Goal: Task Accomplishment & Management: Manage account settings

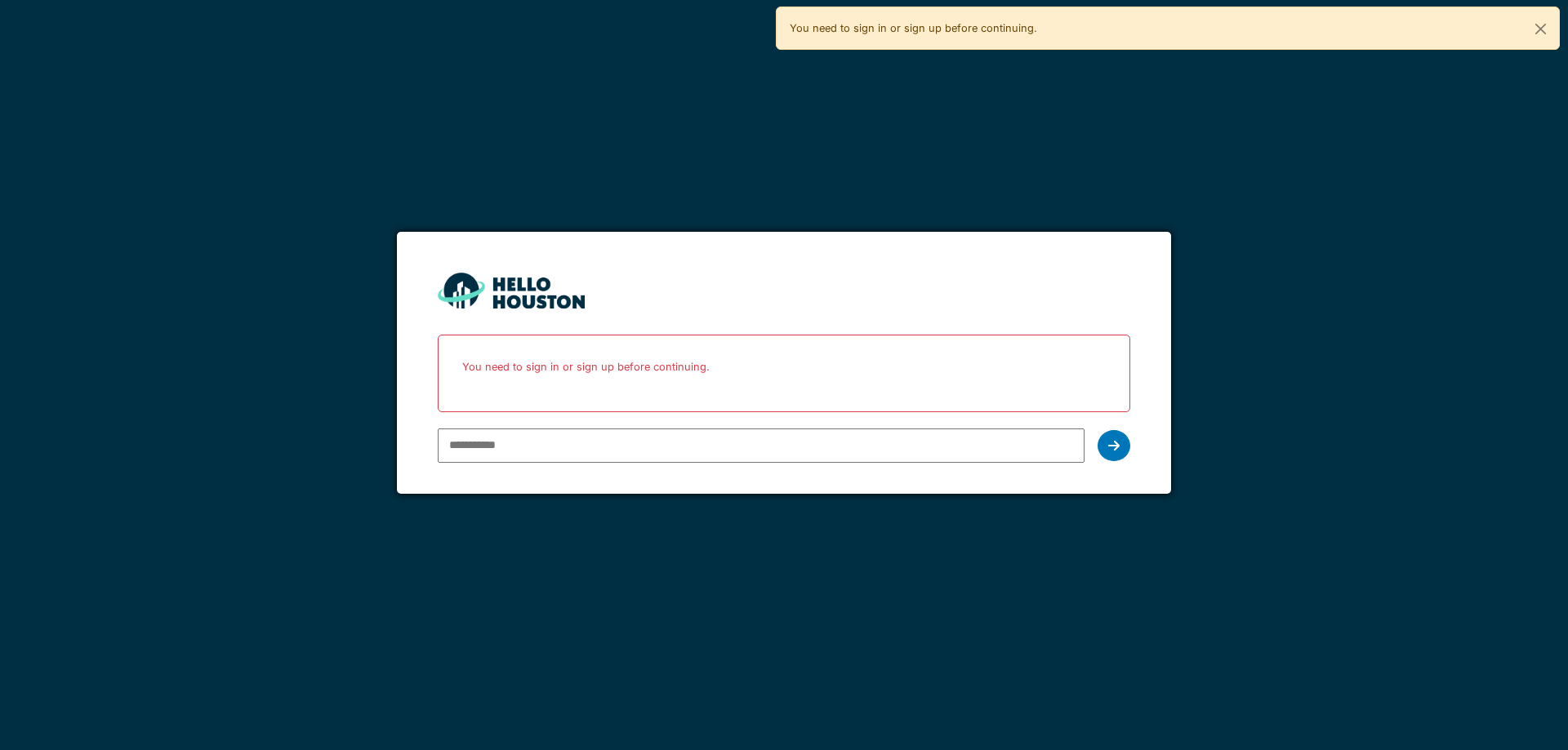
click at [582, 445] on input "email" at bounding box center [760, 445] width 646 height 34
type input "**********"
click at [1126, 451] on div at bounding box center [1114, 445] width 33 height 31
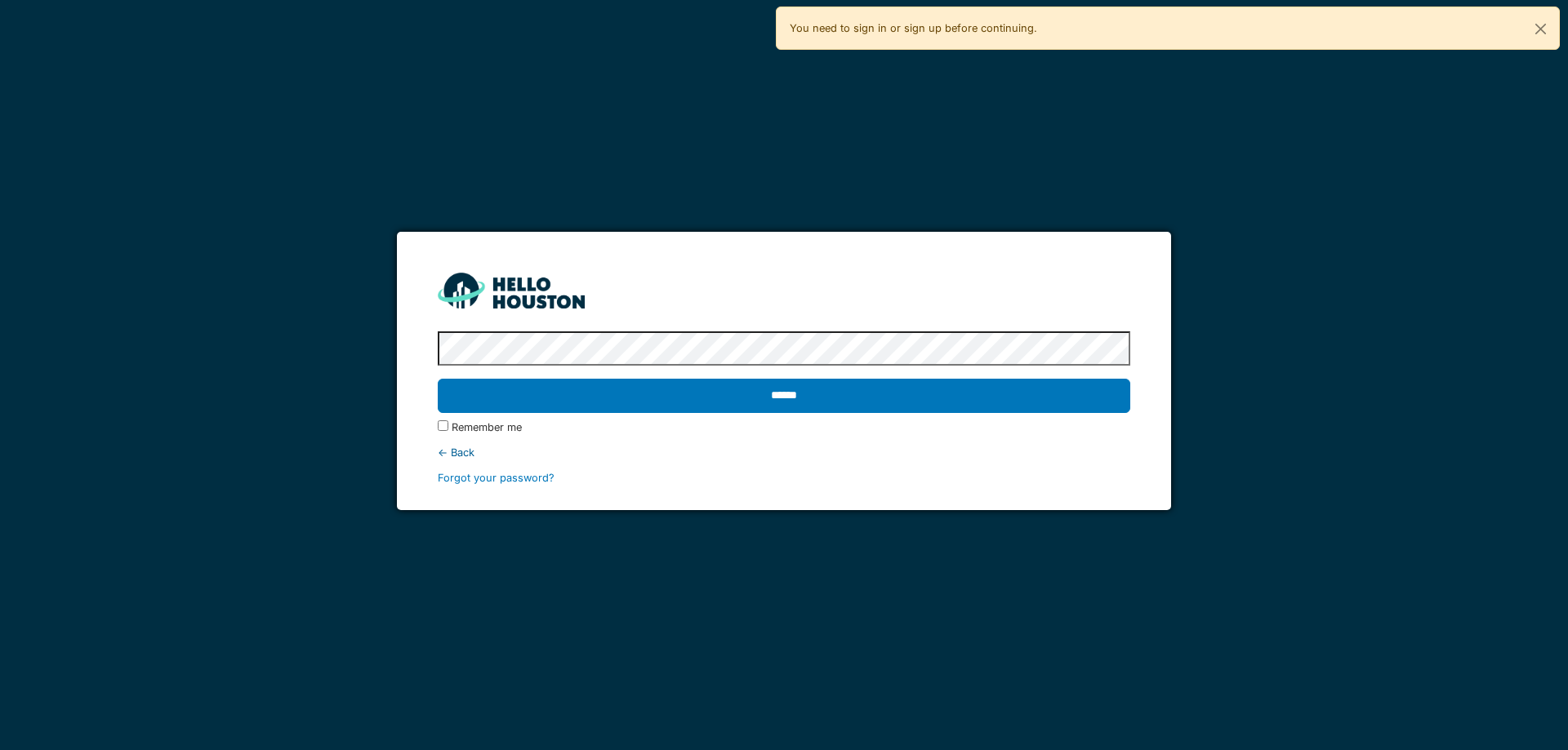
click at [591, 327] on div "****** Remember me ← Back Forgot your password?" at bounding box center [783, 405] width 692 height 161
click at [437, 379] on input "******" at bounding box center [783, 396] width 692 height 34
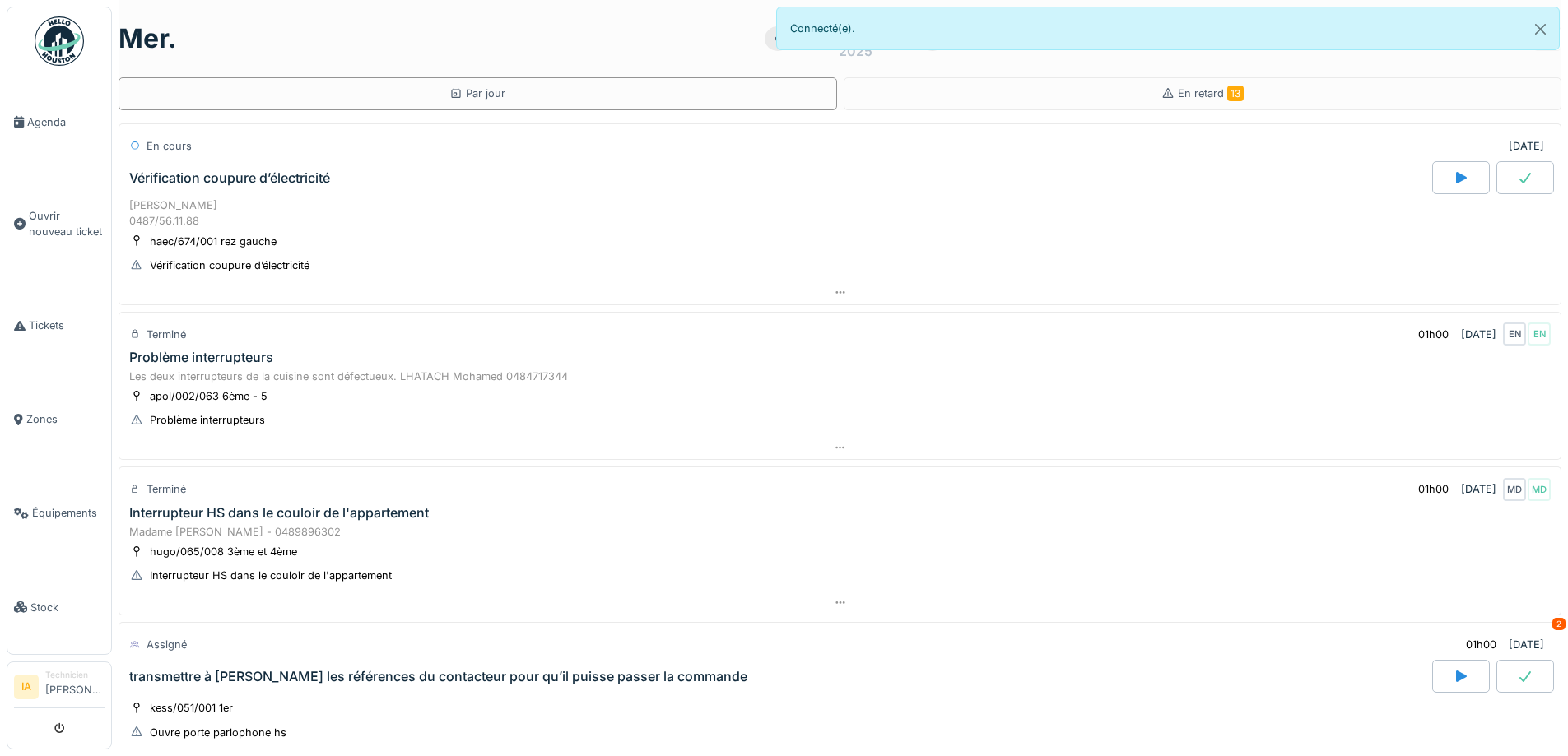
click at [233, 178] on div "Vérification coupure d’électricité" at bounding box center [230, 177] width 201 height 16
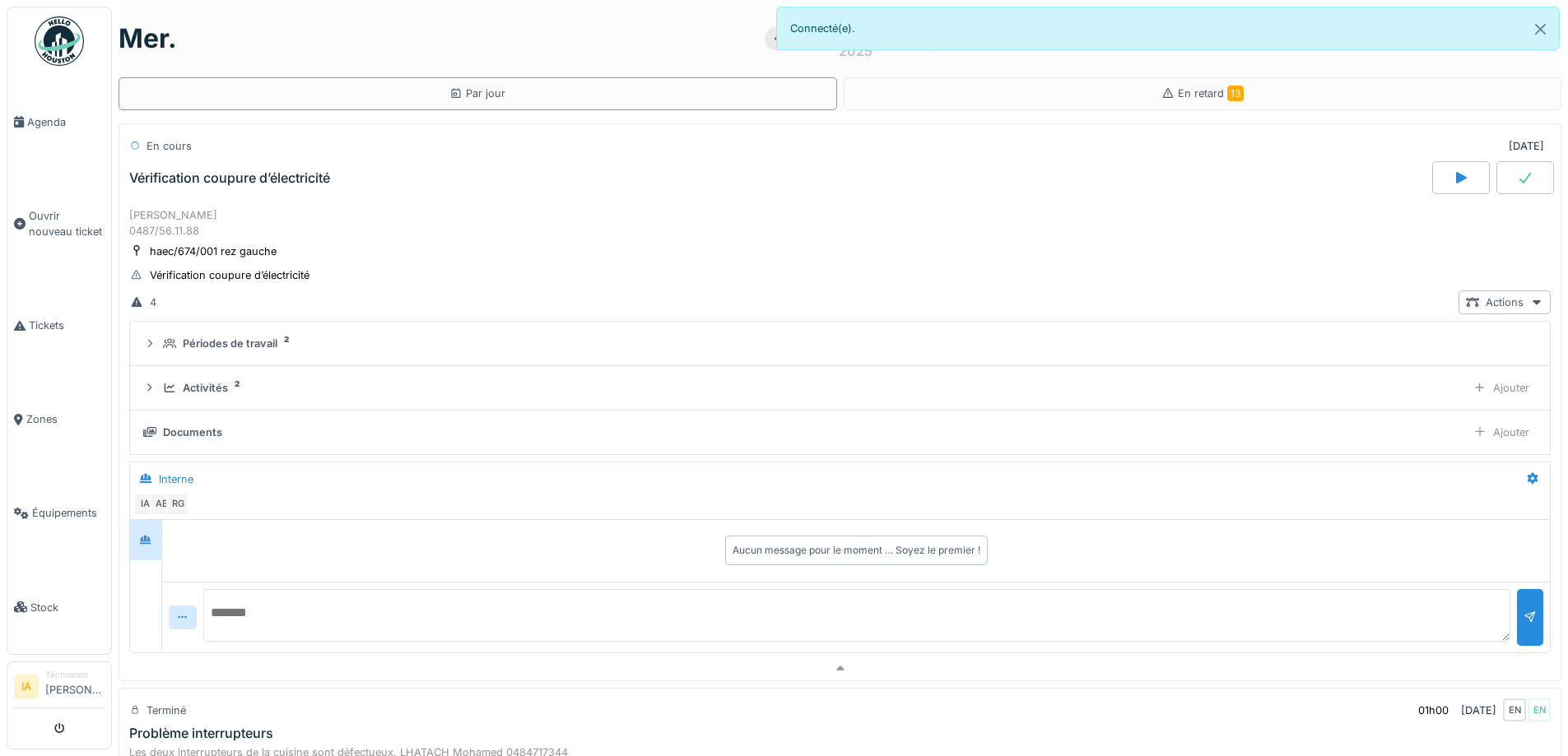
scroll to position [58, 0]
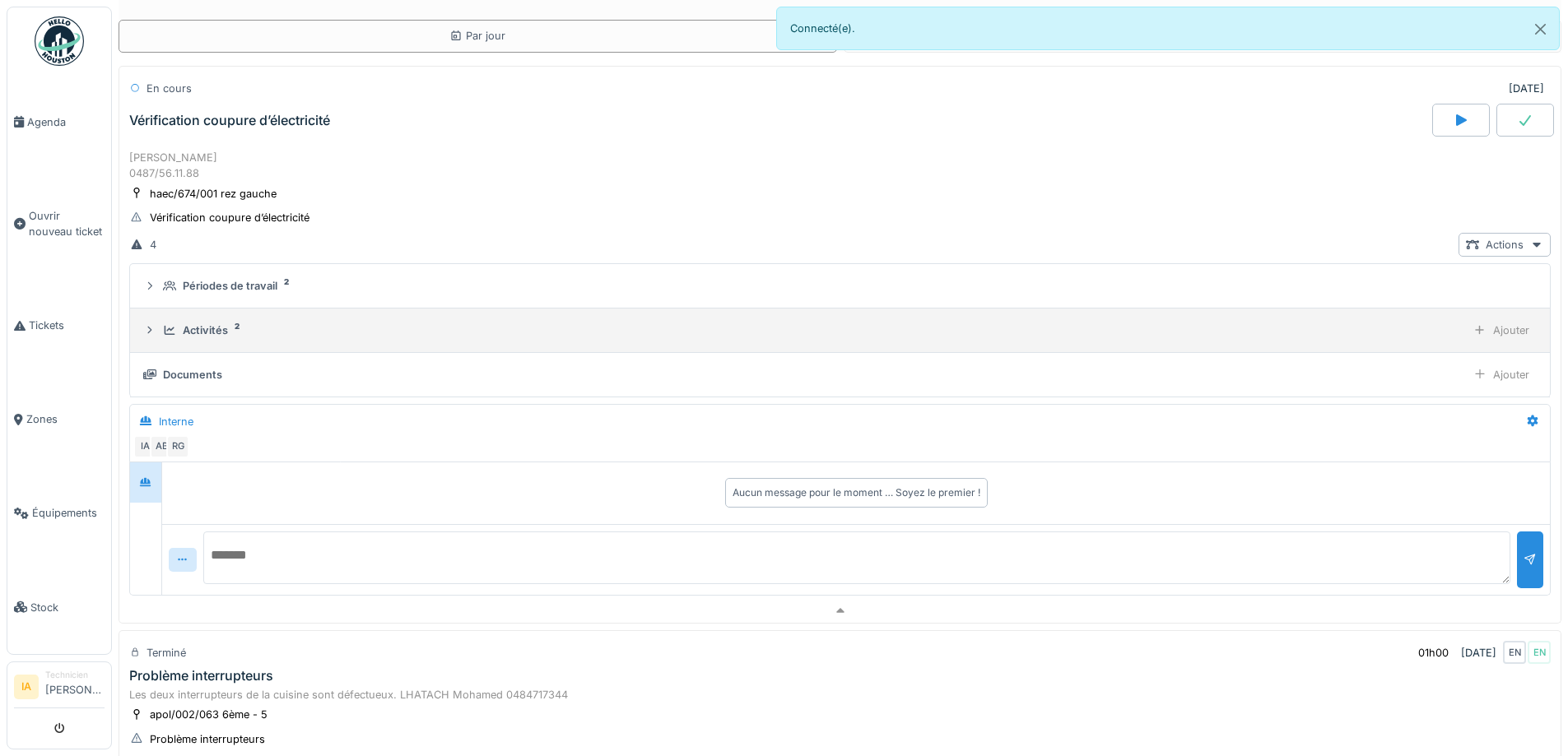
click at [203, 341] on div "Activités 2 Ajouter" at bounding box center [840, 330] width 1394 height 24
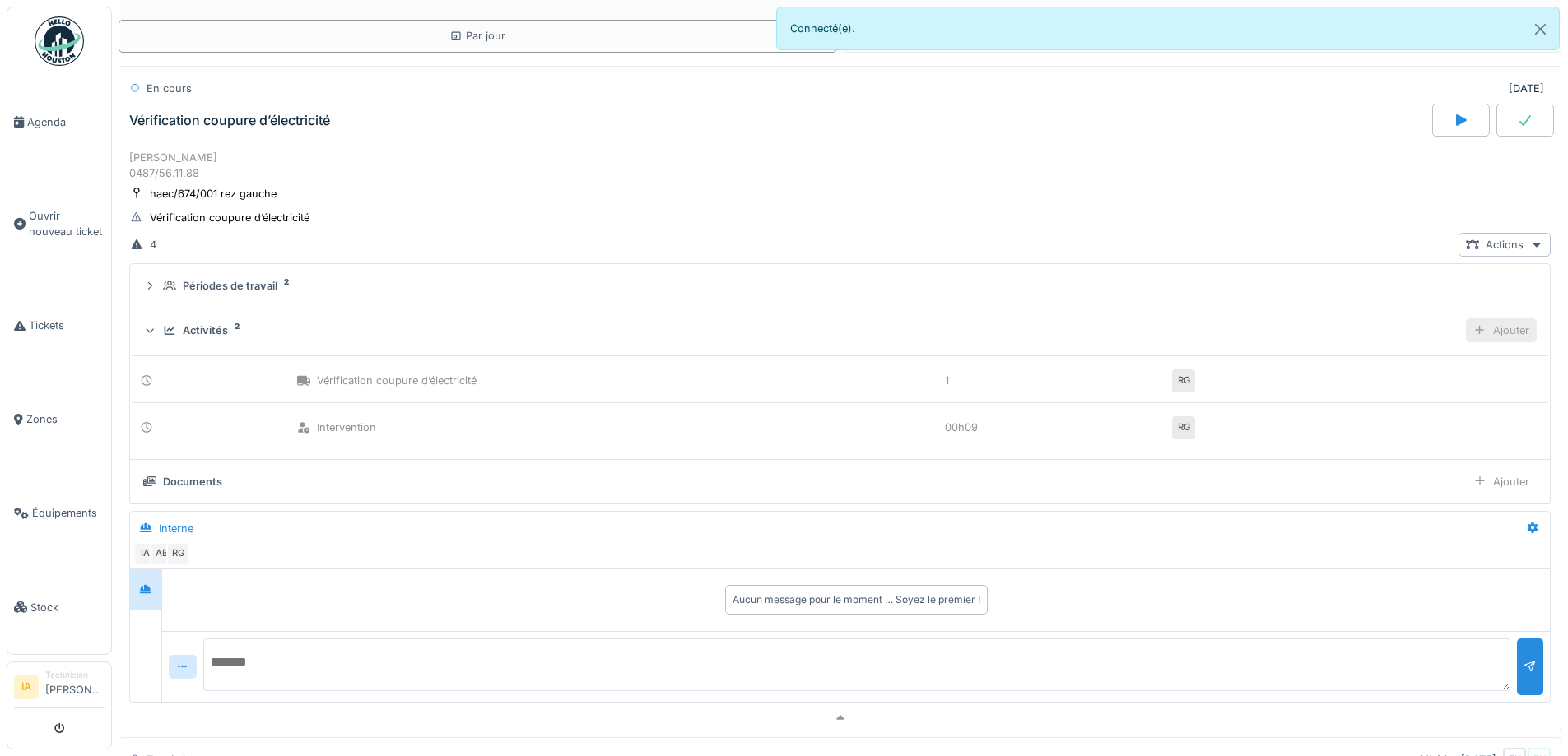
click at [1475, 328] on div "Ajouter" at bounding box center [1502, 330] width 71 height 24
click at [1421, 444] on div "Ajouter matériel" at bounding box center [1407, 440] width 175 height 25
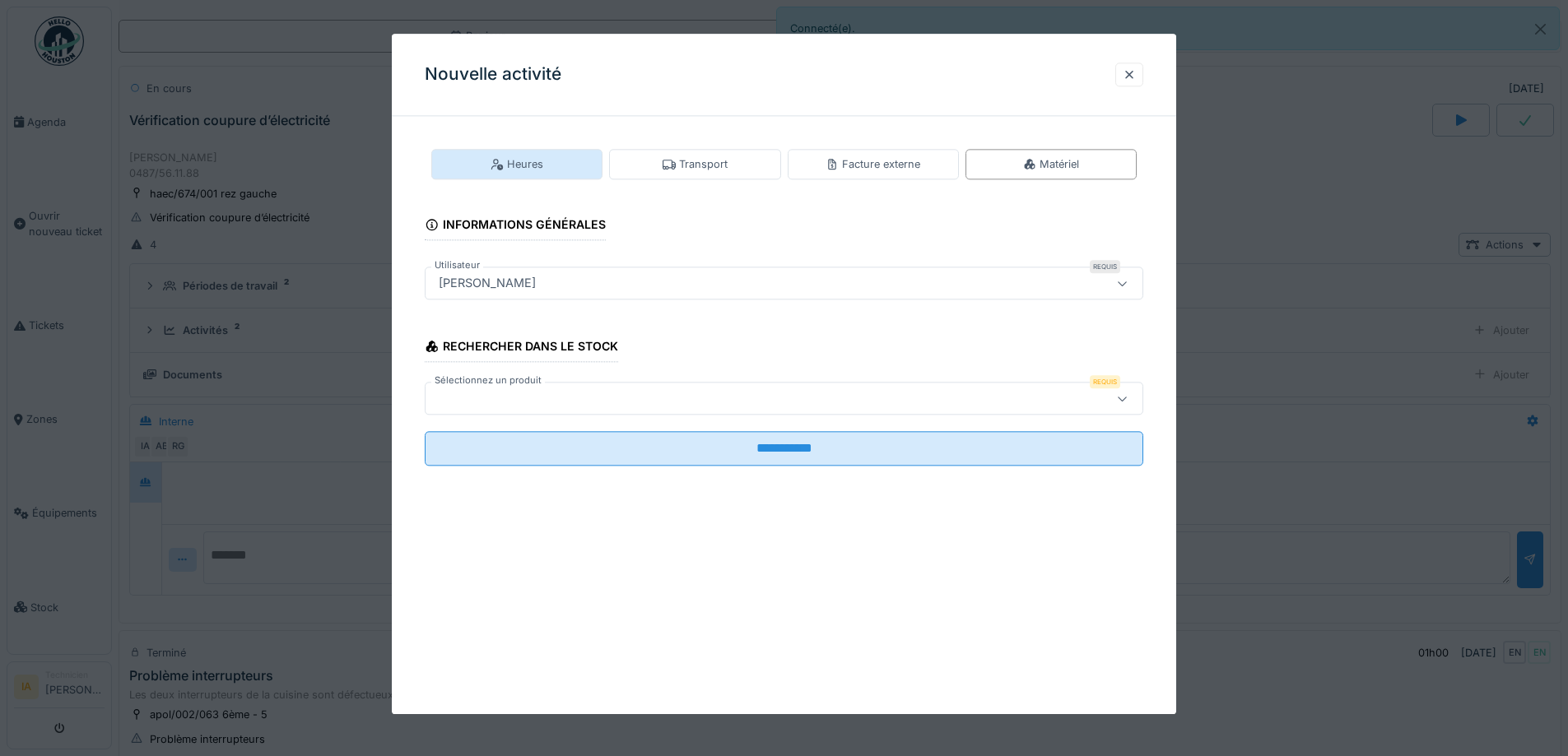
click at [474, 159] on div "Heures" at bounding box center [516, 163] width 171 height 31
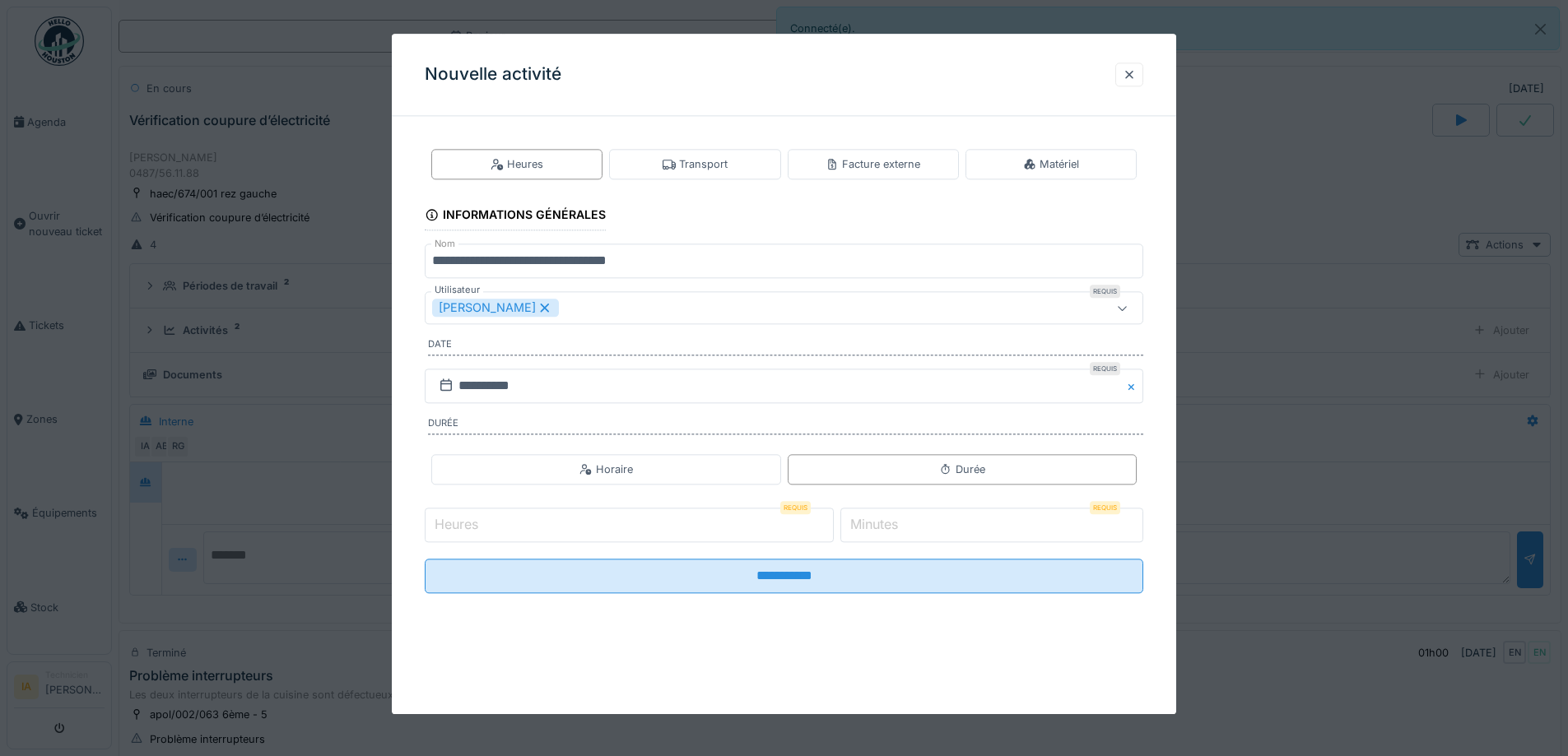
click at [498, 522] on input "Heures" at bounding box center [630, 525] width 410 height 35
type input "*"
click at [915, 524] on input "*" at bounding box center [992, 525] width 303 height 35
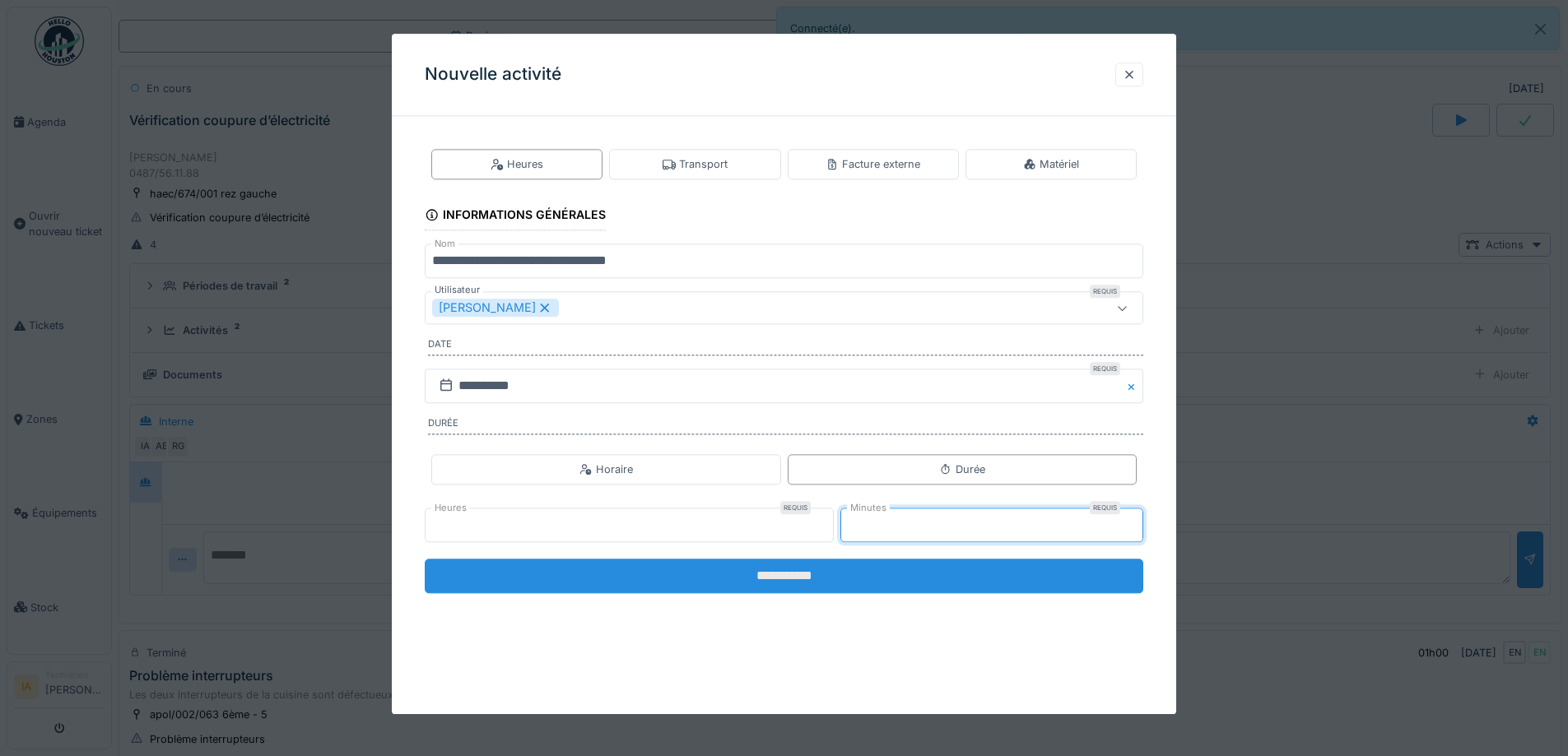
type input "**"
click at [848, 593] on input "**********" at bounding box center [784, 576] width 718 height 35
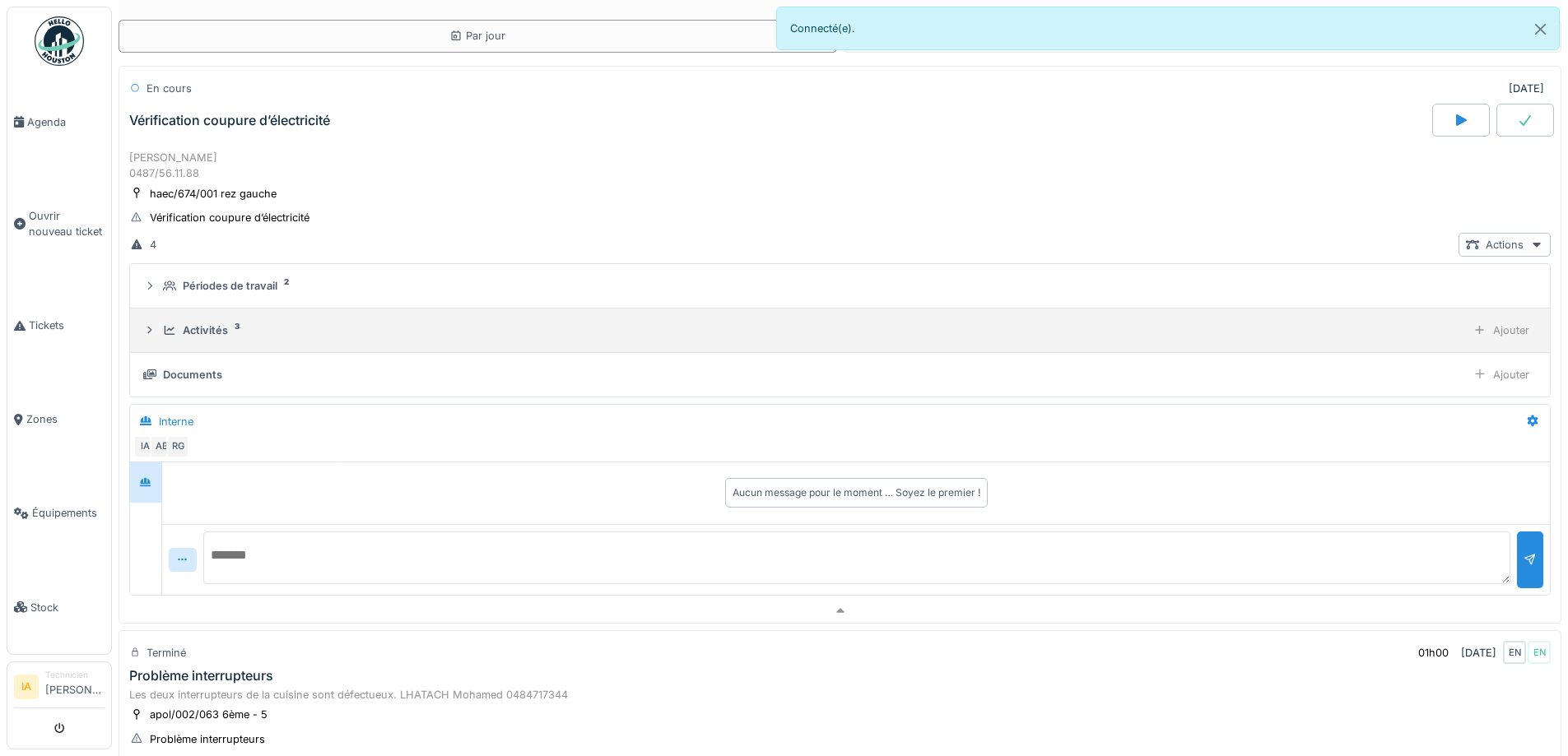
click at [197, 336] on div "Activités" at bounding box center [205, 330] width 45 height 16
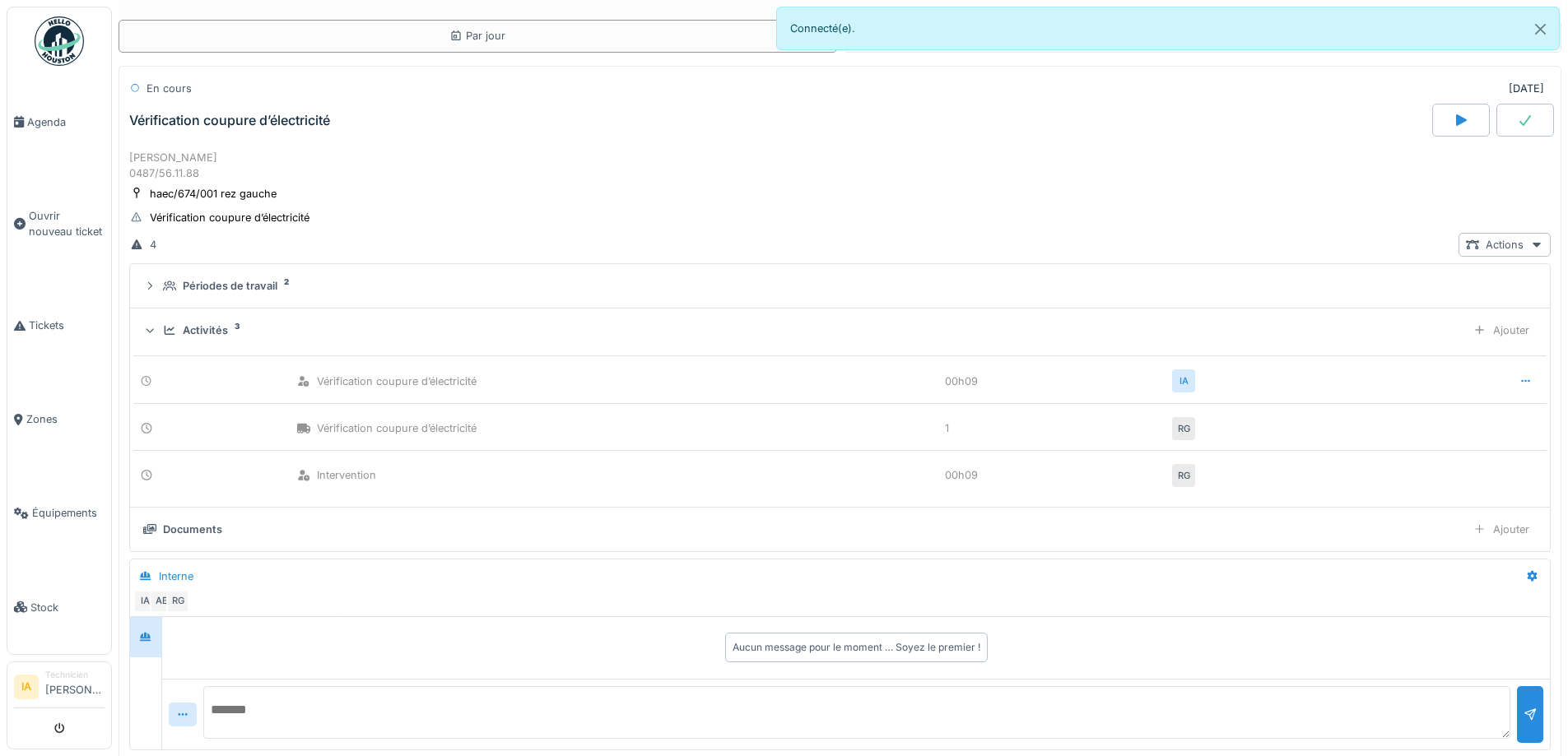
click at [192, 338] on div "Activités" at bounding box center [205, 330] width 45 height 16
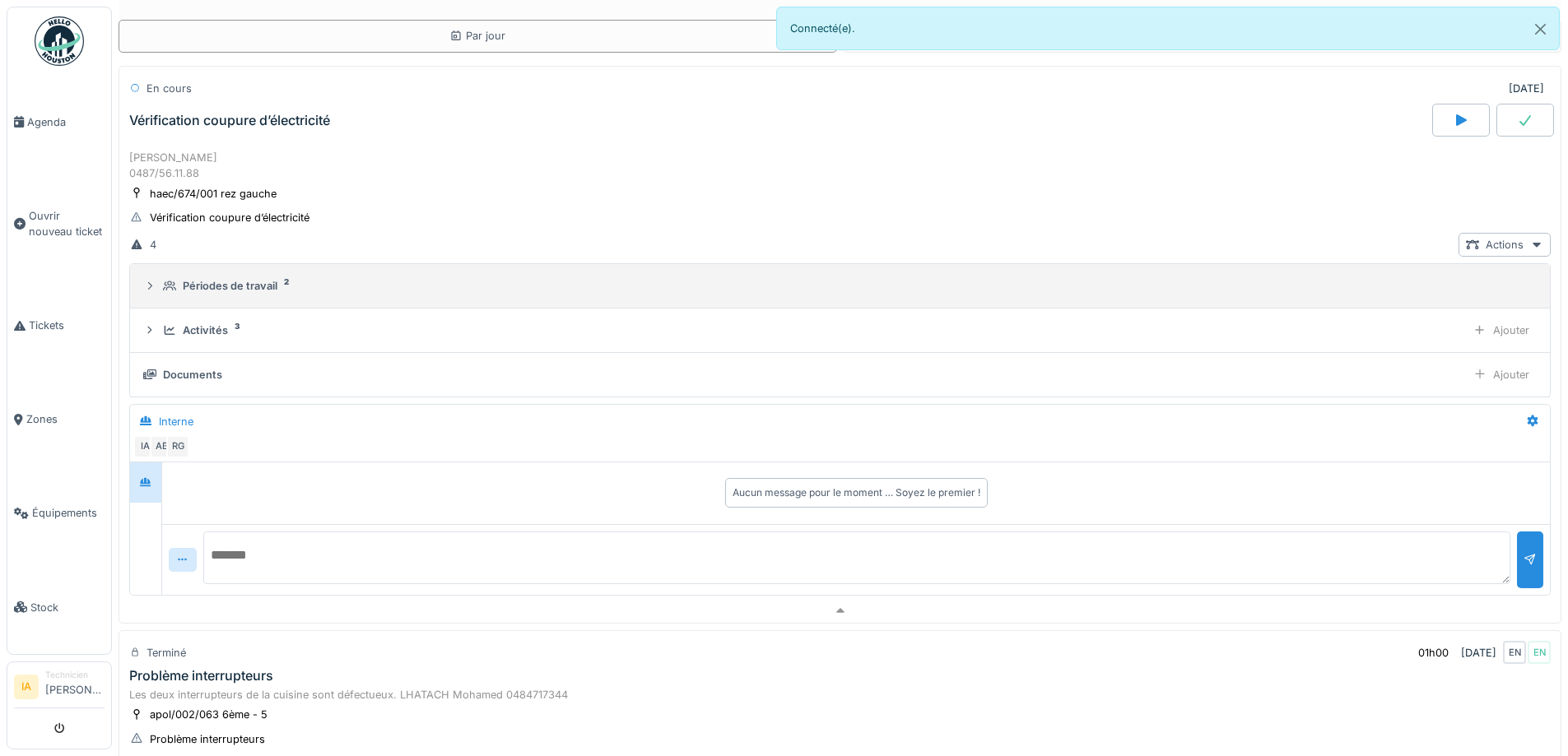
click at [230, 286] on div "Périodes de travail" at bounding box center [230, 286] width 95 height 16
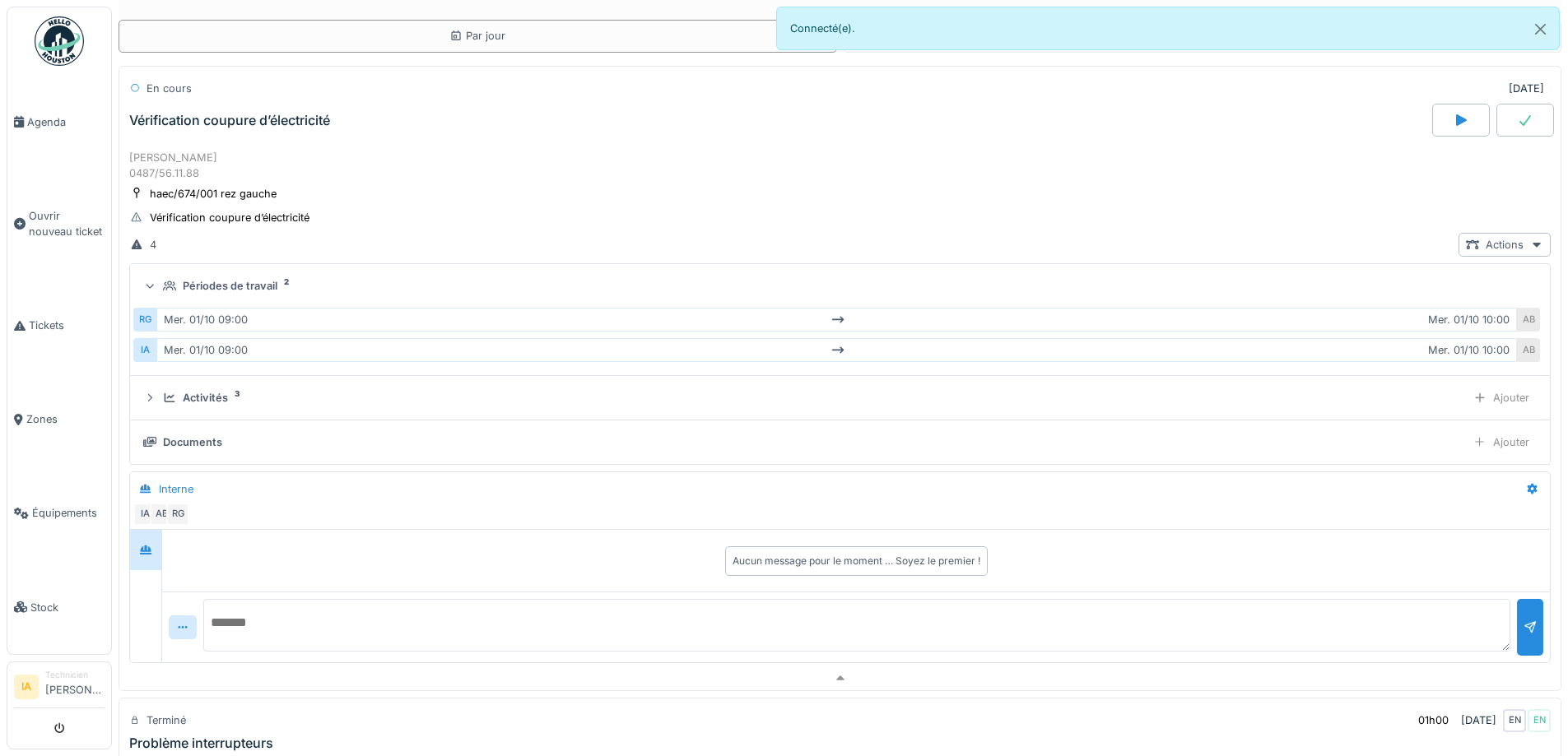
click at [230, 286] on div "Périodes de travail" at bounding box center [230, 286] width 95 height 16
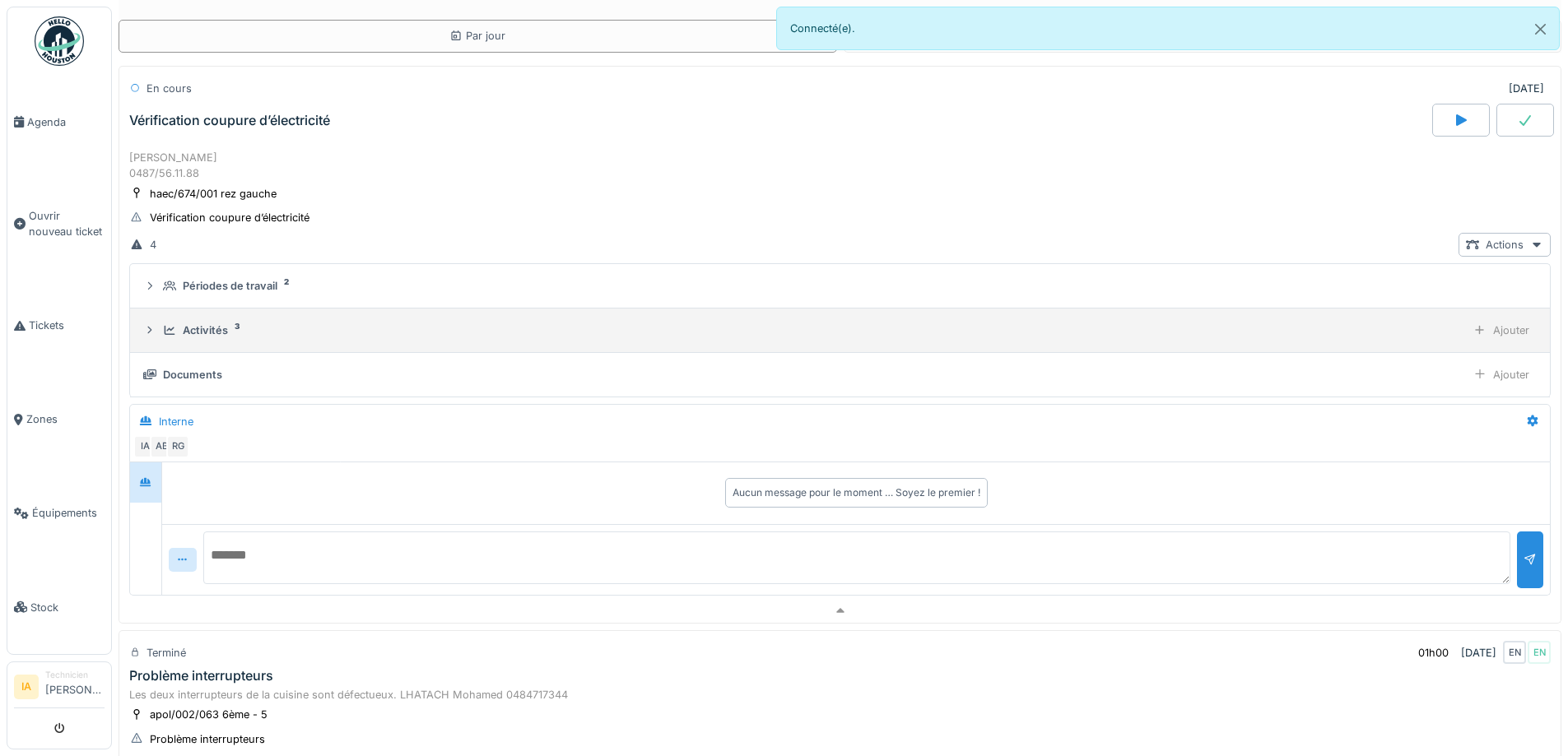
click at [220, 328] on div "Activités" at bounding box center [205, 330] width 45 height 16
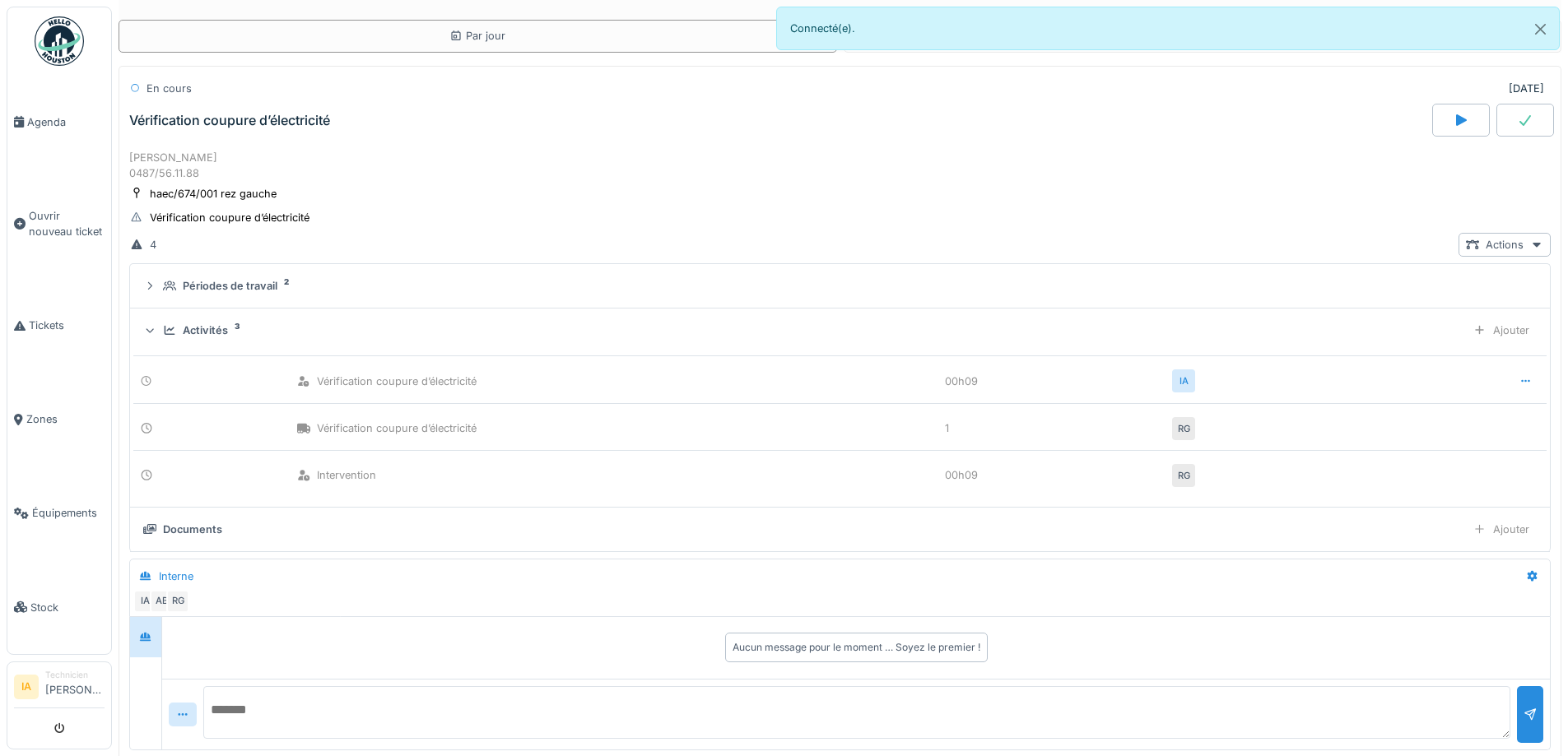
click at [220, 328] on div "Activités" at bounding box center [205, 330] width 45 height 16
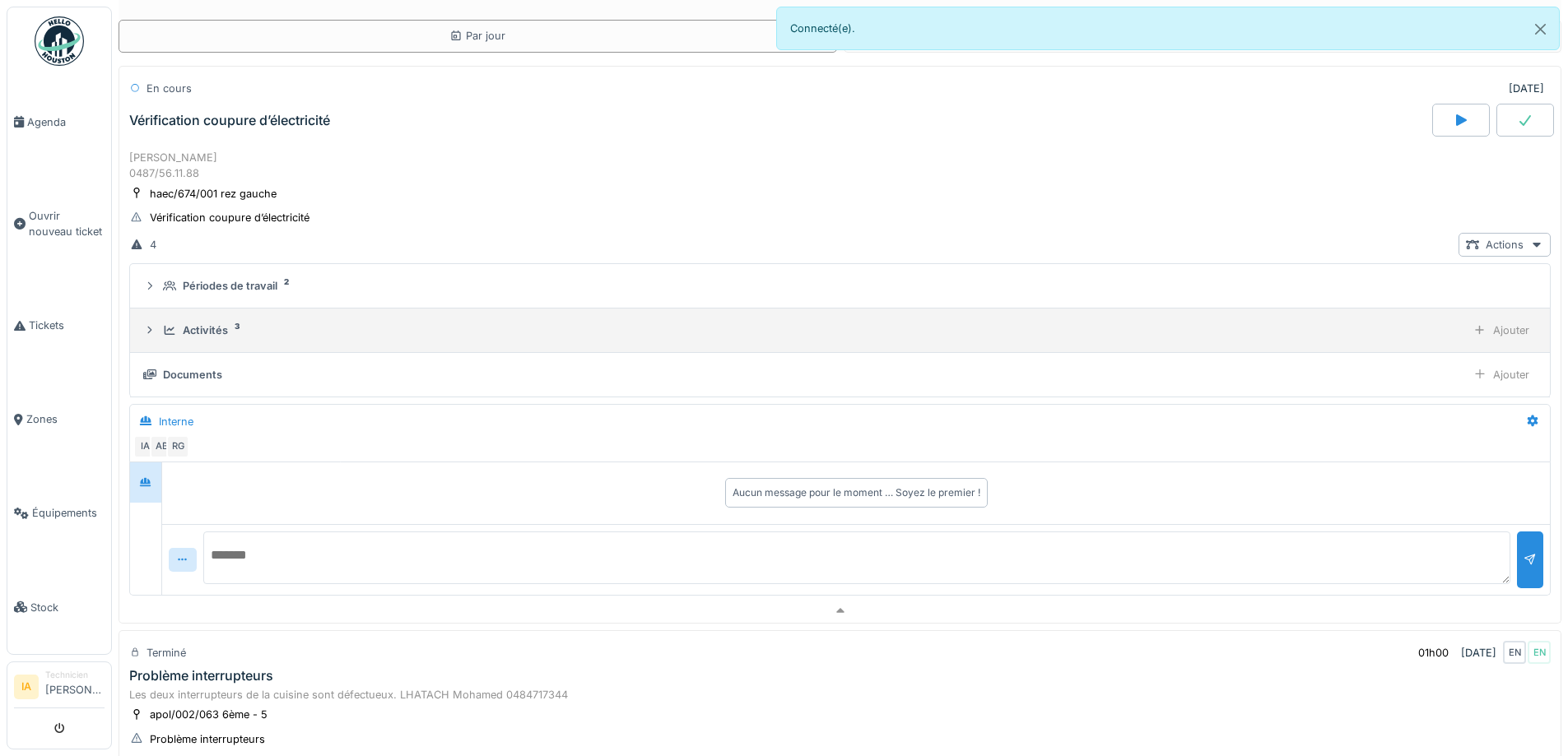
click at [203, 319] on div "Activités 3 Ajouter" at bounding box center [840, 330] width 1394 height 24
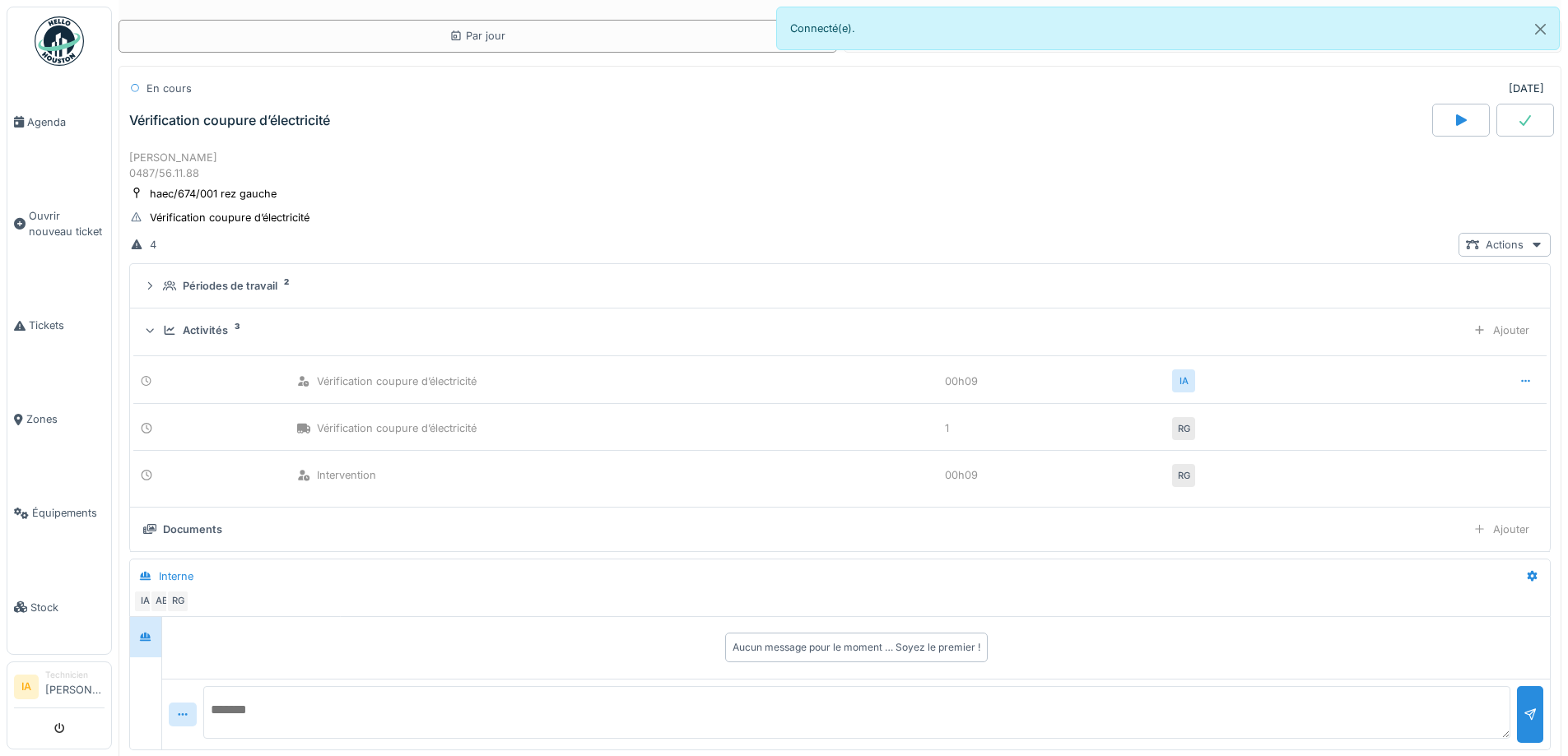
click at [204, 325] on div "Activités" at bounding box center [205, 330] width 45 height 16
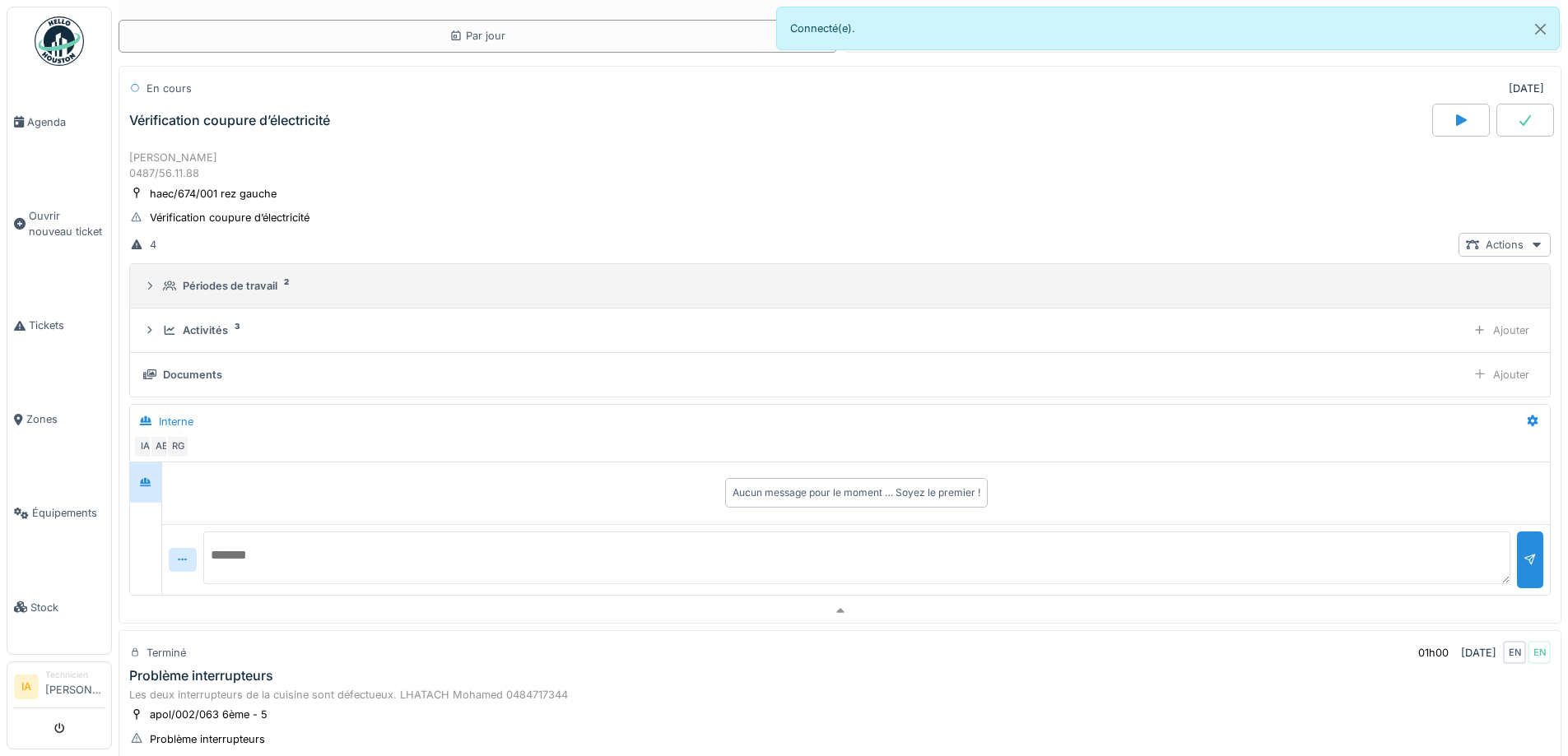
click at [218, 290] on div "Périodes de travail" at bounding box center [230, 286] width 95 height 16
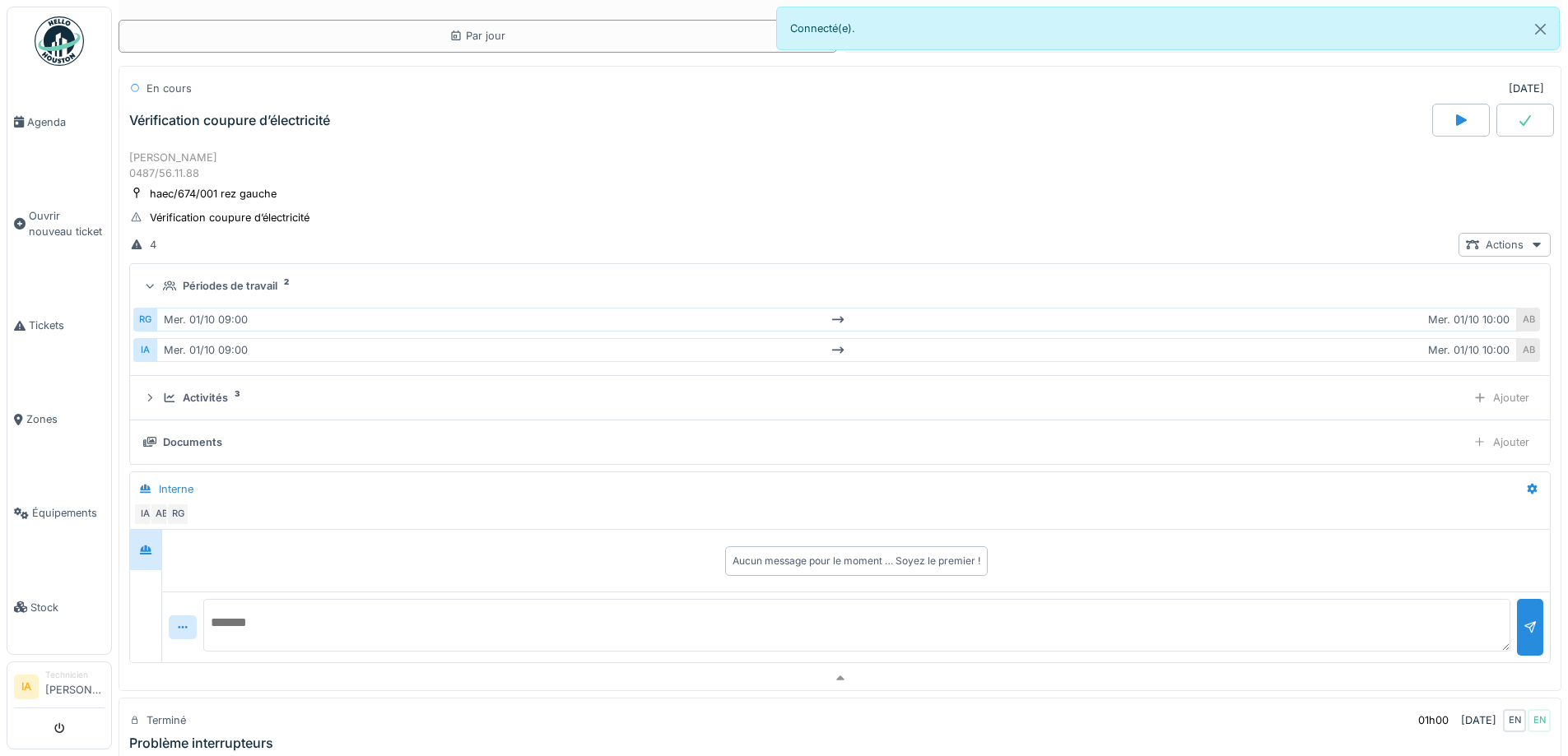
click at [218, 290] on div "Périodes de travail" at bounding box center [230, 286] width 95 height 16
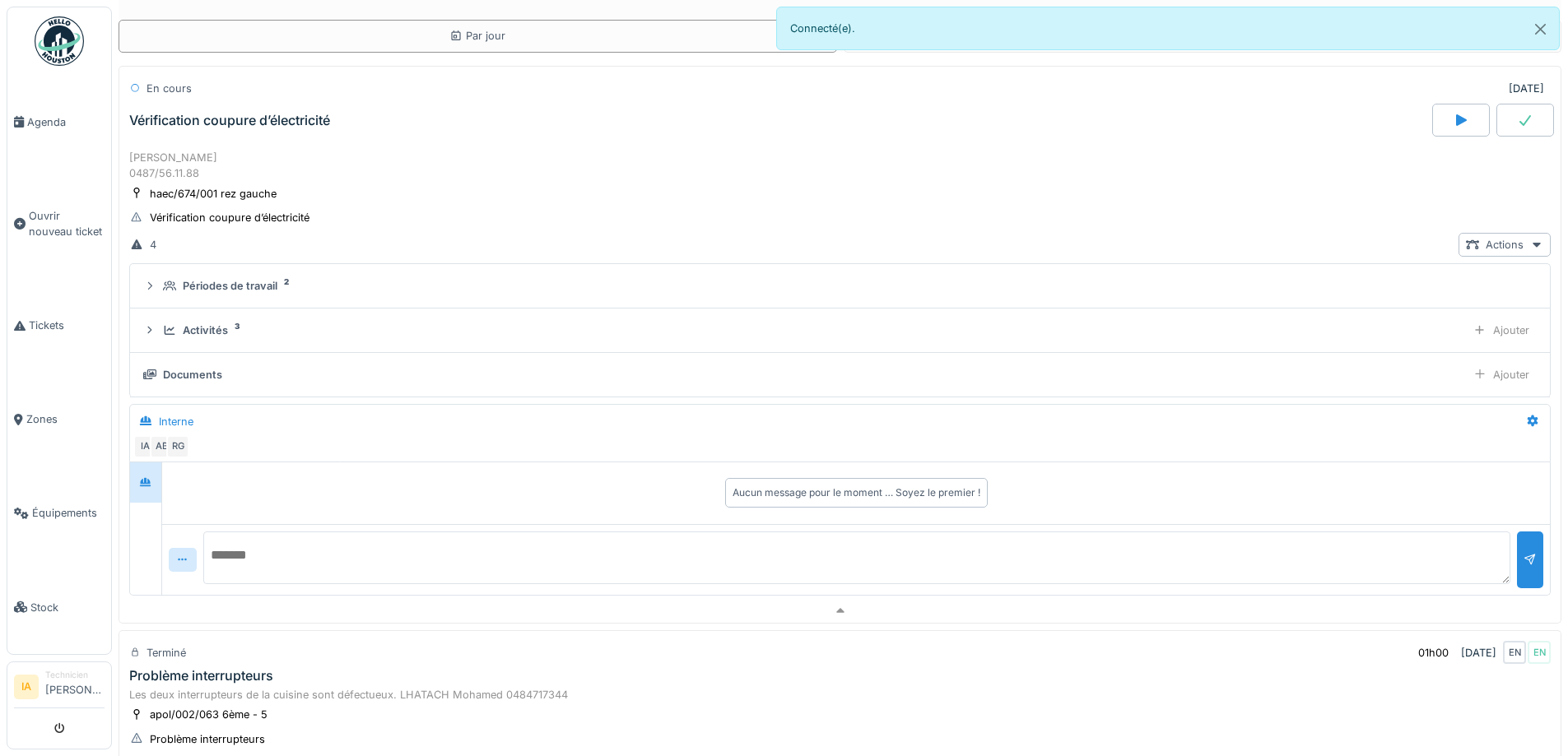
click at [234, 139] on div "En cours [DATE] Vérification coupure d’électricité" at bounding box center [841, 106] width 1443 height 81
click at [229, 133] on div "Vérification coupure d’électricité" at bounding box center [779, 120] width 1306 height 33
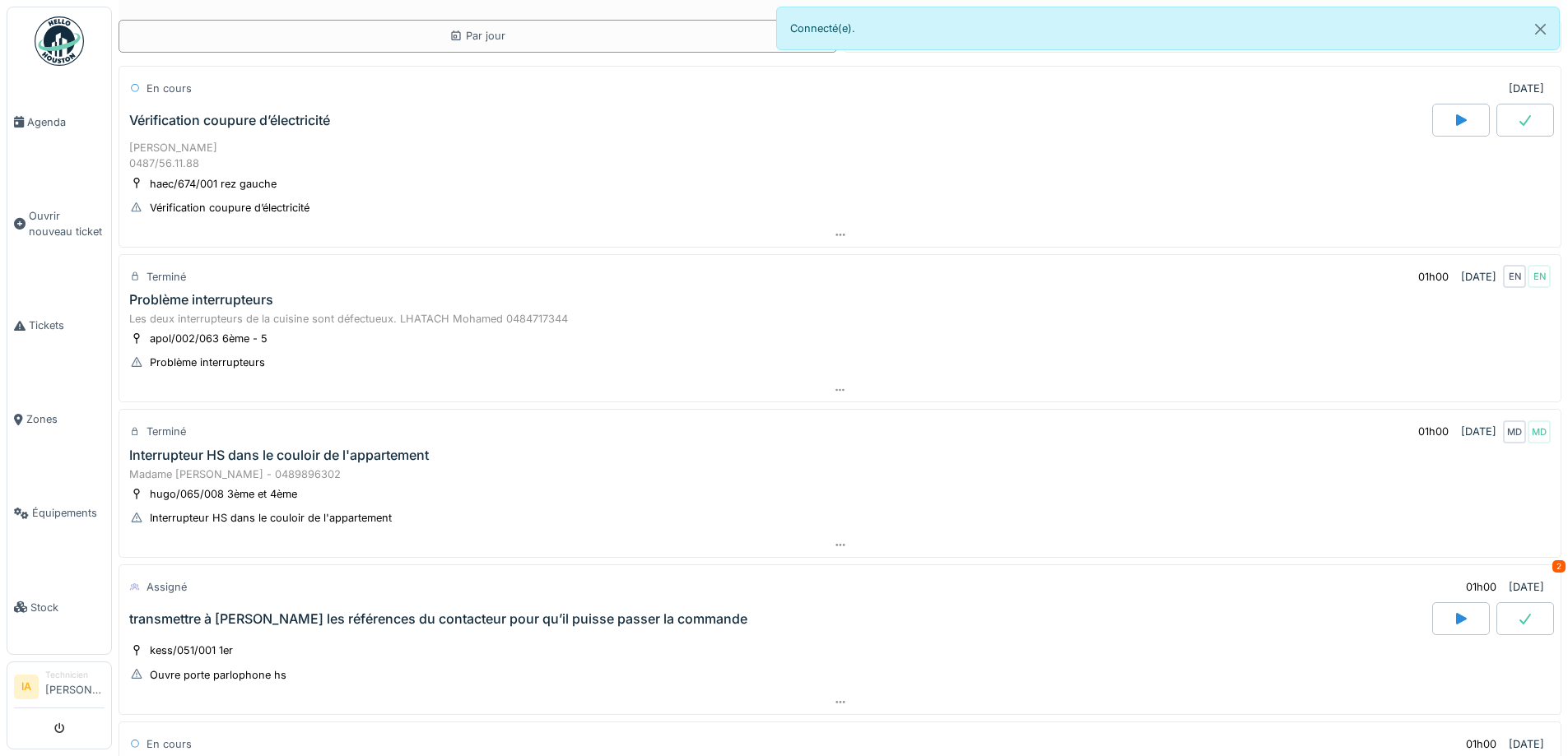
click at [247, 295] on div "Problème interrupteurs" at bounding box center [201, 300] width 144 height 16
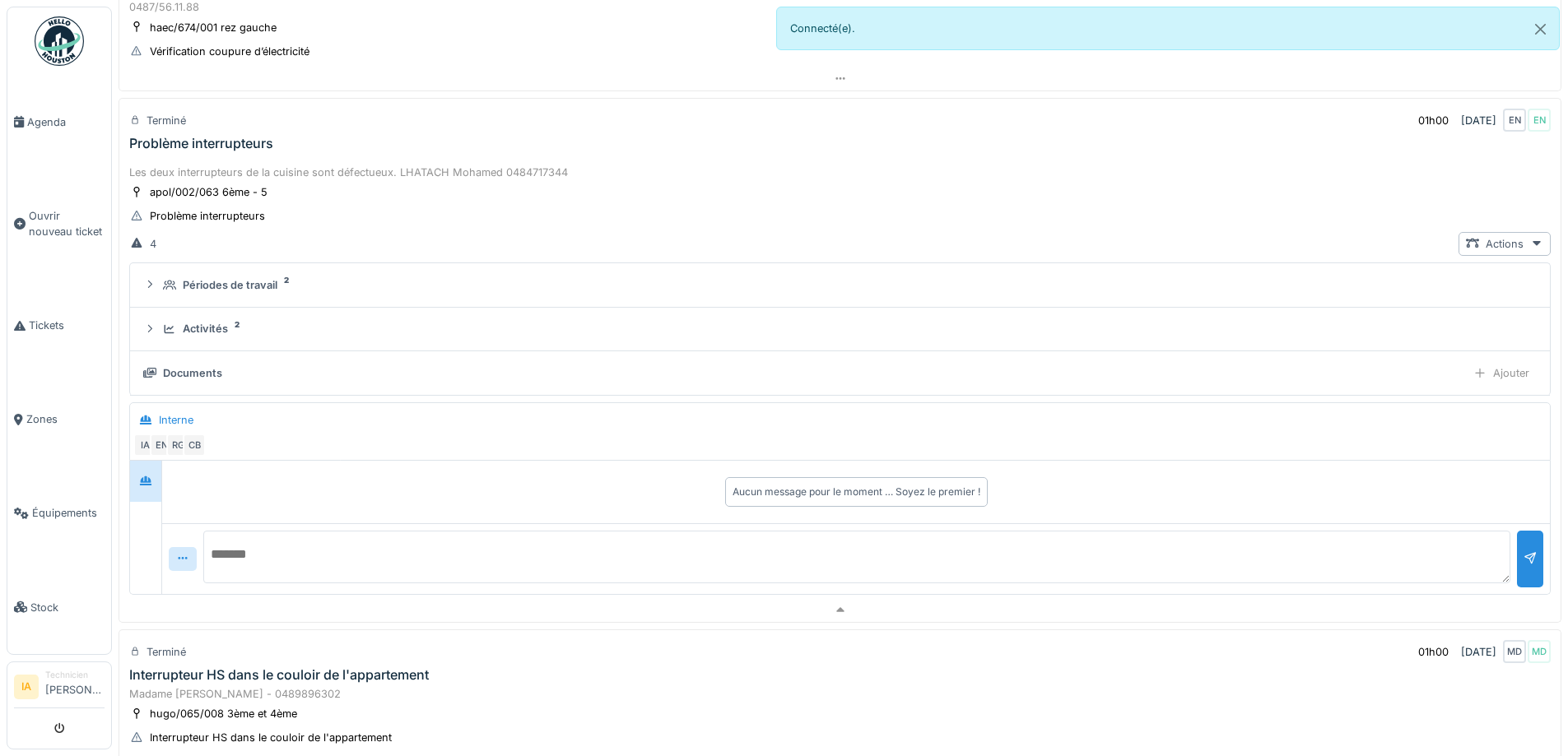
scroll to position [246, 0]
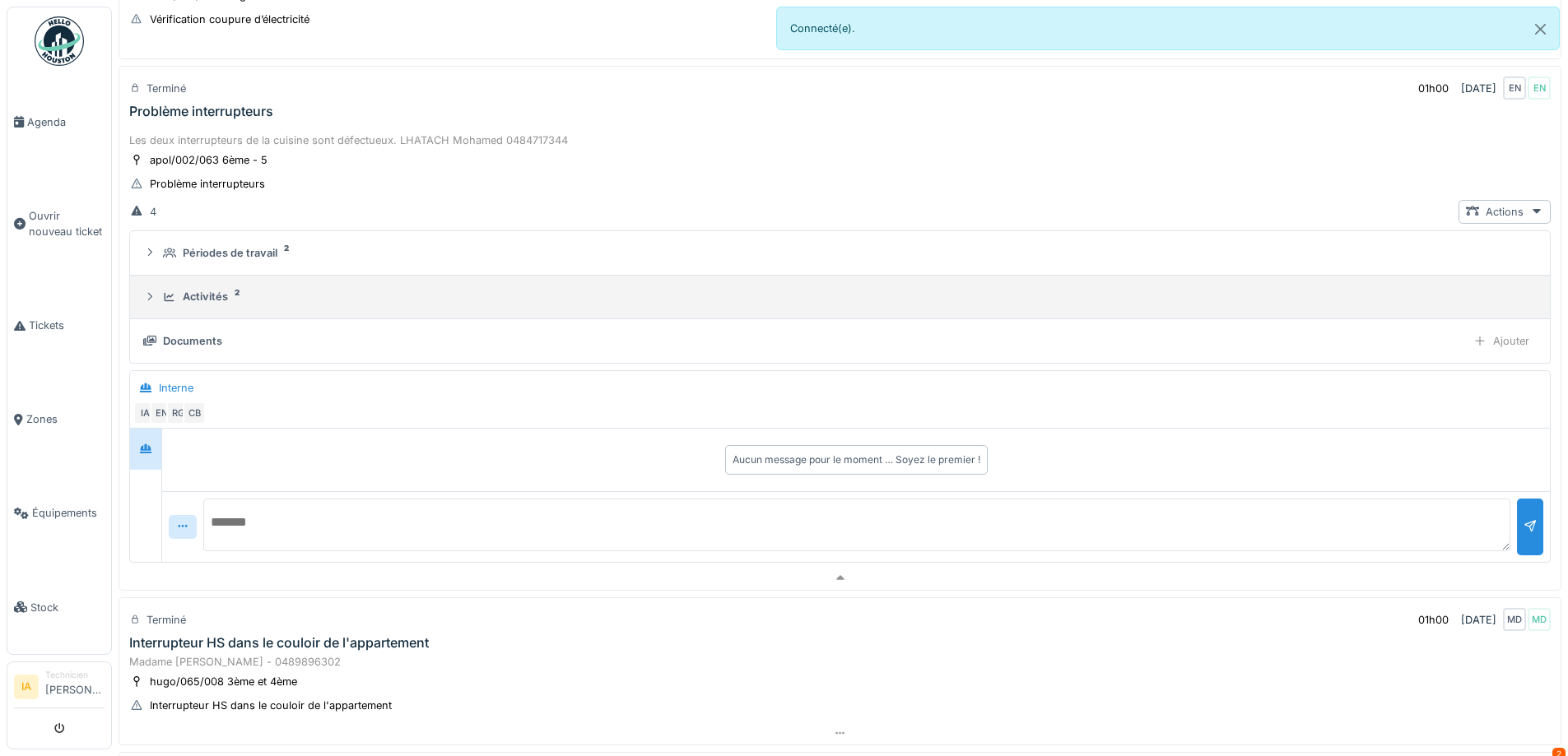
click at [207, 306] on summary "Activités 2" at bounding box center [841, 297] width 1407 height 31
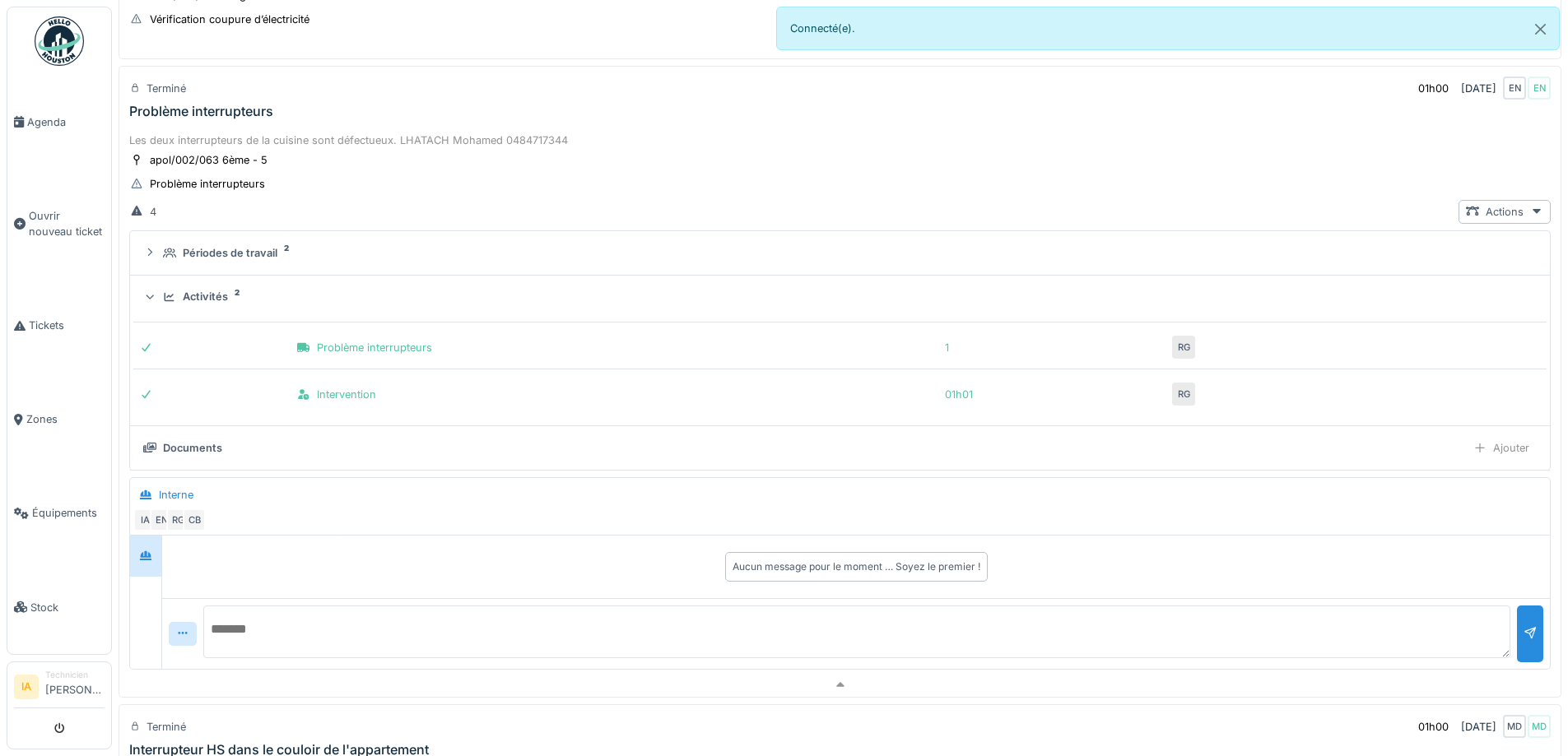
click at [1489, 196] on div "Les deux interrupteurs de la cuisine sont défectueux. LHATACH Mohamed 048471734…" at bounding box center [841, 401] width 1443 height 544
click at [1489, 201] on div "Actions" at bounding box center [1505, 211] width 92 height 24
click at [956, 211] on div "4 Actions" at bounding box center [841, 211] width 1422 height 24
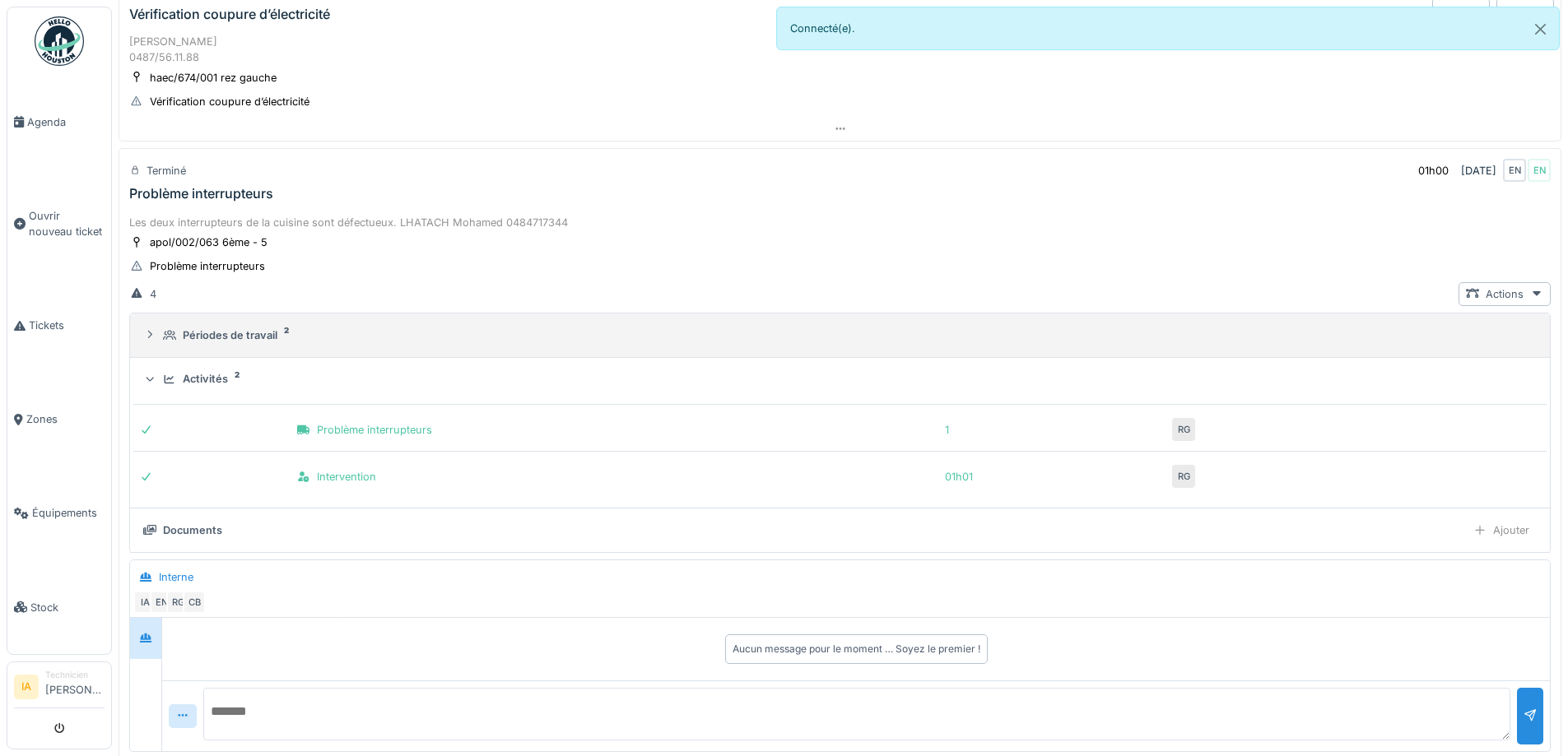
click at [213, 343] on div "Périodes de travail" at bounding box center [230, 335] width 95 height 16
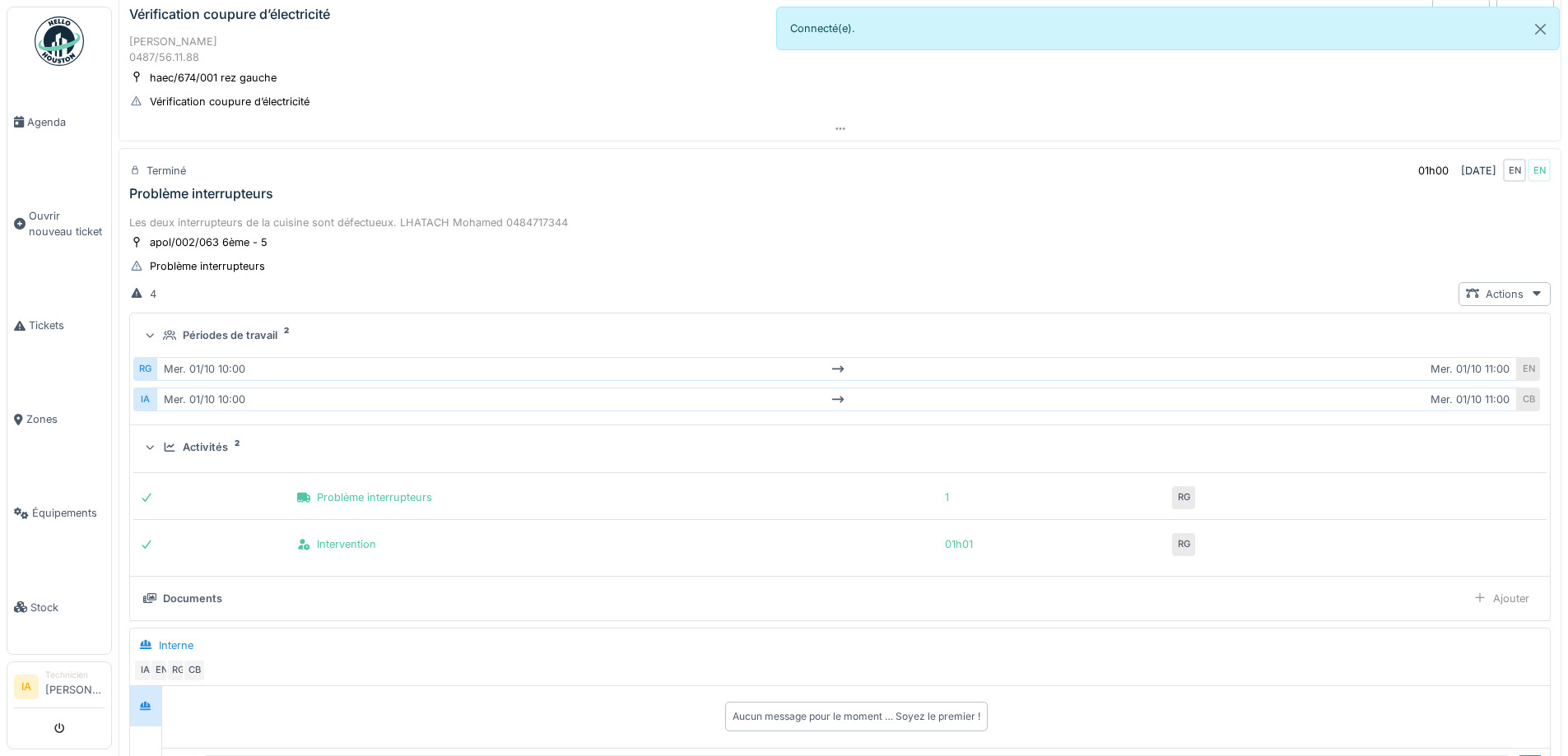
click at [162, 206] on div "Terminé 01h00 [DATE] EN EN Problème interrupteurs" at bounding box center [841, 179] width 1443 height 64
click at [180, 201] on div "Problème interrupteurs" at bounding box center [201, 193] width 144 height 16
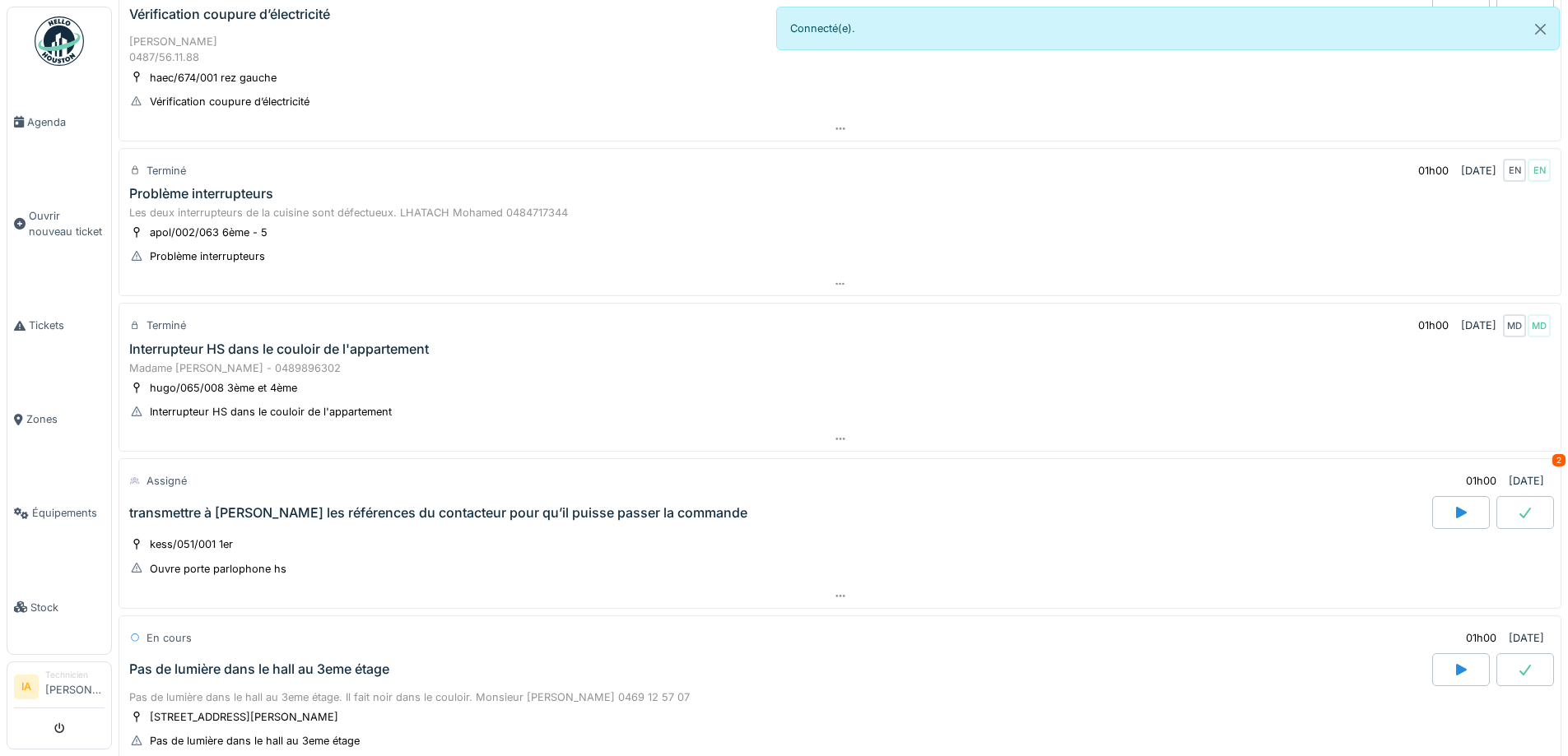
click at [231, 369] on div "Madame [PERSON_NAME] - 0489896302" at bounding box center [841, 368] width 1422 height 16
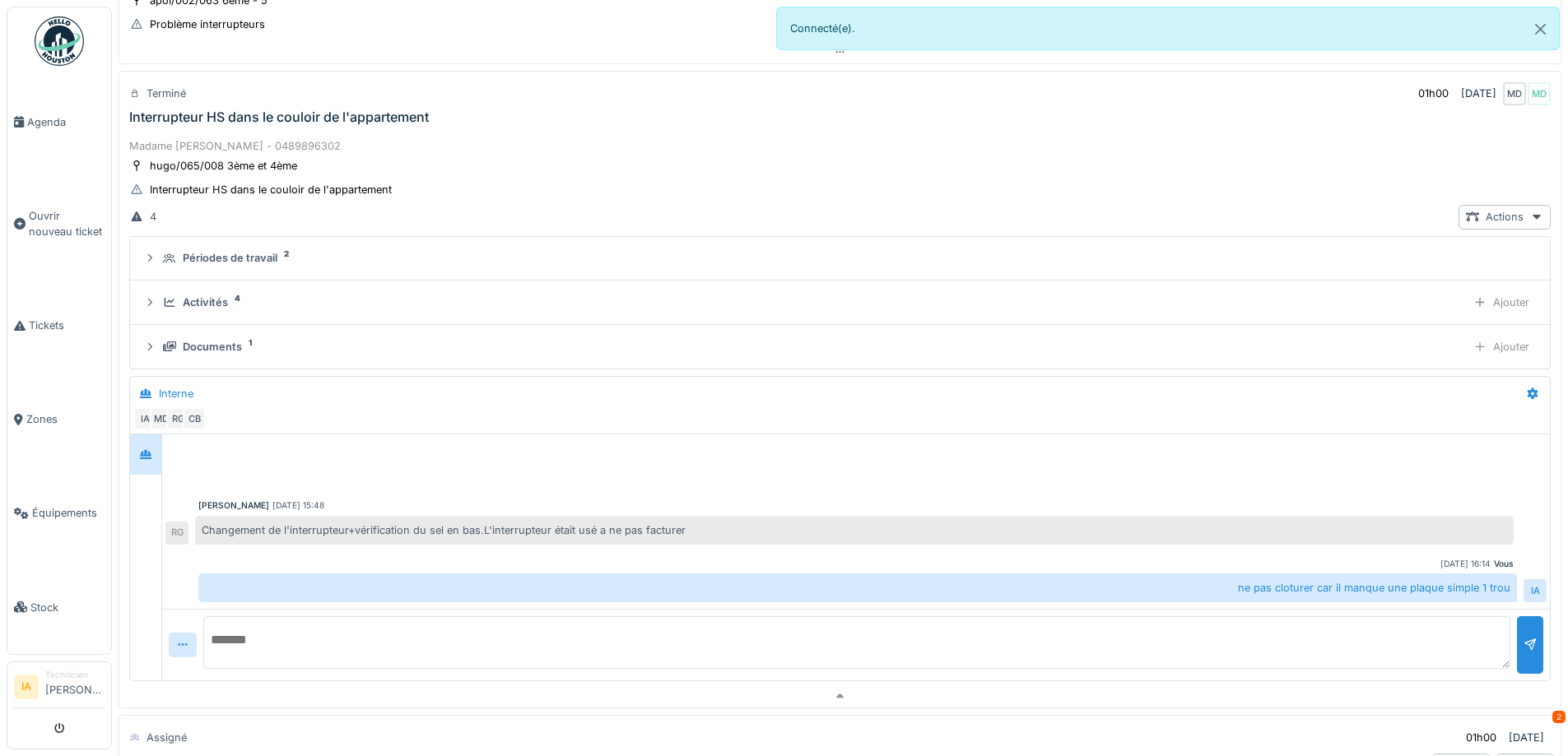
scroll to position [401, 0]
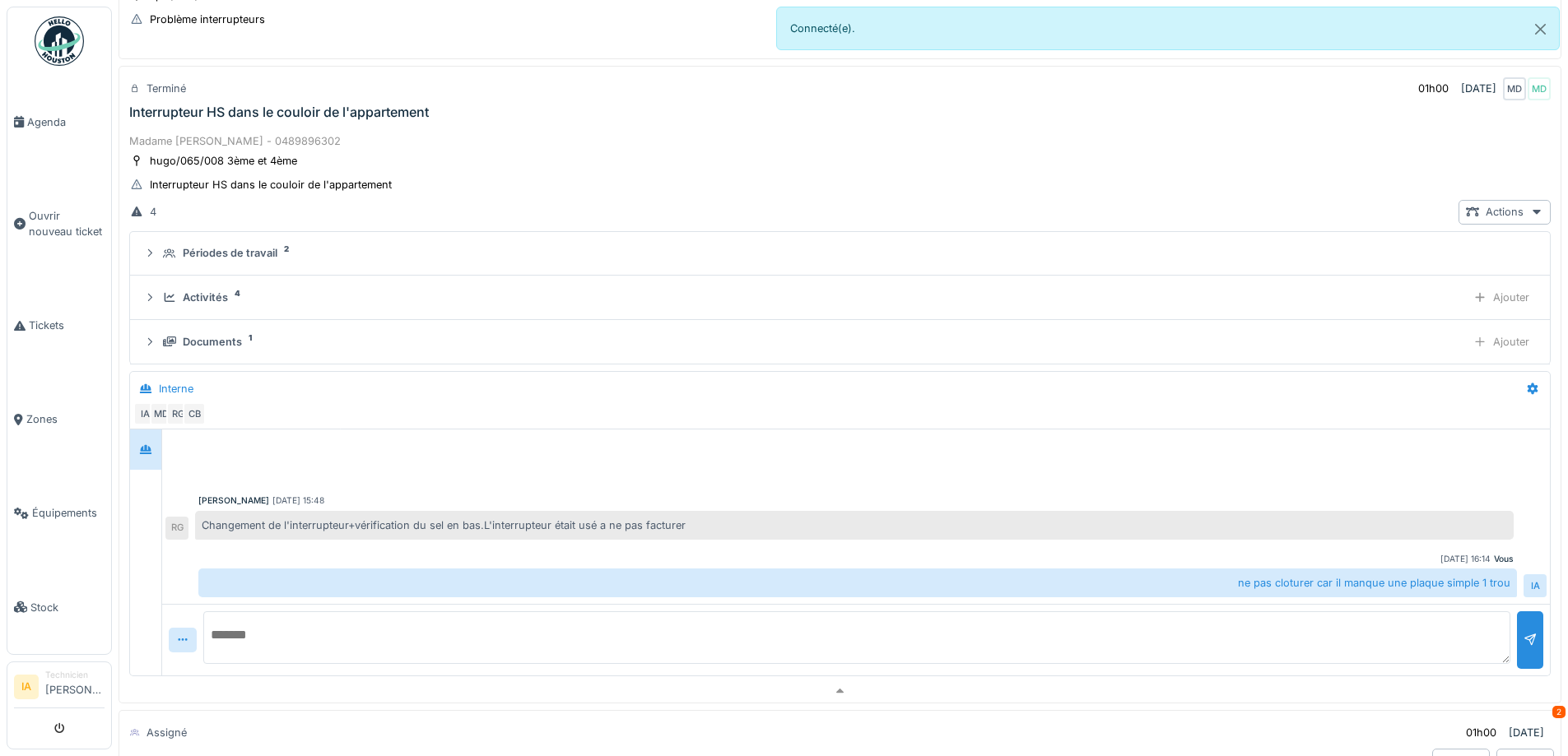
click at [234, 144] on div "Madame [PERSON_NAME] - 0489896302" at bounding box center [841, 141] width 1422 height 16
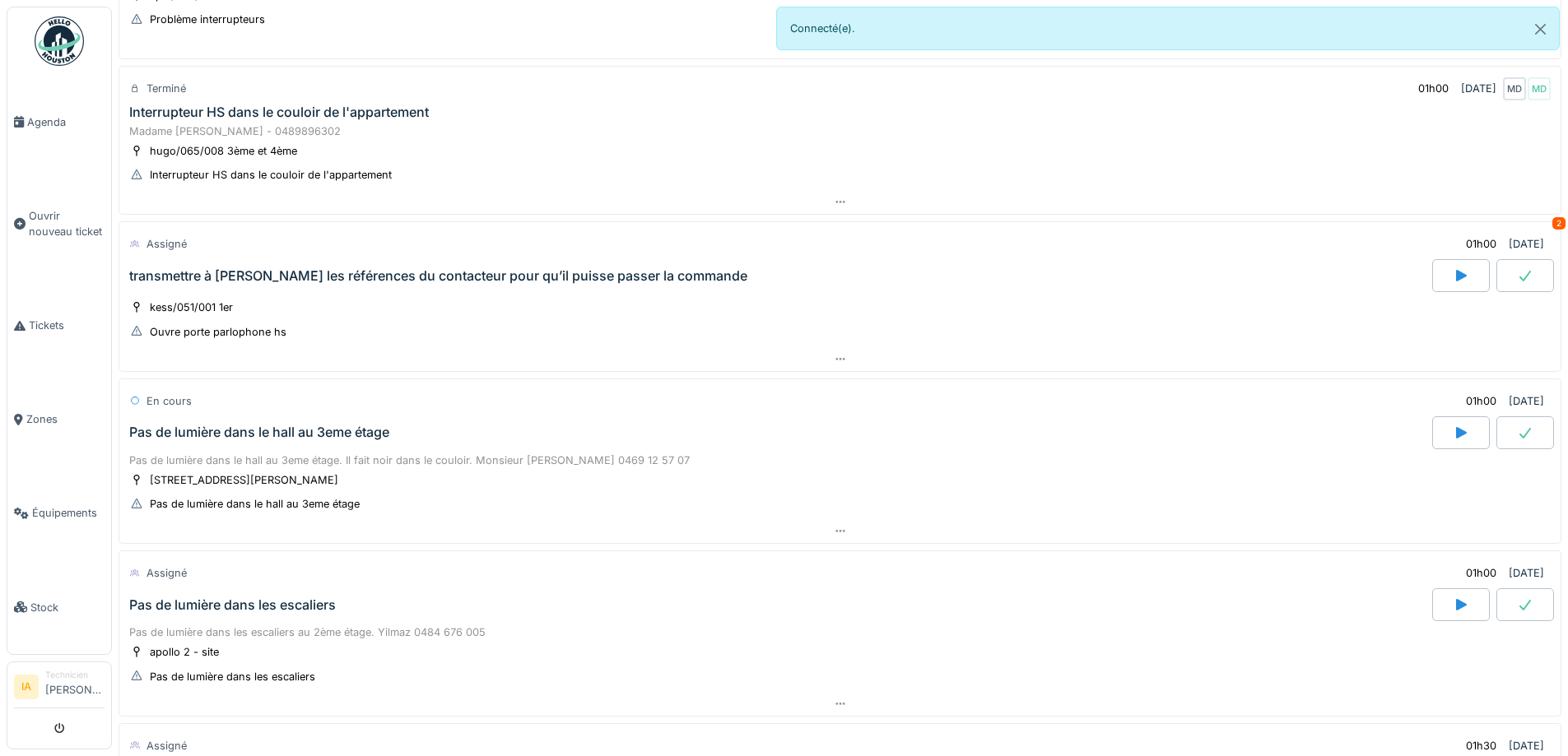
click at [225, 291] on div "transmettre à [PERSON_NAME] les références du contacteur pour qu’il puisse pass…" at bounding box center [779, 276] width 1306 height 33
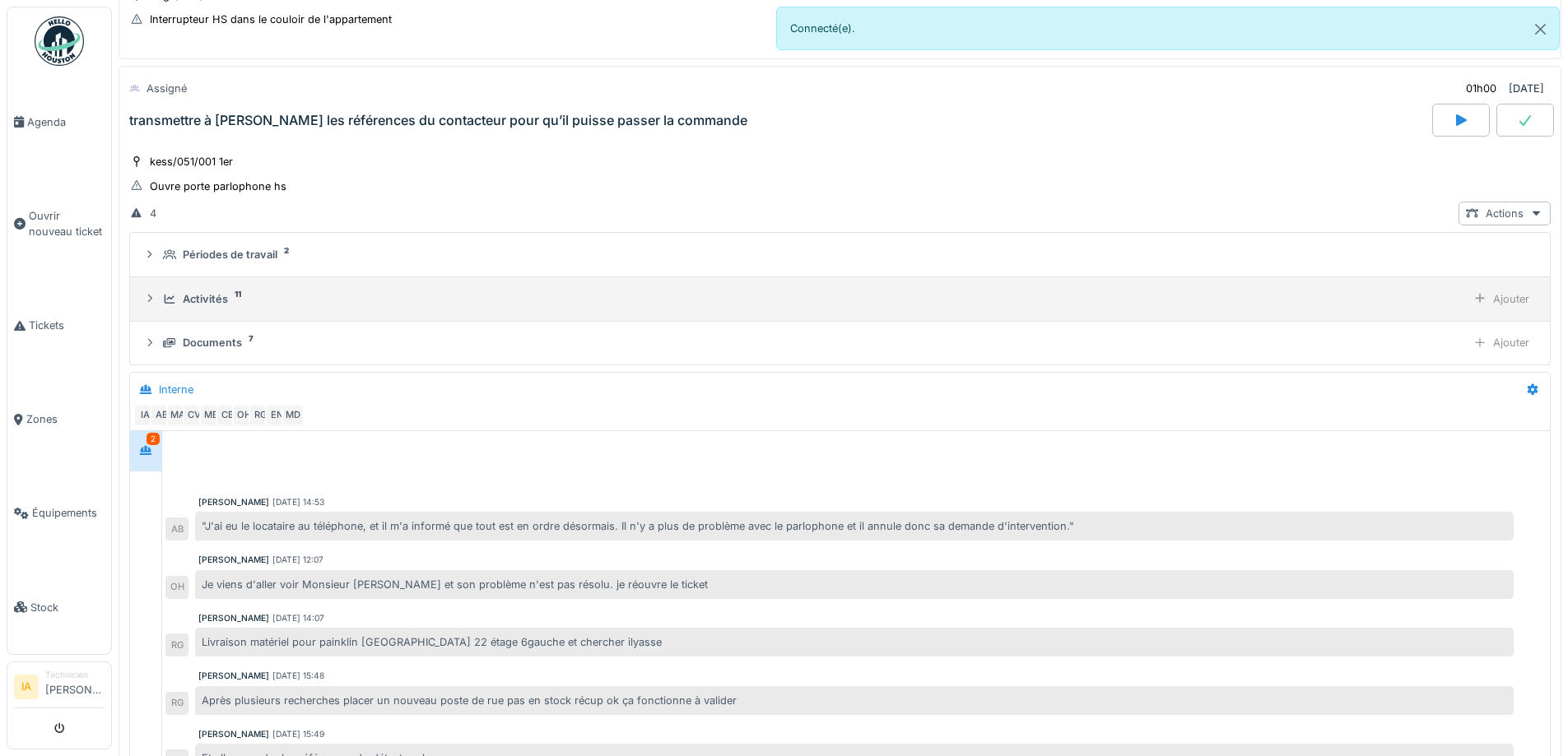
scroll to position [197, 0]
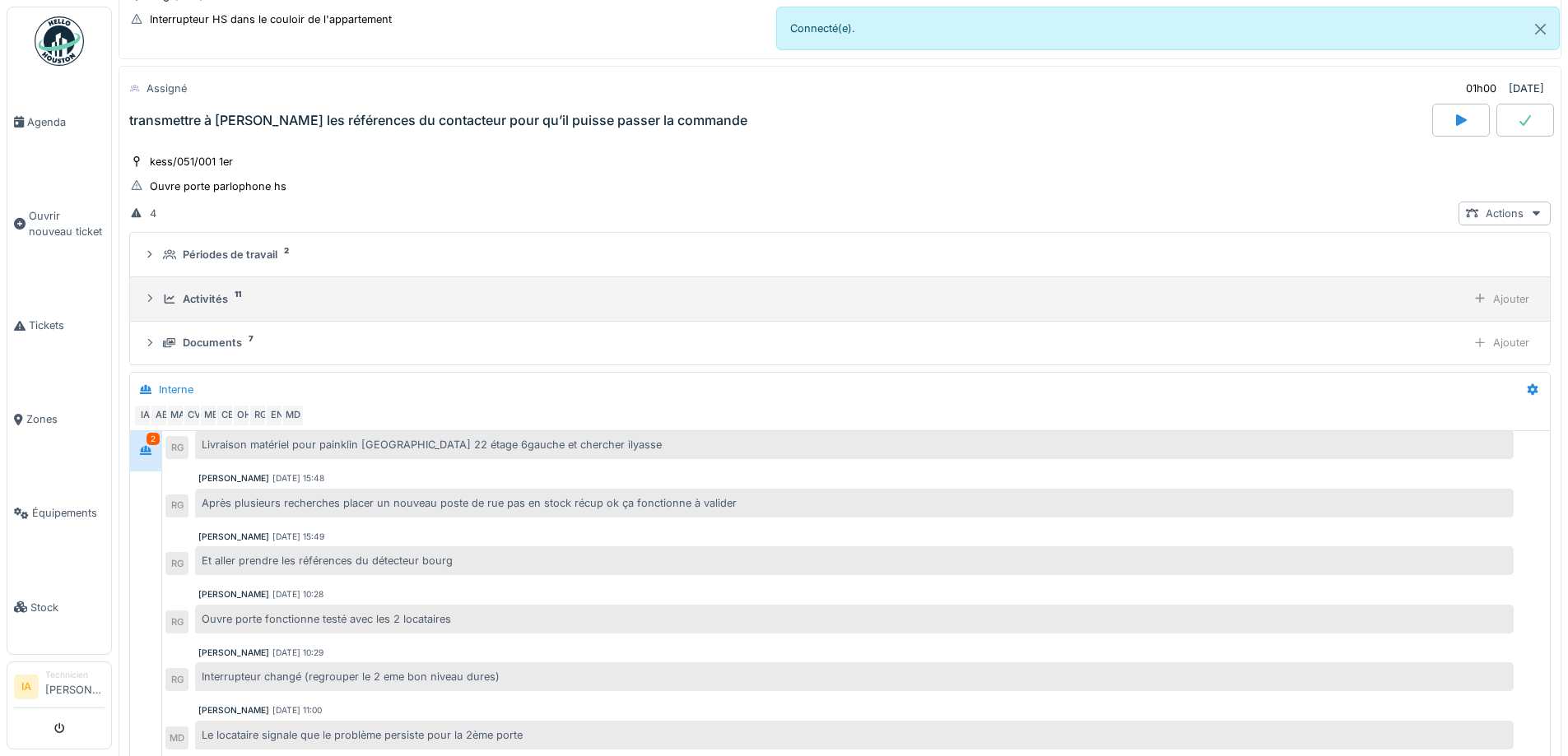
click at [199, 302] on div "Activités" at bounding box center [205, 299] width 45 height 16
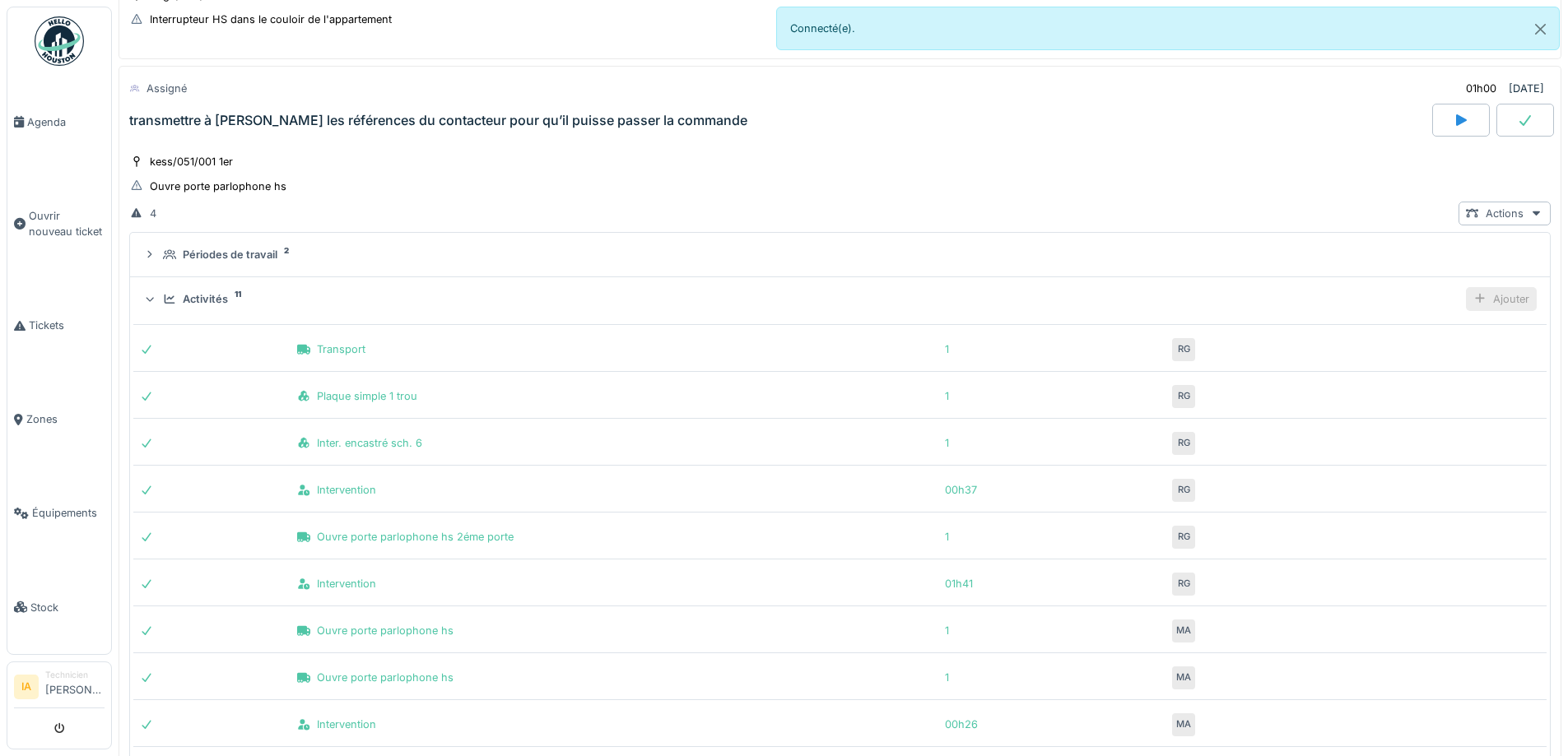
click at [1474, 295] on icon at bounding box center [1480, 298] width 13 height 11
click at [1426, 336] on div "Ajouter des heures" at bounding box center [1407, 336] width 175 height 25
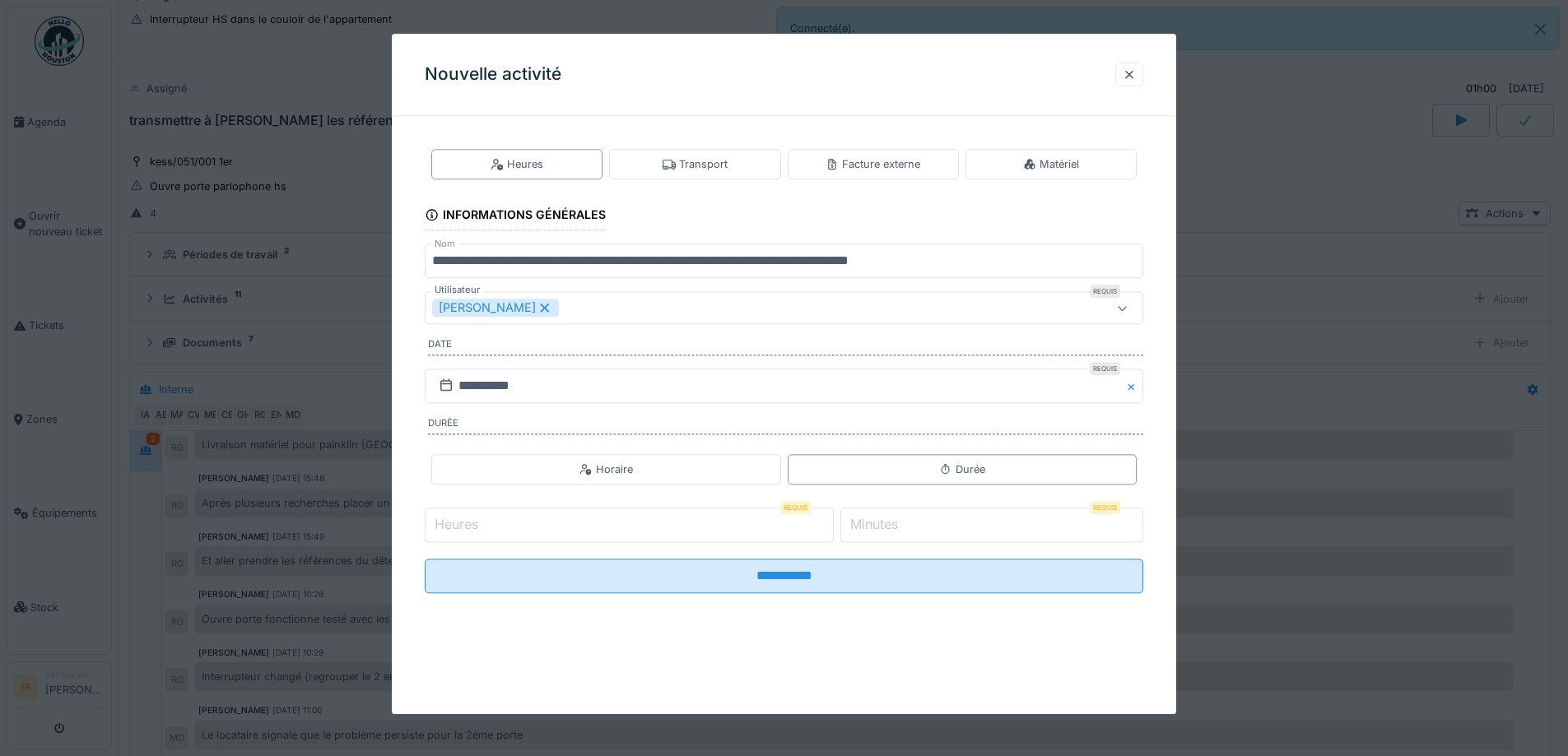
click at [638, 530] on input "Heures" at bounding box center [630, 525] width 410 height 35
type input "**"
click at [939, 526] on input "*" at bounding box center [992, 525] width 303 height 35
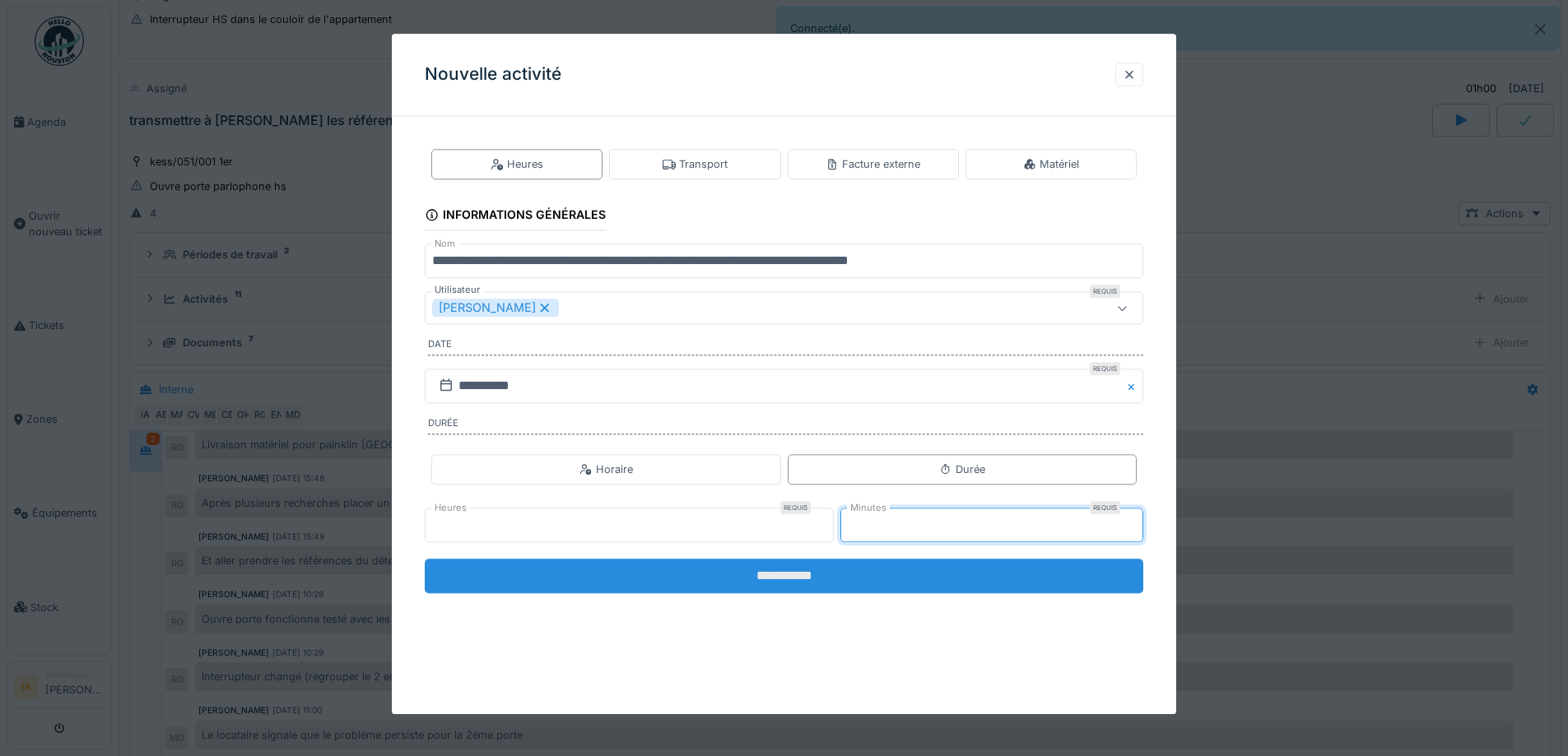
type input "**"
click at [902, 590] on input "**********" at bounding box center [784, 576] width 718 height 35
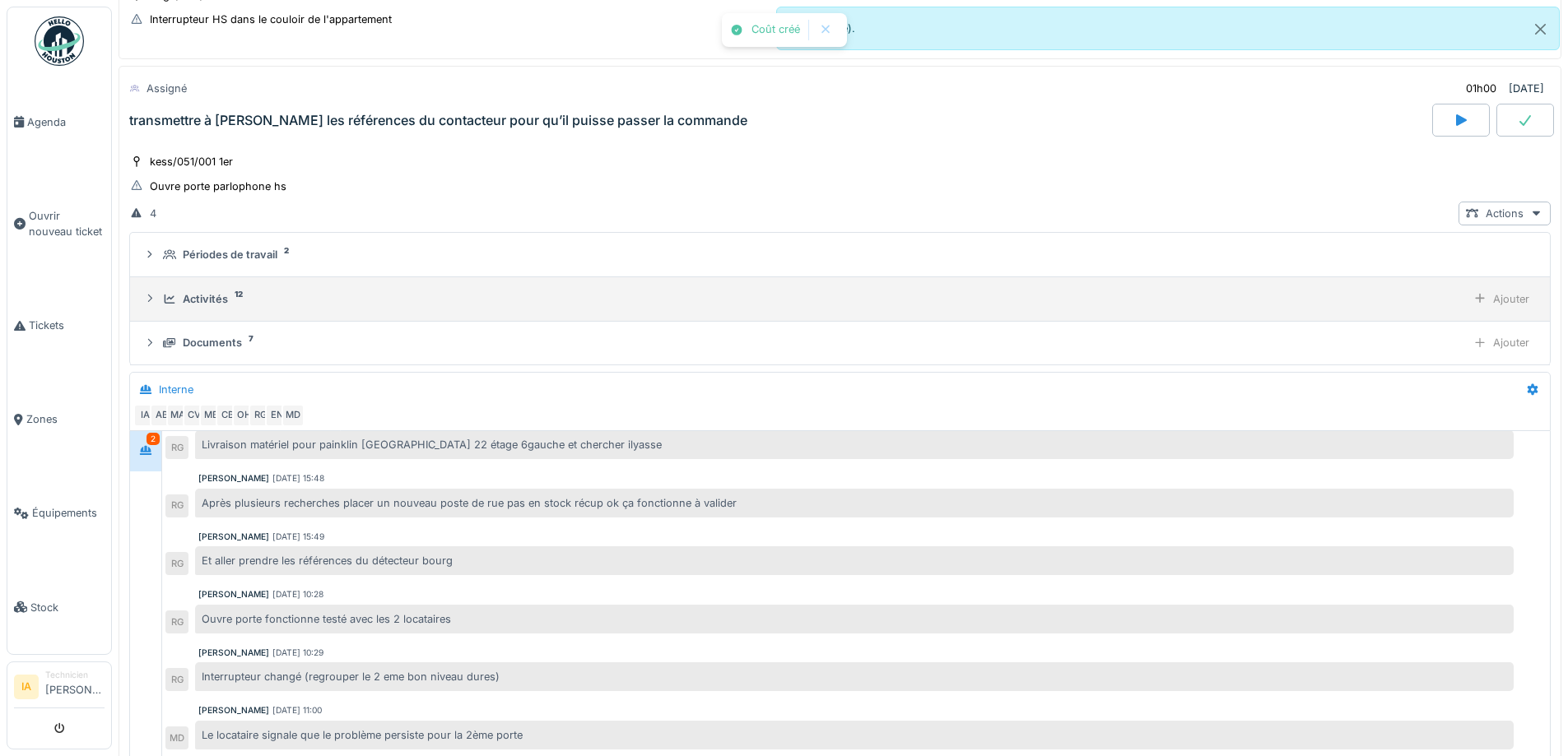
click at [212, 287] on div "Activités 12 Ajouter" at bounding box center [840, 299] width 1394 height 24
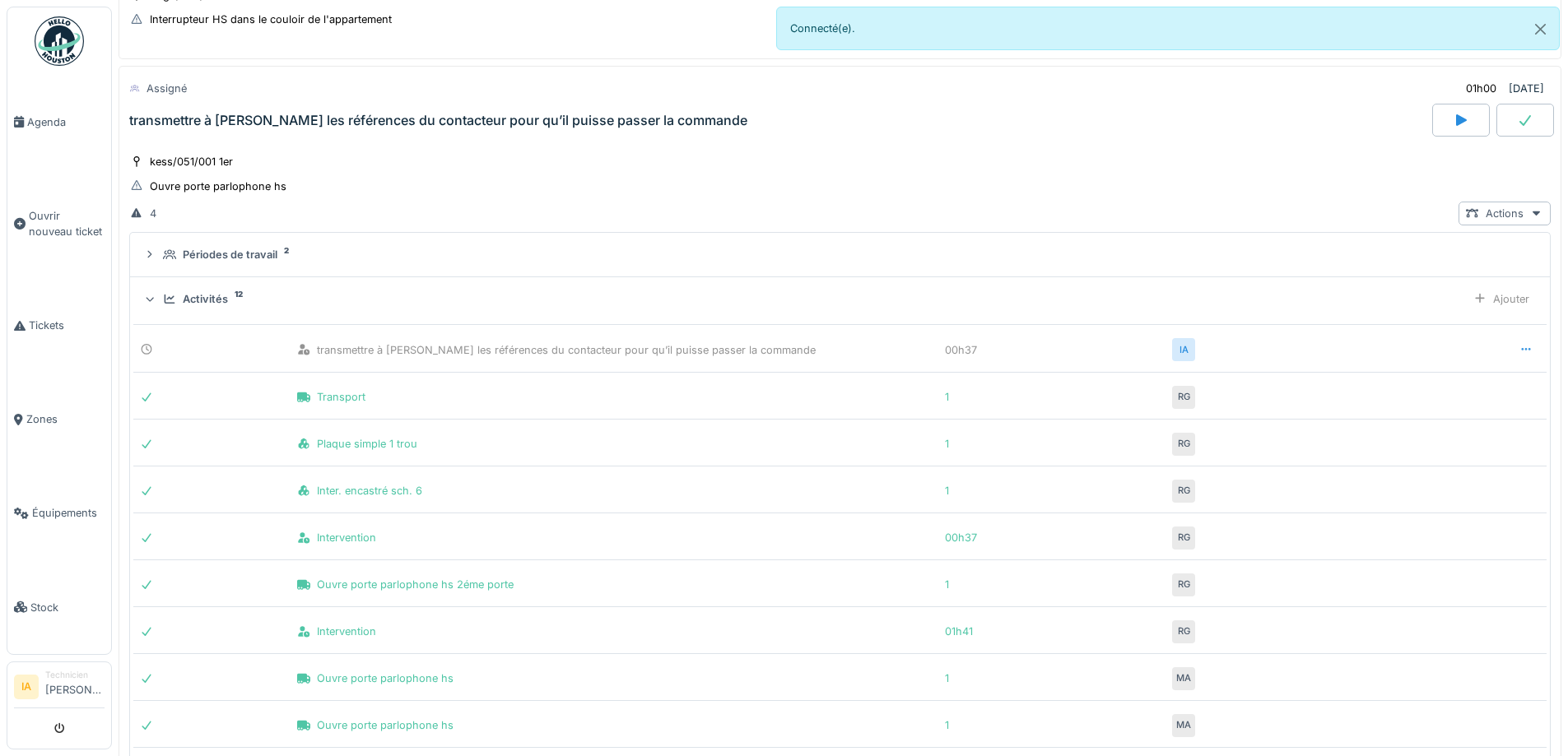
click at [1520, 343] on div at bounding box center [1527, 350] width 13 height 16
click at [1466, 407] on div "Supprimer" at bounding box center [1458, 411] width 80 height 25
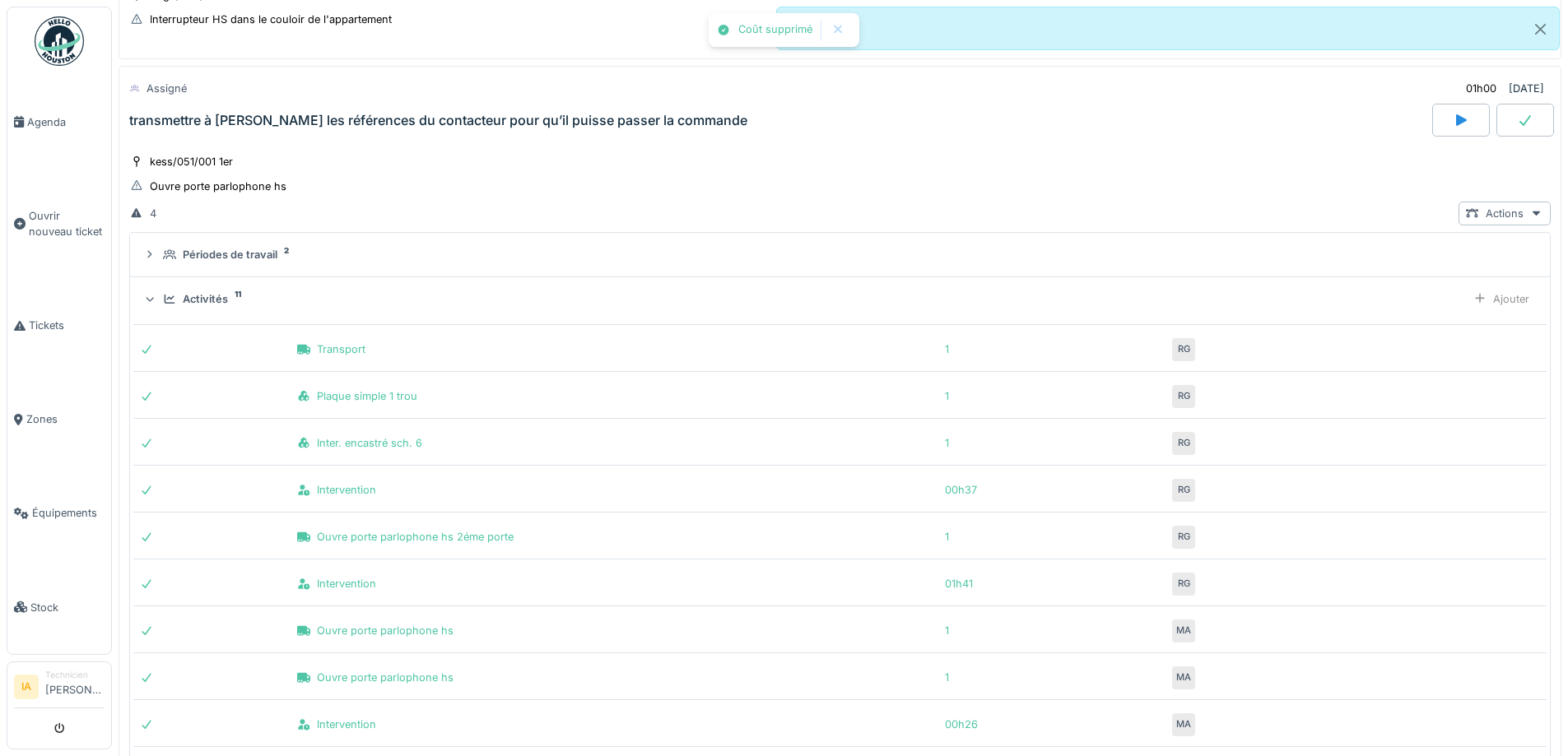
click at [190, 302] on div "Activités" at bounding box center [205, 299] width 45 height 16
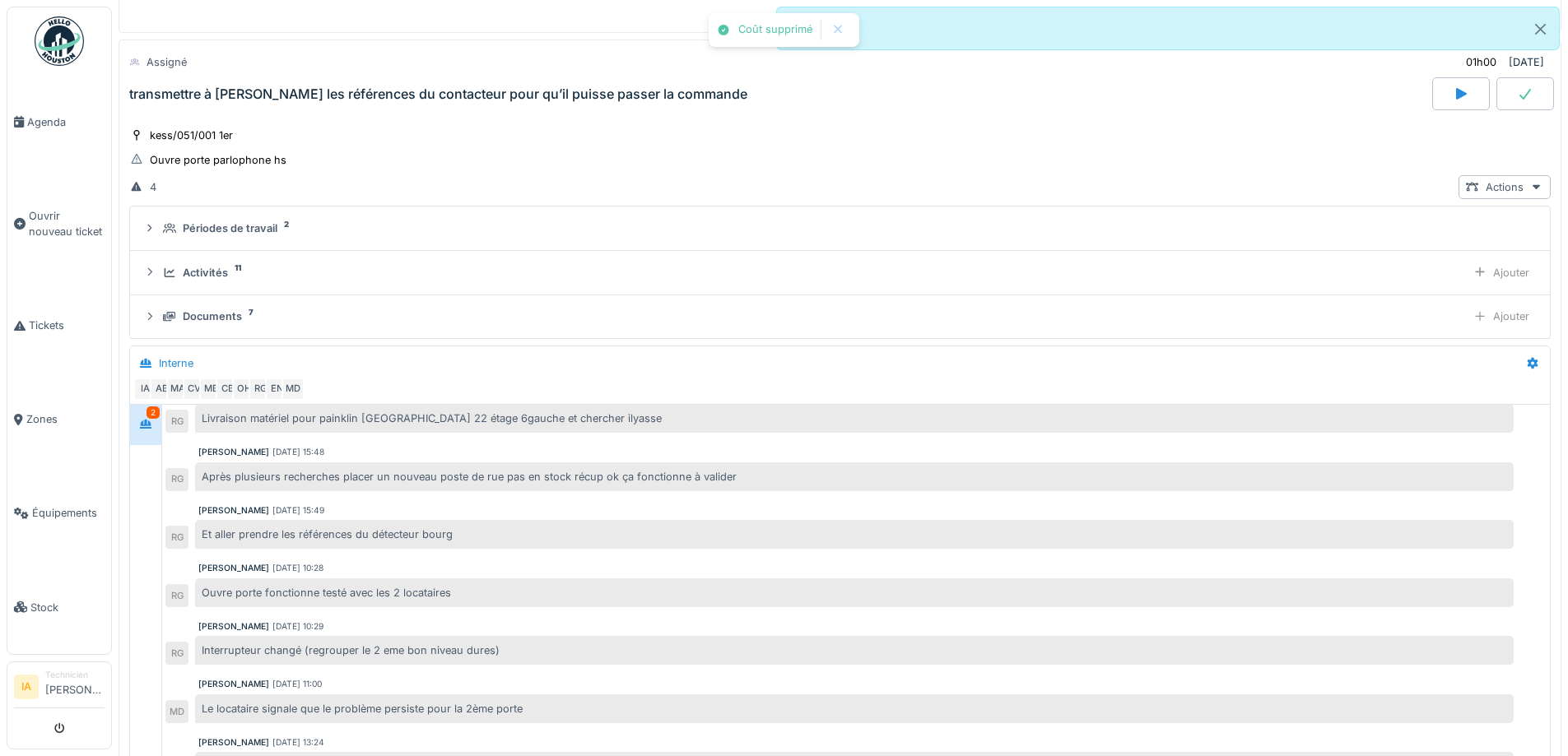
scroll to position [556, 0]
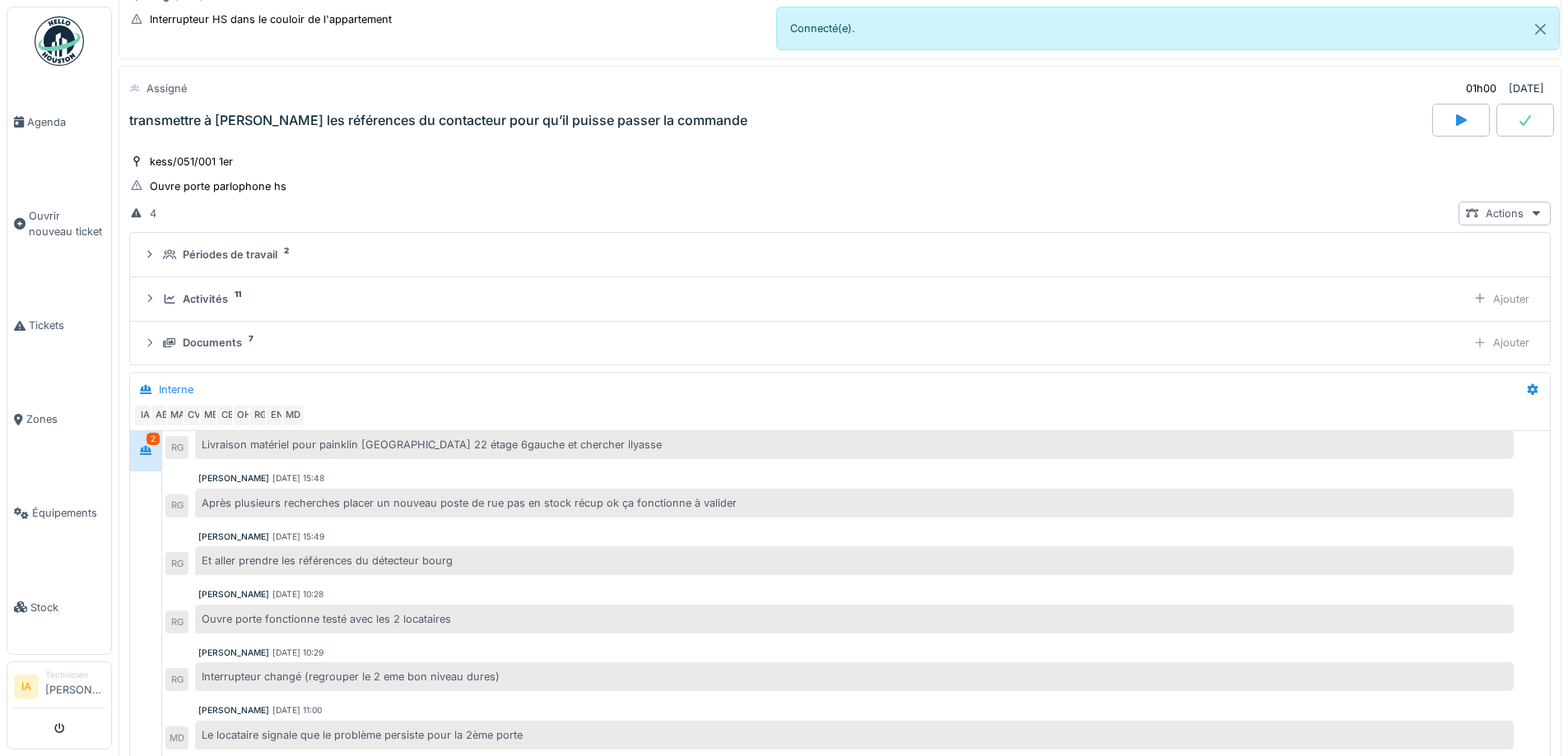
click at [287, 113] on div "transmettre à [PERSON_NAME] les références du contacteur pour qu’il puisse pass…" at bounding box center [438, 120] width 618 height 16
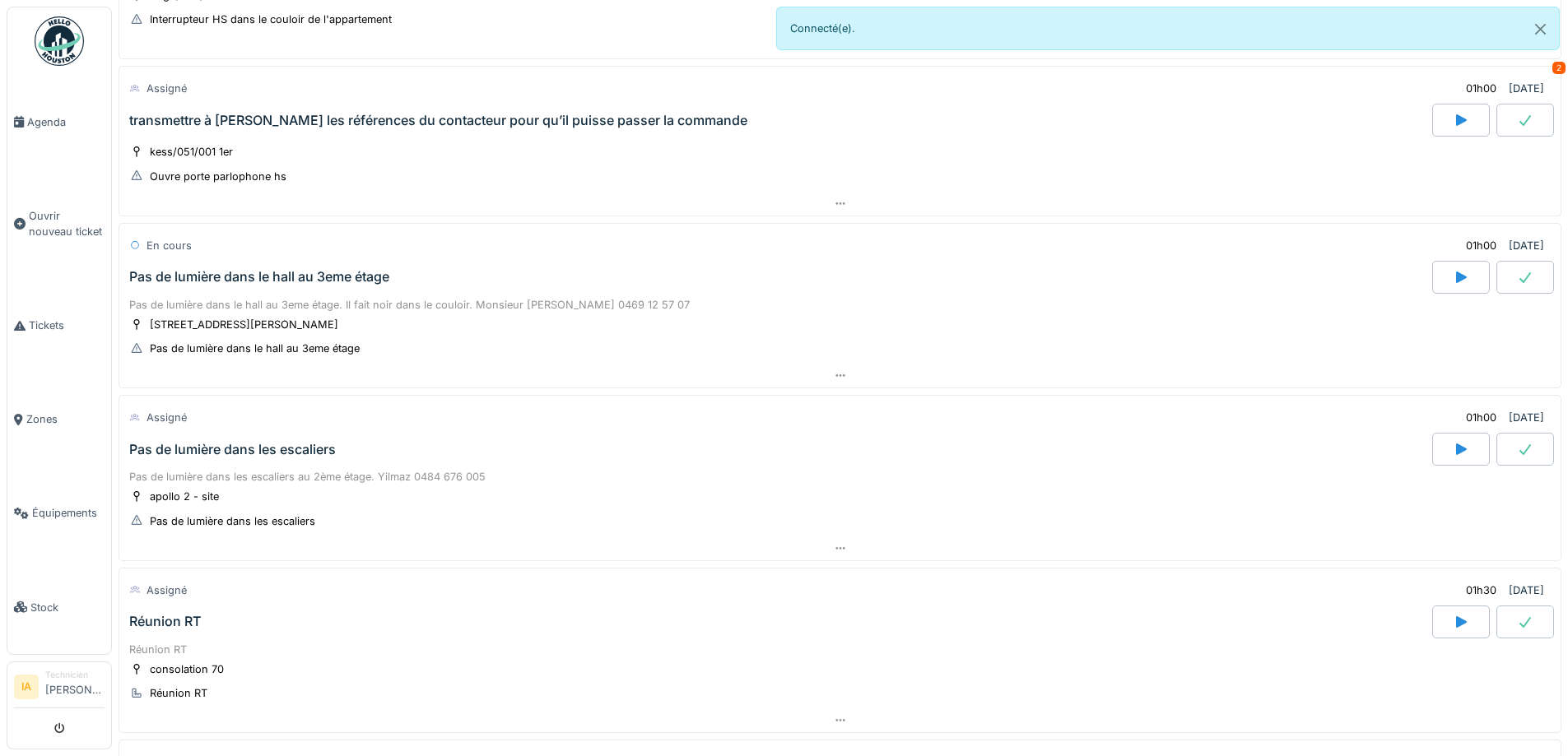
click at [228, 282] on div "Pas de lumière dans le hall au 3eme étage" at bounding box center [259, 276] width 260 height 16
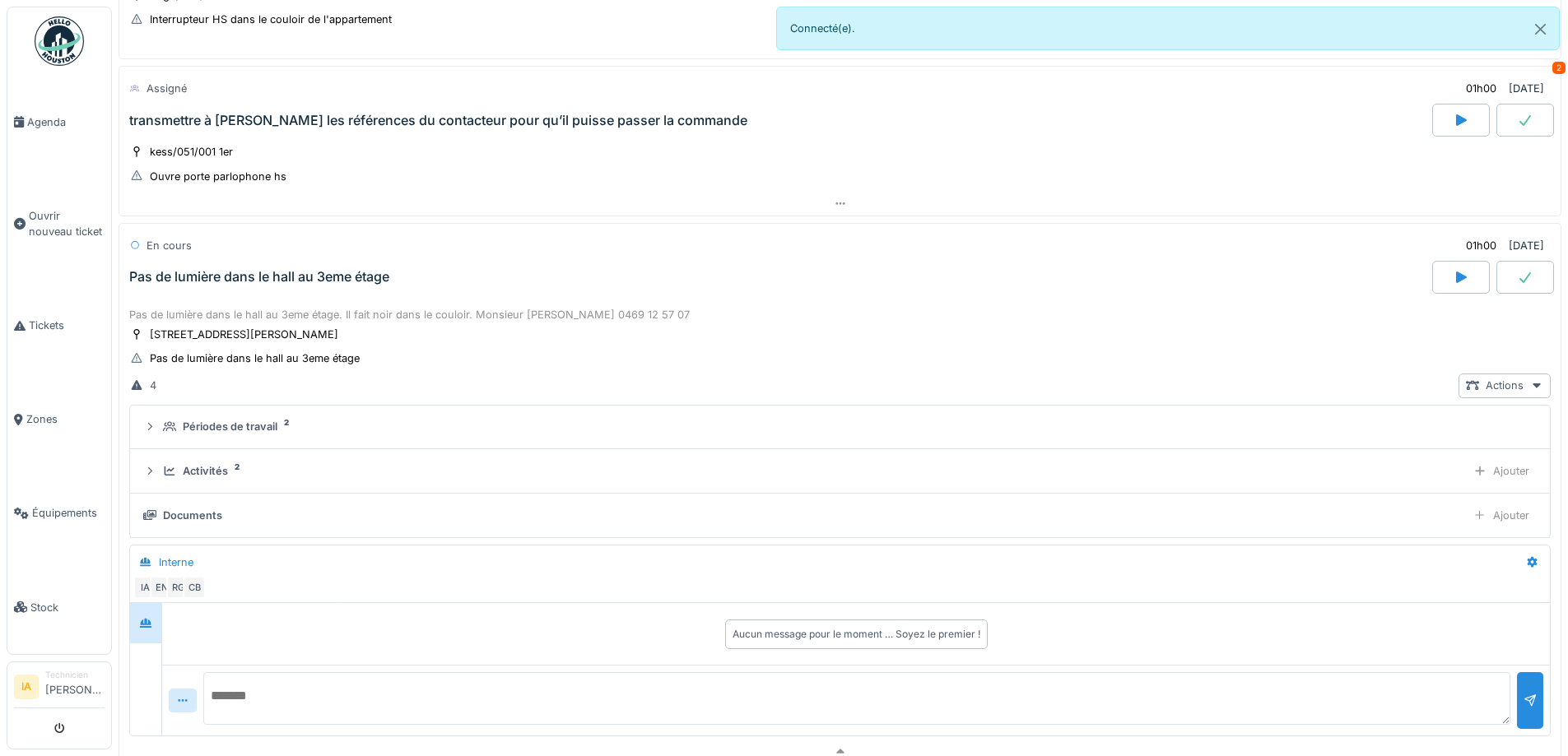
scroll to position [713, 0]
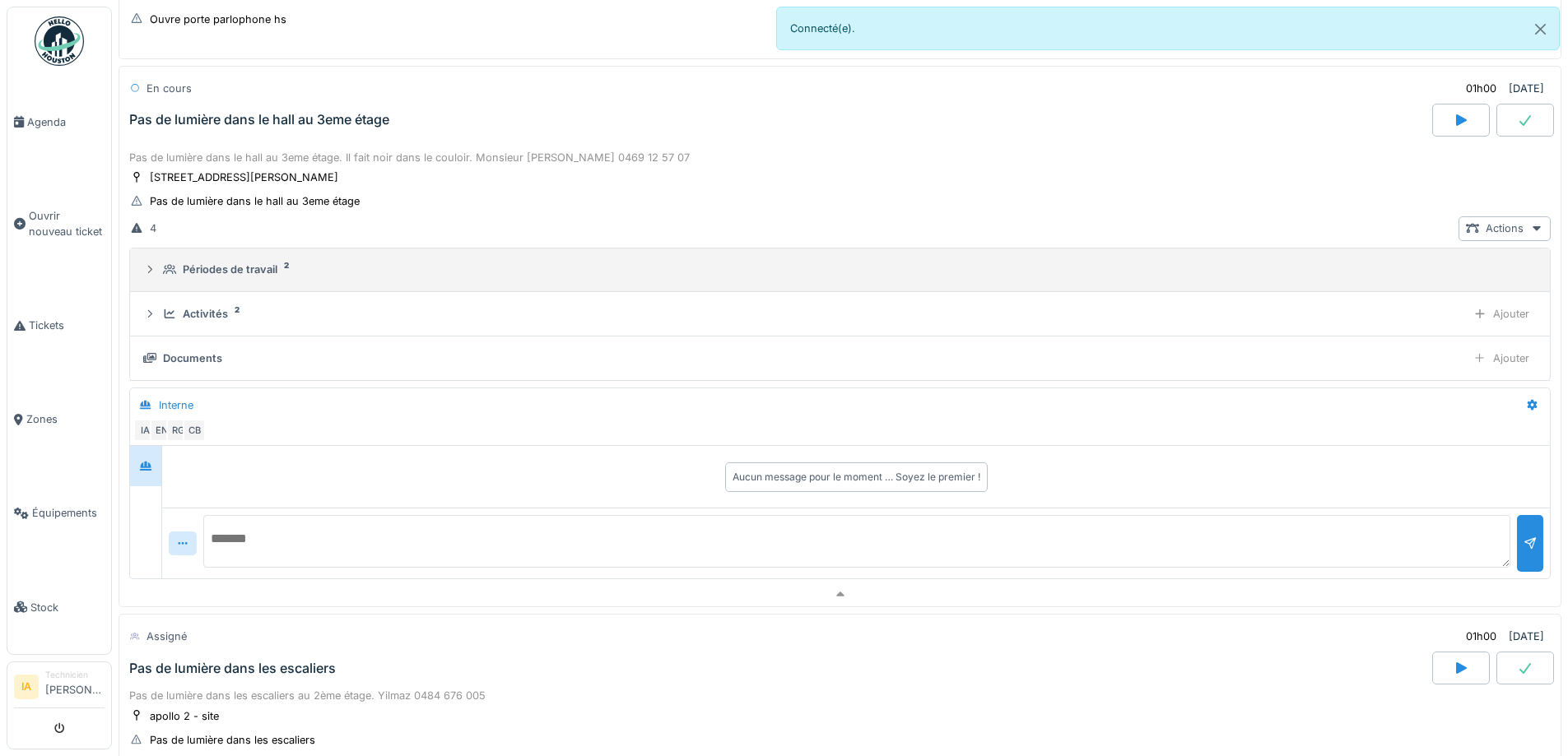
click at [213, 268] on div "Périodes de travail" at bounding box center [230, 269] width 95 height 16
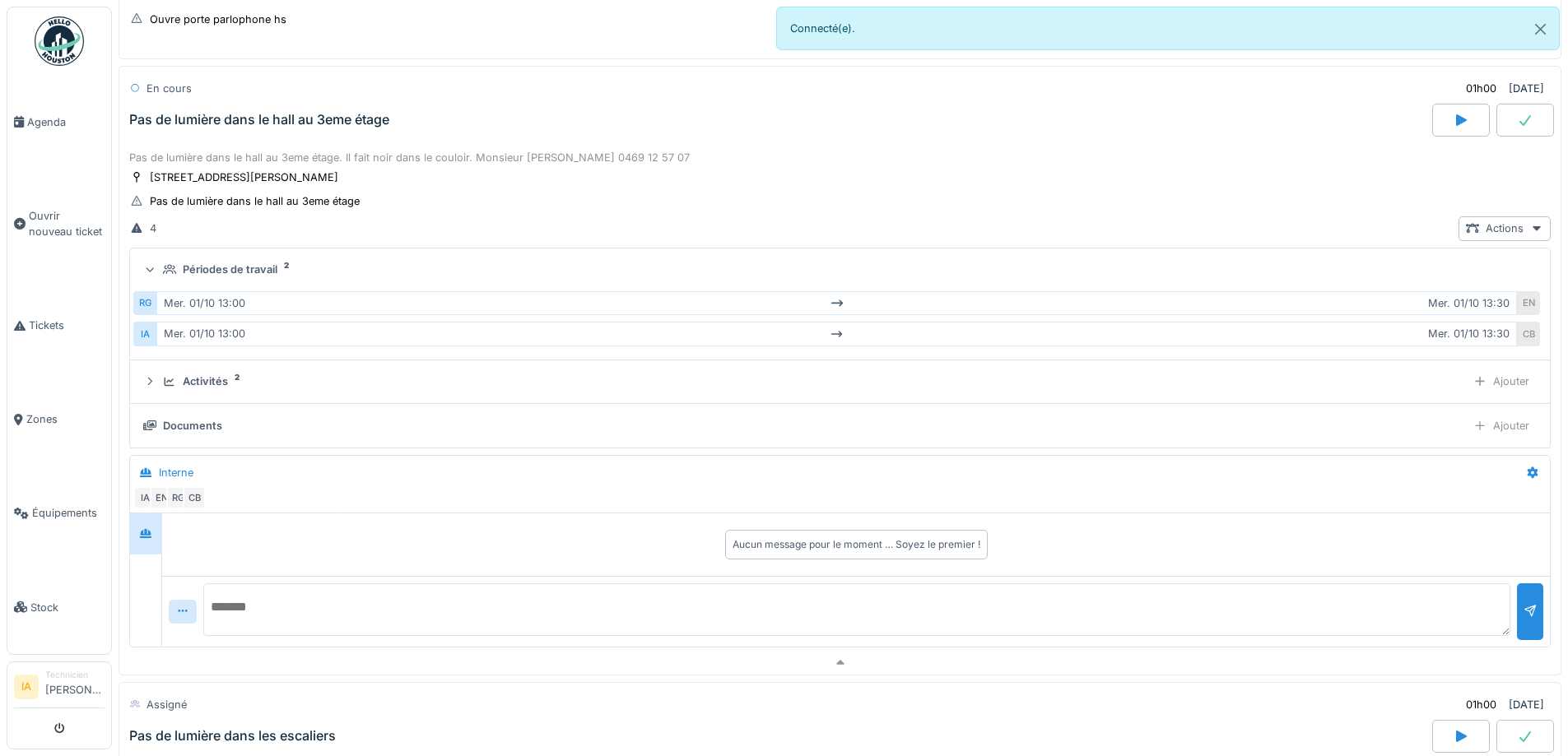
click at [213, 268] on div "Périodes de travail" at bounding box center [230, 269] width 95 height 16
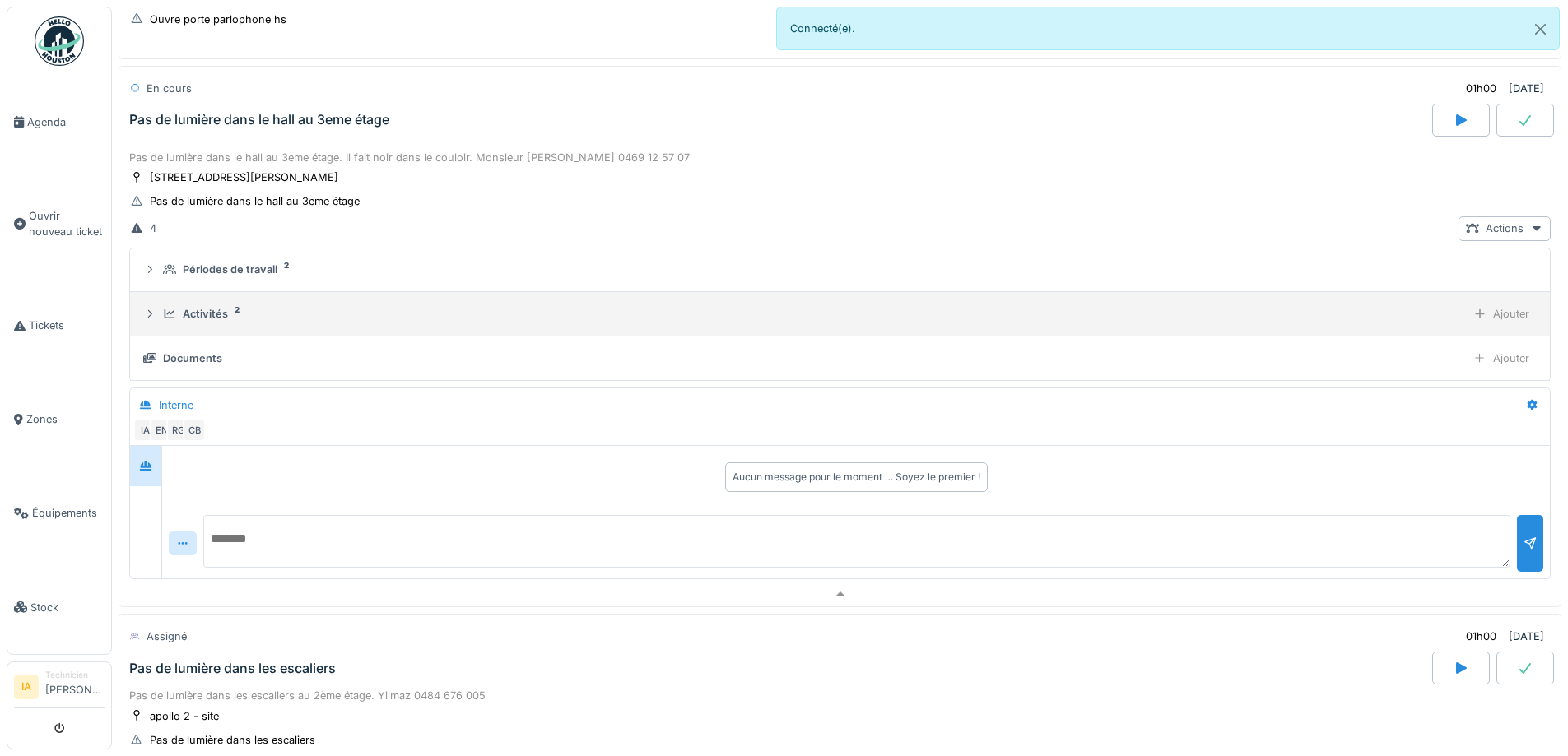
click at [199, 319] on div "Activités" at bounding box center [205, 314] width 45 height 16
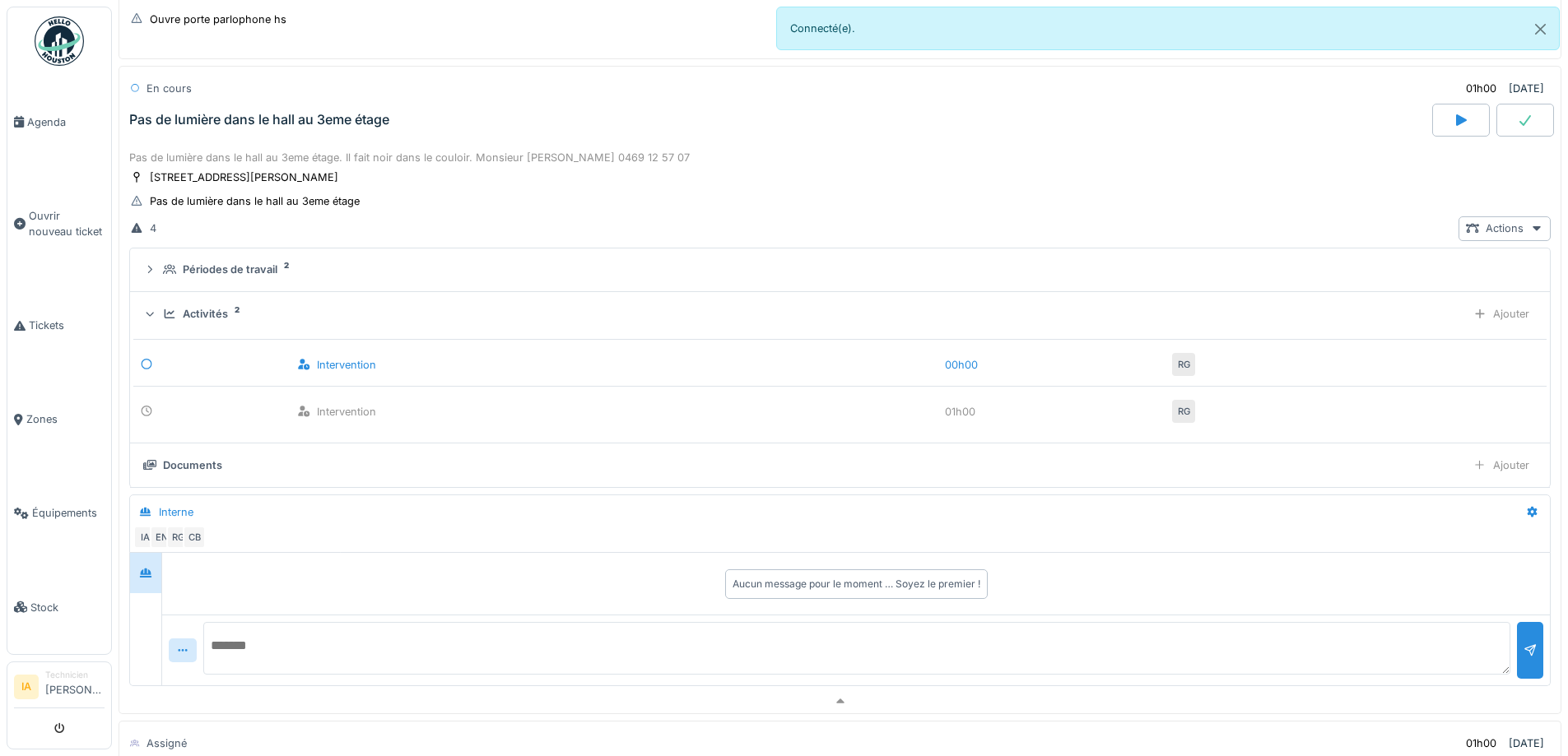
click at [187, 310] on div "Activités" at bounding box center [205, 314] width 45 height 16
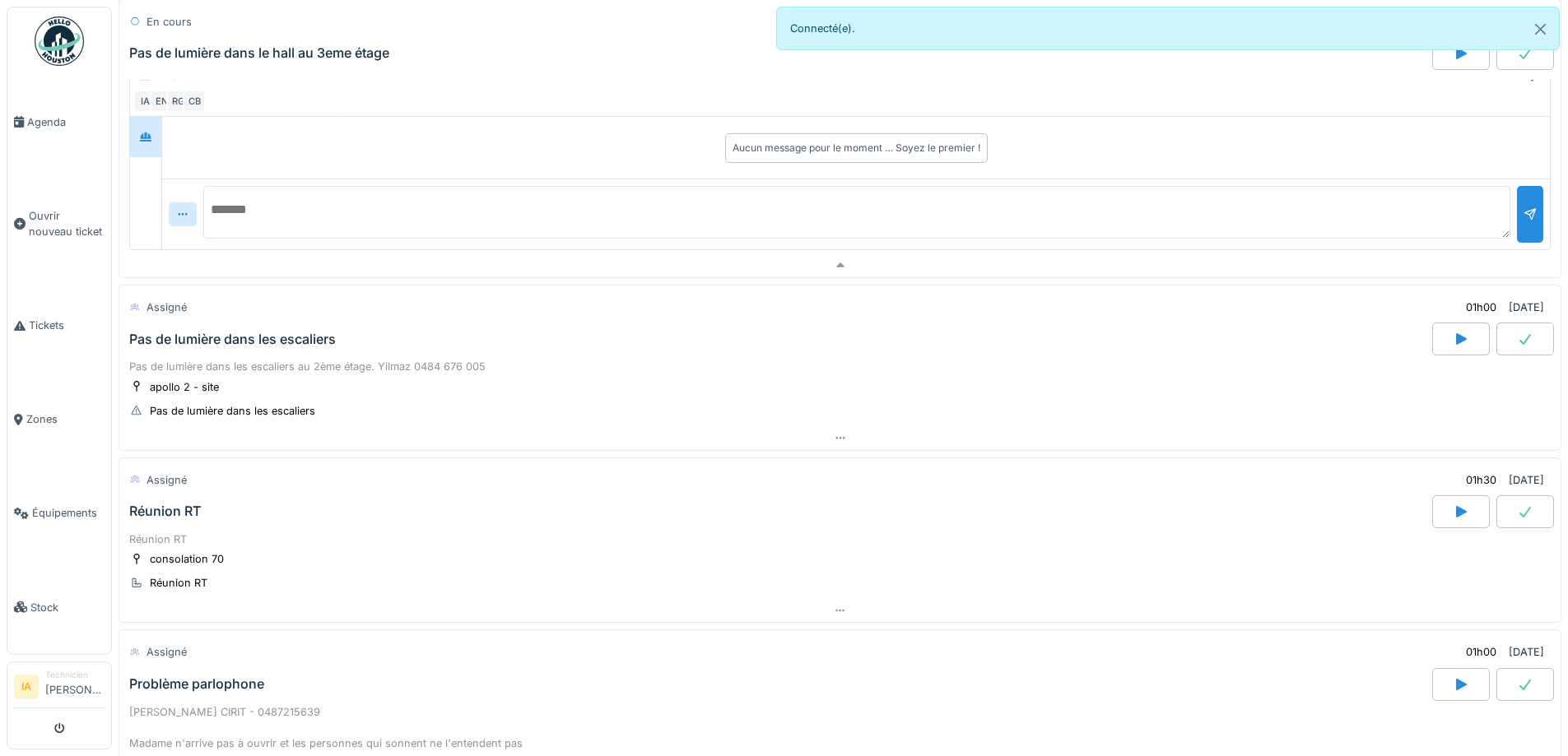
click at [207, 344] on div "Pas de lumière dans les escaliers" at bounding box center [233, 339] width 206 height 16
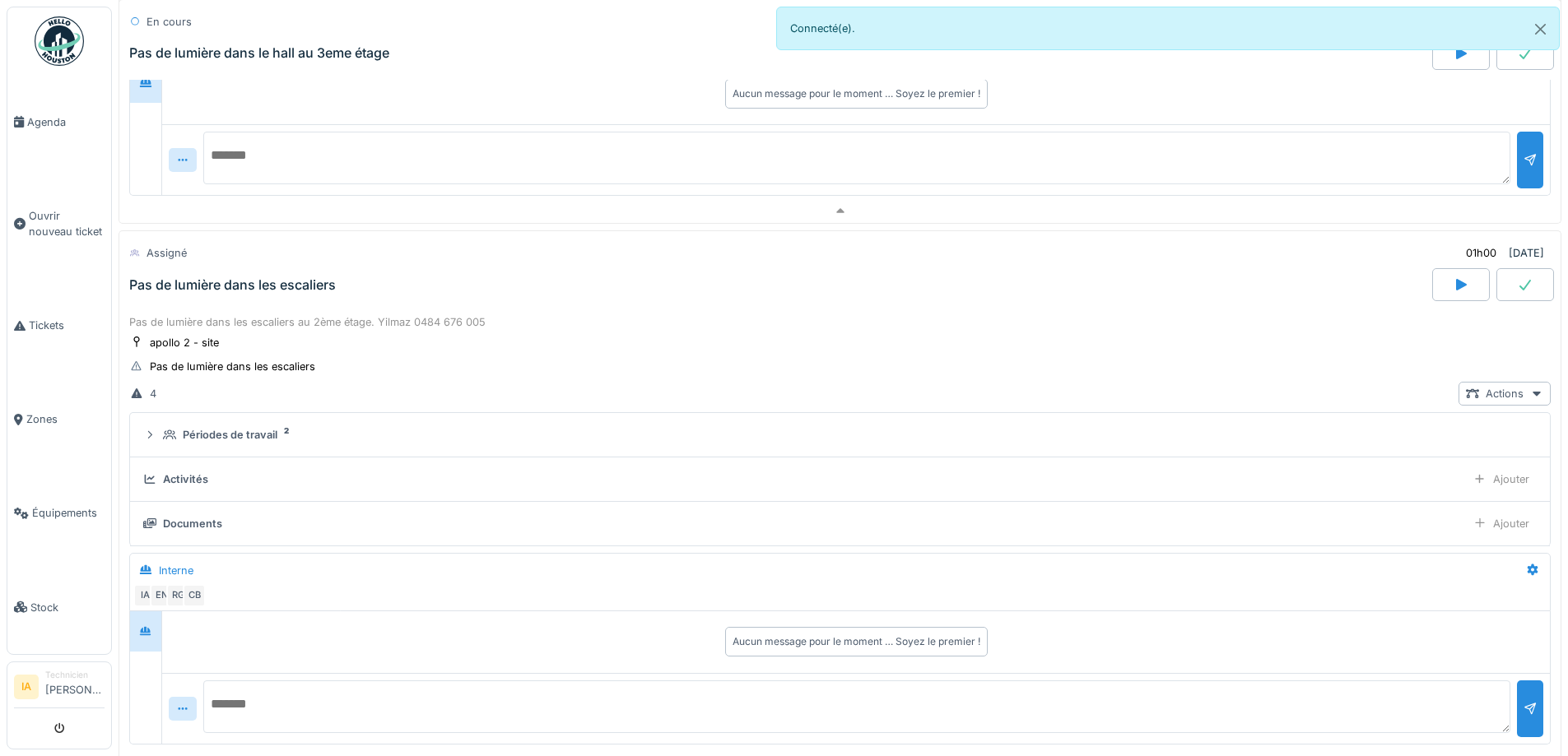
click at [193, 314] on div "Pas de lumière dans les escaliers au 2ème étage. Yilmaz 0484 676 005" at bounding box center [841, 322] width 1422 height 16
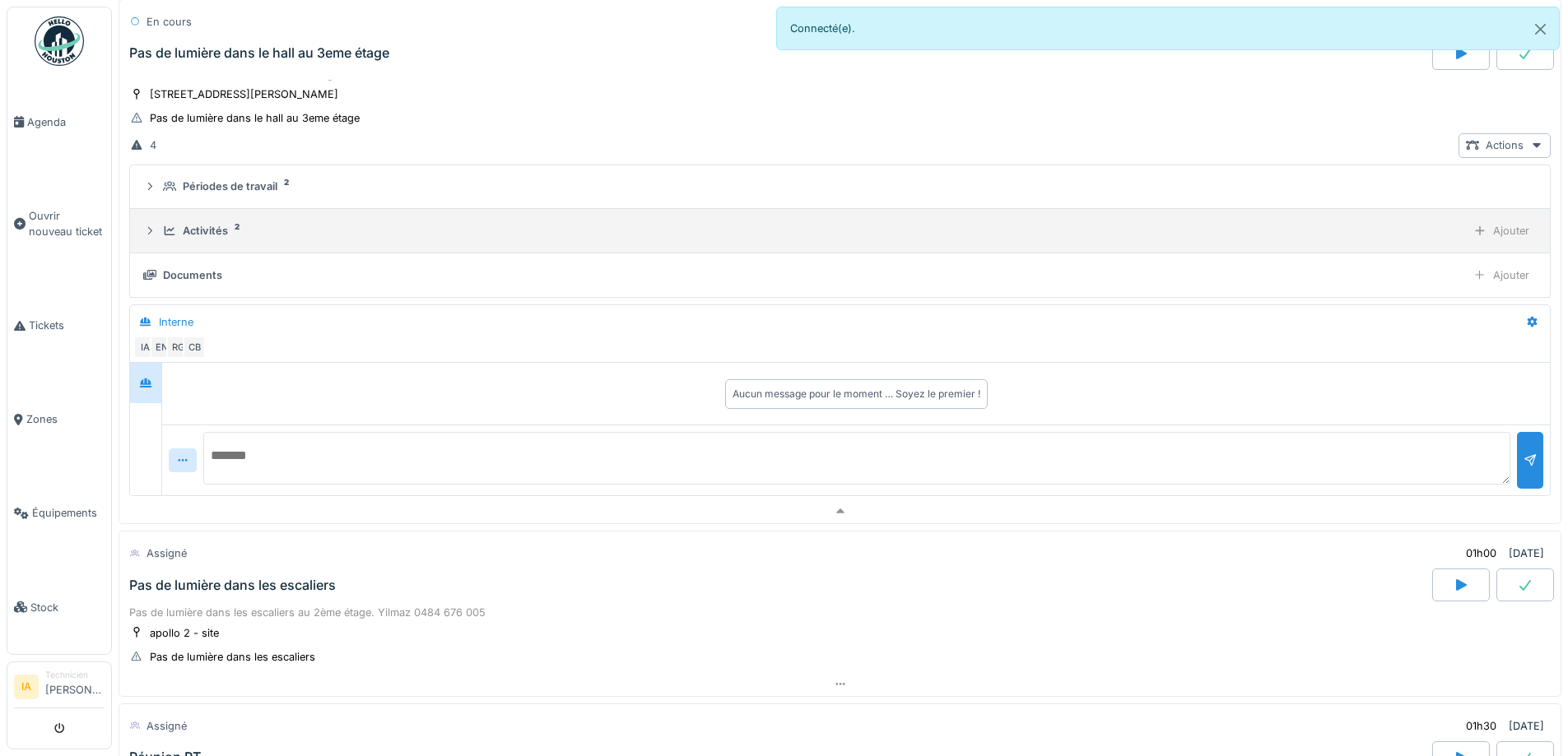
scroll to position [768, 0]
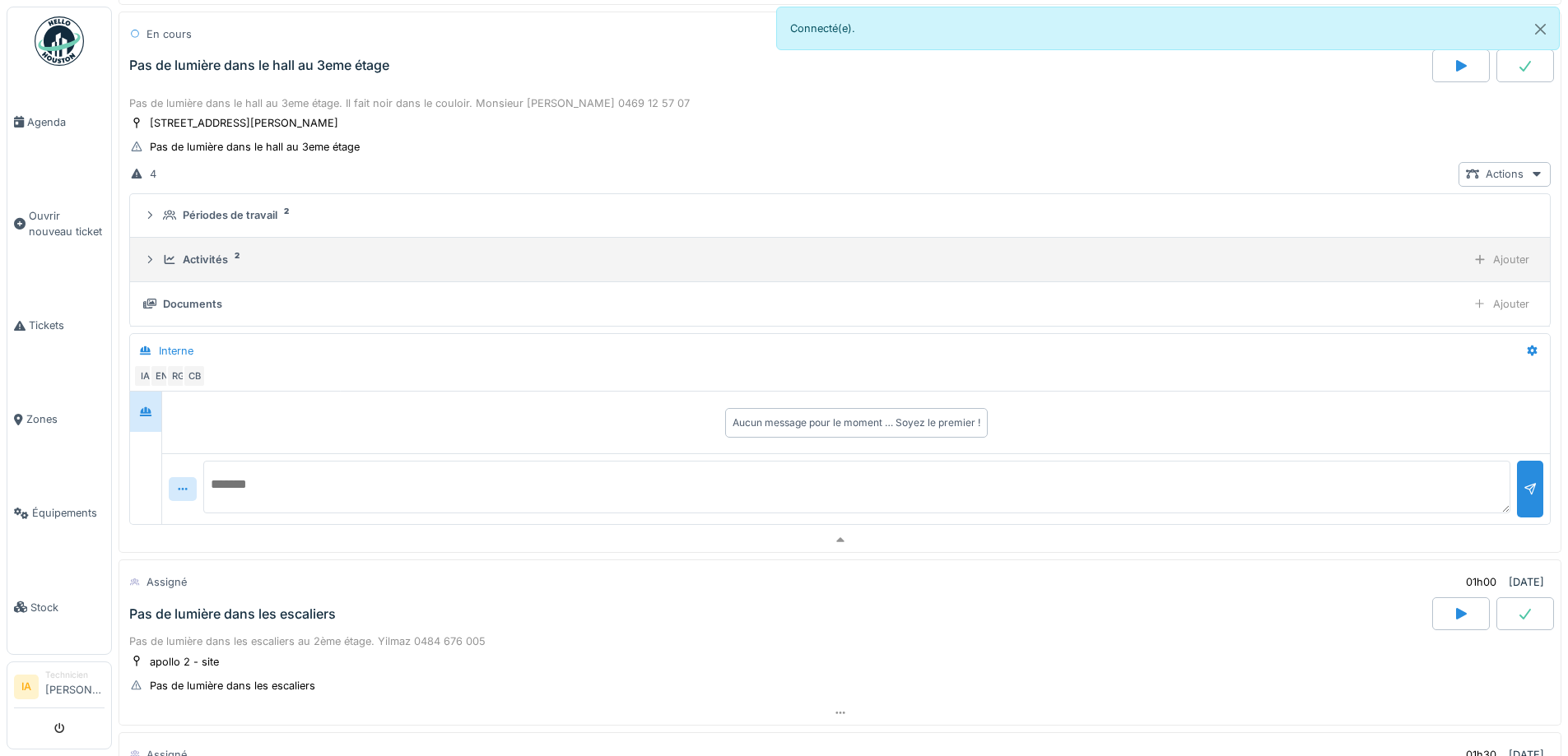
click at [176, 259] on div "Activités 2" at bounding box center [811, 259] width 1296 height 16
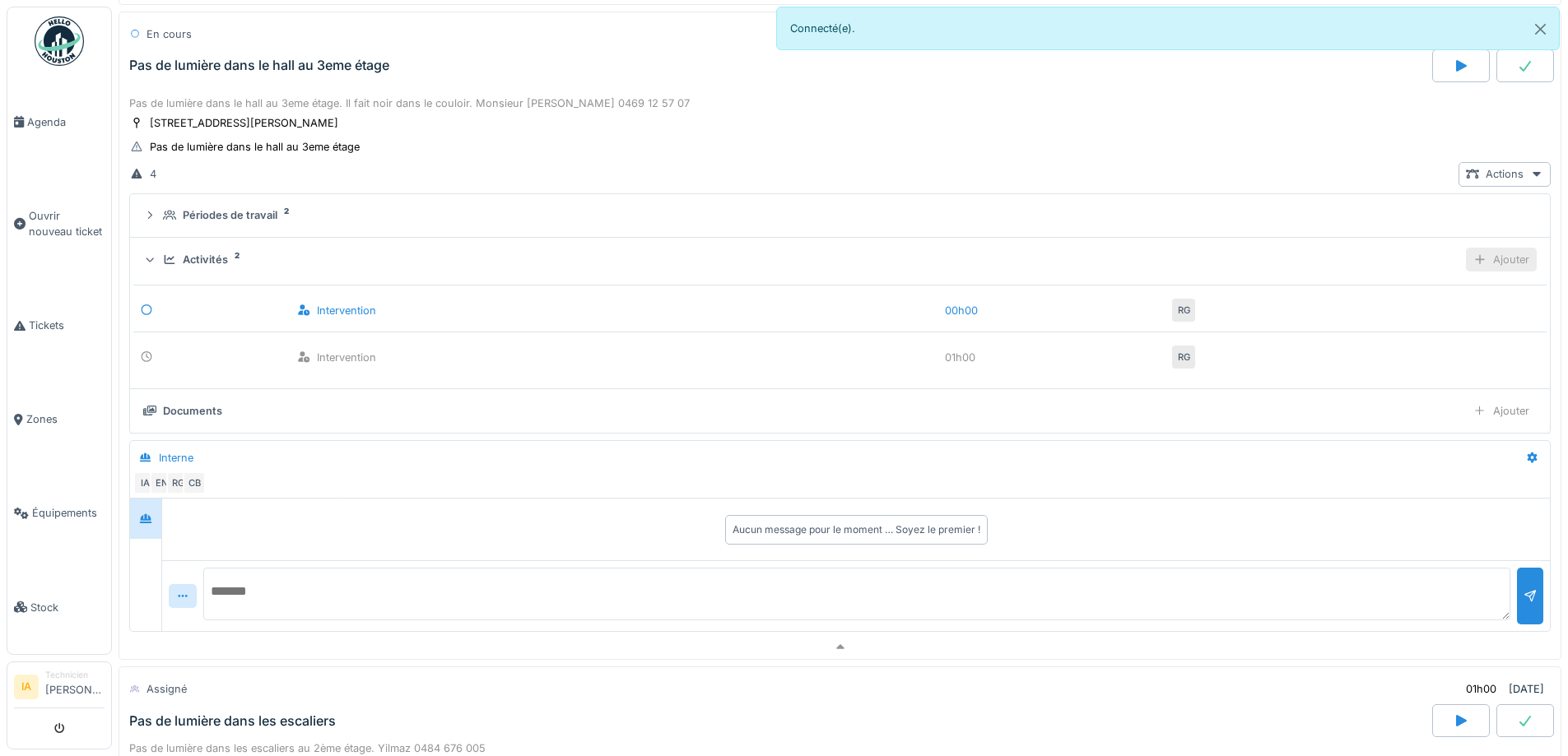
click at [1474, 254] on icon at bounding box center [1480, 259] width 13 height 11
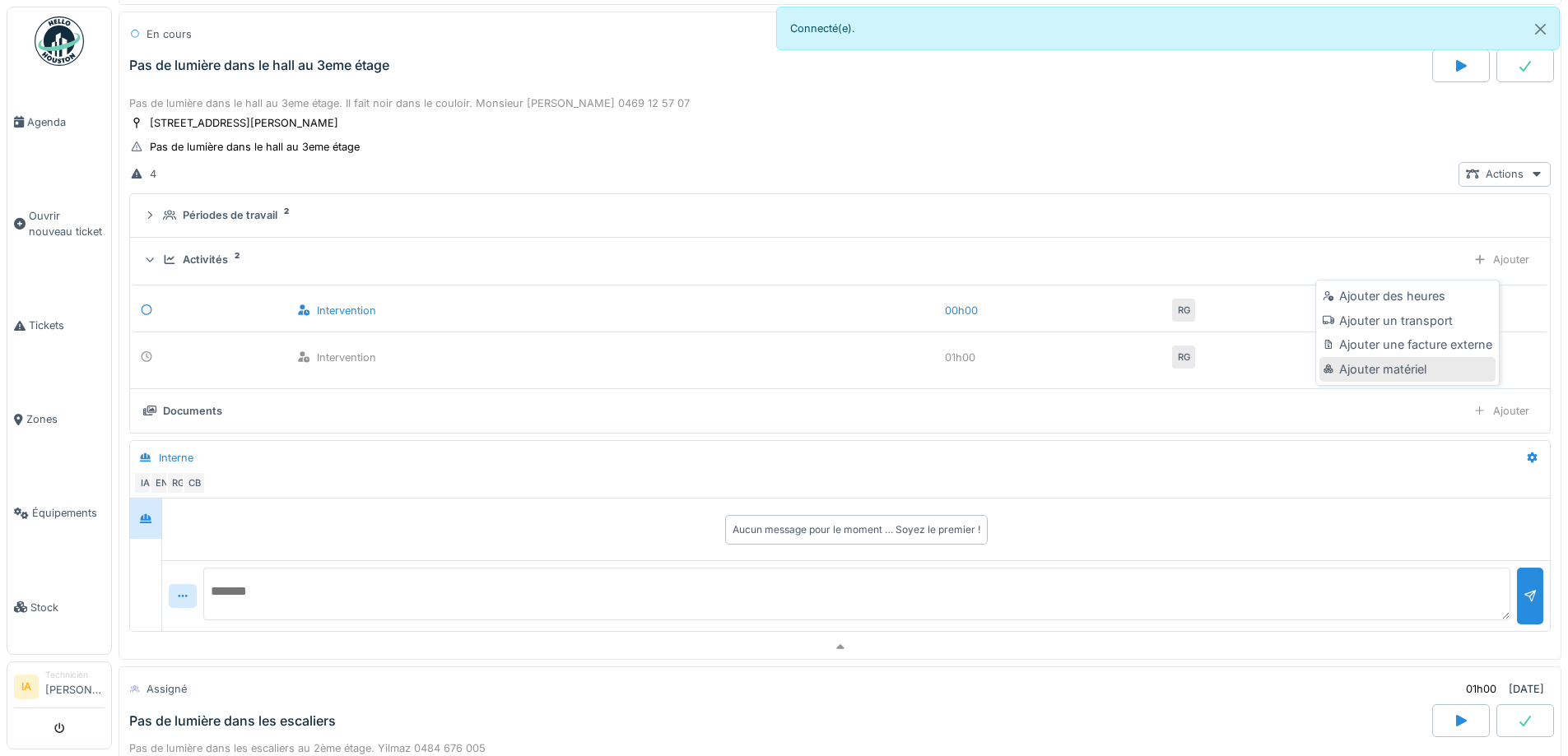
click at [1409, 360] on div "Ajouter matériel" at bounding box center [1407, 370] width 175 height 25
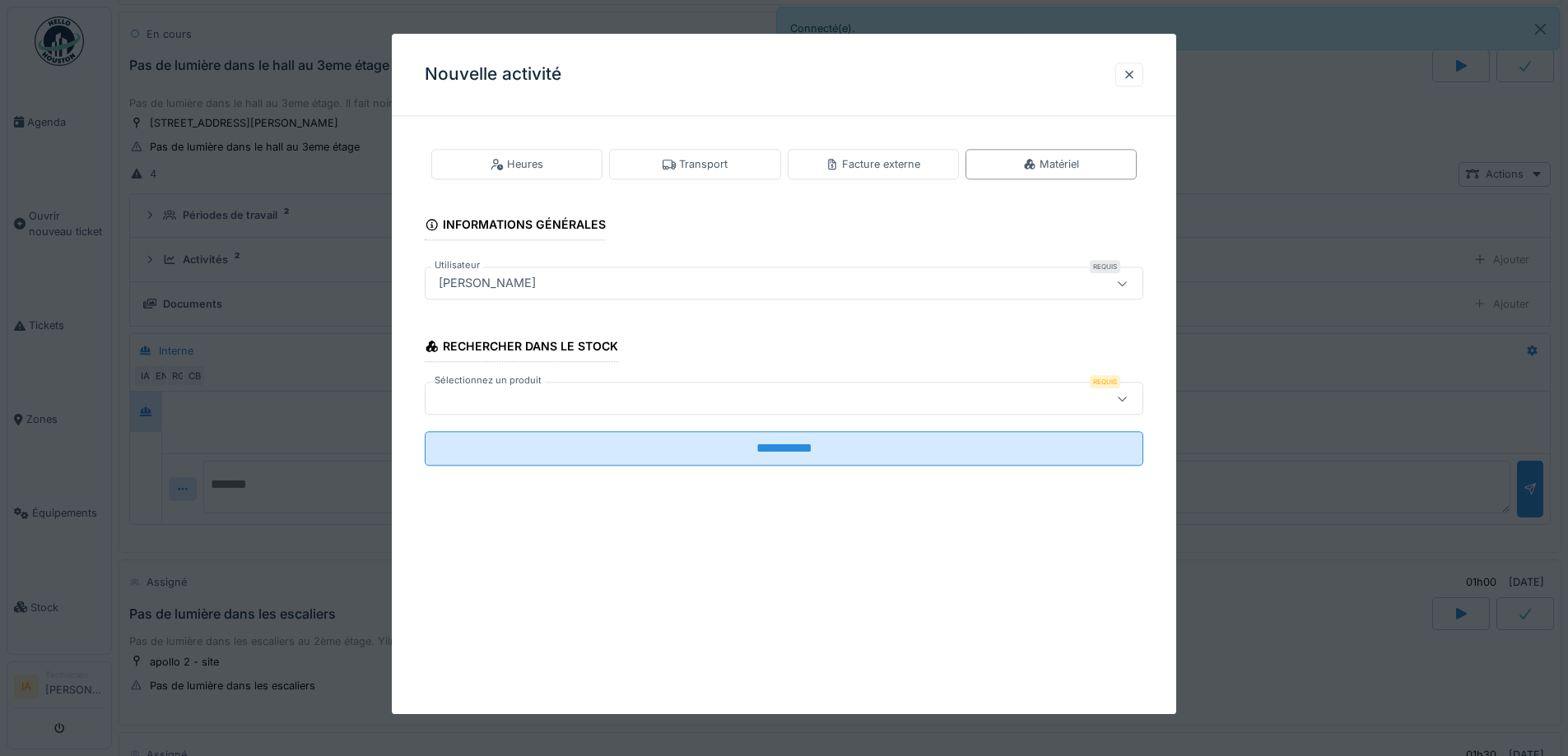
click at [584, 397] on div at bounding box center [741, 399] width 620 height 18
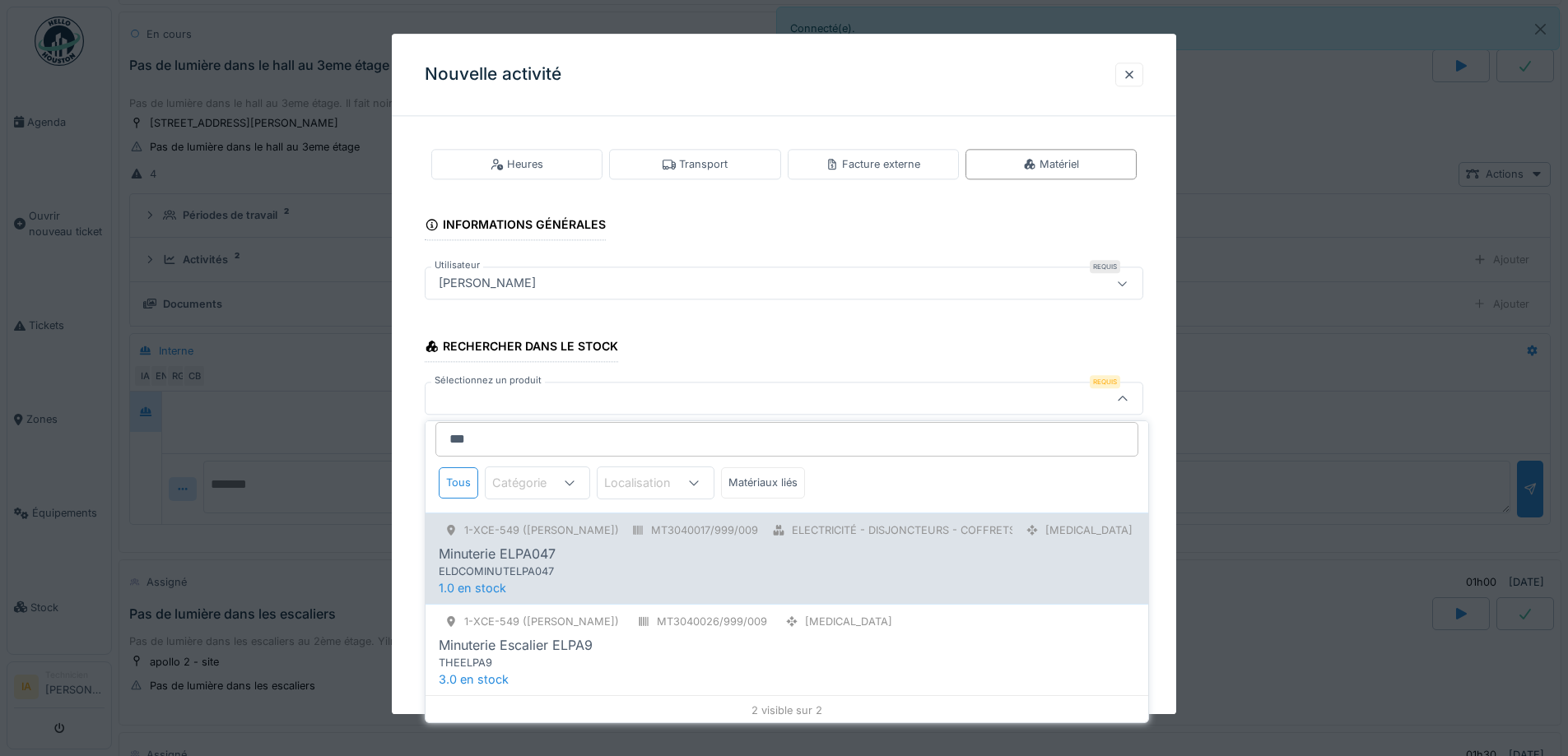
scroll to position [12, 0]
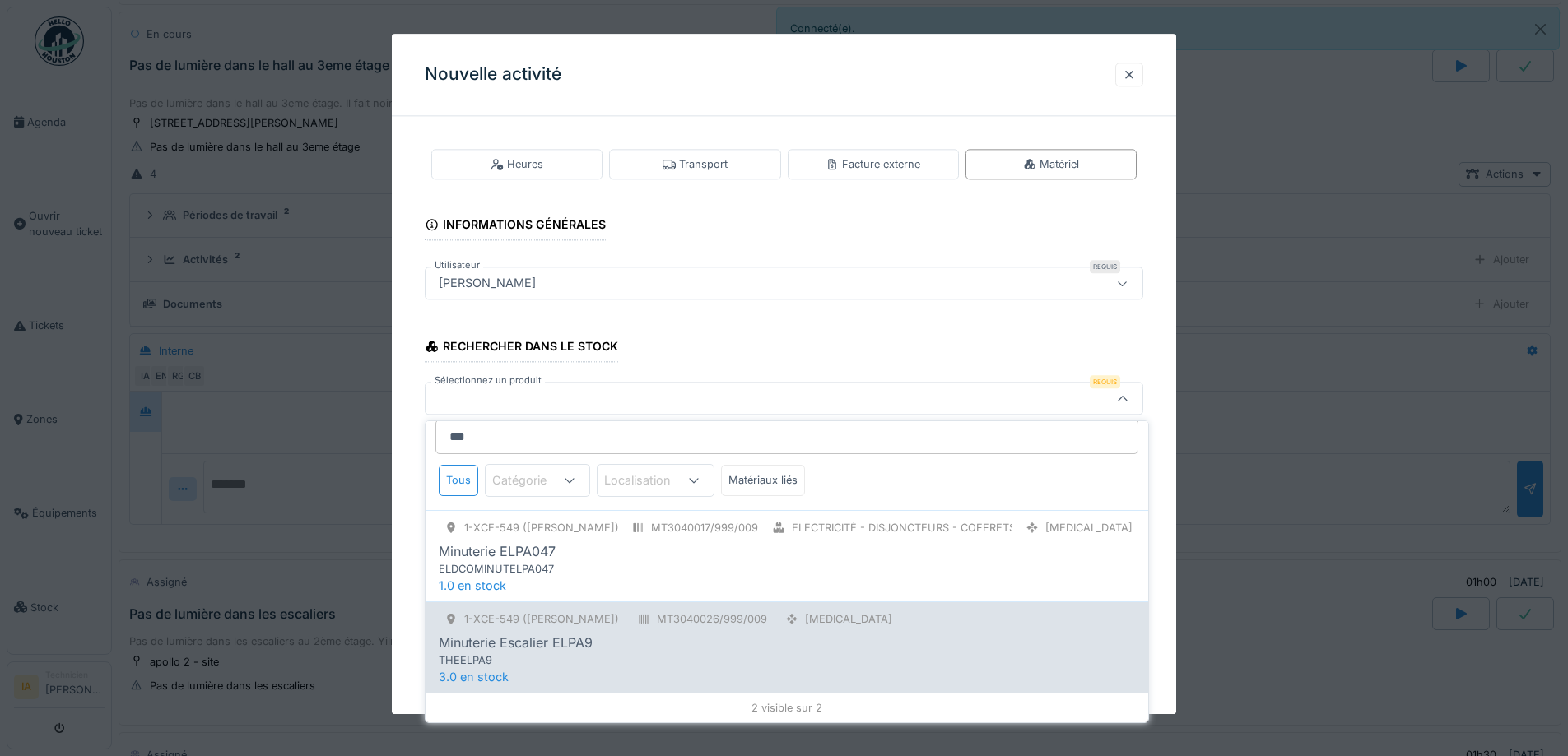
type input "***"
click at [557, 646] on div "Minuterie Escalier ELPA9" at bounding box center [515, 643] width 154 height 20
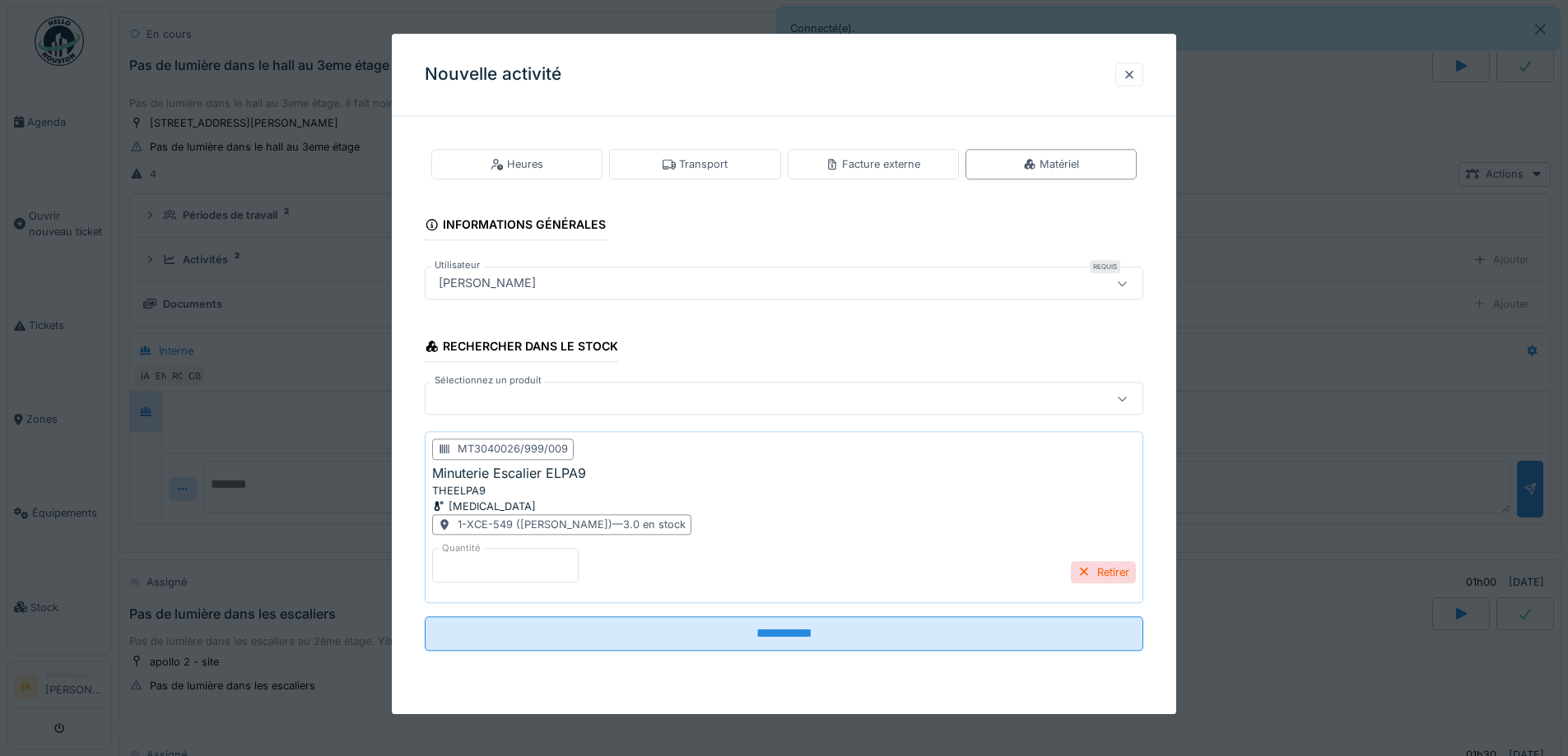
click at [545, 560] on input "*" at bounding box center [505, 566] width 146 height 35
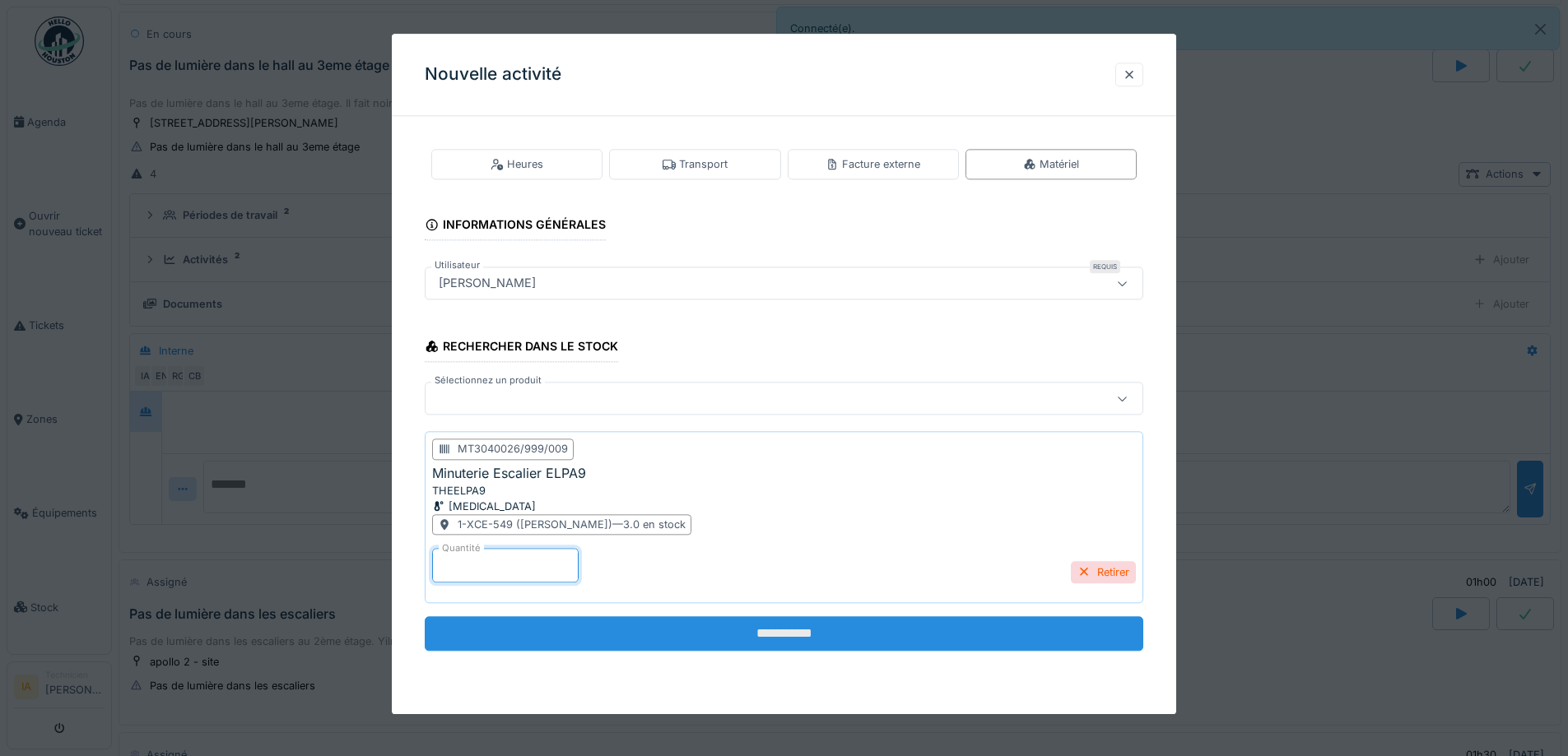
type input "*"
click at [611, 650] on input "**********" at bounding box center [784, 635] width 718 height 35
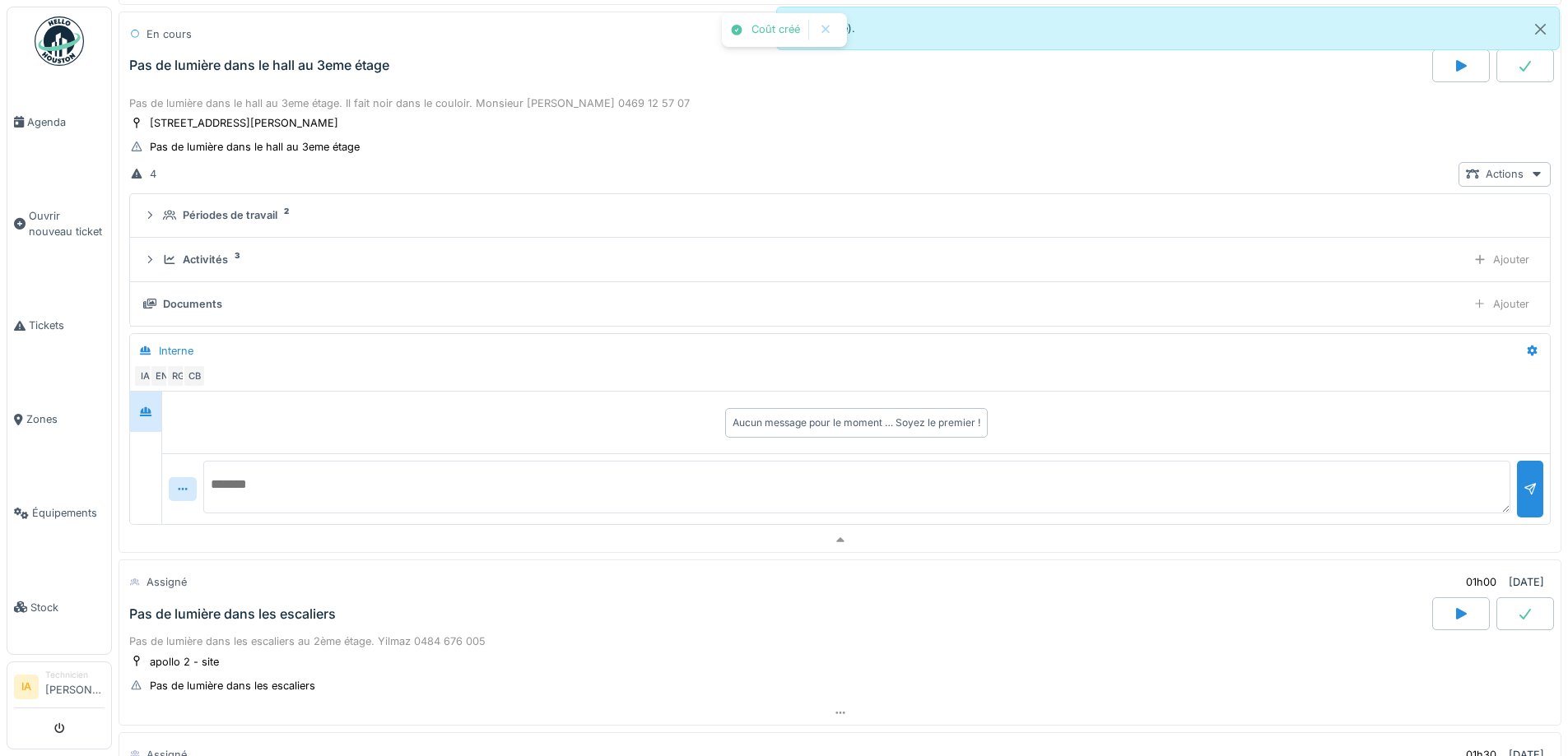
click at [329, 493] on textarea at bounding box center [856, 487] width 1307 height 53
type textarea "**********"
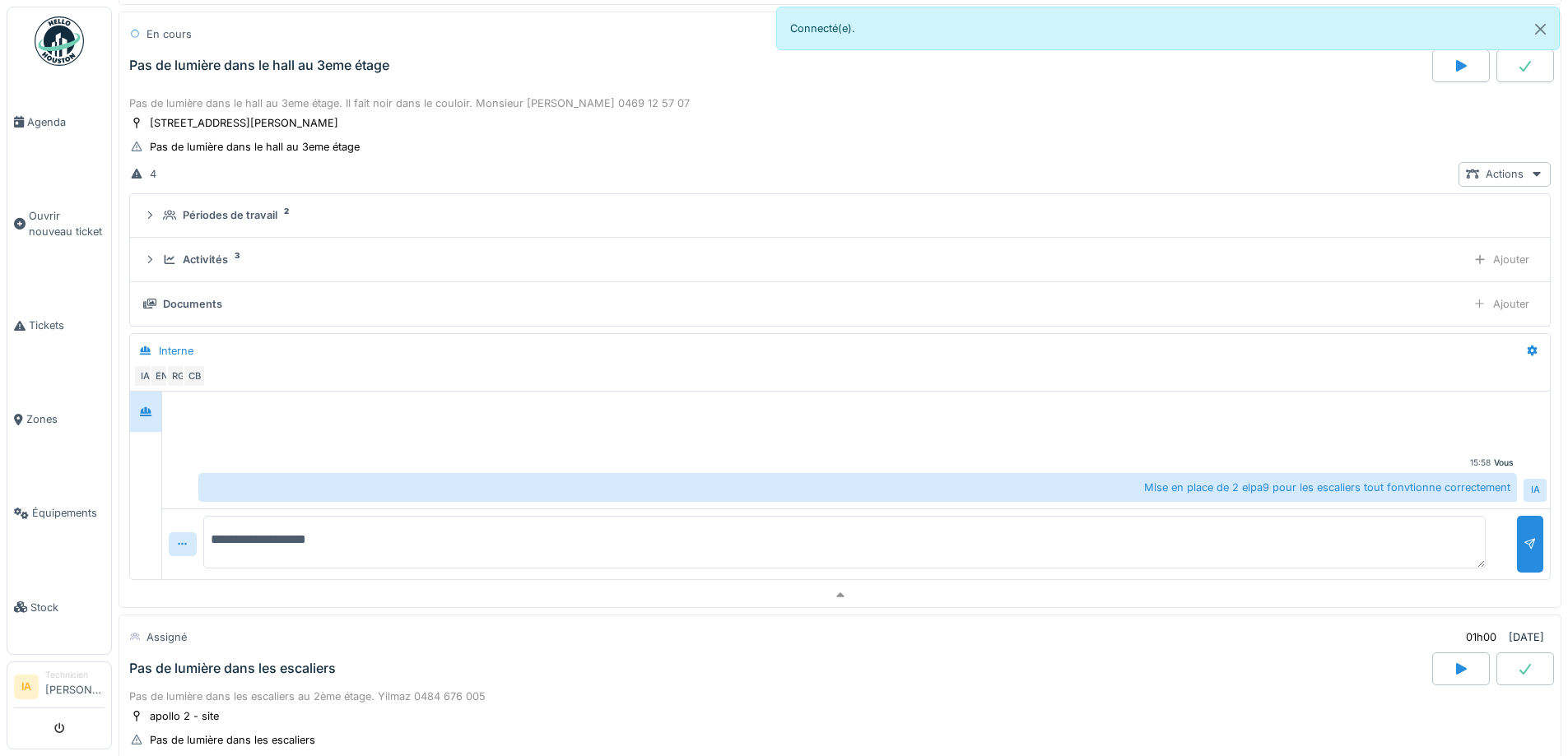
type textarea "**********"
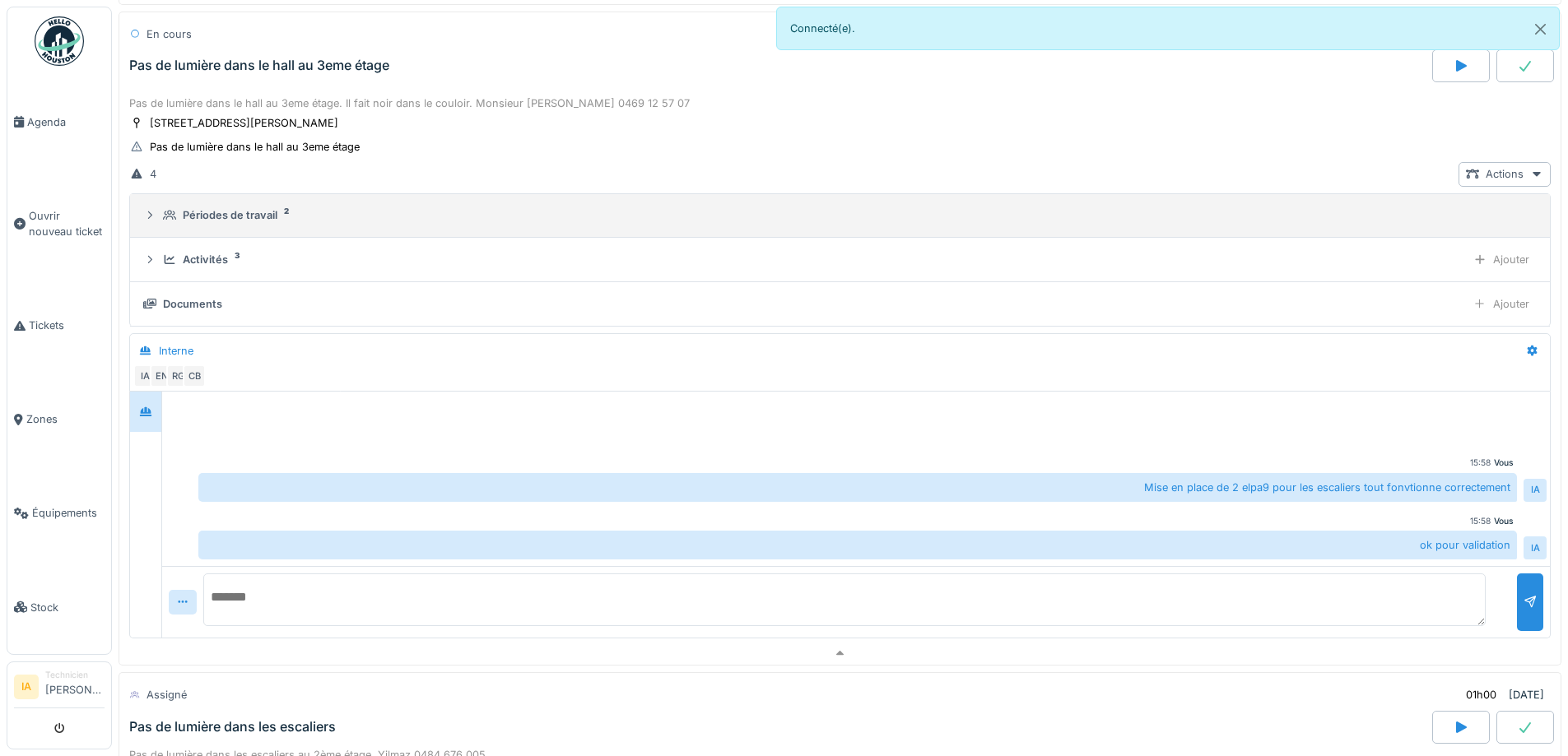
click at [194, 229] on summary "Périodes de travail 2" at bounding box center [841, 215] width 1407 height 31
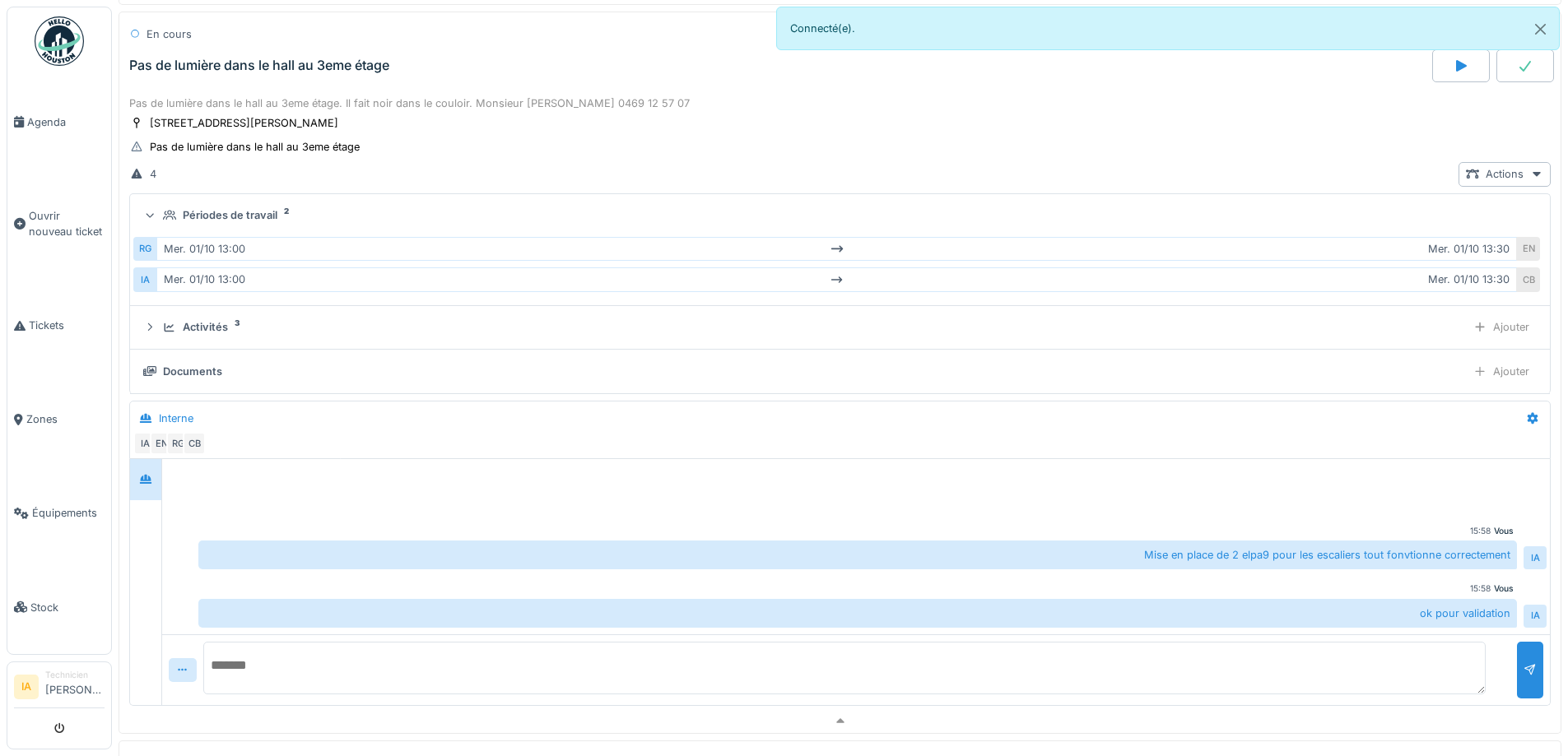
click at [194, 246] on div "[DATE] 13:00 [DATE] 13:30" at bounding box center [836, 248] width 1361 height 24
click at [197, 221] on div "Périodes de travail" at bounding box center [230, 215] width 95 height 16
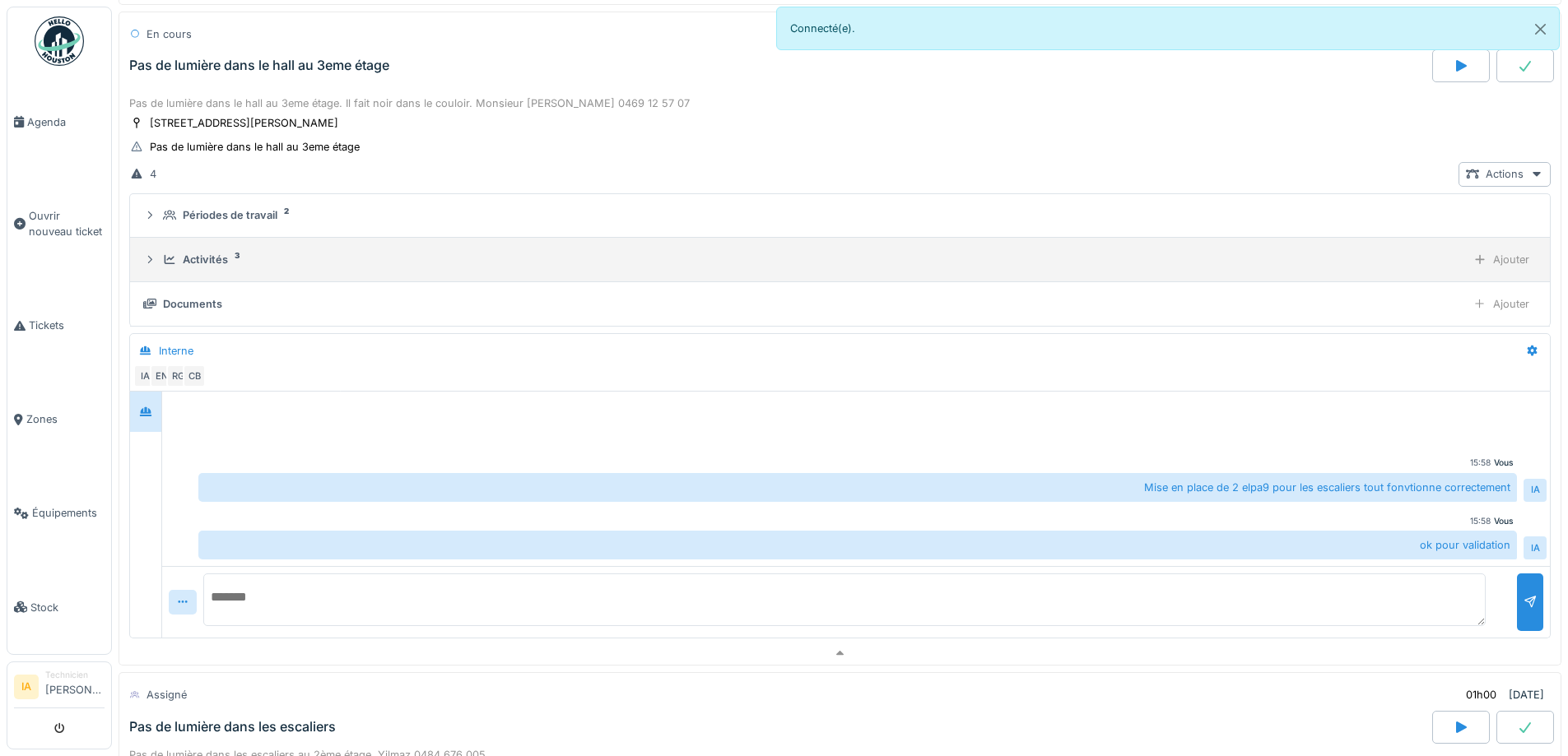
click at [212, 263] on div "Activités" at bounding box center [205, 259] width 45 height 16
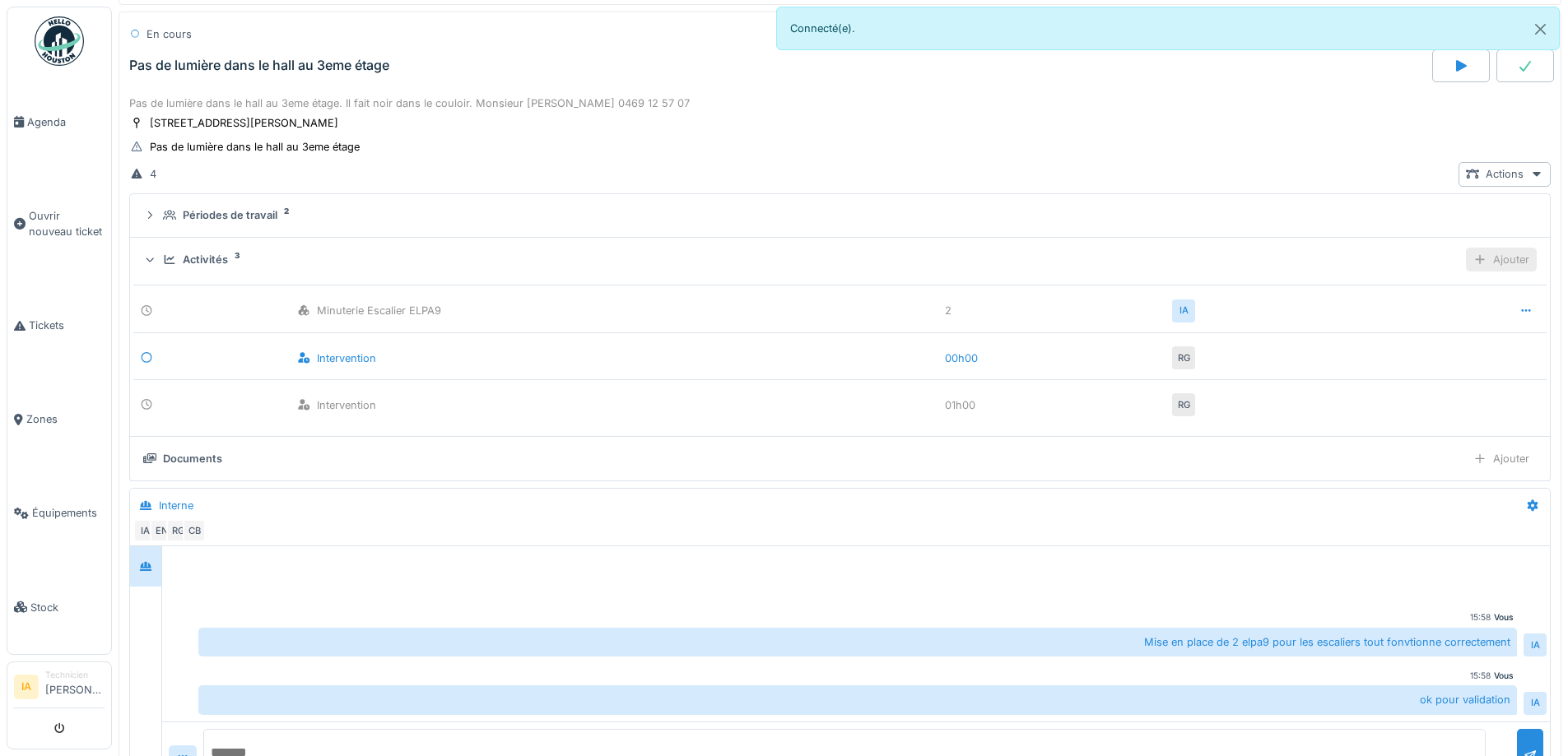
click at [1479, 267] on div "Ajouter" at bounding box center [1502, 259] width 71 height 24
click at [1367, 300] on div "Ajouter des heures" at bounding box center [1407, 296] width 175 height 25
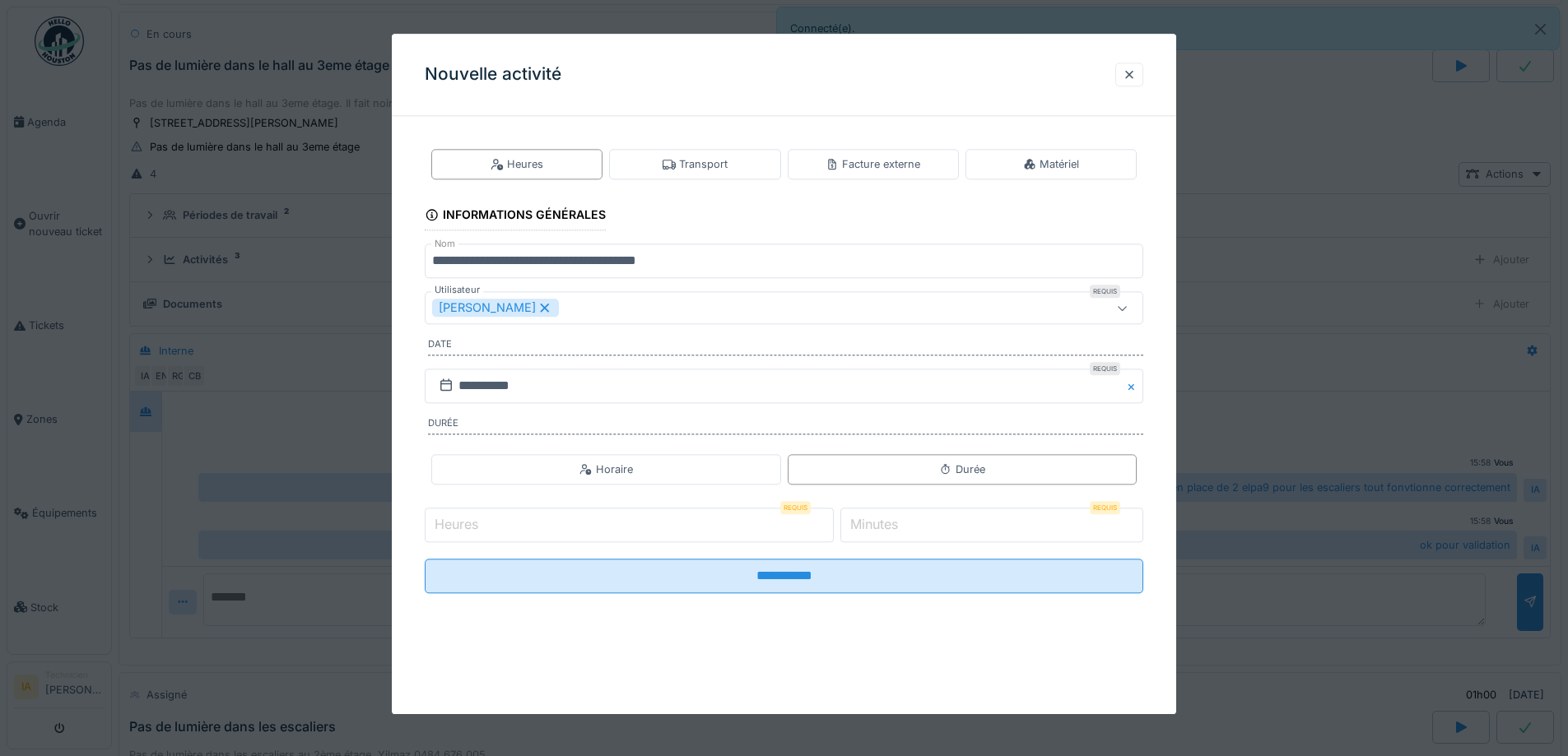
click at [680, 532] on input "Heures" at bounding box center [630, 525] width 410 height 35
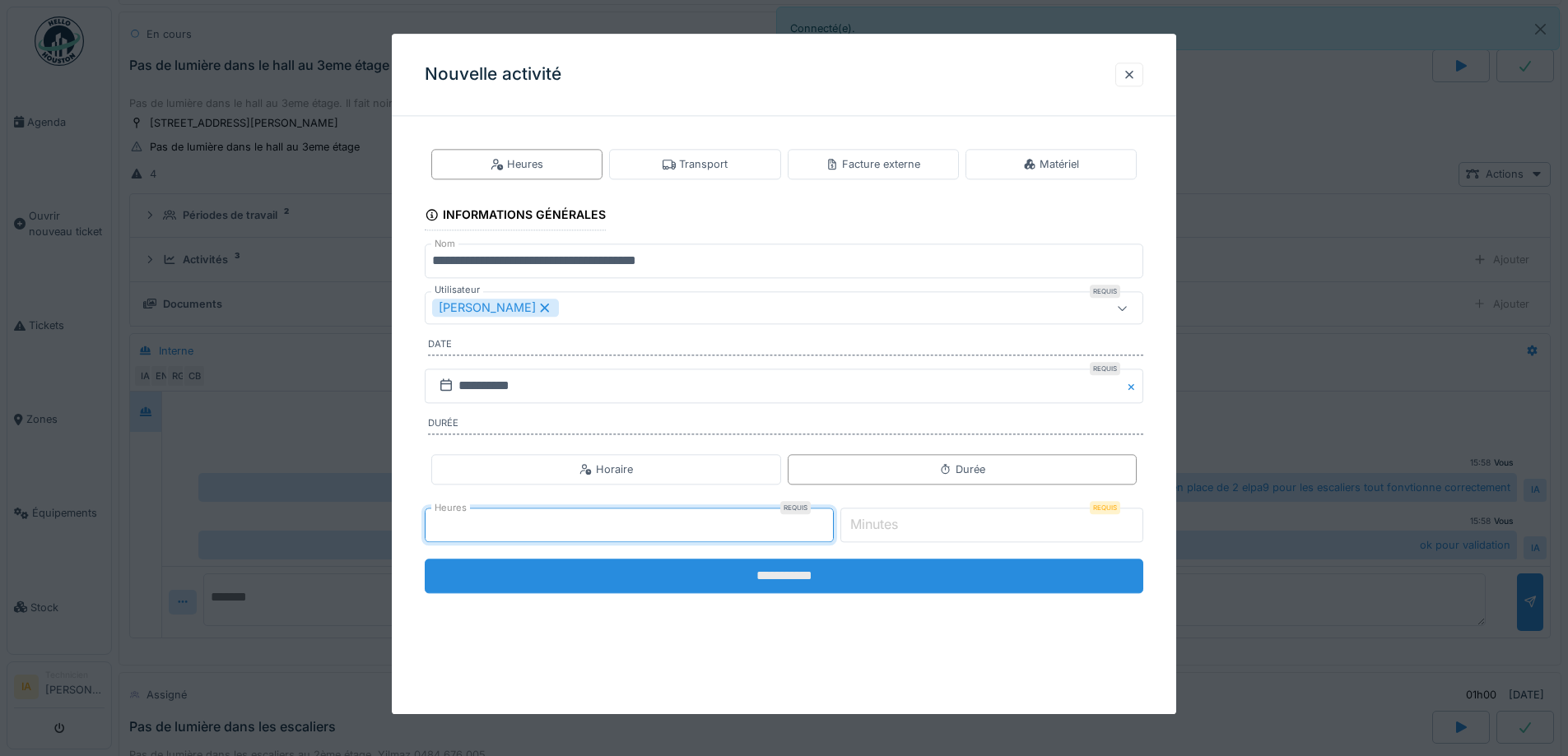
type input "*"
click at [731, 592] on input "**********" at bounding box center [784, 576] width 718 height 35
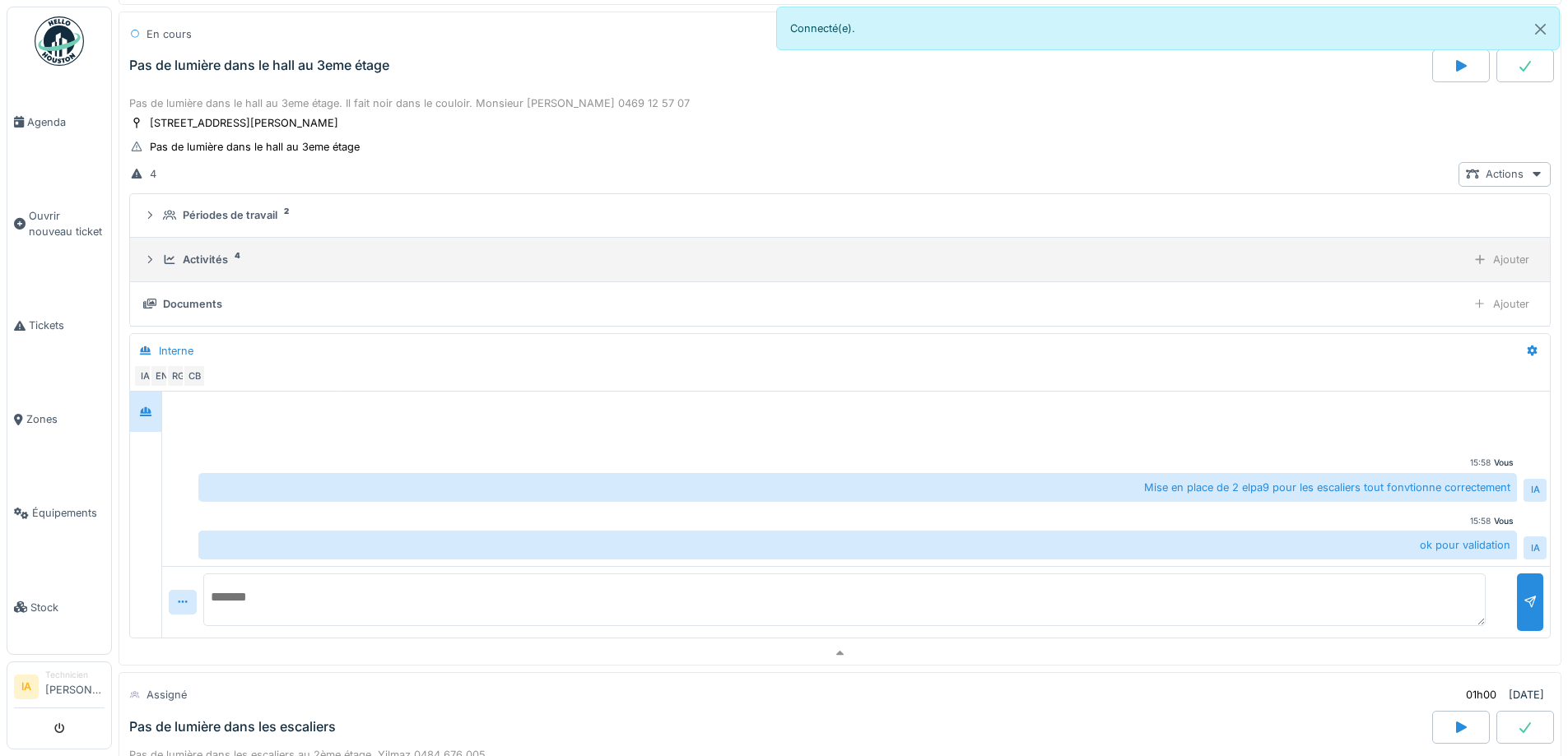
click at [172, 254] on icon at bounding box center [169, 259] width 13 height 11
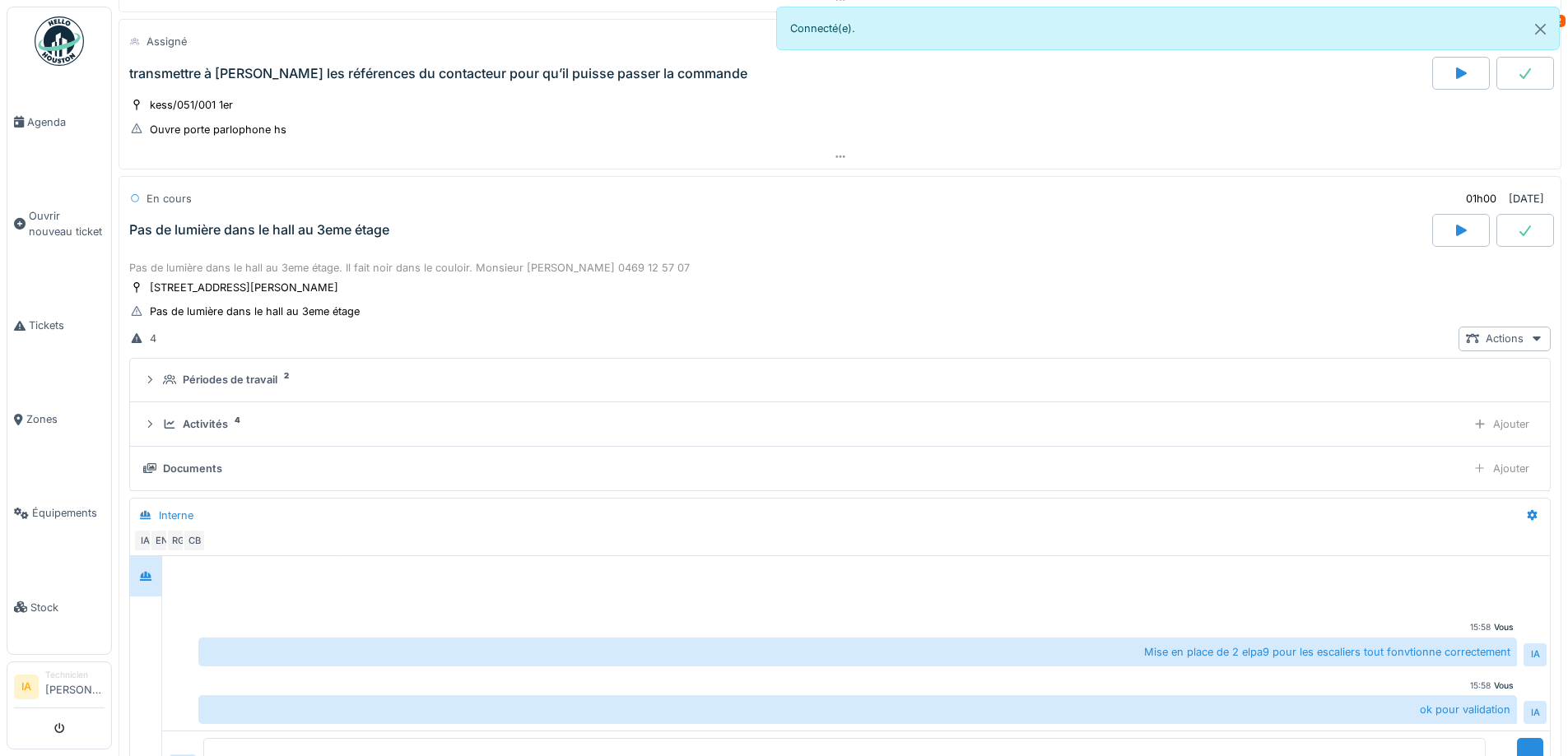
click at [229, 217] on div "Pas de lumière dans le hall au 3eme étage" at bounding box center [779, 230] width 1306 height 33
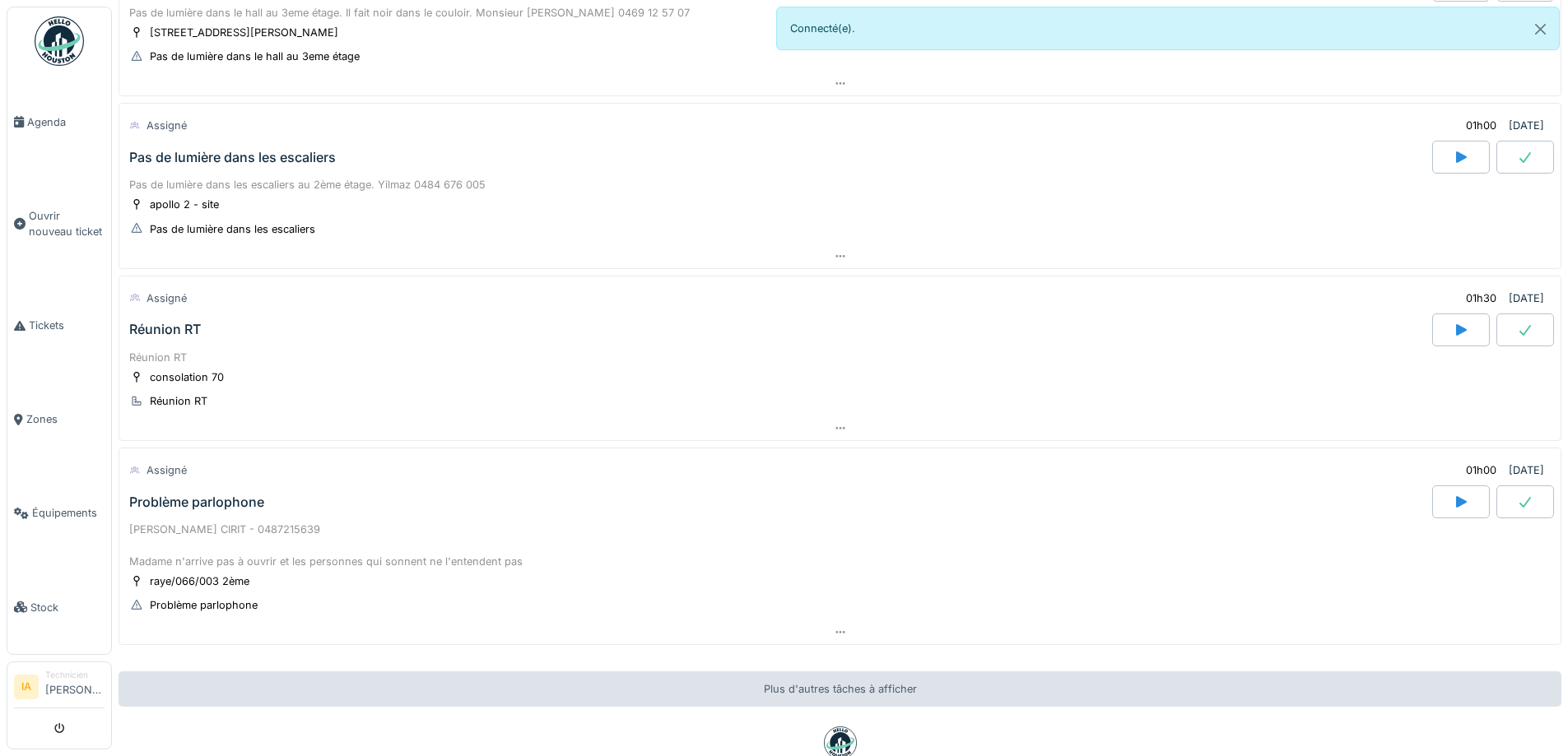
scroll to position [850, 0]
click at [168, 325] on div "Réunion RT" at bounding box center [165, 328] width 72 height 16
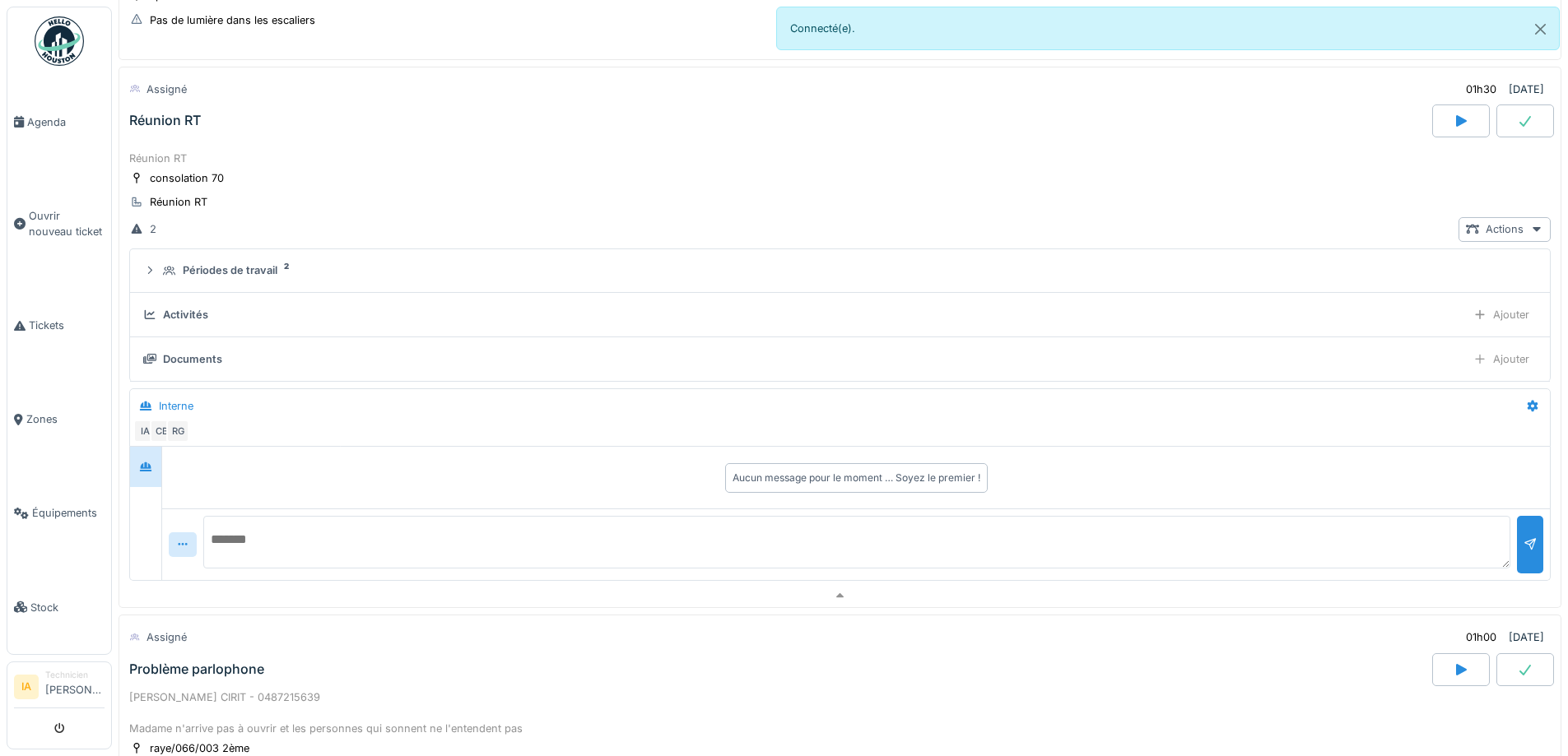
scroll to position [1058, 0]
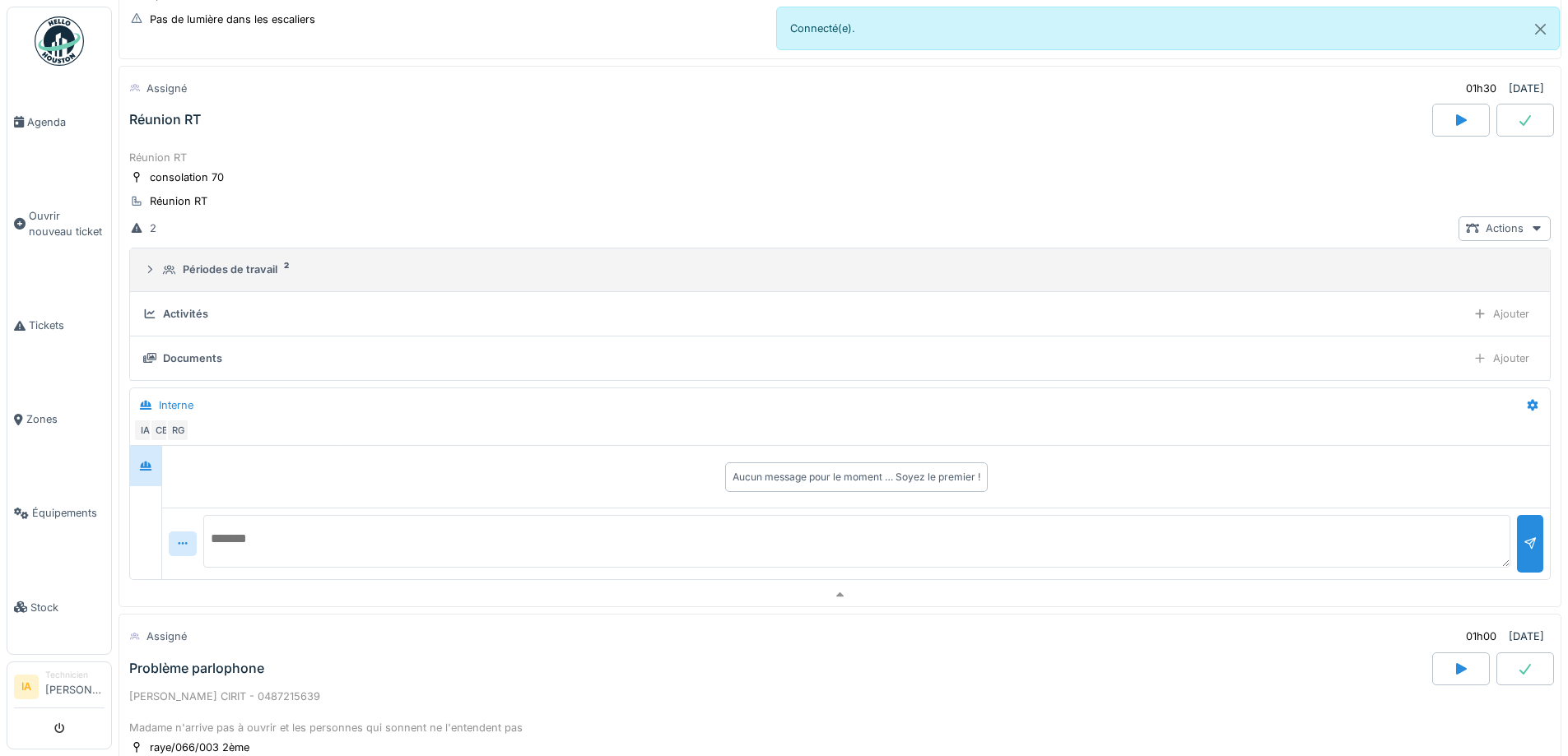
click at [213, 265] on div "Périodes de travail" at bounding box center [230, 269] width 95 height 16
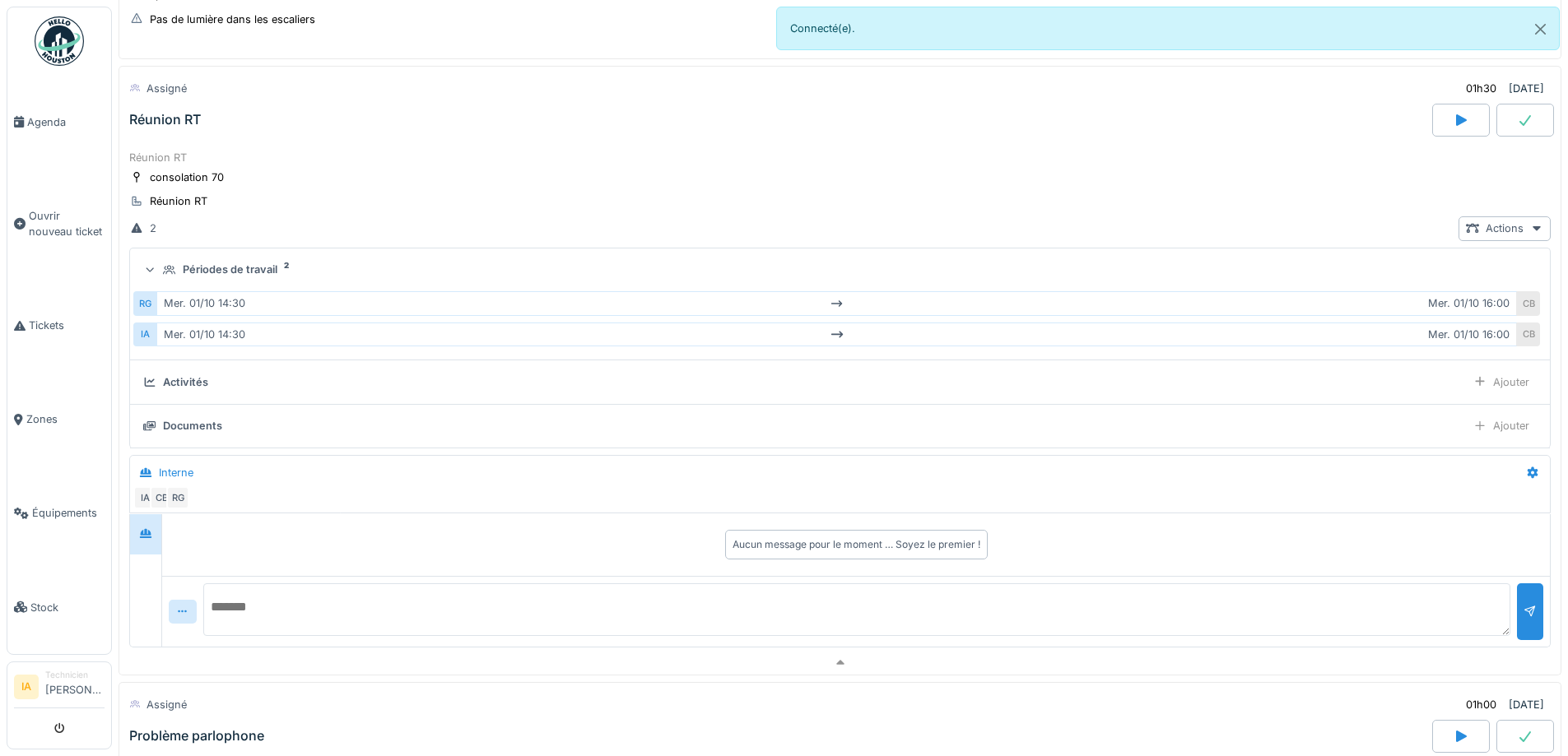
click at [209, 262] on div "Périodes de travail" at bounding box center [230, 269] width 95 height 16
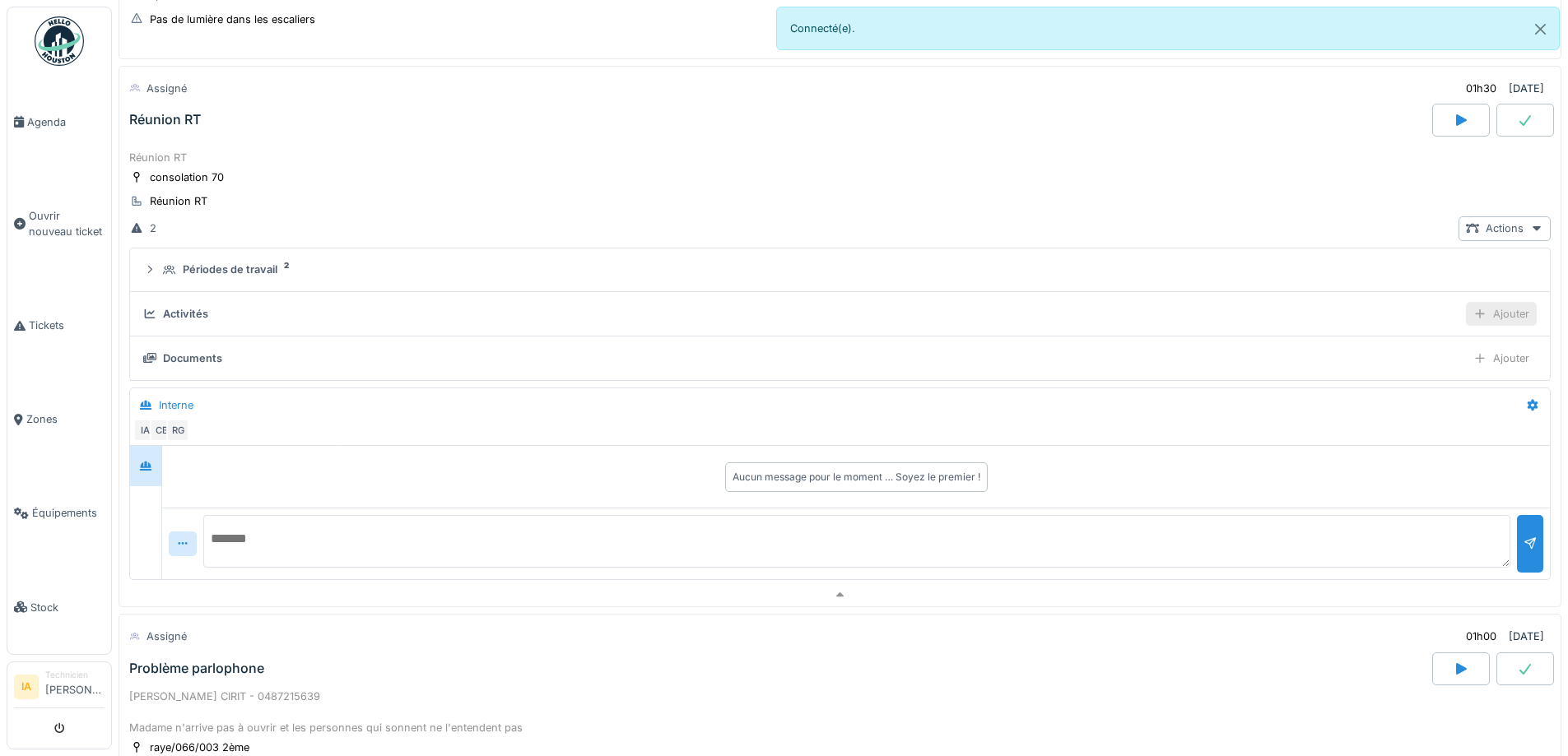
click at [1474, 309] on icon at bounding box center [1480, 314] width 13 height 11
drag, startPoint x: 1396, startPoint y: 337, endPoint x: 1376, endPoint y: 339, distance: 20.1
click at [1394, 338] on div "Ajouter des heures" at bounding box center [1407, 351] width 175 height 25
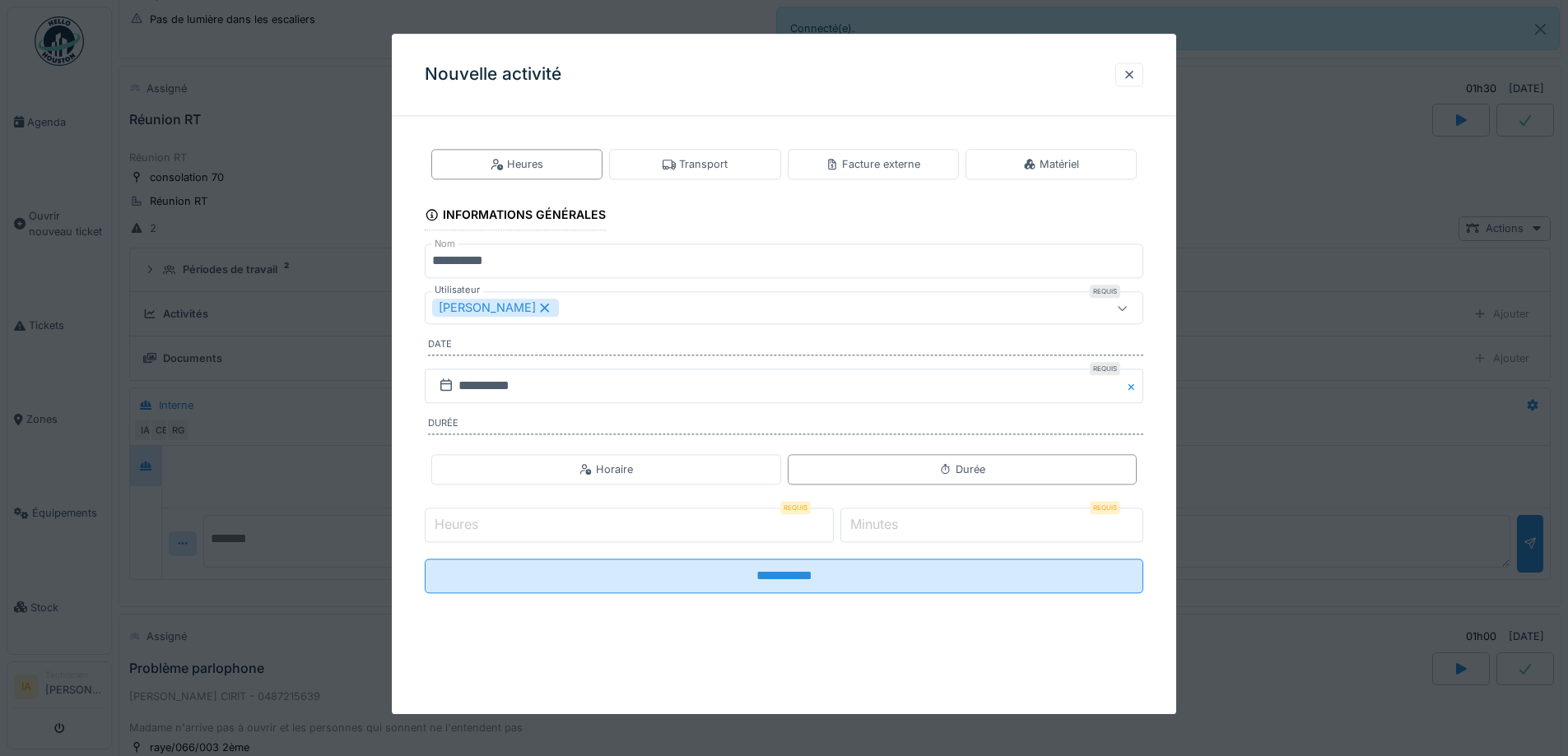
click at [548, 307] on icon at bounding box center [545, 308] width 15 height 12
click at [513, 300] on div "Utilisateurs" at bounding box center [475, 309] width 86 height 18
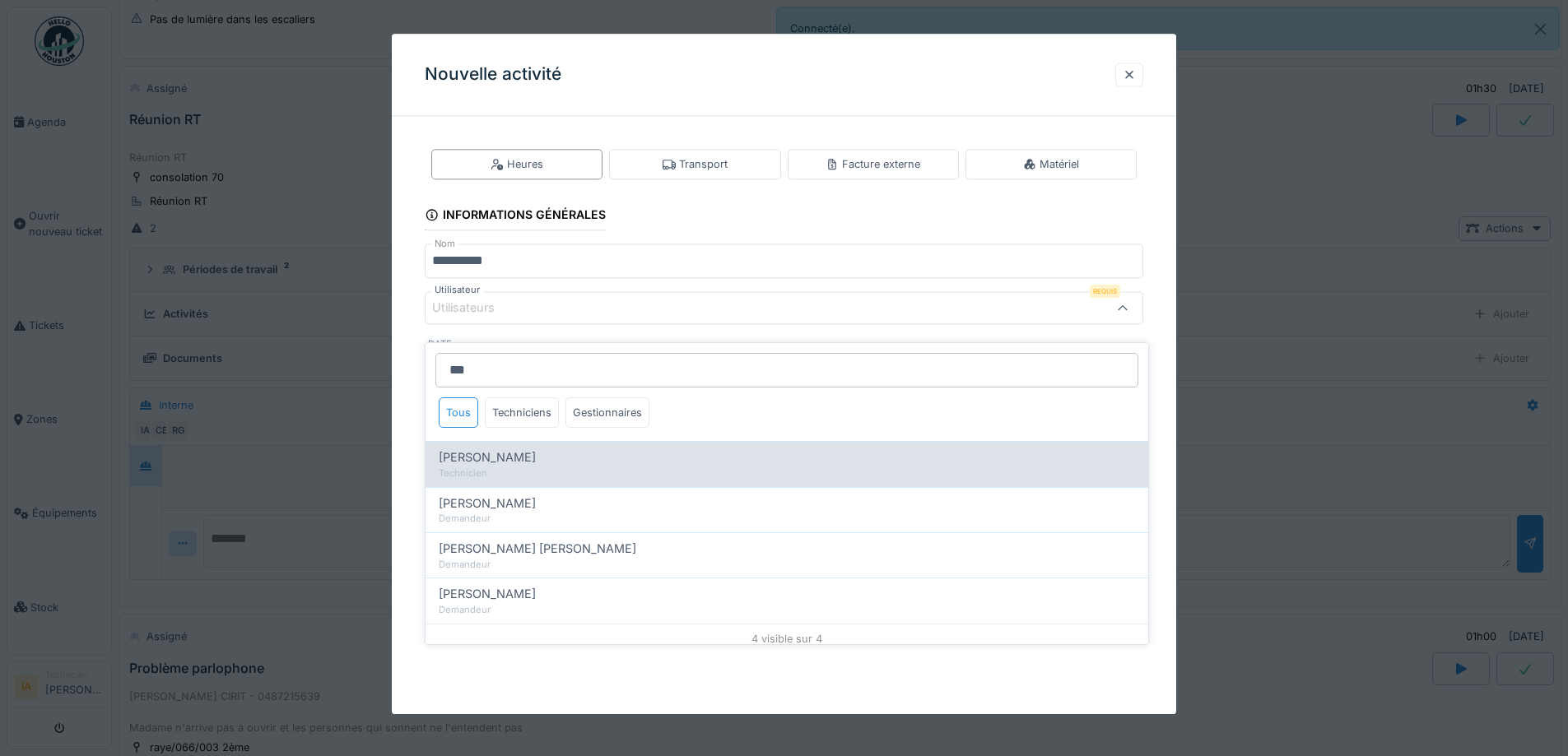
type input "***"
click at [550, 451] on div "[PERSON_NAME]" at bounding box center [787, 457] width 697 height 18
type input "****"
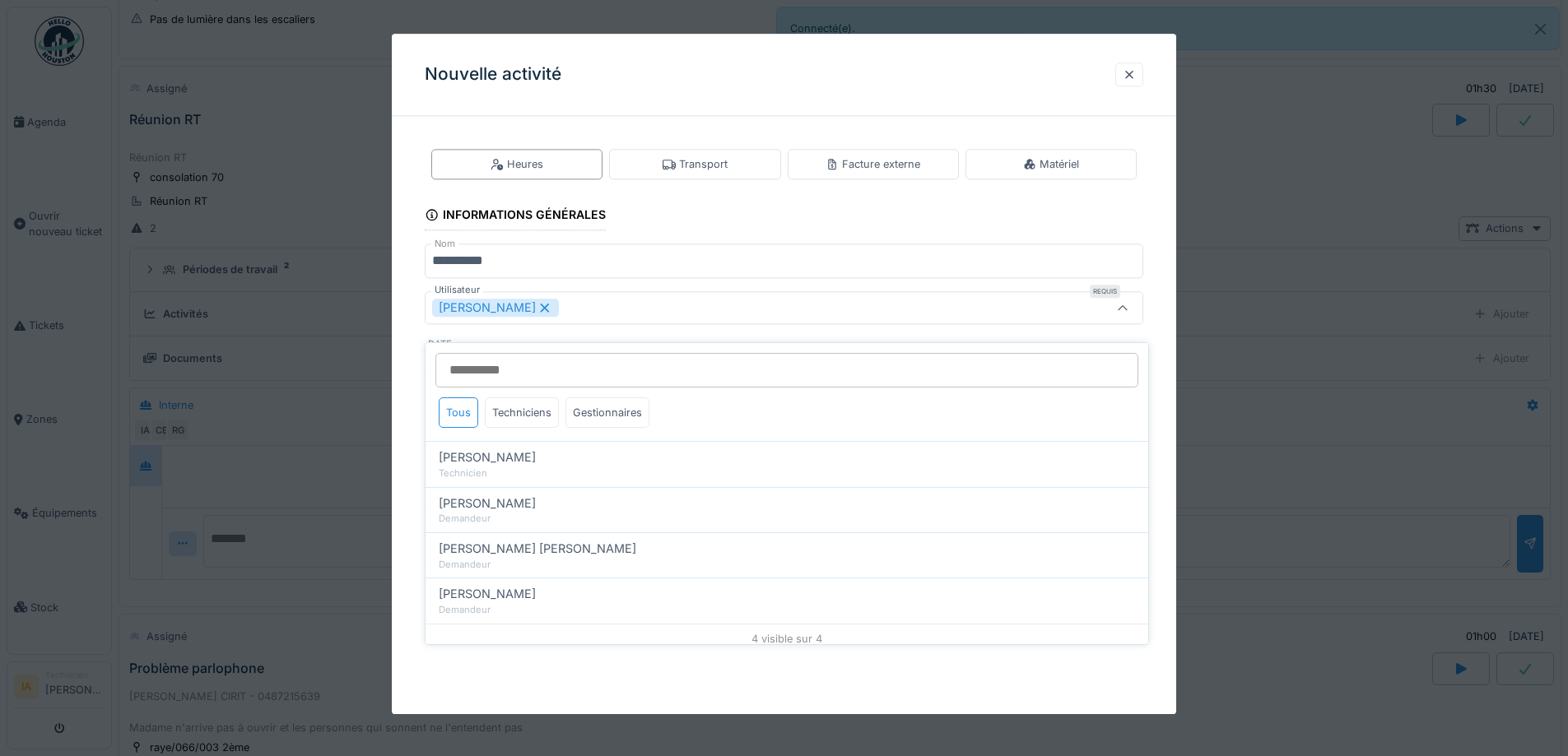
click at [411, 381] on div "**********" at bounding box center [784, 385] width 784 height 510
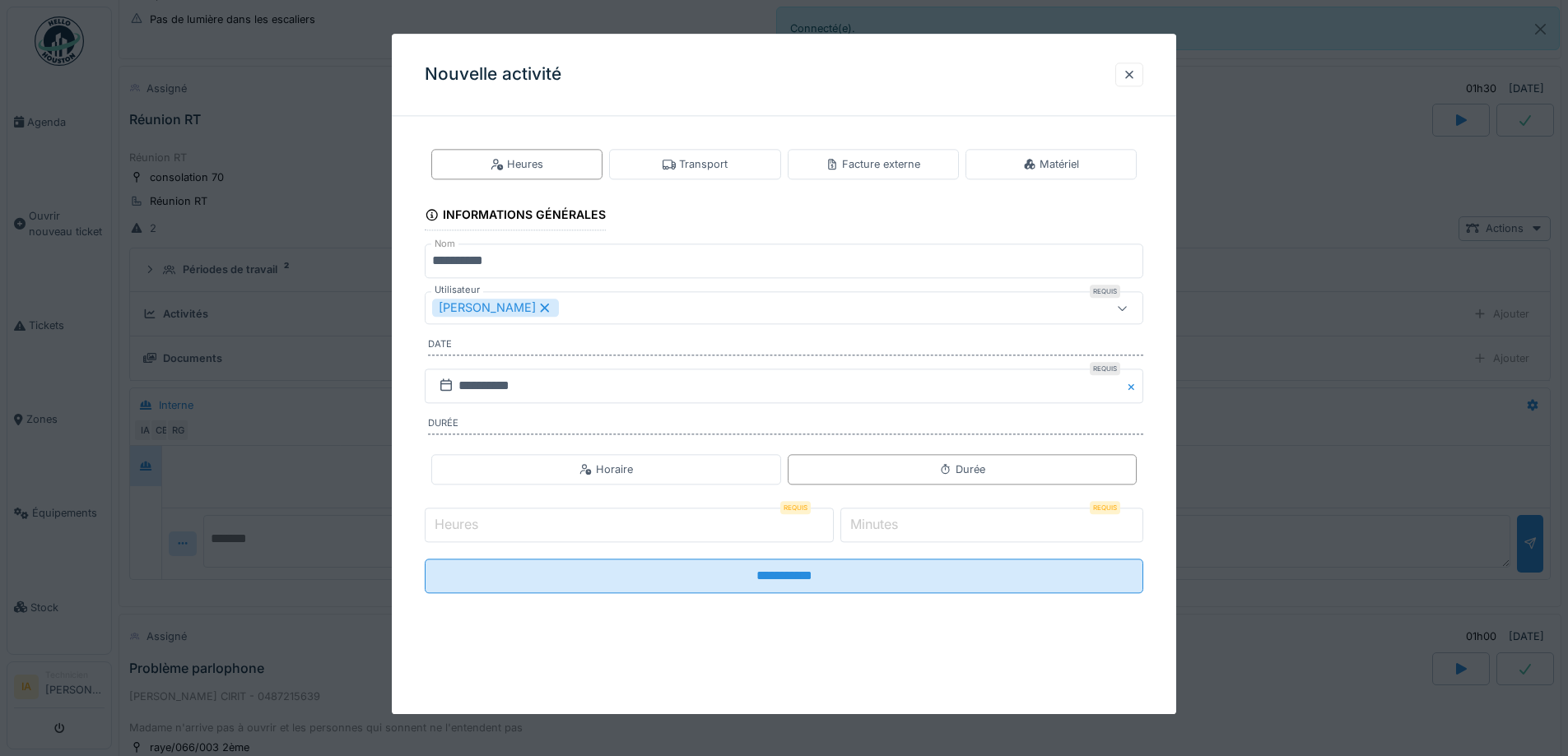
click at [486, 522] on input "Heures" at bounding box center [630, 525] width 410 height 35
type input "*"
click at [941, 532] on input "*" at bounding box center [992, 525] width 303 height 35
type input "**"
click at [425, 559] on input "**********" at bounding box center [784, 576] width 718 height 35
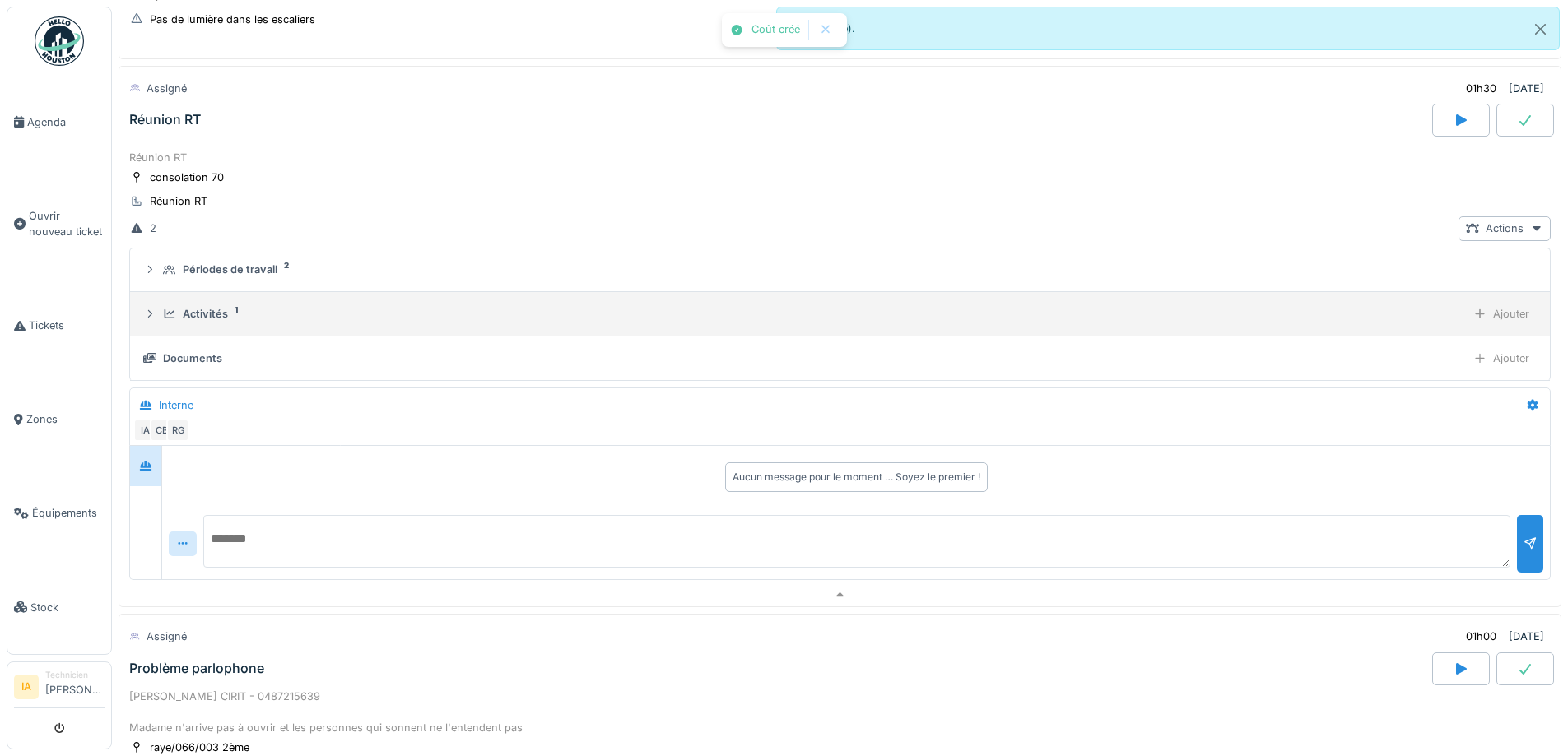
click at [204, 302] on div "Activités 1 Ajouter" at bounding box center [840, 314] width 1394 height 24
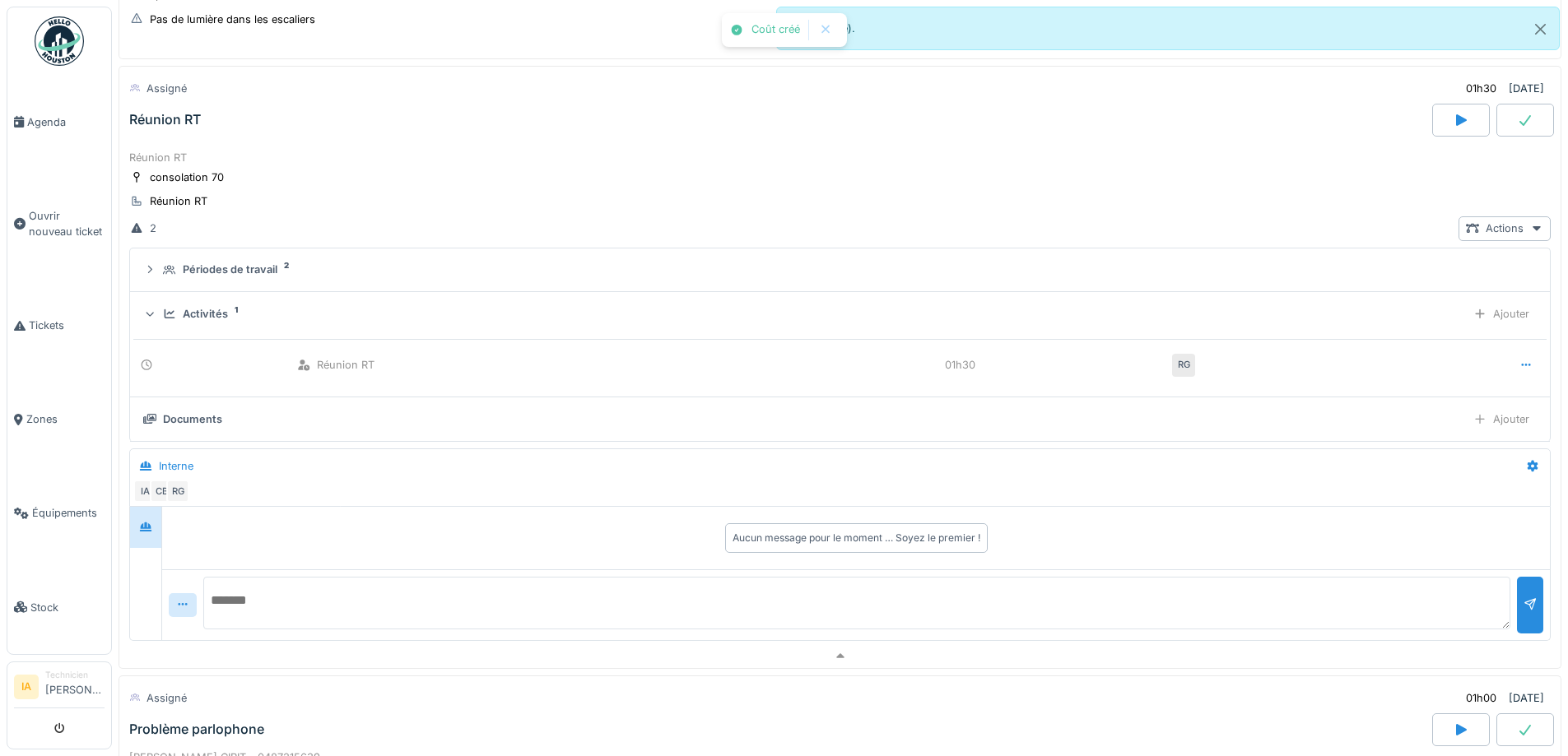
click at [204, 302] on div "Activités 1 Ajouter" at bounding box center [840, 314] width 1394 height 24
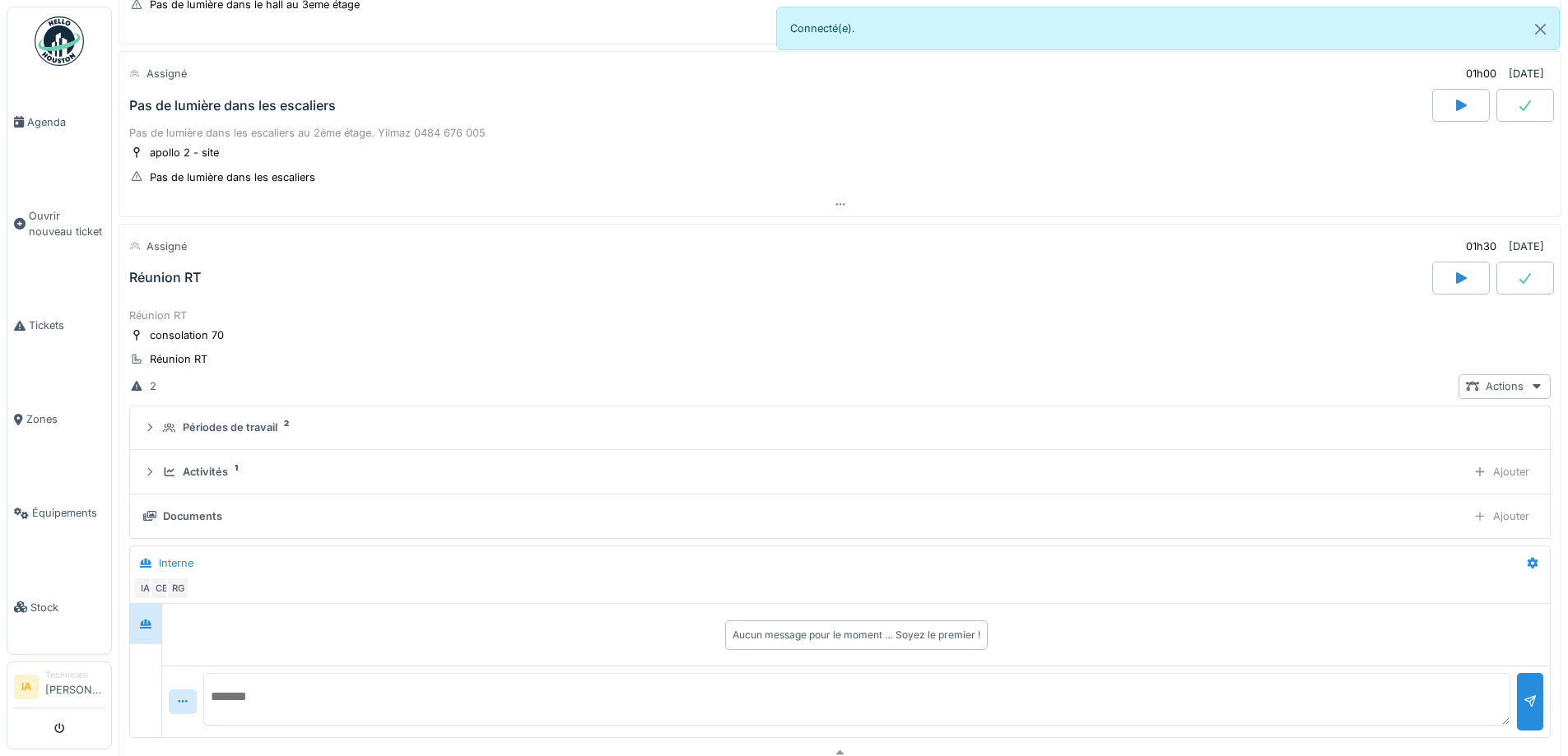
scroll to position [894, 0]
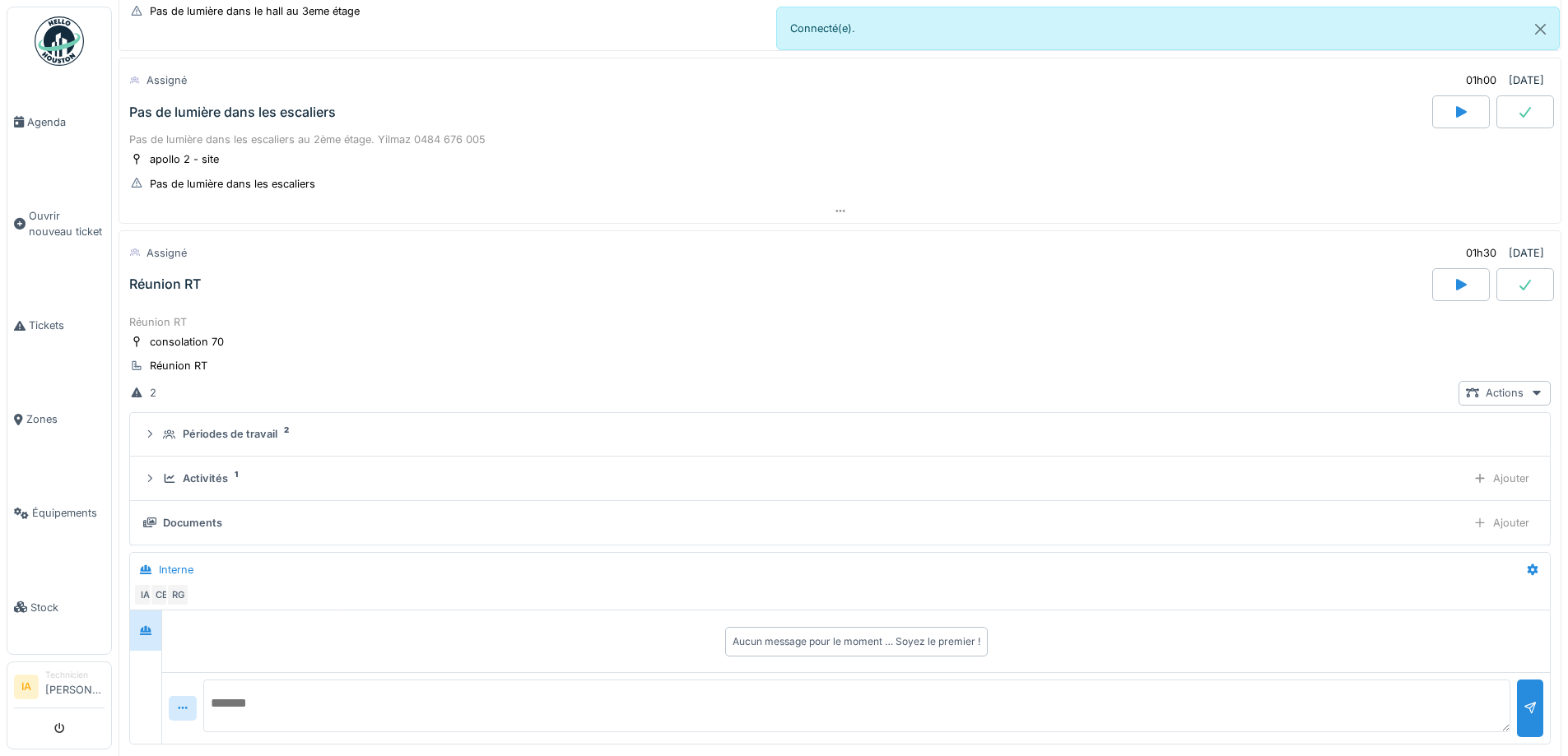
click at [170, 283] on div "Réunion RT" at bounding box center [779, 285] width 1306 height 33
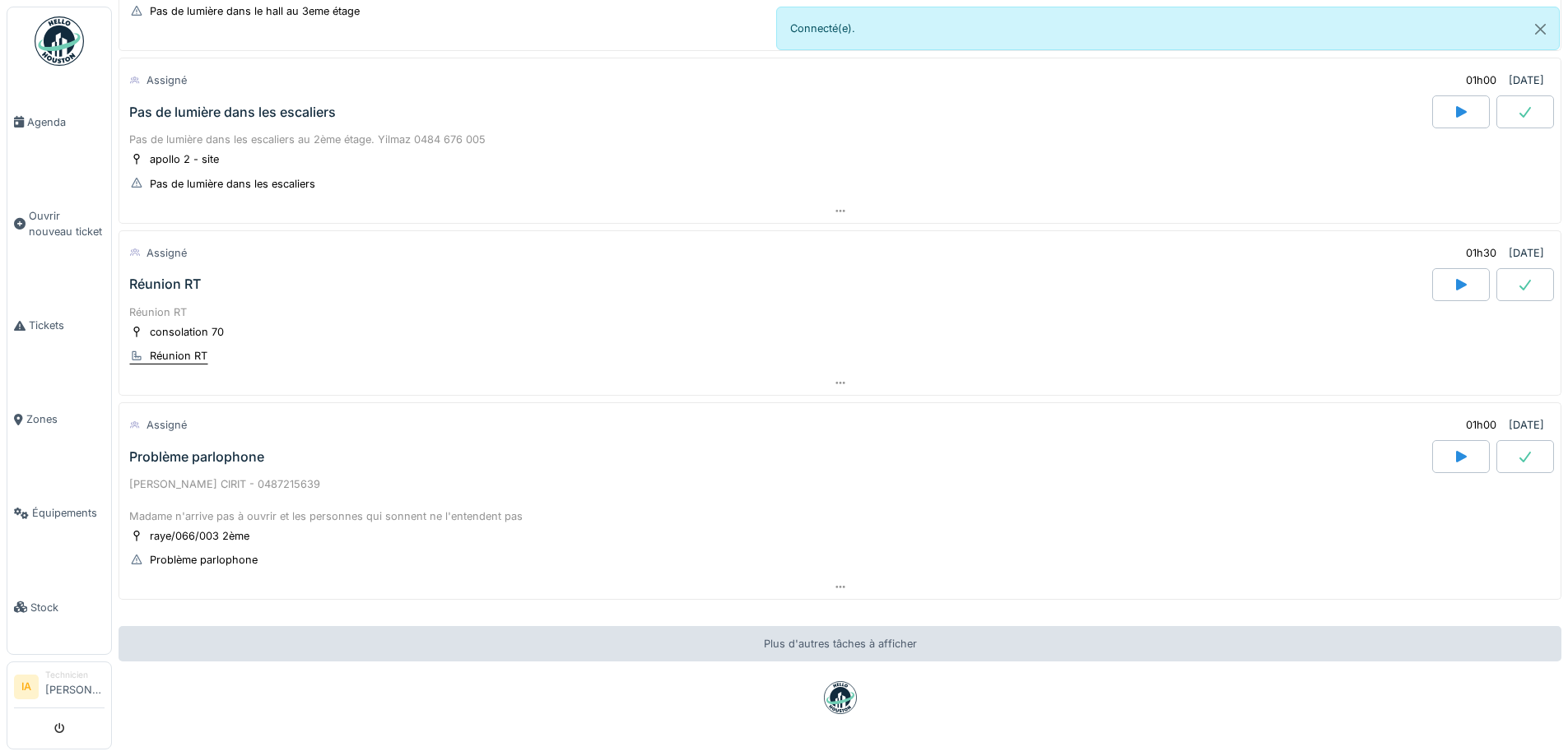
scroll to position [953, 0]
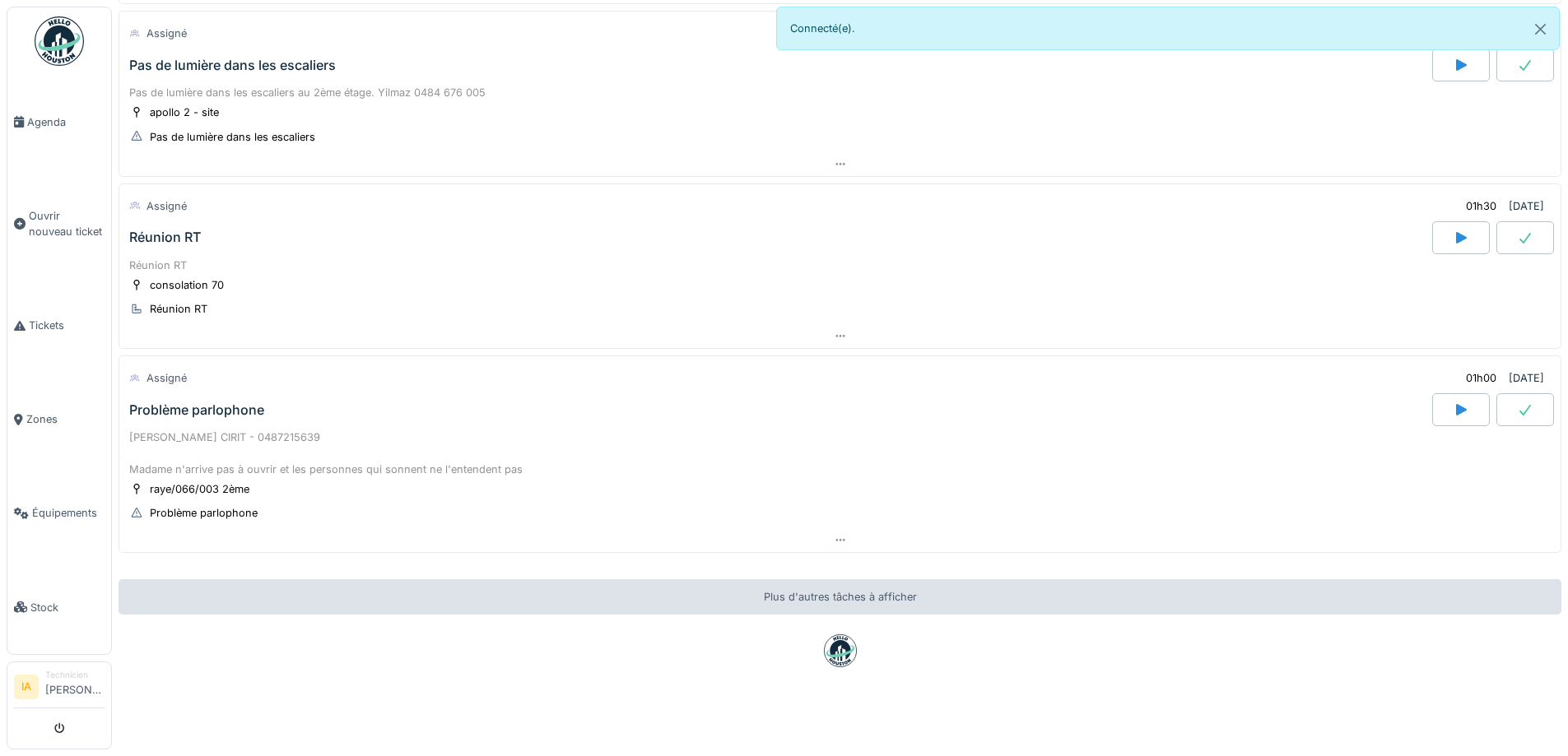
click at [191, 403] on div "Problème parlophone" at bounding box center [197, 410] width 135 height 16
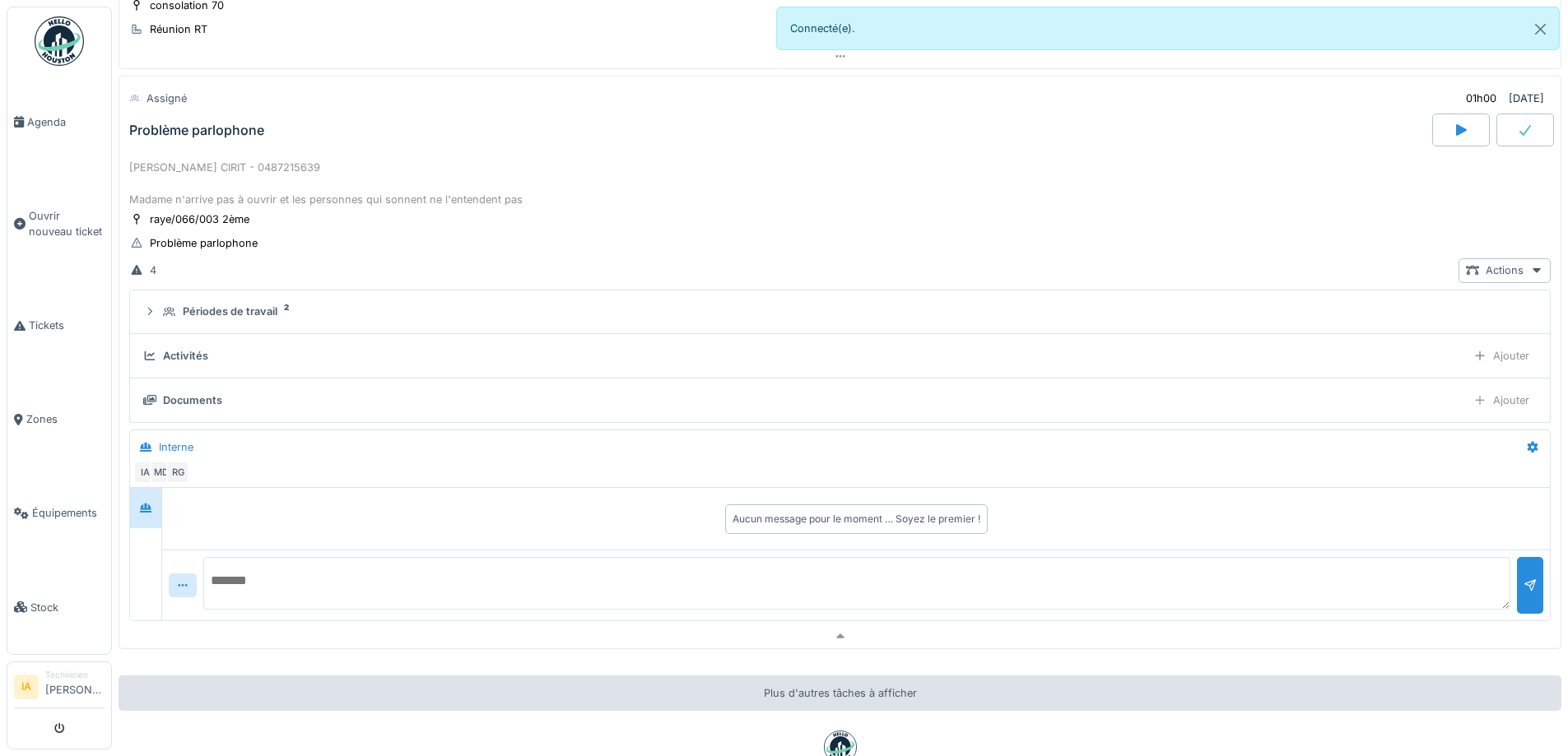
scroll to position [1231, 0]
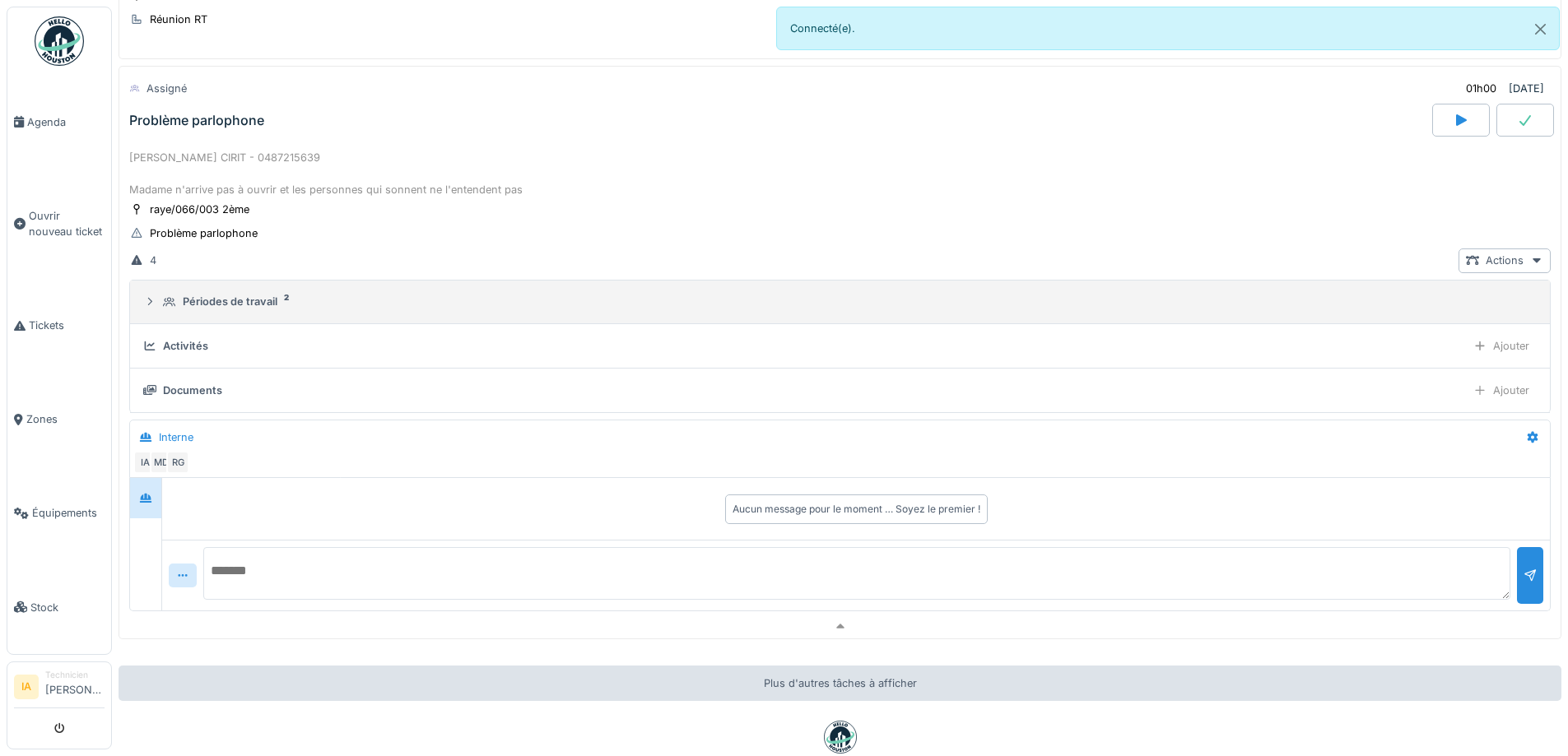
click at [179, 295] on div "Périodes de travail 2" at bounding box center [846, 301] width 1367 height 16
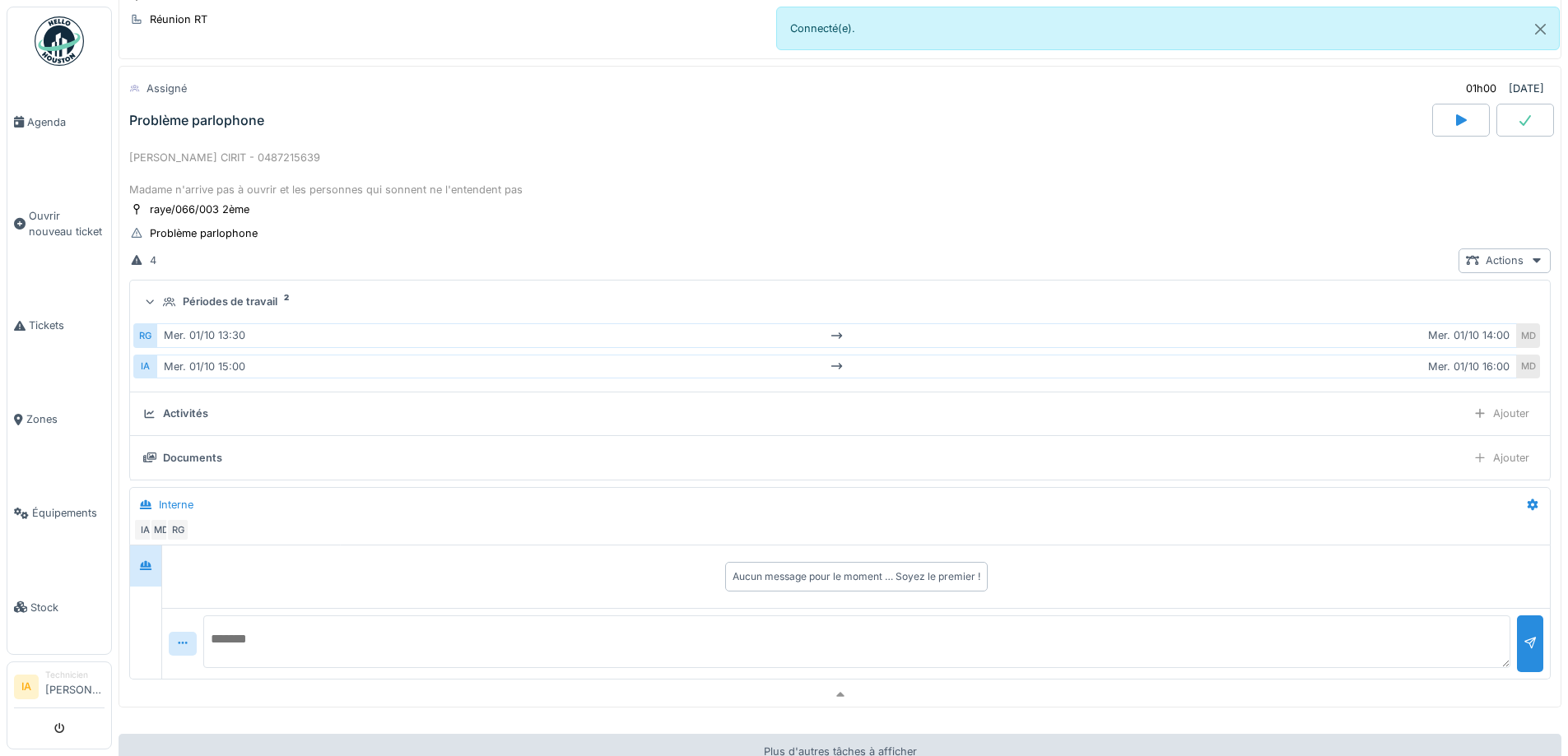
click at [179, 295] on div "Périodes de travail 2" at bounding box center [846, 301] width 1367 height 16
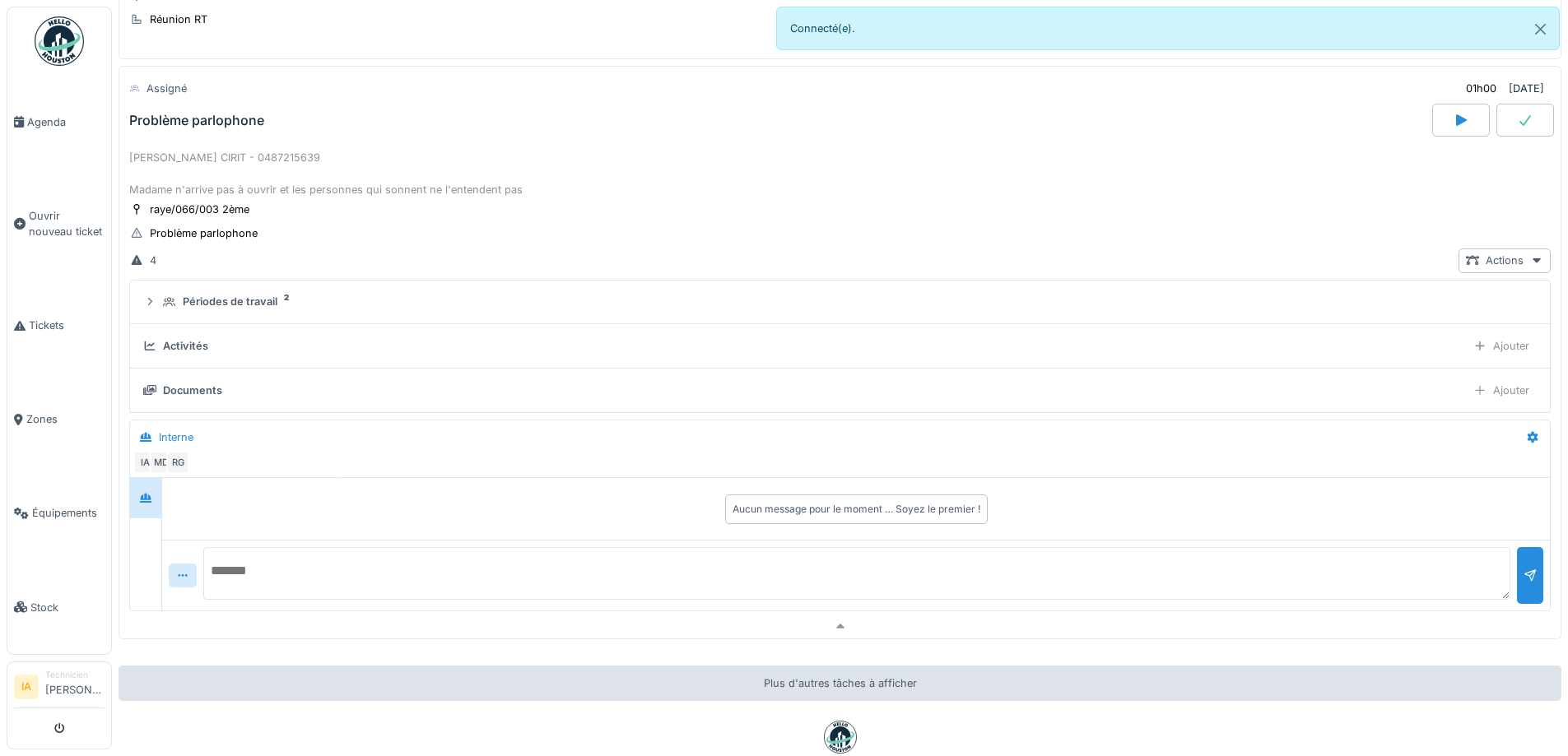
click at [252, 582] on textarea at bounding box center [856, 574] width 1307 height 53
type textarea "**********"
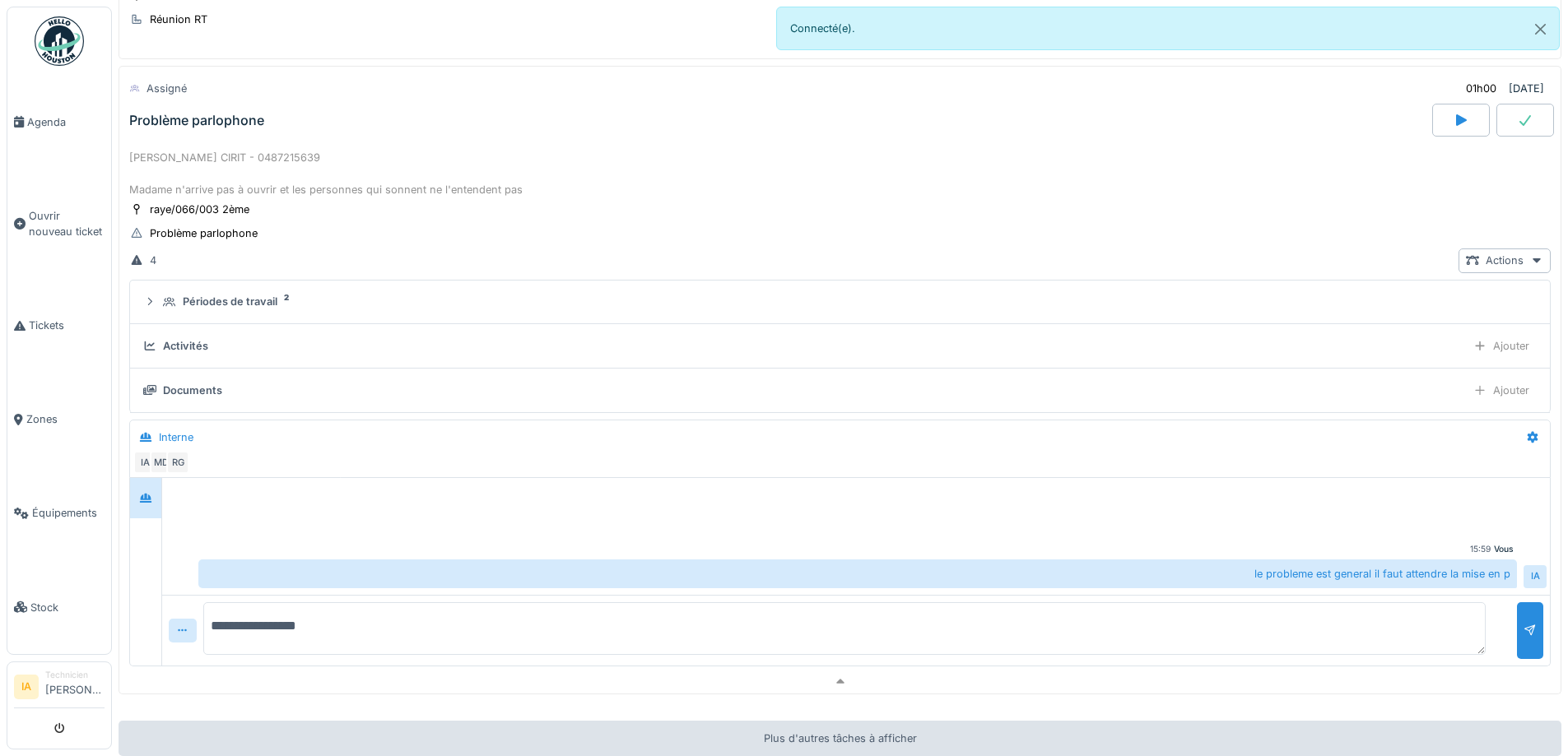
type textarea "**********"
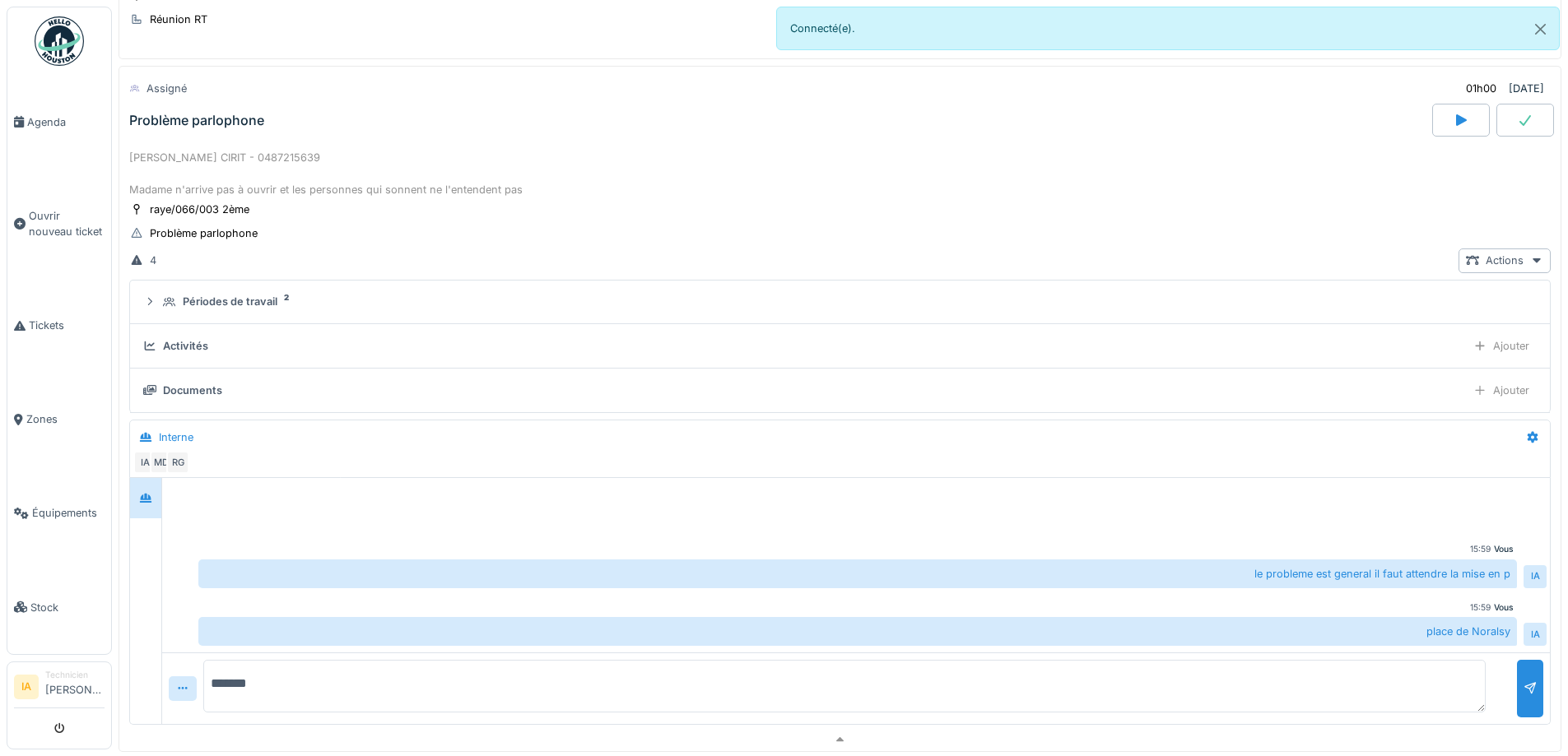
scroll to position [1148, 0]
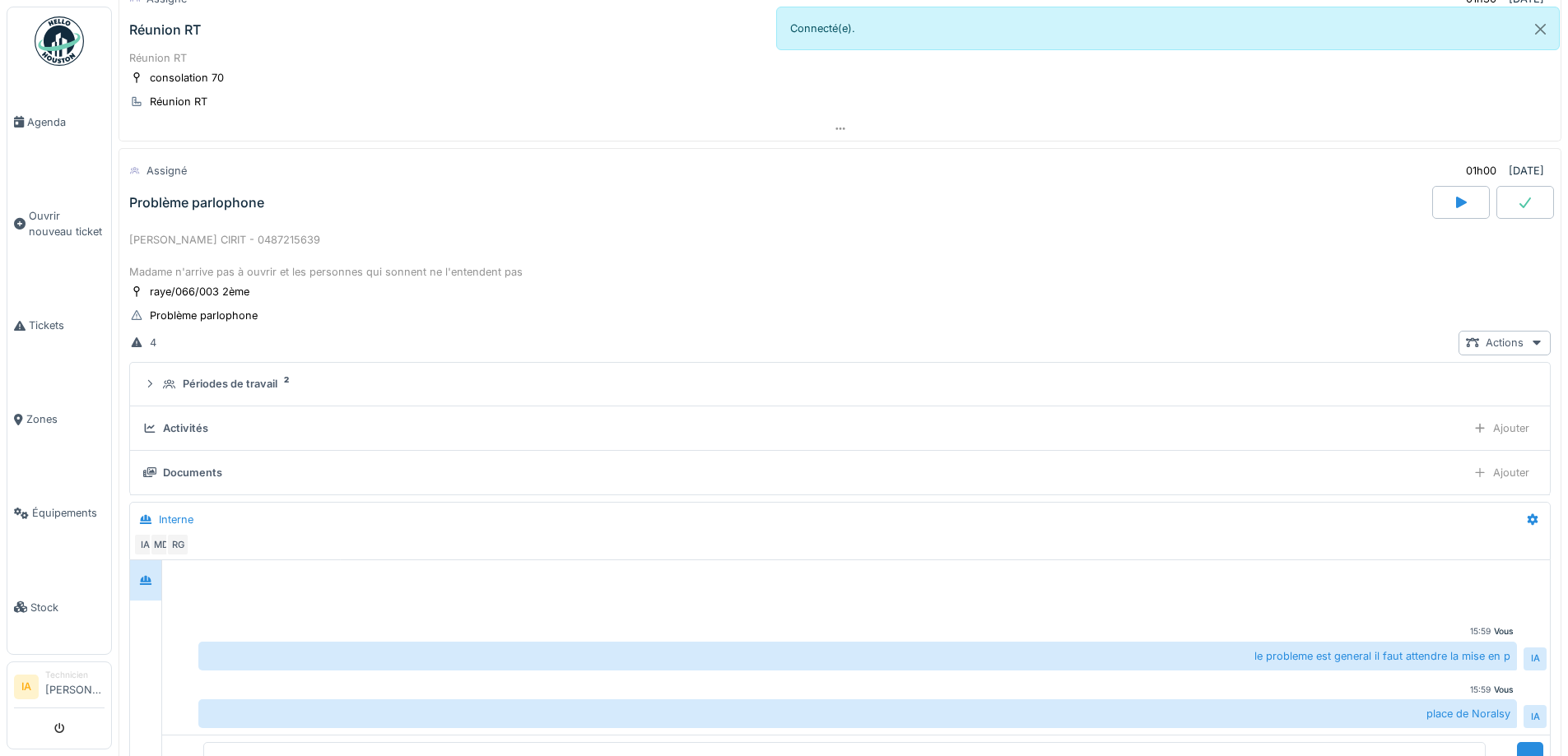
type textarea "*******"
click at [174, 238] on div "[PERSON_NAME] CIRIT - 0487215639 Madame n'arrive pas à ouvrir et les personnes …" at bounding box center [841, 256] width 1422 height 48
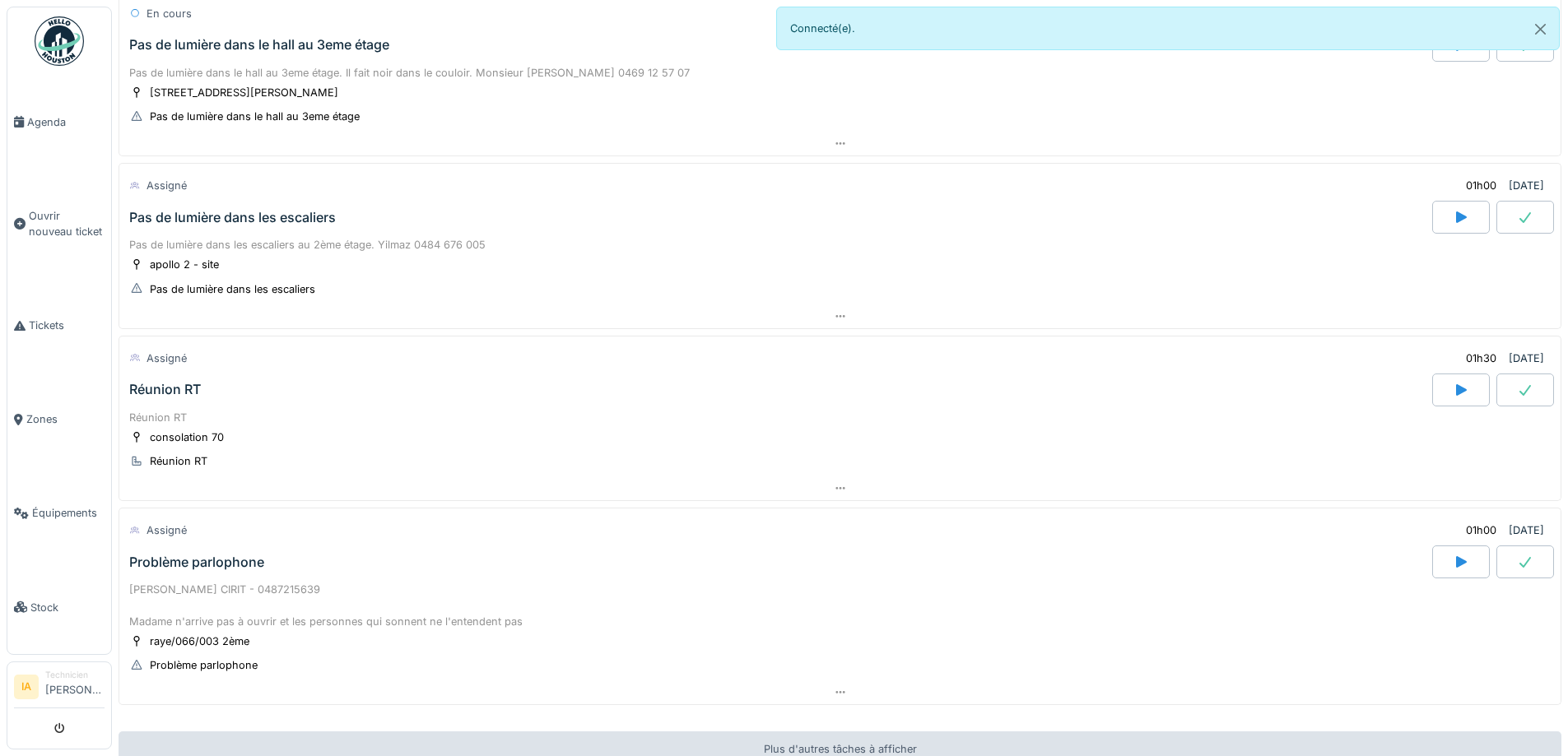
click at [200, 204] on div "Pas de lumière dans les escaliers" at bounding box center [779, 217] width 1306 height 33
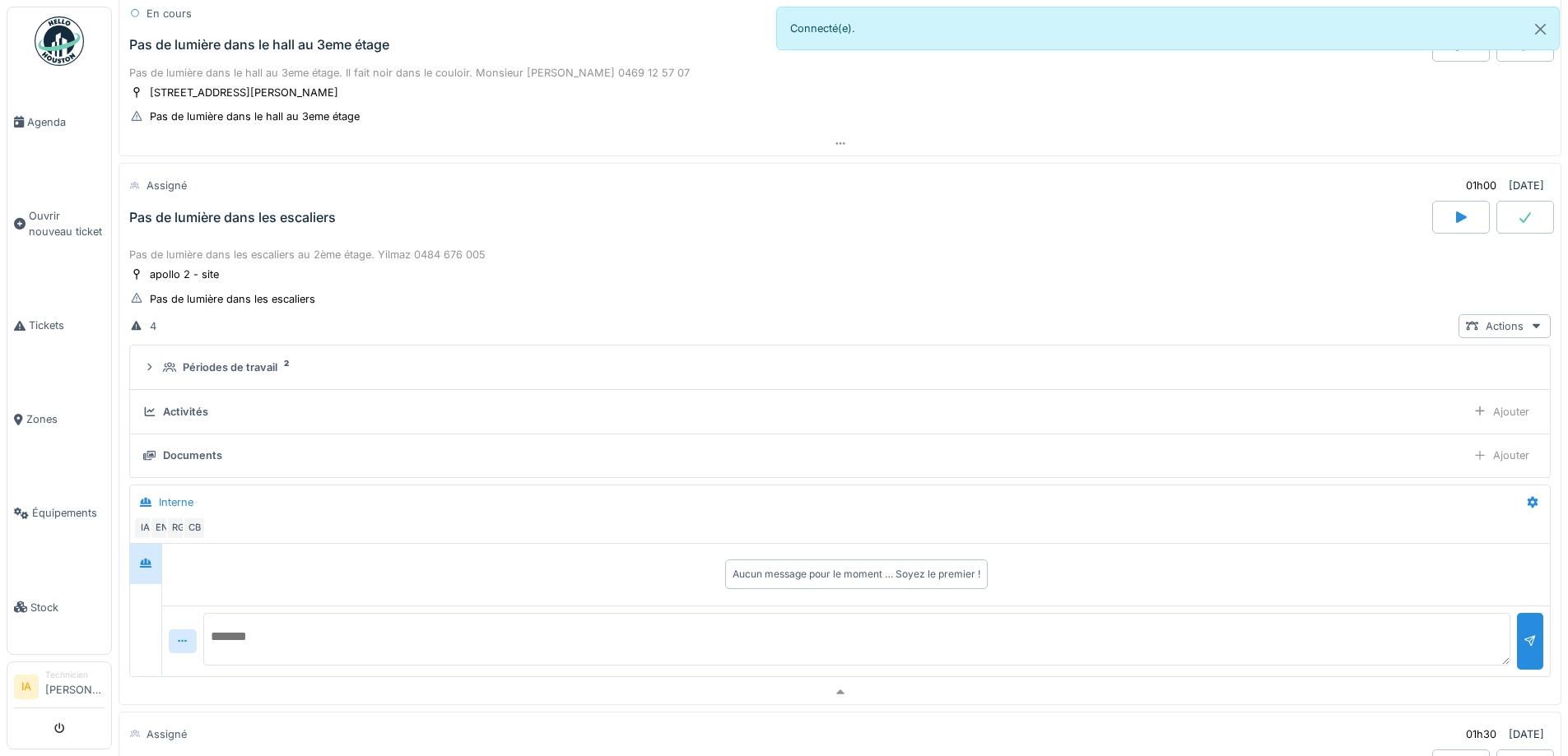
scroll to position [886, 0]
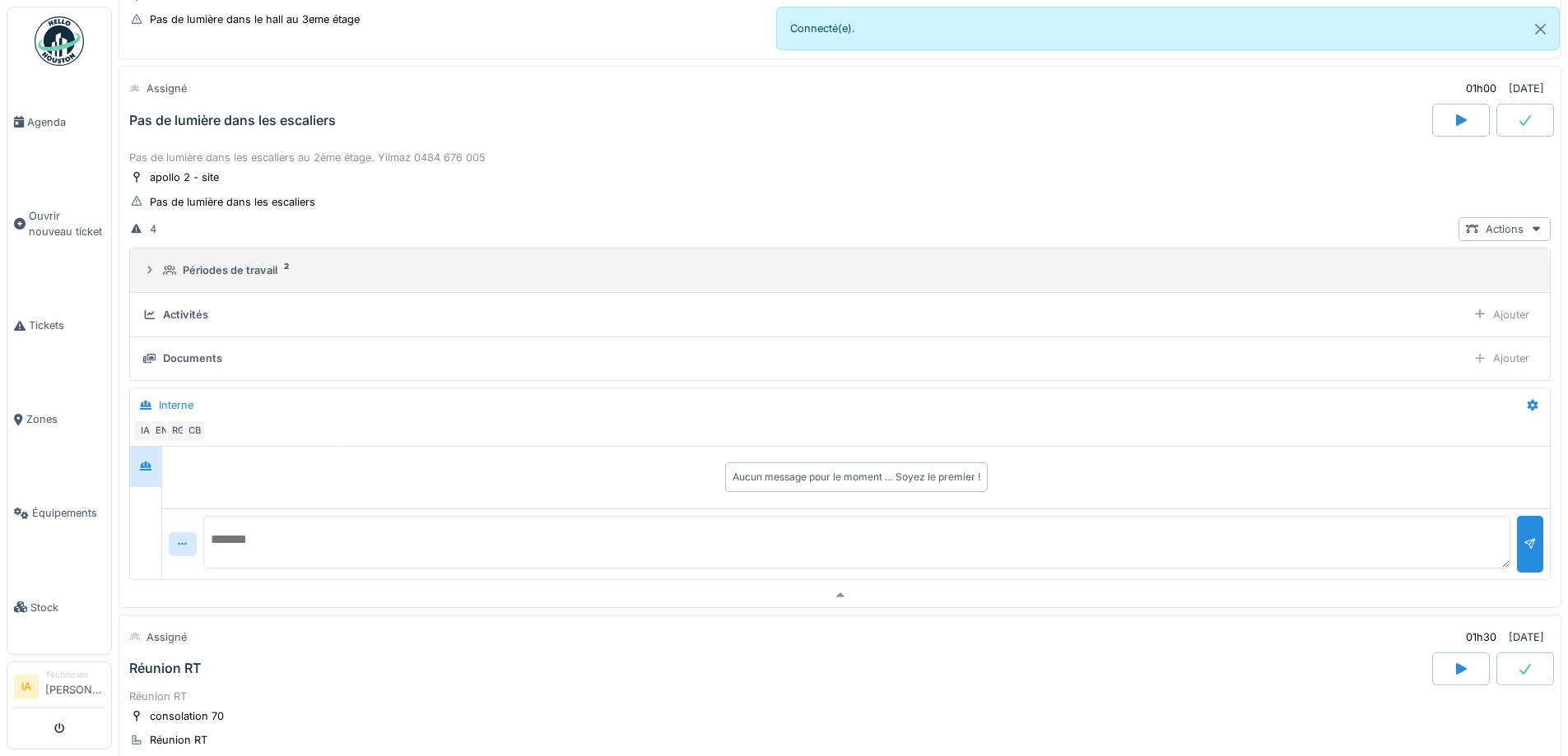
click at [182, 262] on div "Périodes de travail" at bounding box center [230, 270] width 95 height 16
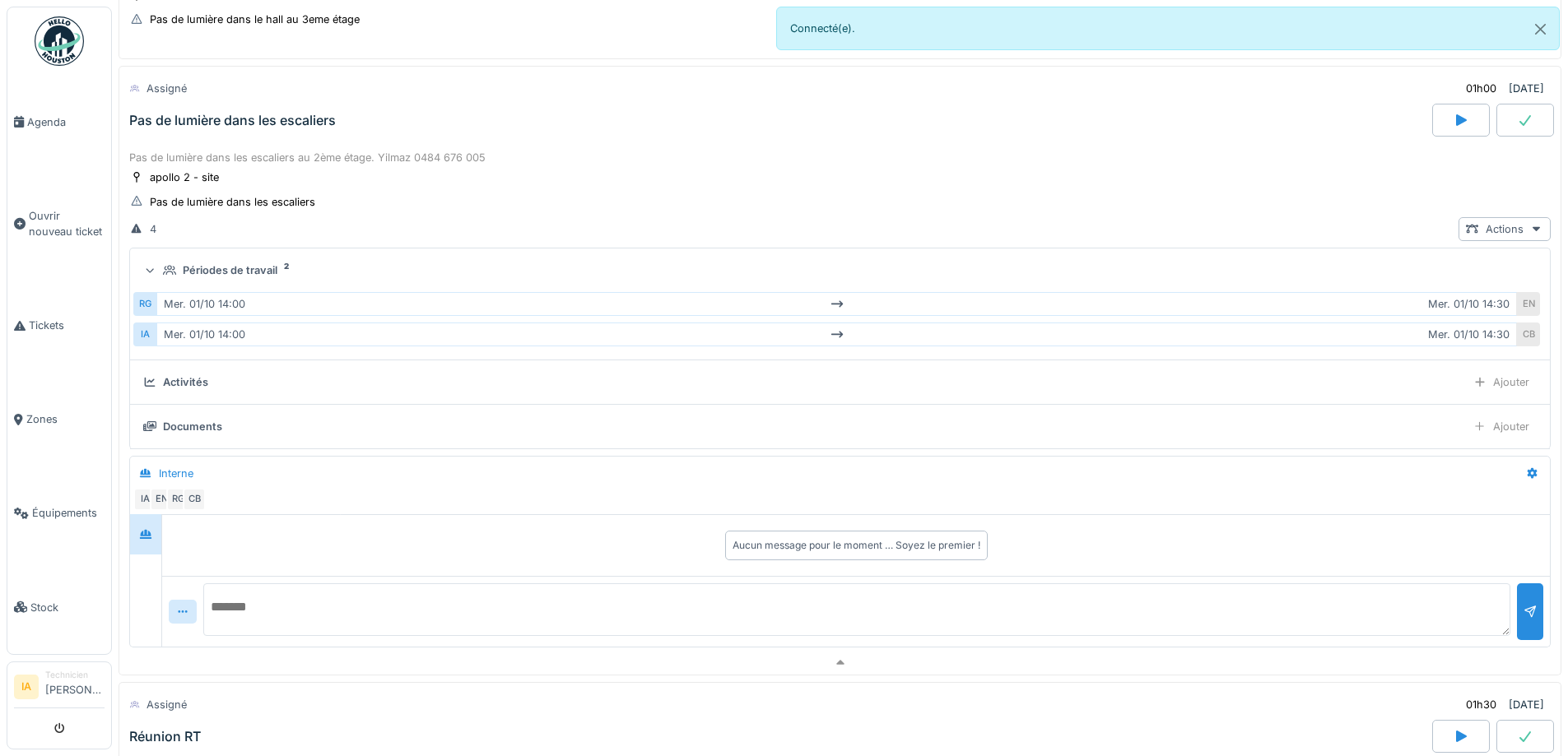
click at [182, 262] on div "Périodes de travail" at bounding box center [230, 270] width 95 height 16
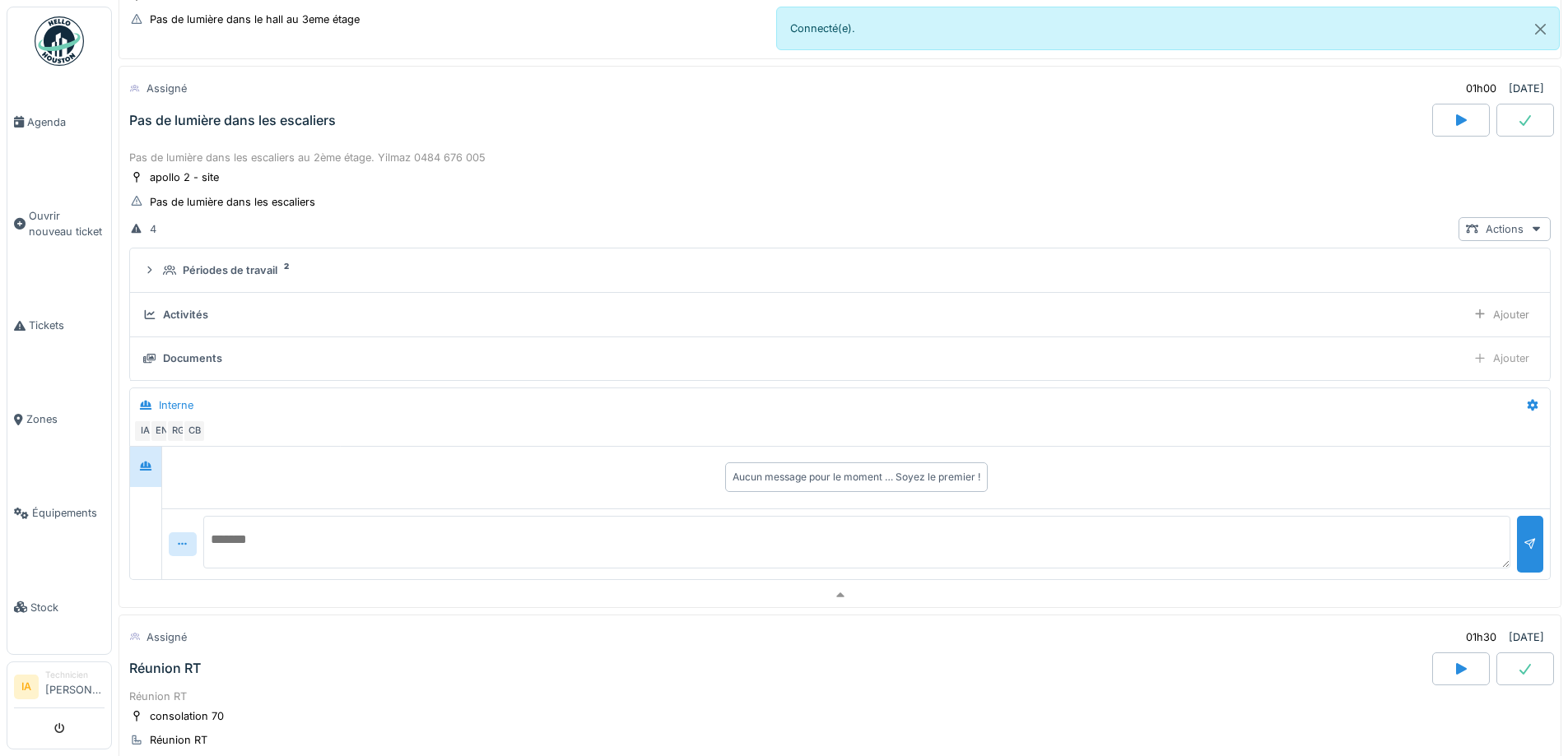
click at [1485, 350] on div "Ajouter" at bounding box center [1502, 358] width 71 height 24
click at [1490, 319] on div "Ajouter" at bounding box center [1502, 314] width 71 height 24
click at [1359, 357] on div "Ajouter des heures" at bounding box center [1407, 352] width 175 height 25
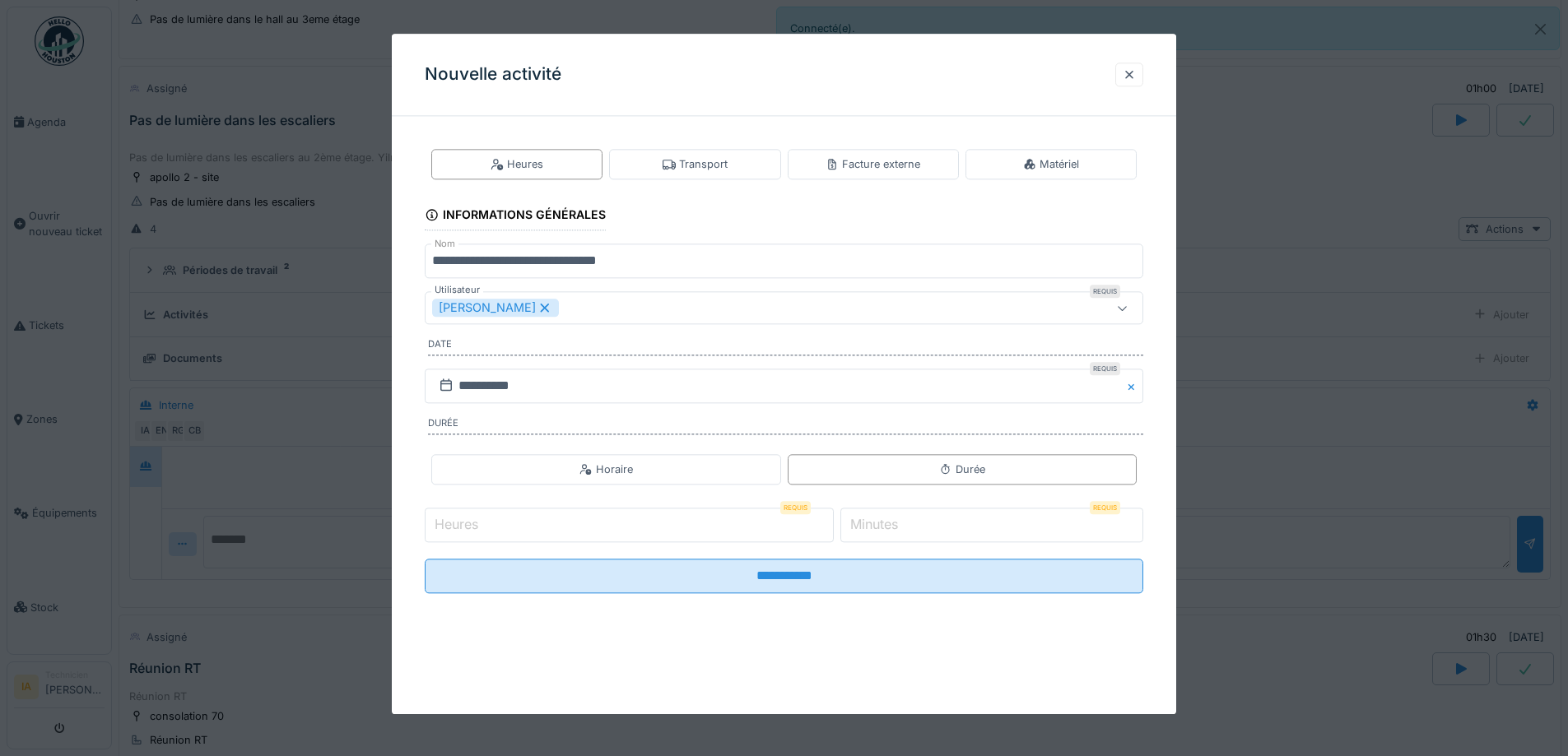
click at [571, 535] on input "Heures" at bounding box center [630, 525] width 410 height 35
type input "*"
click at [940, 525] on input "*" at bounding box center [992, 525] width 303 height 35
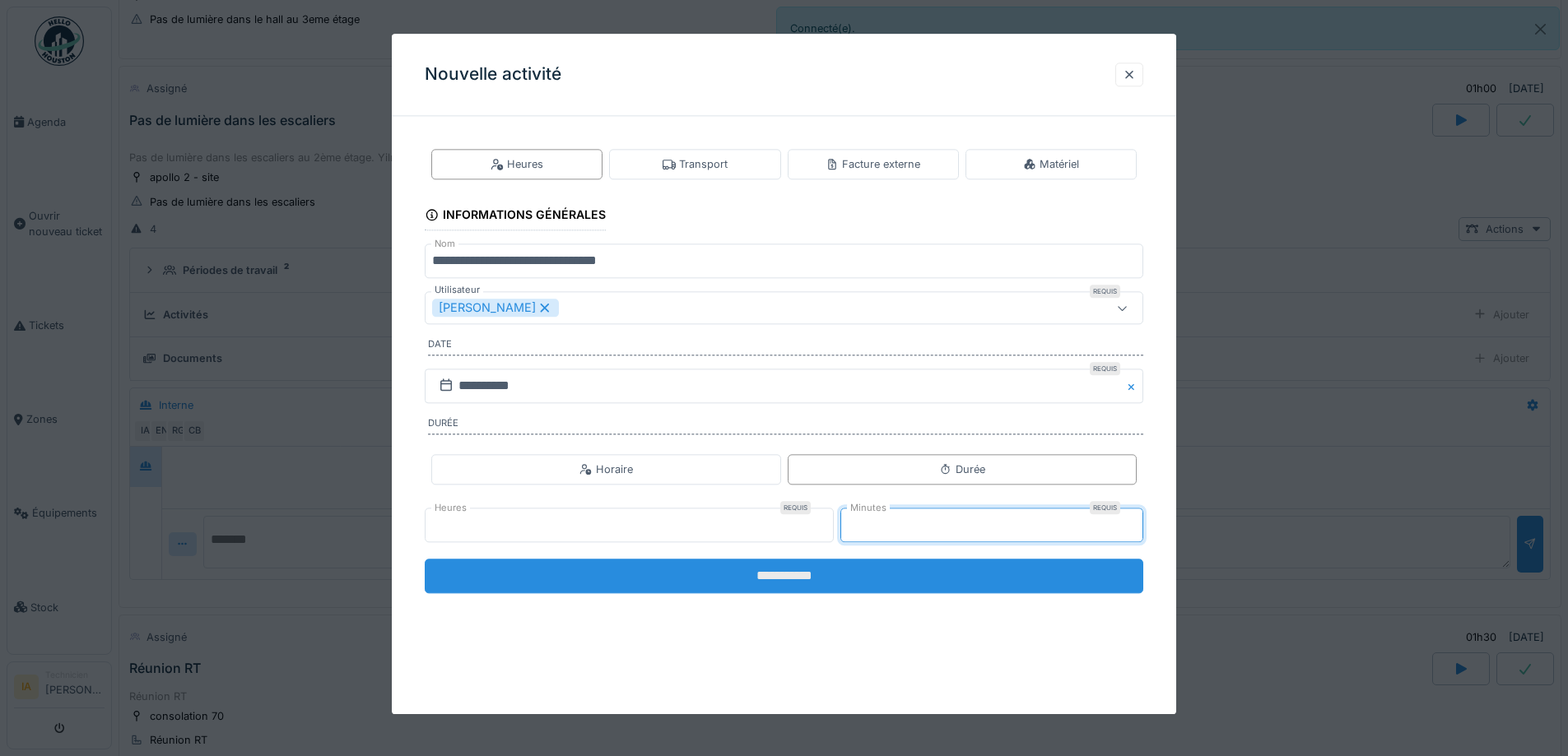
type input "**"
click at [832, 589] on input "**********" at bounding box center [784, 576] width 718 height 35
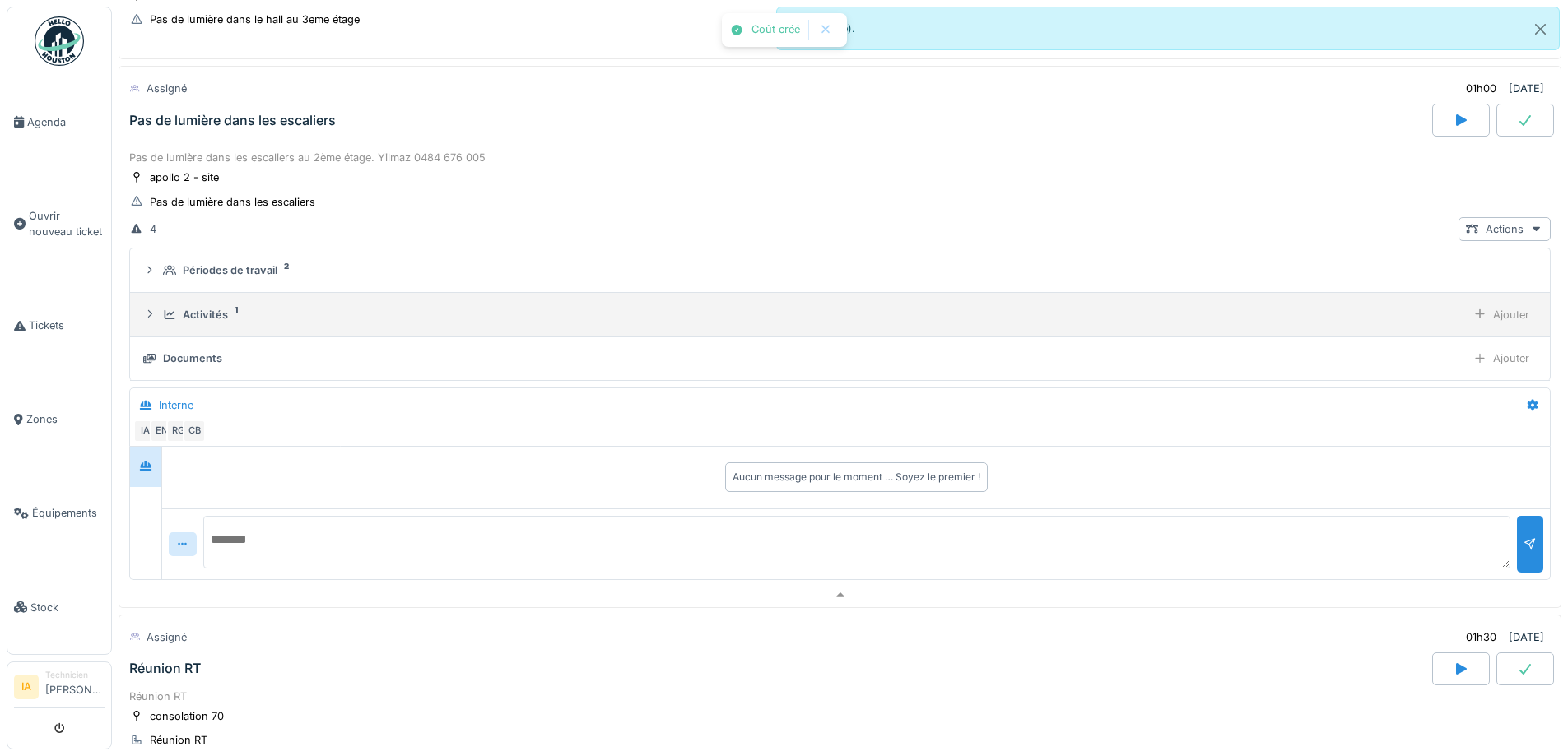
click at [225, 320] on div "Activités" at bounding box center [205, 314] width 45 height 16
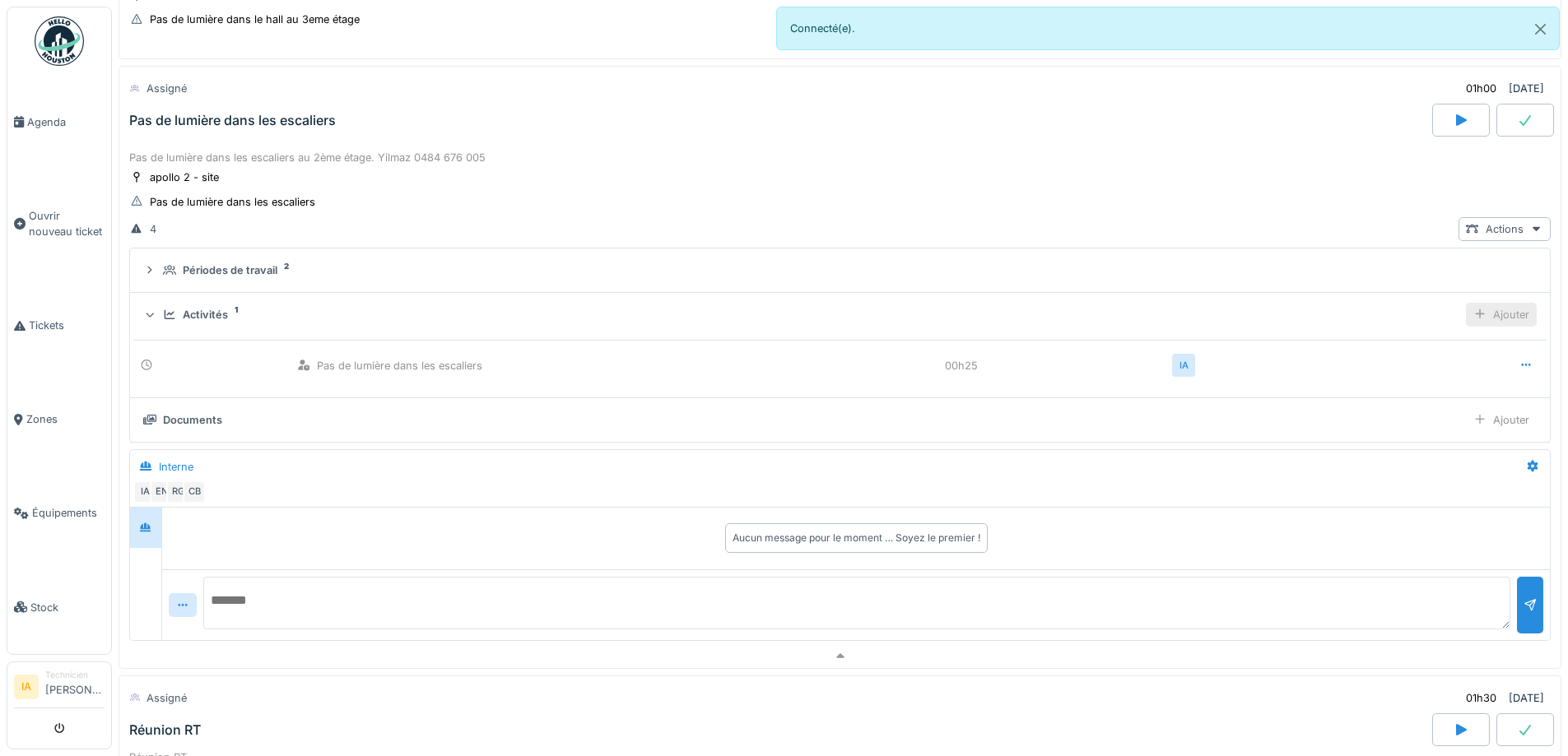
click at [1488, 310] on div "Ajouter" at bounding box center [1502, 314] width 71 height 24
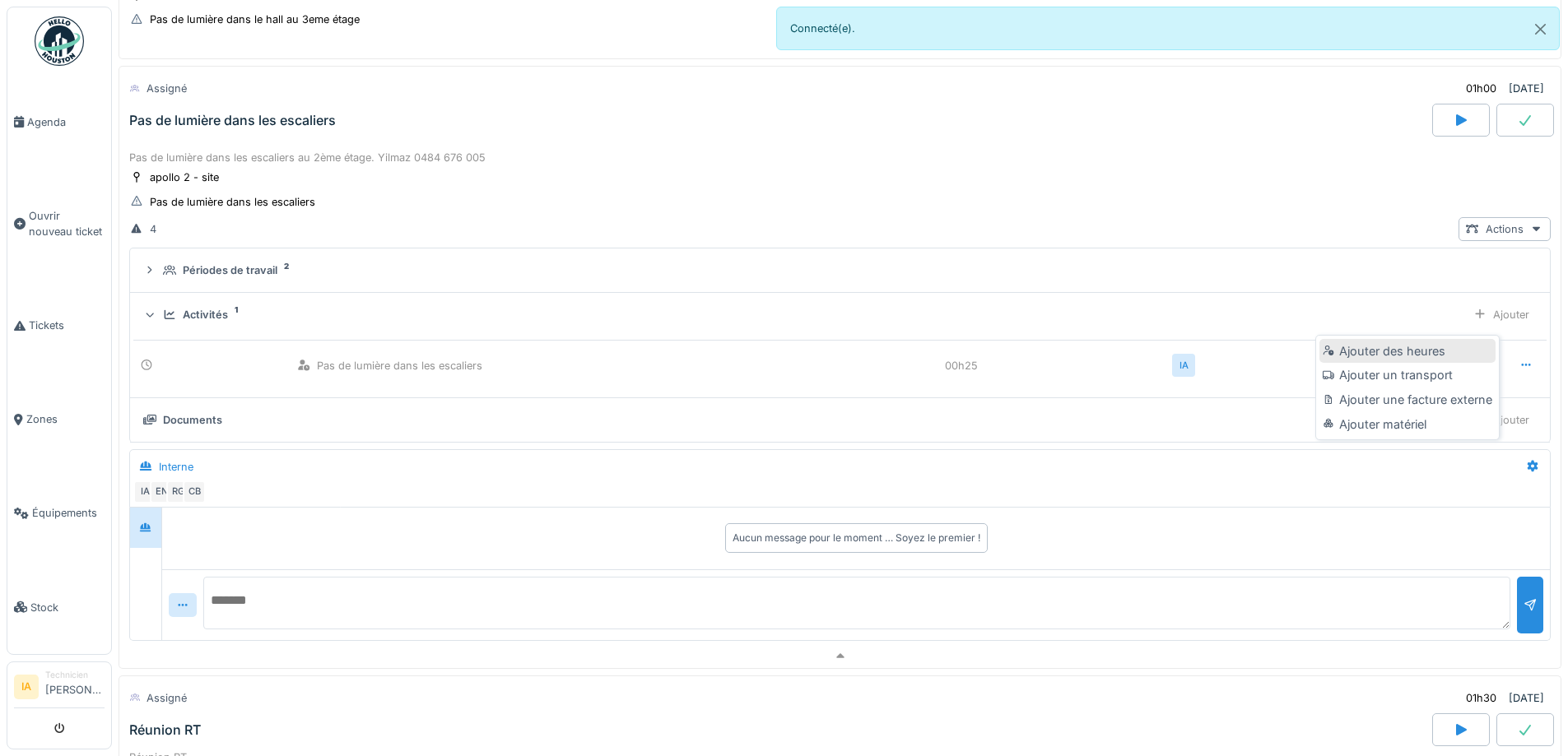
click at [1377, 347] on div "Ajouter des heures" at bounding box center [1407, 352] width 175 height 25
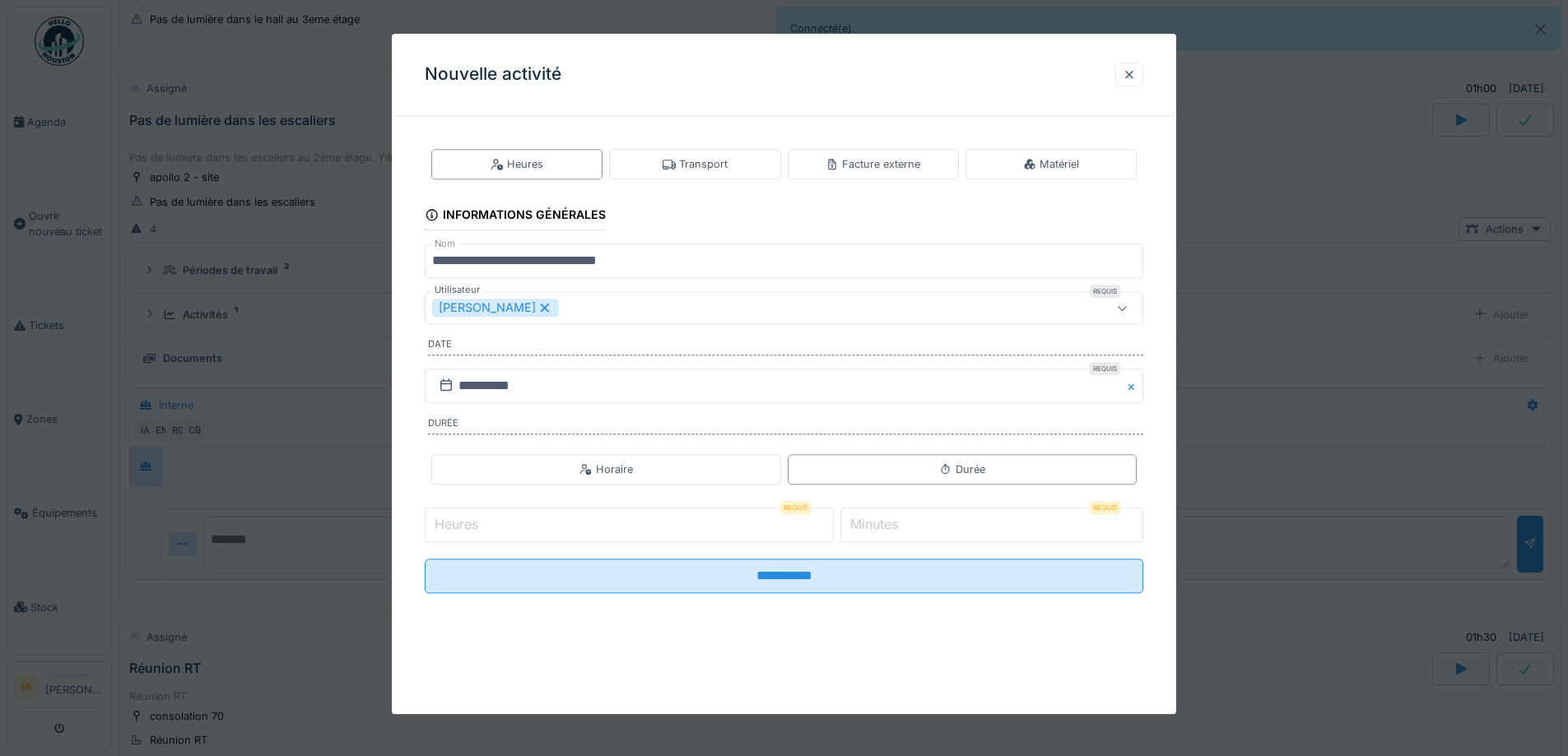
click at [545, 309] on icon at bounding box center [545, 308] width 15 height 12
click at [545, 309] on div "Utilisateurs" at bounding box center [741, 309] width 620 height 18
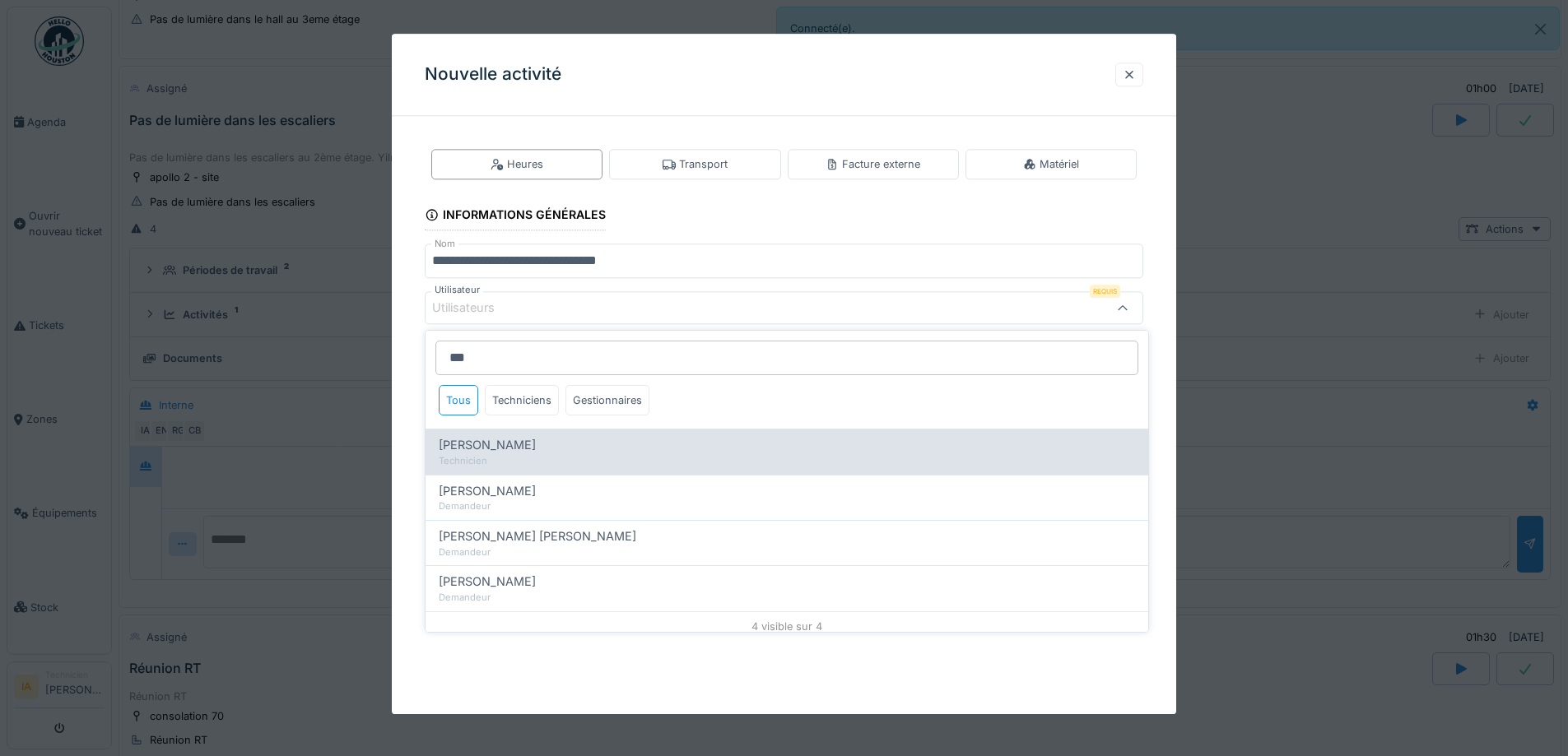
type input "***"
click at [495, 449] on span "[PERSON_NAME]" at bounding box center [487, 445] width 97 height 18
type input "****"
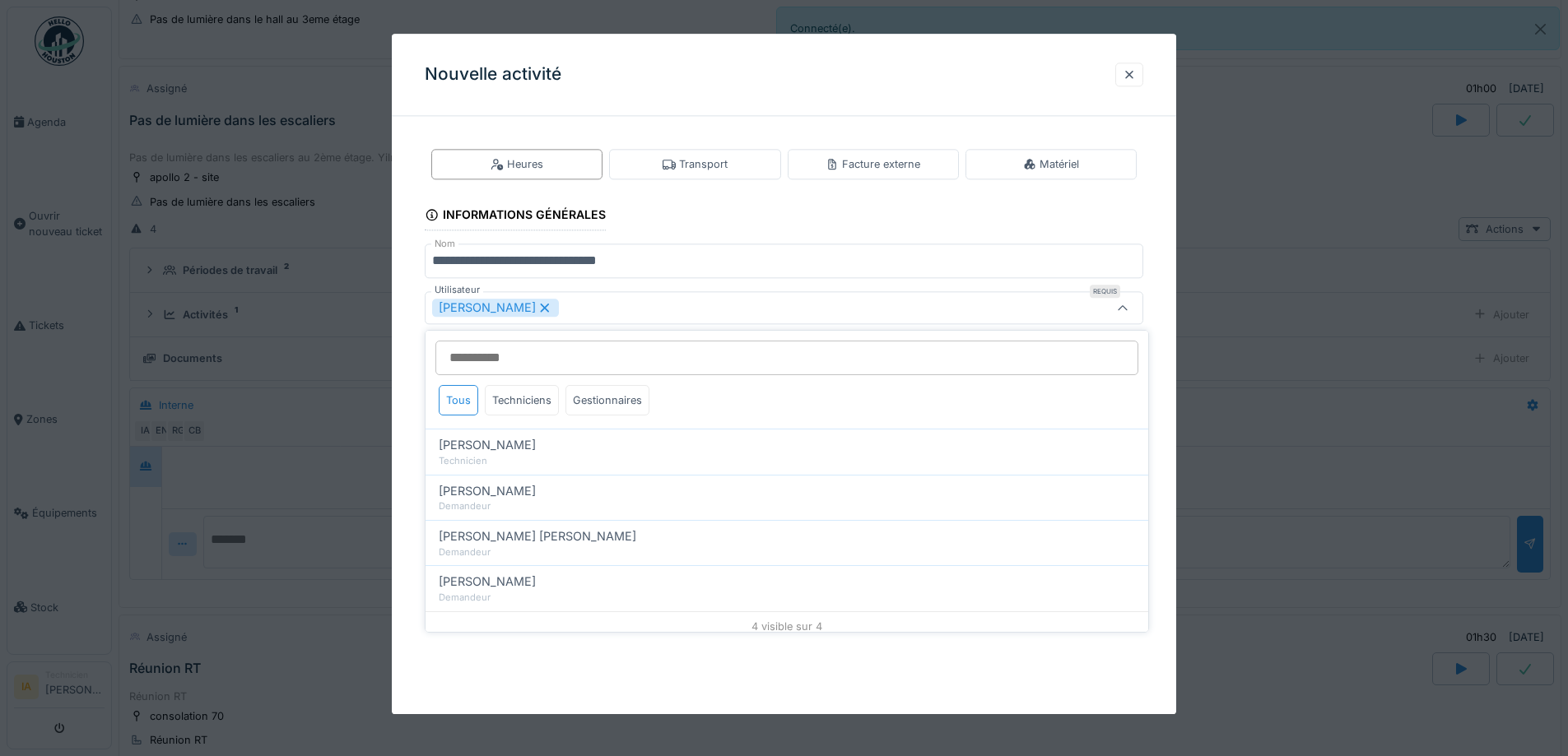
click at [419, 376] on div "**********" at bounding box center [784, 385] width 784 height 510
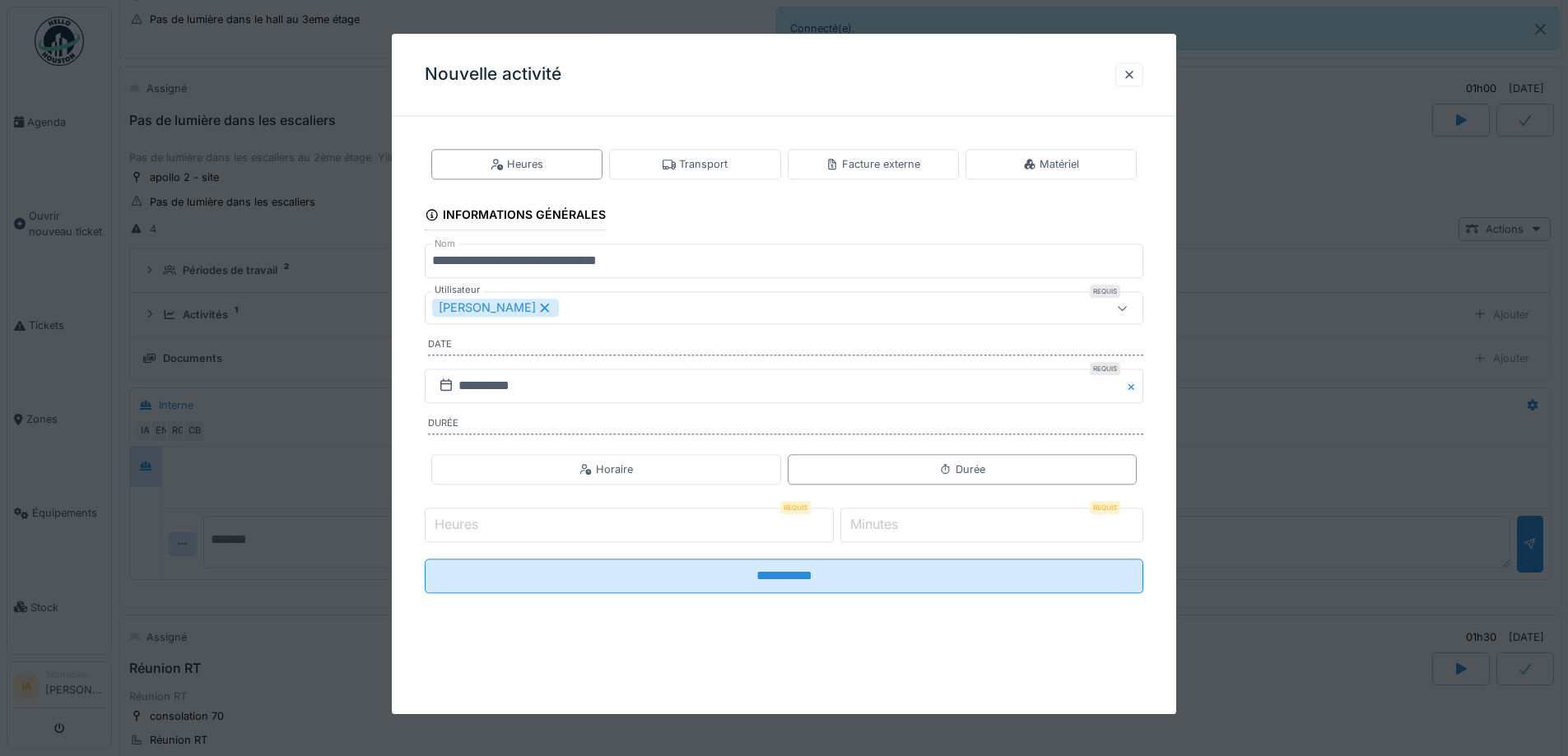
click at [488, 527] on input "Heures" at bounding box center [630, 525] width 410 height 35
type input "*"
click at [957, 508] on input "*" at bounding box center [992, 525] width 303 height 35
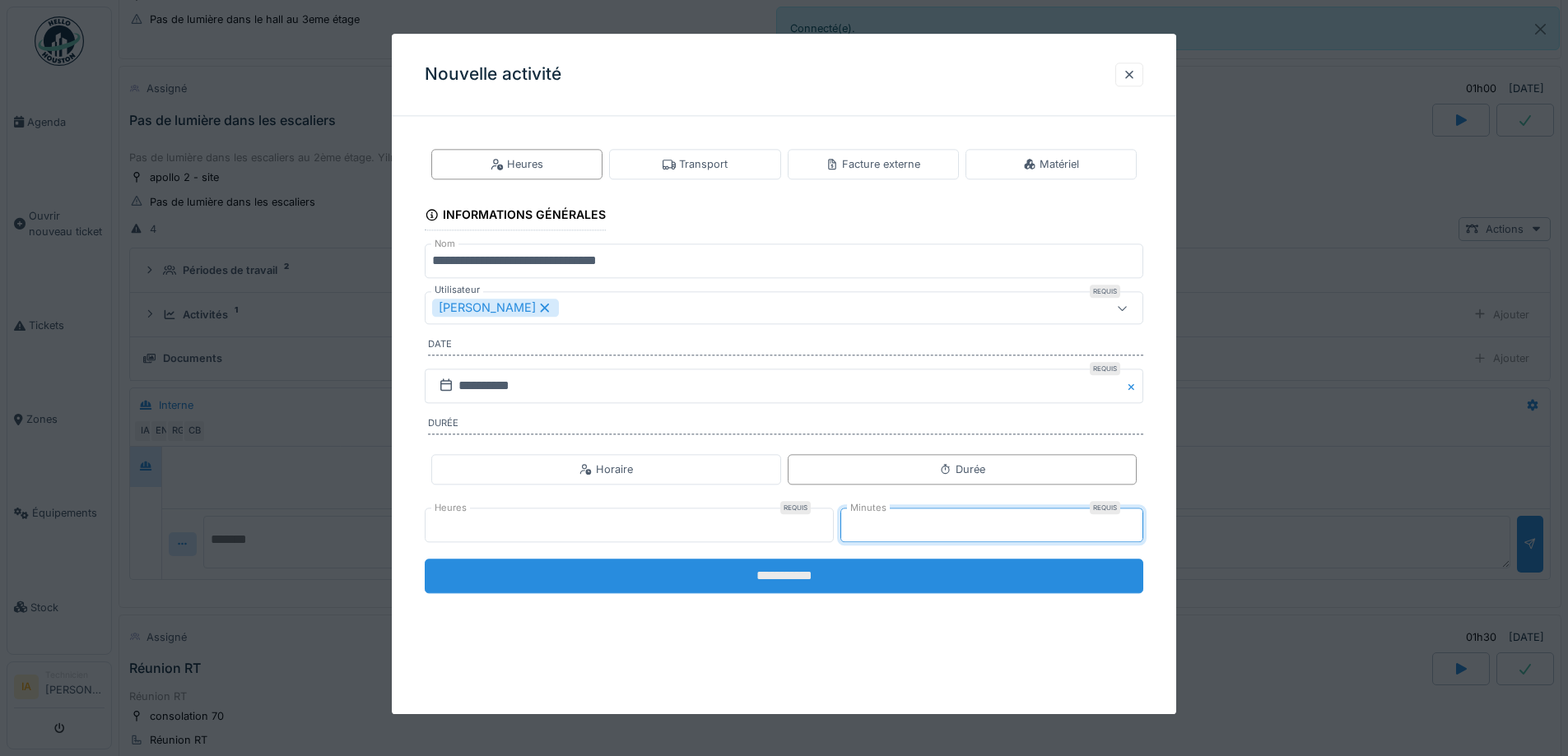
type input "**"
click at [912, 570] on input "**********" at bounding box center [784, 576] width 718 height 35
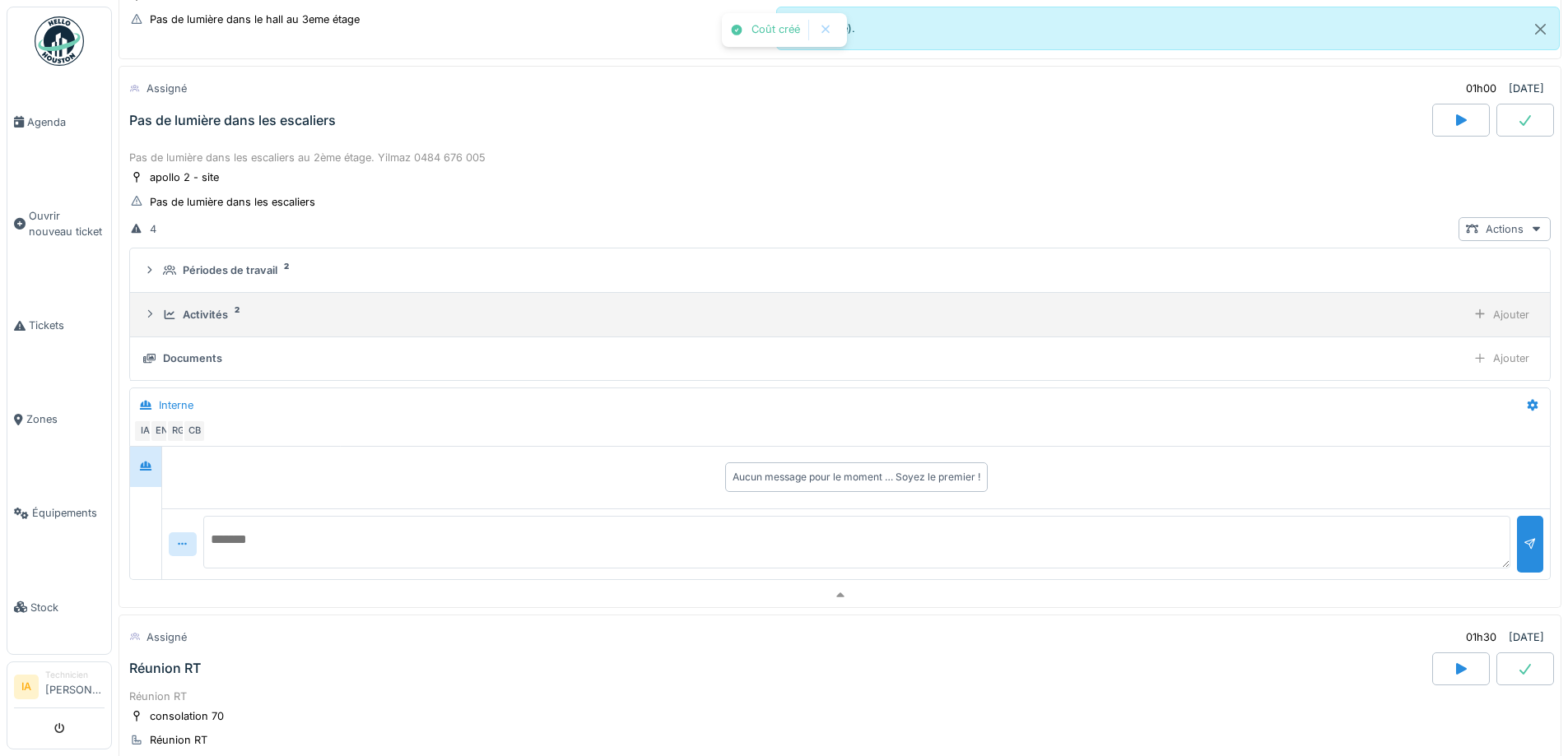
click at [176, 296] on details "Activités 2 Ajouter" at bounding box center [841, 315] width 1420 height 45
click at [226, 313] on div "Activités" at bounding box center [205, 314] width 45 height 16
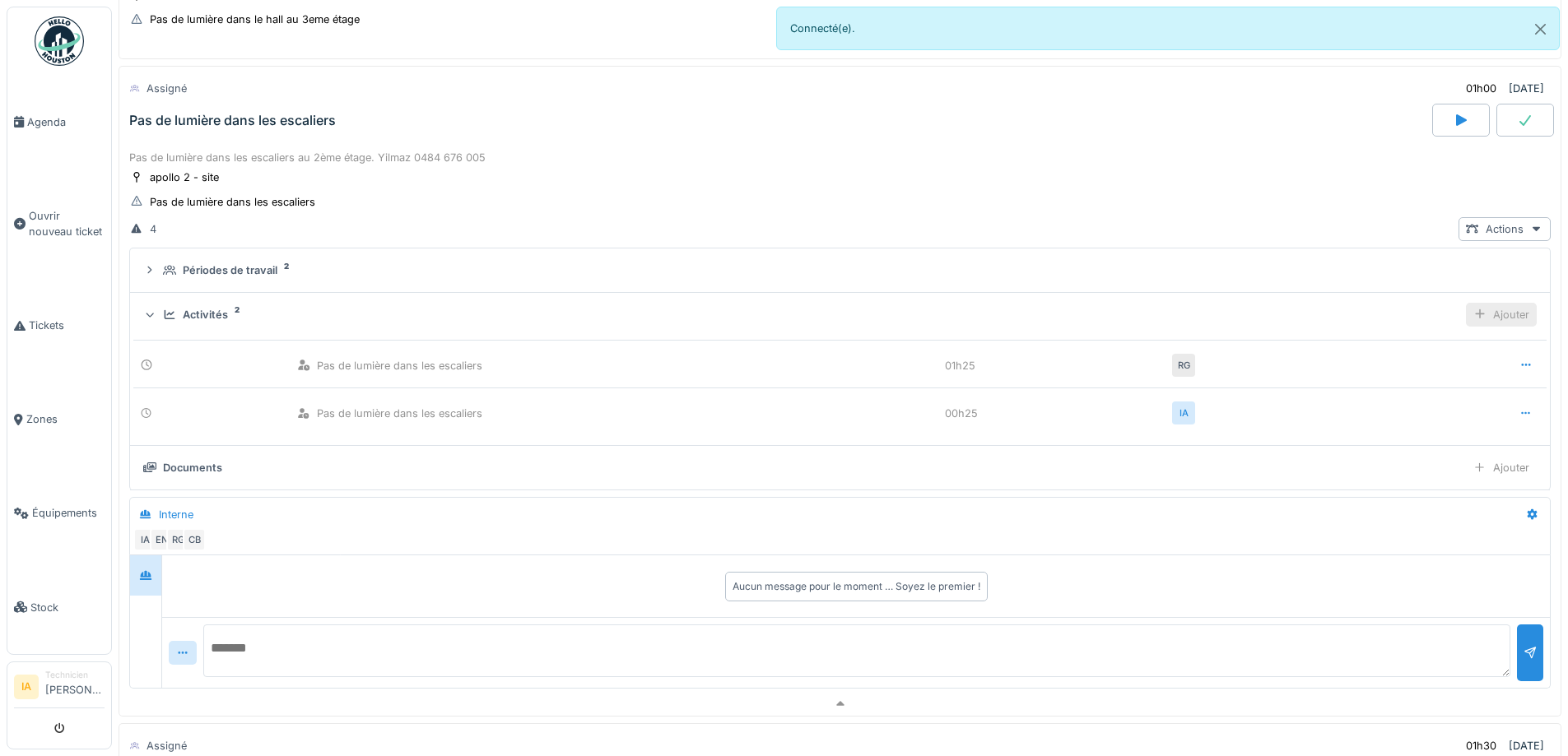
click at [1469, 304] on div "Ajouter" at bounding box center [1502, 314] width 71 height 24
click at [1390, 371] on div "Ajouter un transport" at bounding box center [1407, 376] width 175 height 25
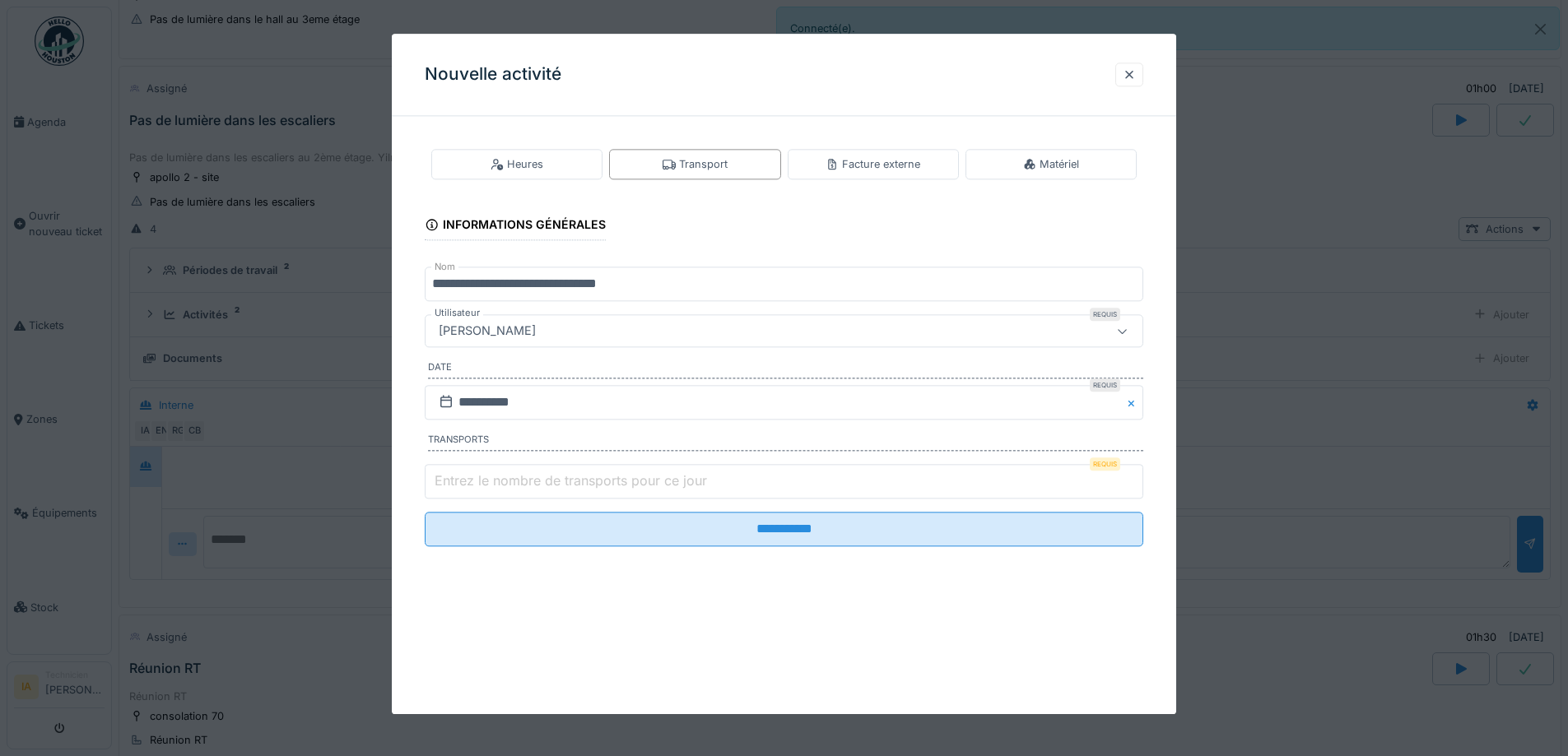
click at [500, 477] on label "Entrez le nombre de transports pour ce jour" at bounding box center [571, 480] width 279 height 20
click at [500, 477] on input "Entrez le nombre de transports pour ce jour" at bounding box center [784, 481] width 718 height 35
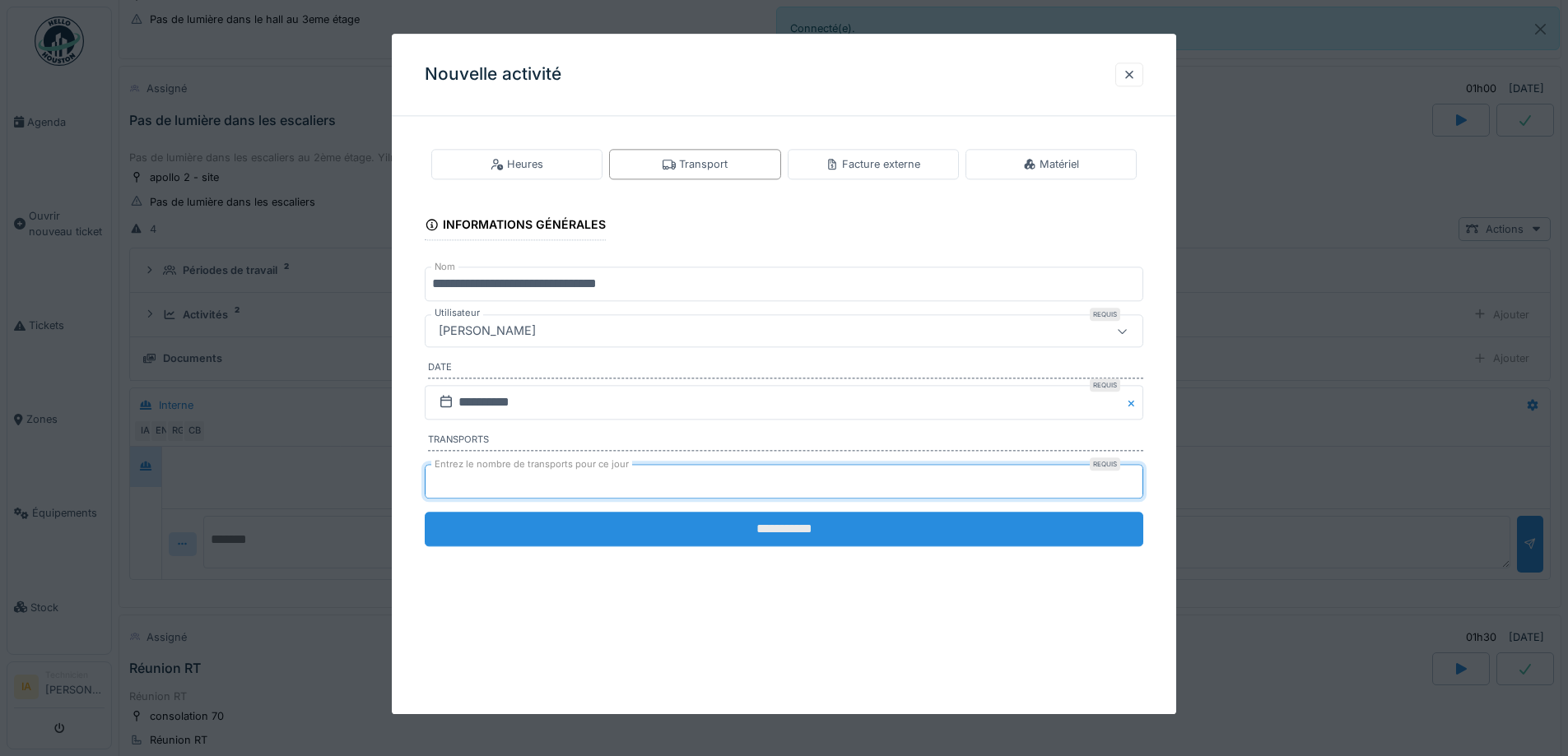
type input "*"
click at [552, 539] on input "**********" at bounding box center [784, 529] width 718 height 35
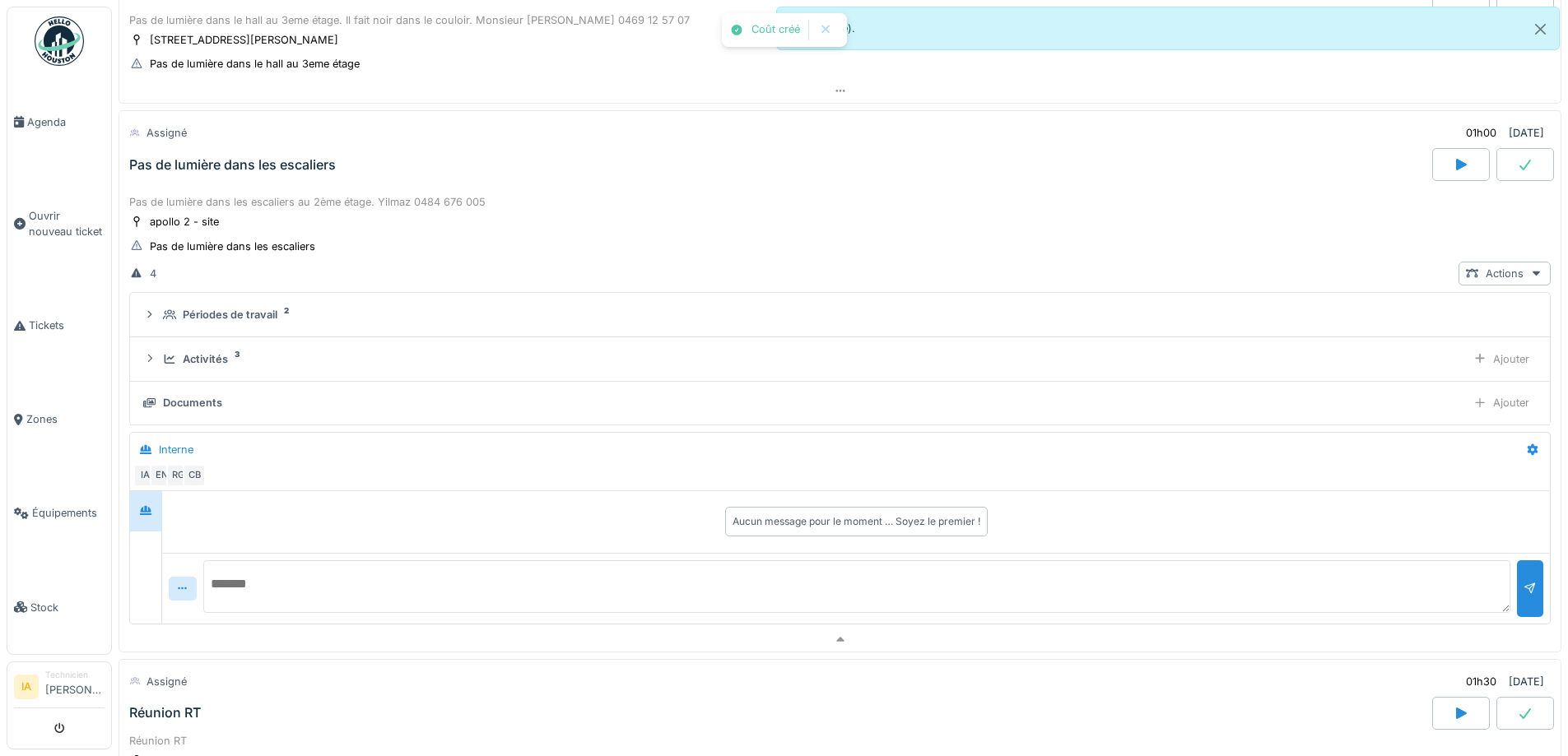
scroll to position [803, 0]
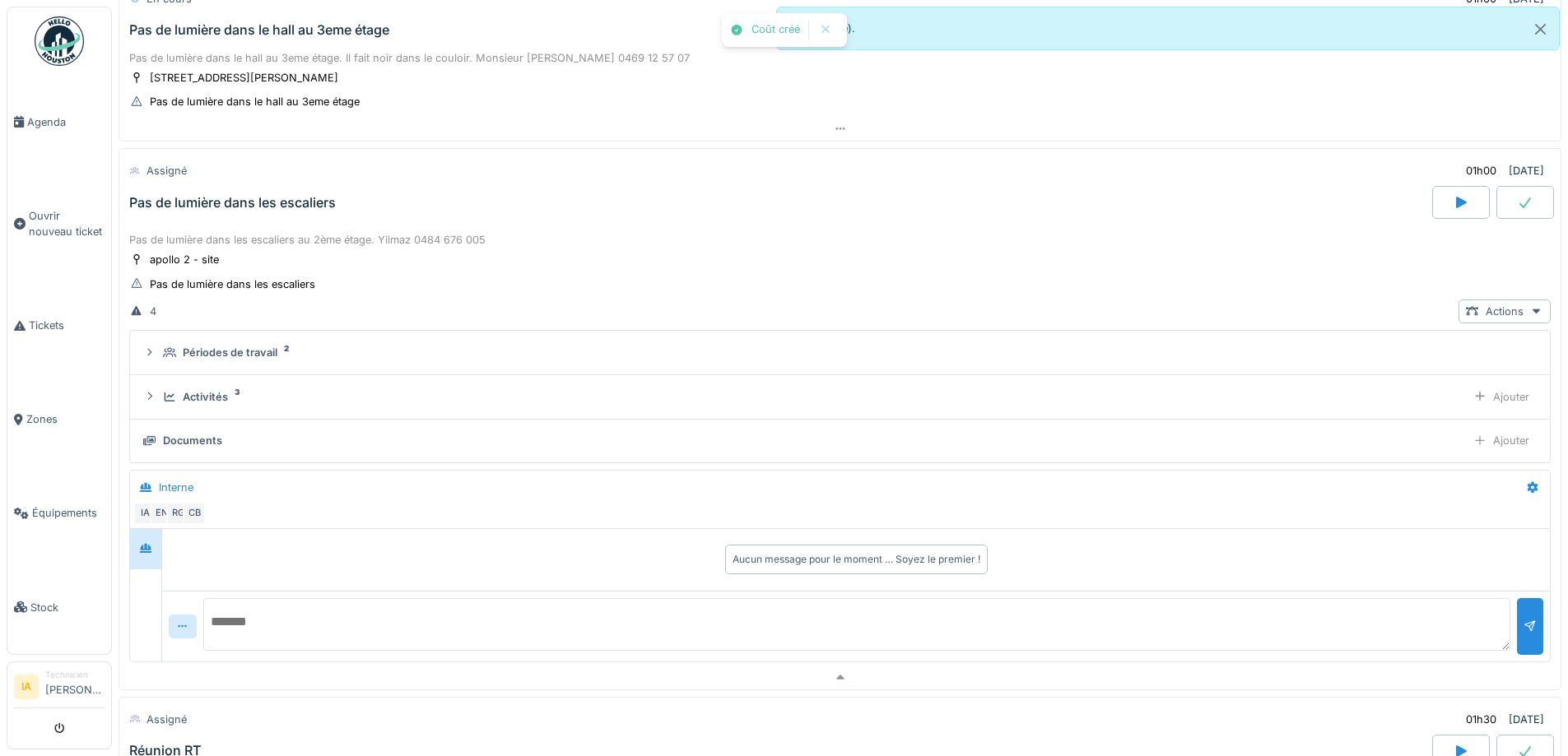
click at [216, 217] on div "Pas de lumière dans les escaliers" at bounding box center [779, 202] width 1306 height 33
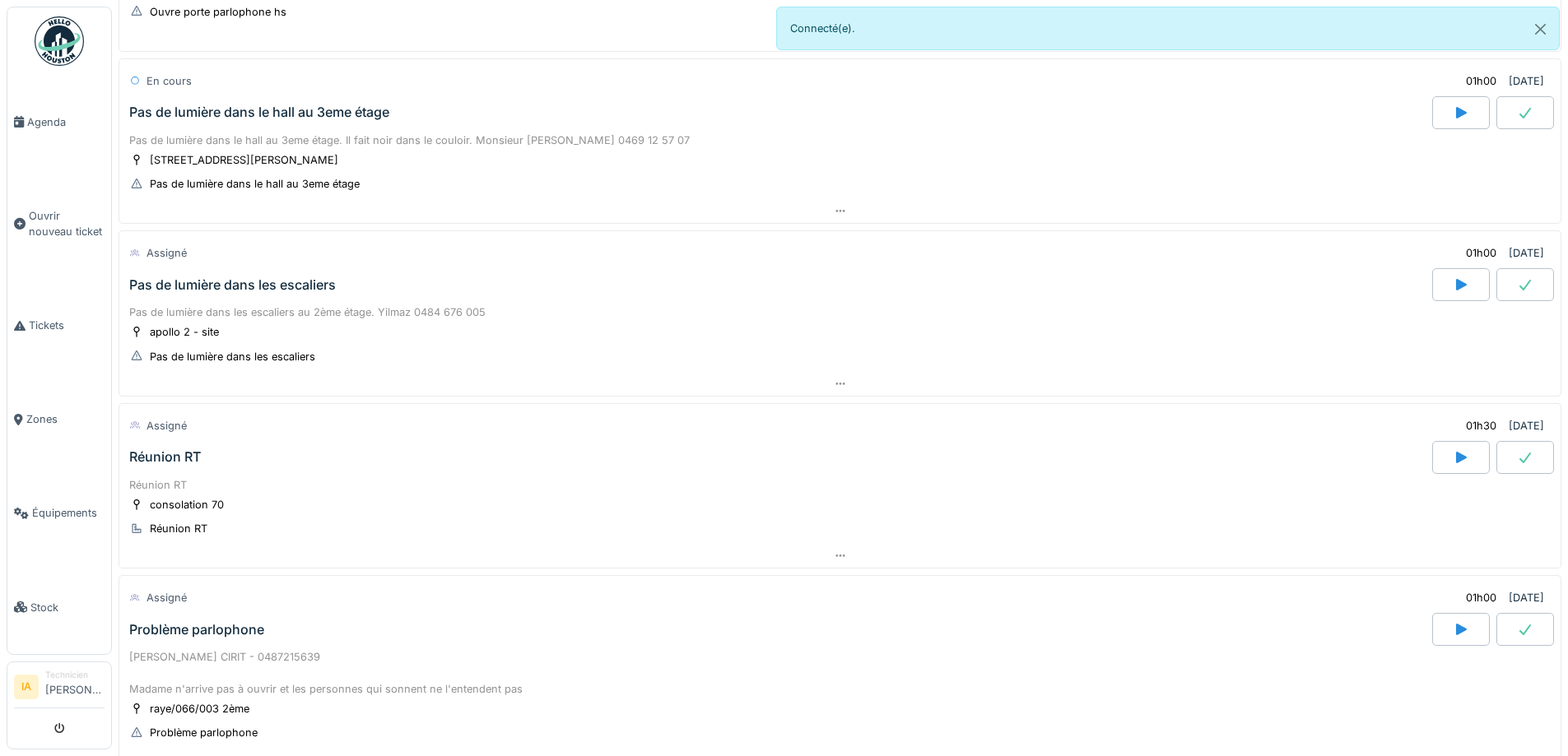
scroll to position [639, 0]
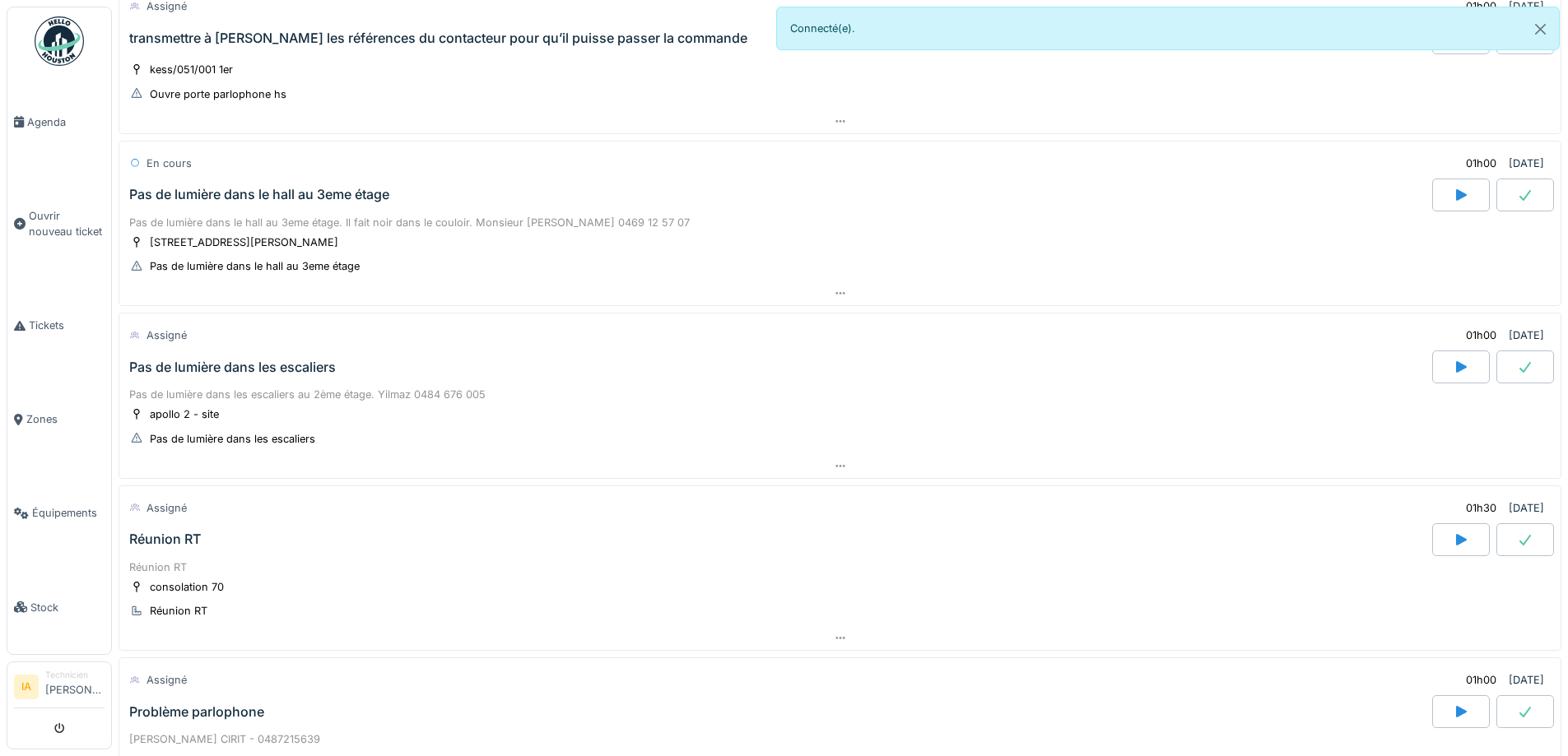
click at [1518, 363] on icon at bounding box center [1526, 367] width 17 height 13
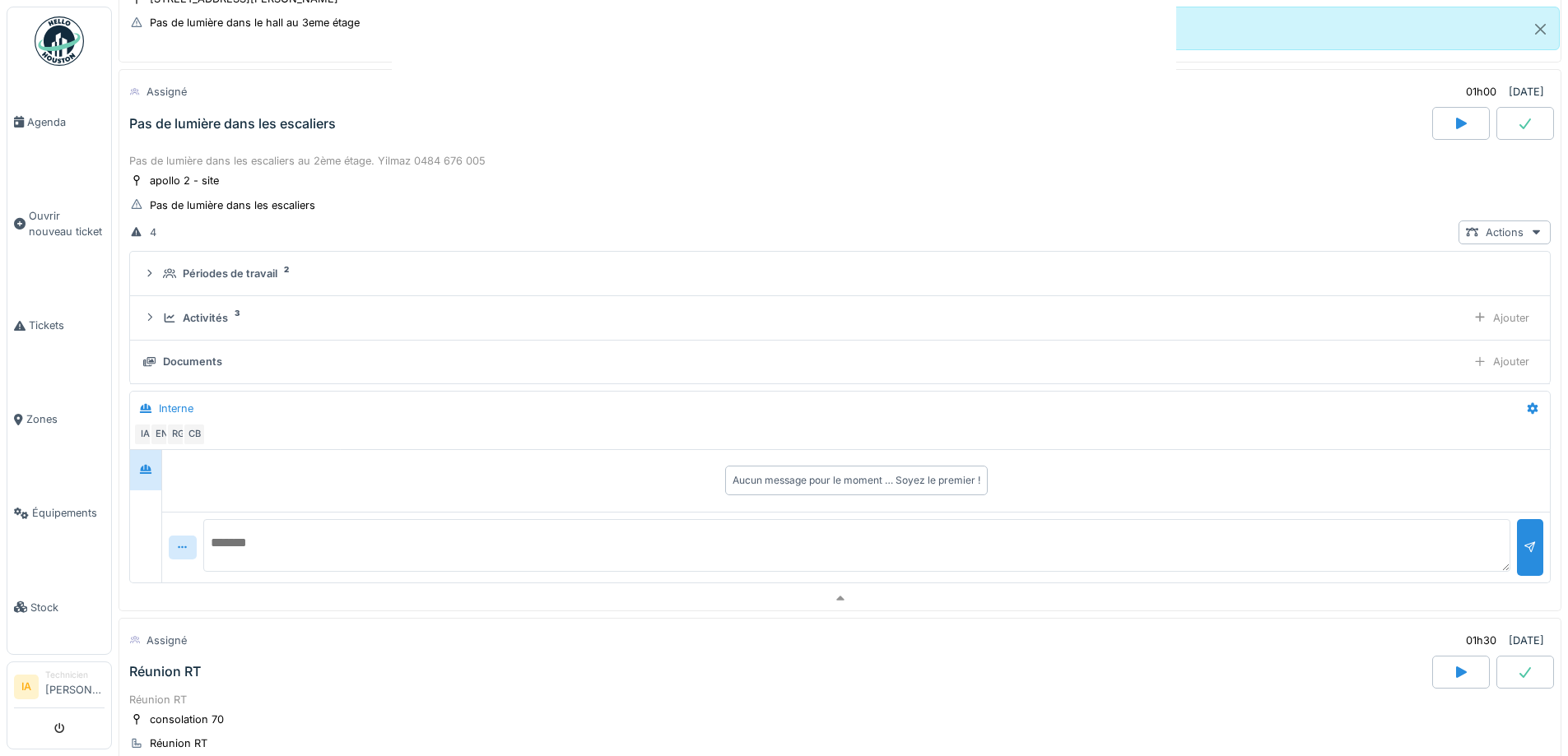
scroll to position [886, 0]
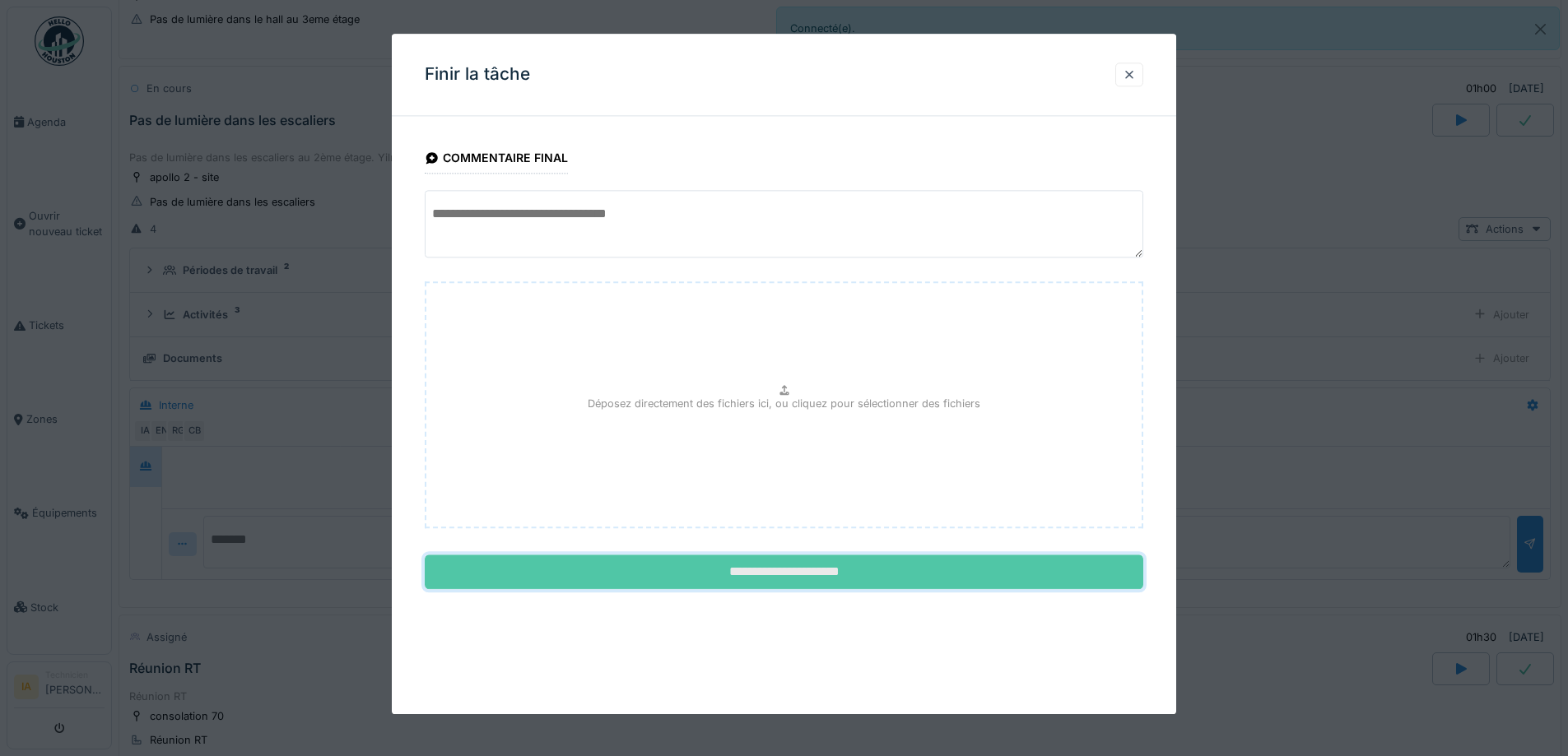
click at [1000, 565] on input "**********" at bounding box center [784, 573] width 718 height 35
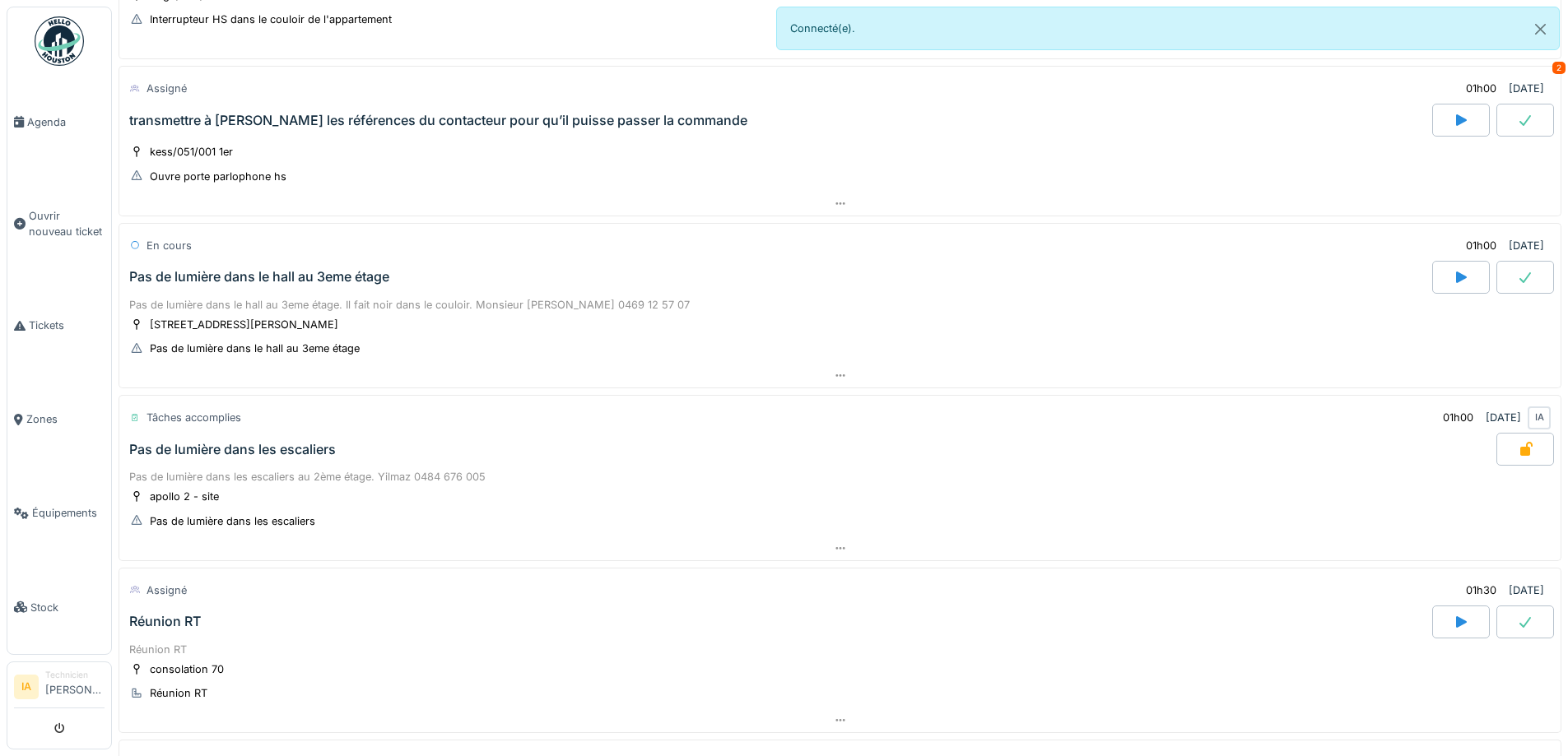
scroll to position [474, 0]
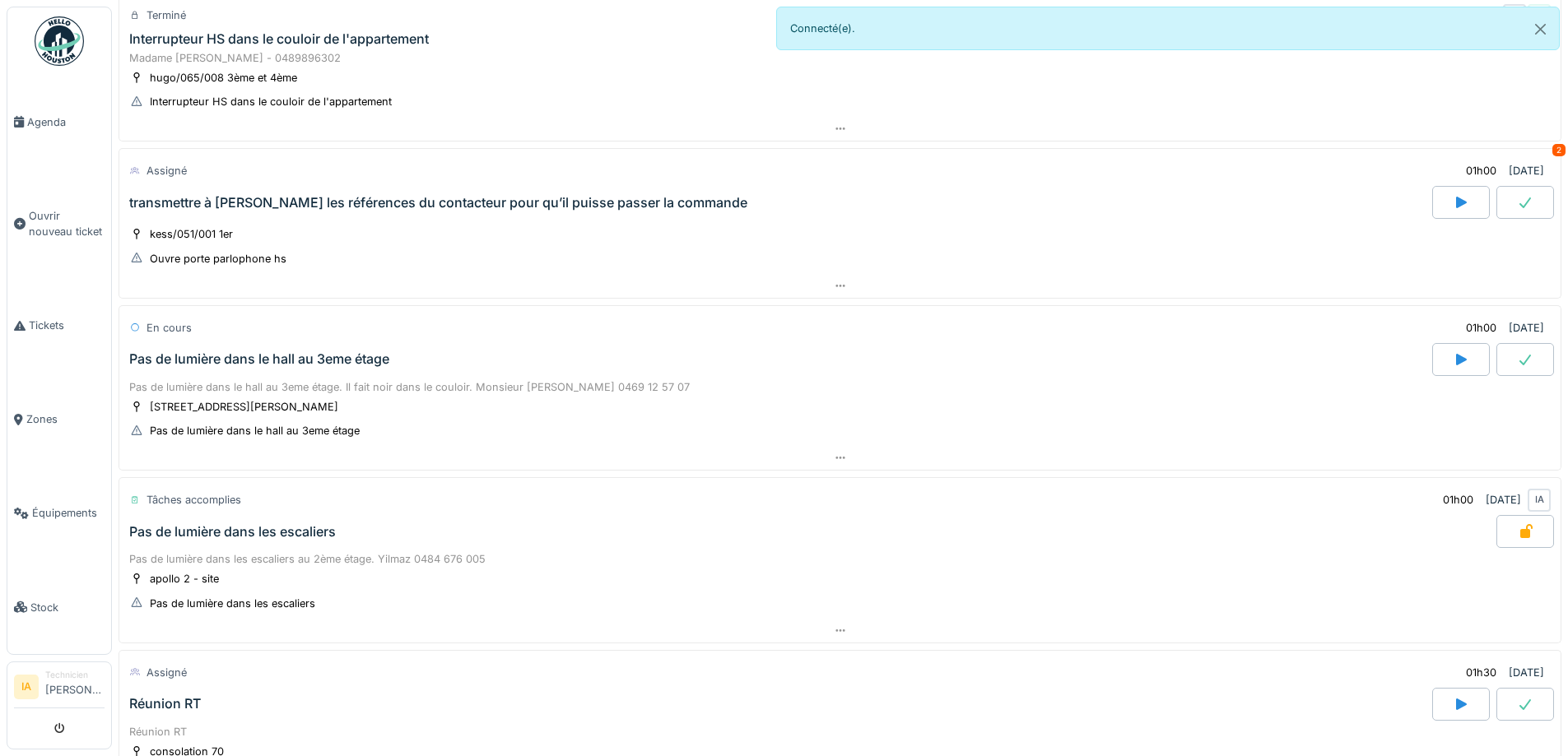
click at [226, 352] on div "Pas de lumière dans le hall au 3eme étage" at bounding box center [259, 359] width 260 height 16
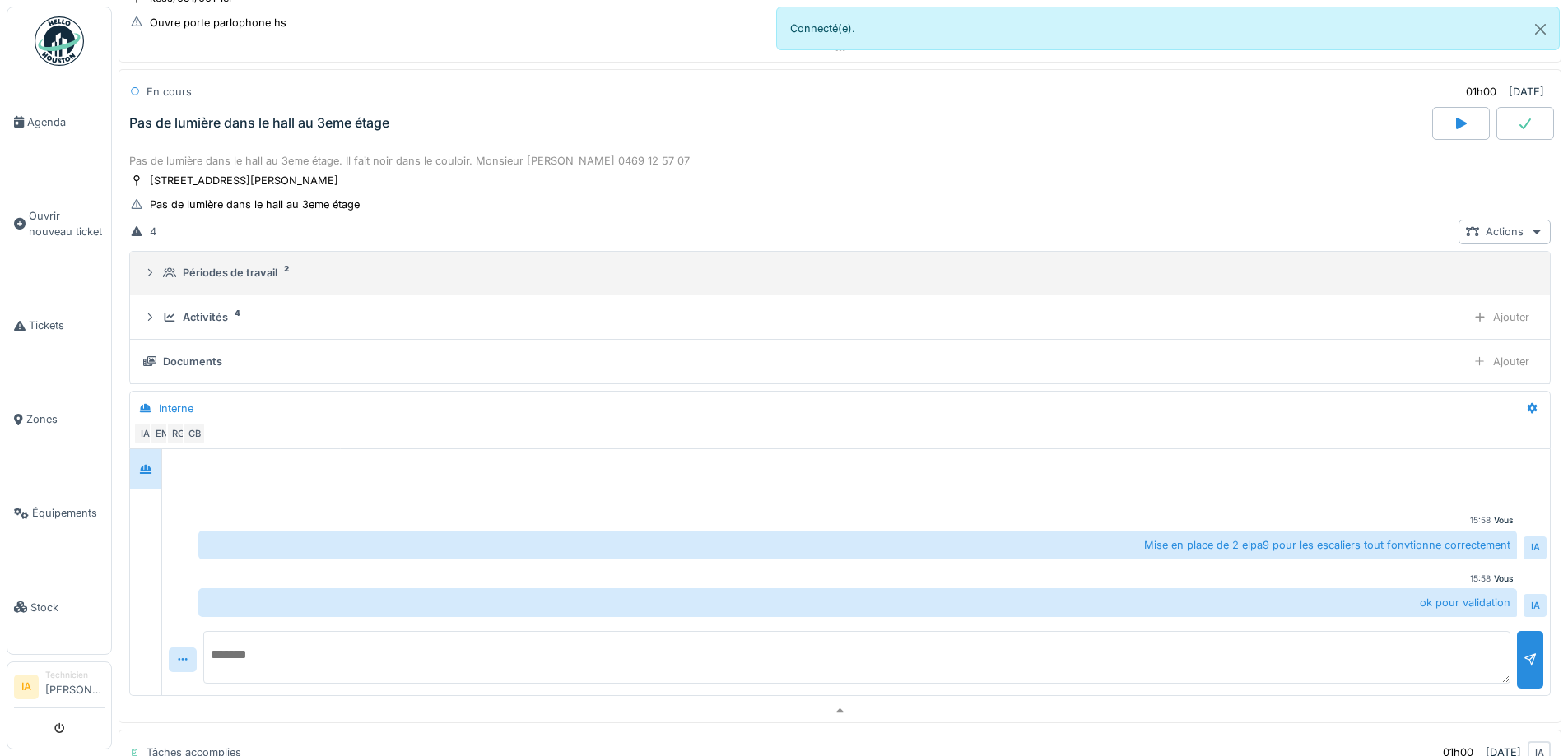
scroll to position [713, 0]
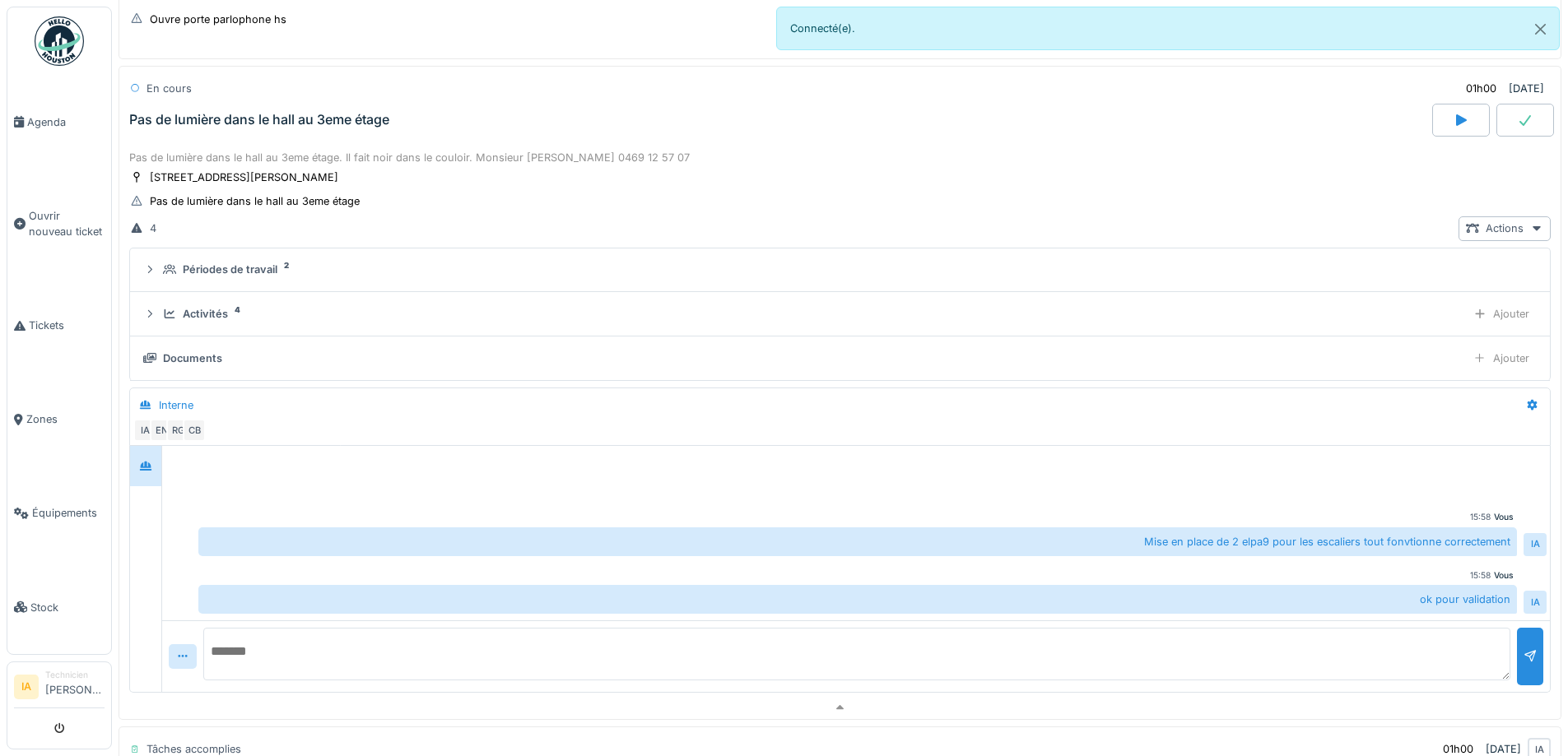
click at [1497, 127] on div at bounding box center [1526, 120] width 58 height 33
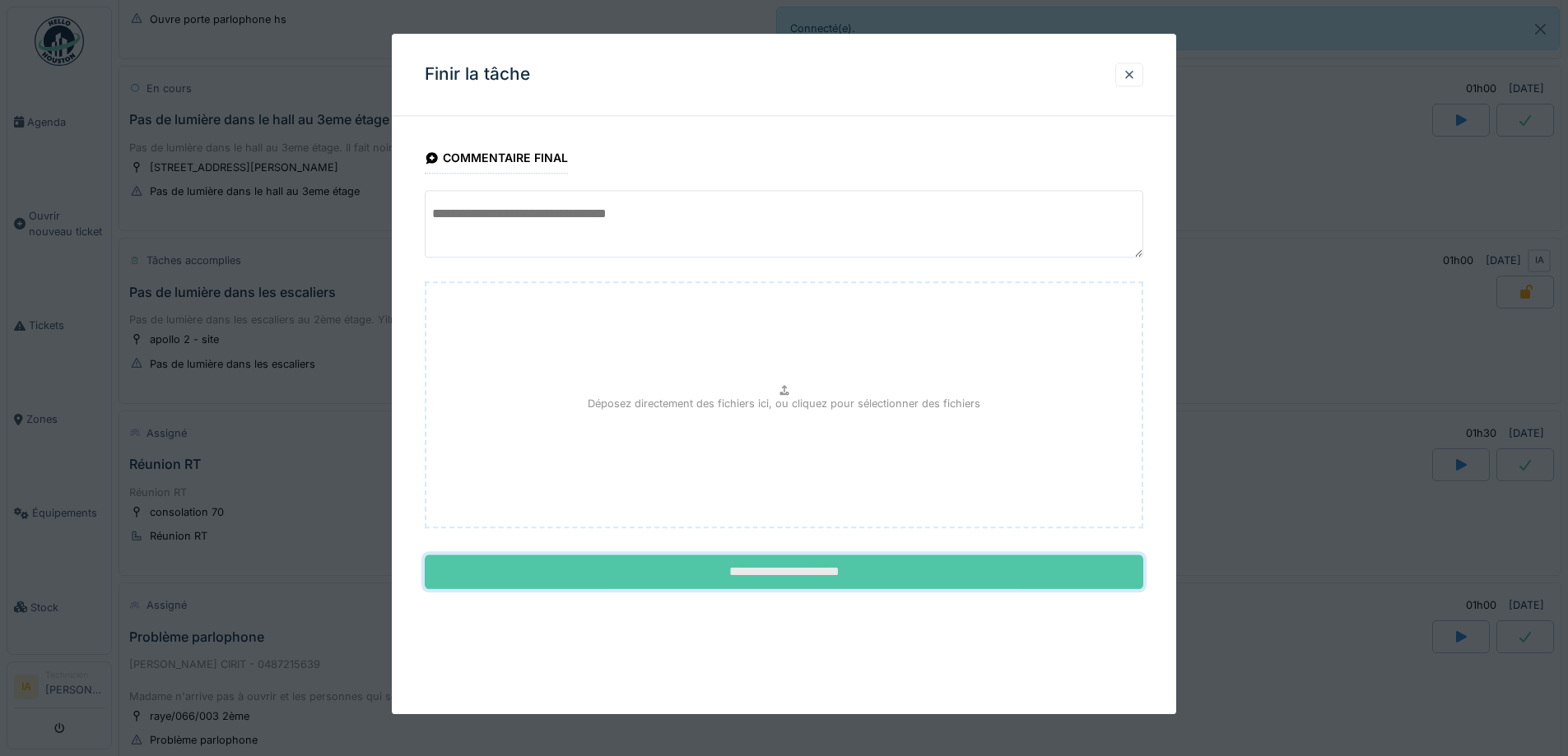
click at [681, 577] on input "**********" at bounding box center [784, 573] width 718 height 35
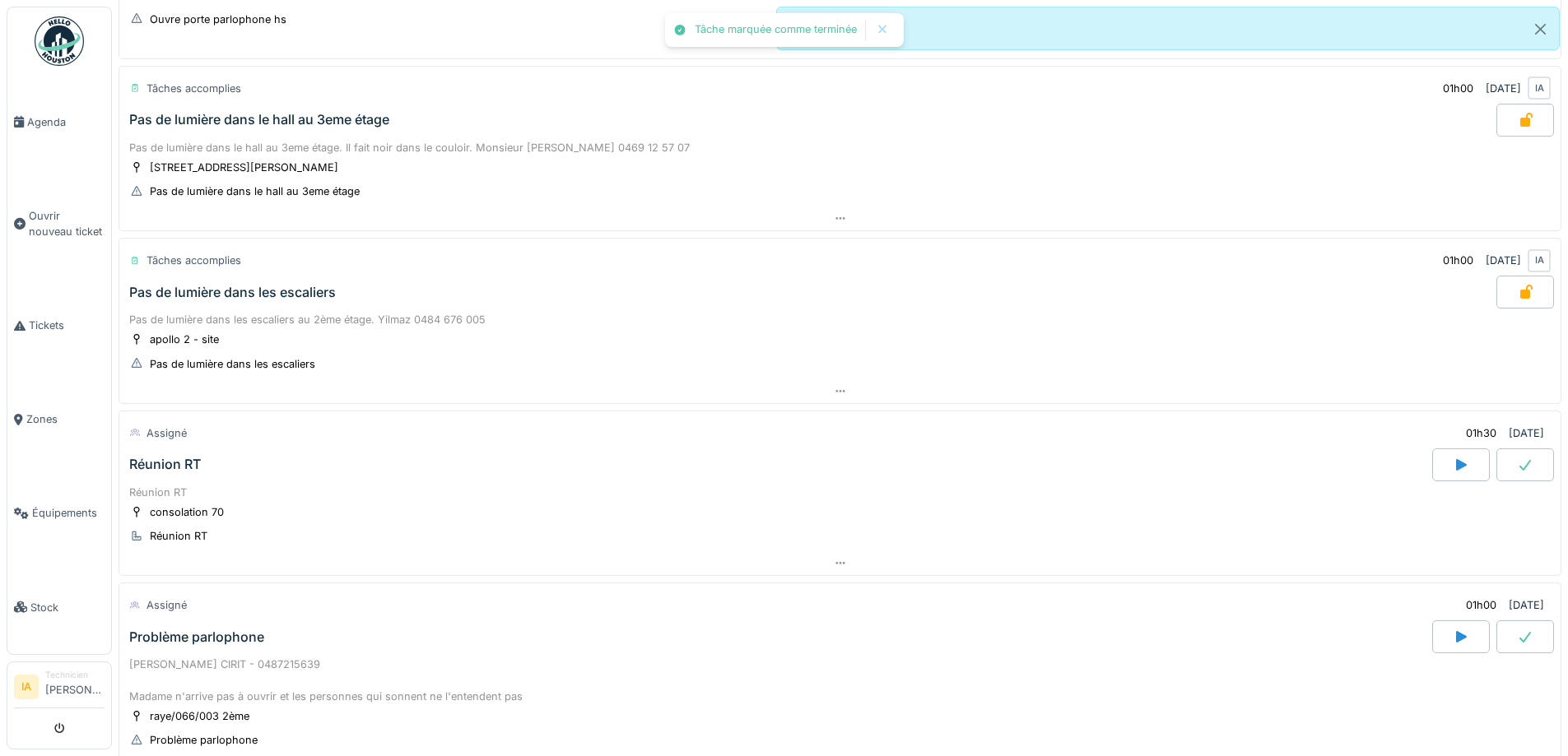
click at [262, 125] on div "Pas de lumière dans le hall au 3eme étage" at bounding box center [259, 120] width 260 height 16
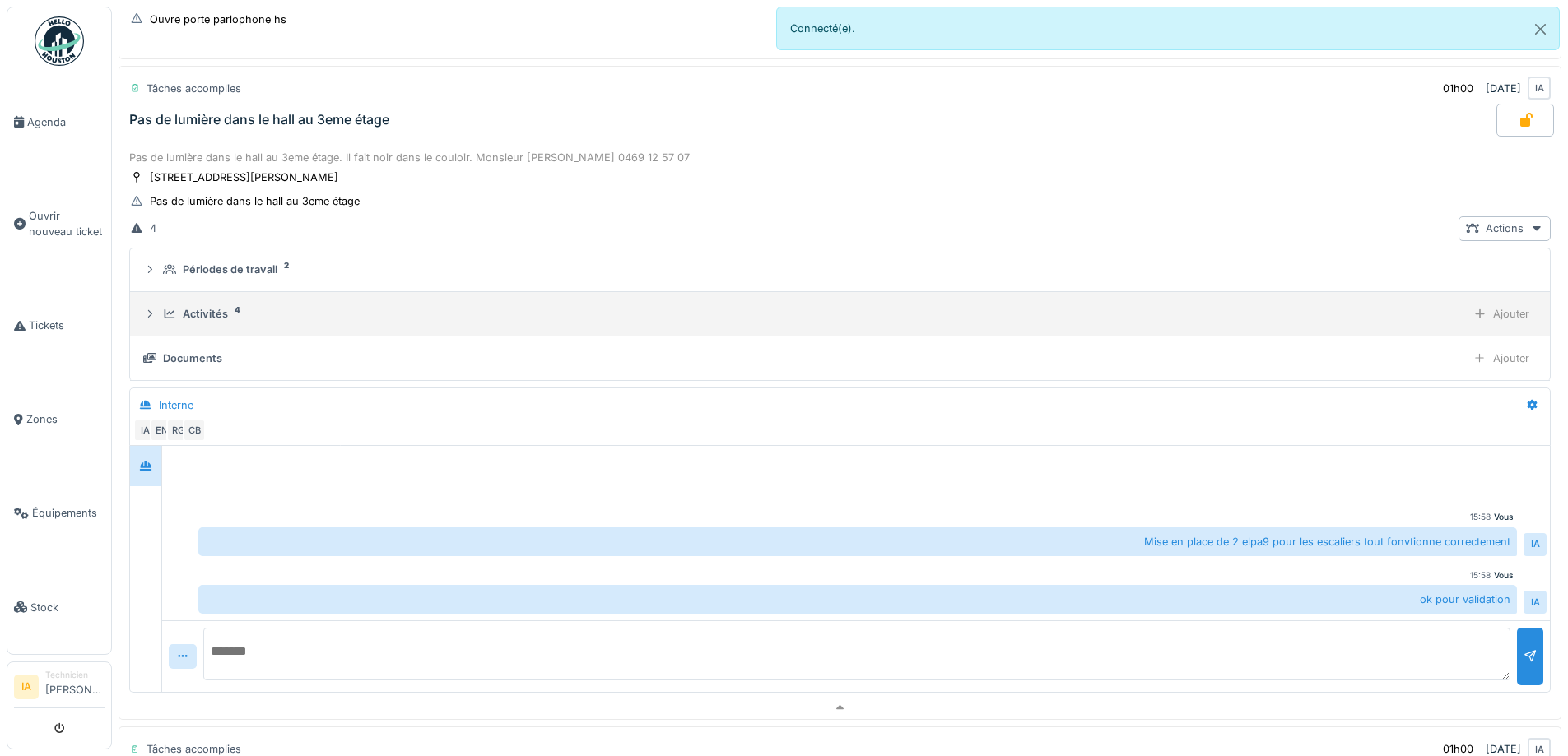
click at [222, 309] on div "Activités" at bounding box center [205, 314] width 45 height 16
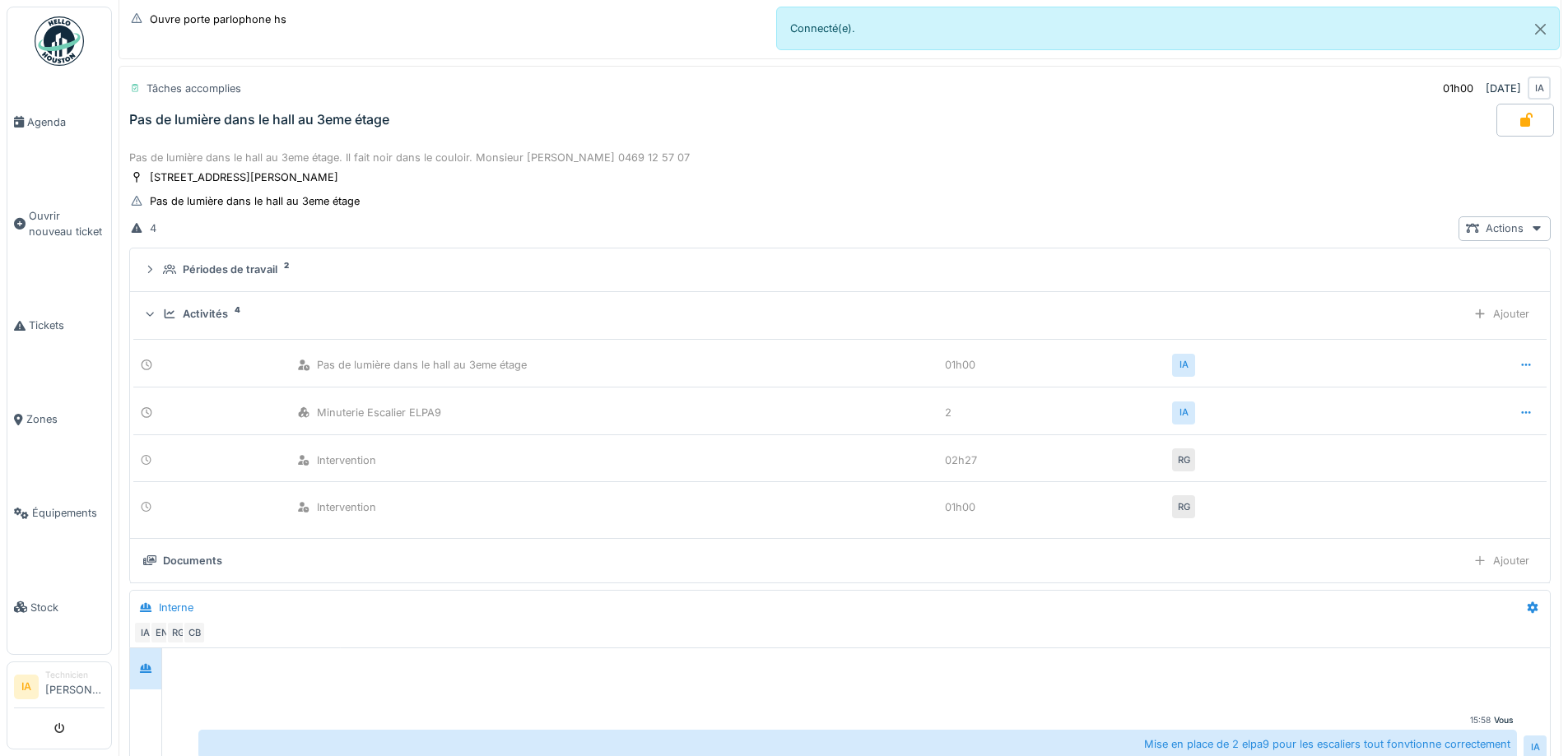
click at [222, 309] on div "Activités" at bounding box center [205, 314] width 45 height 16
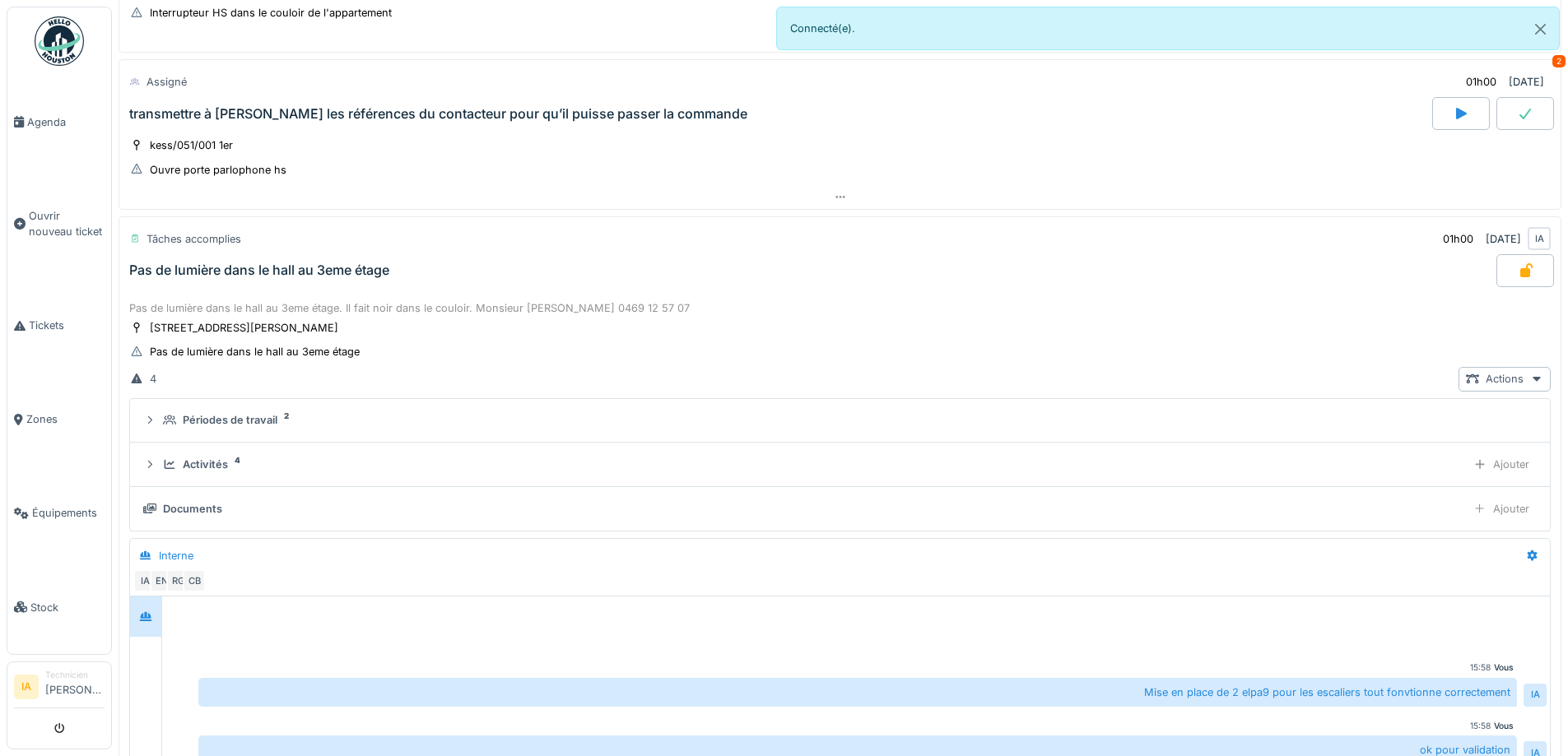
scroll to position [549, 0]
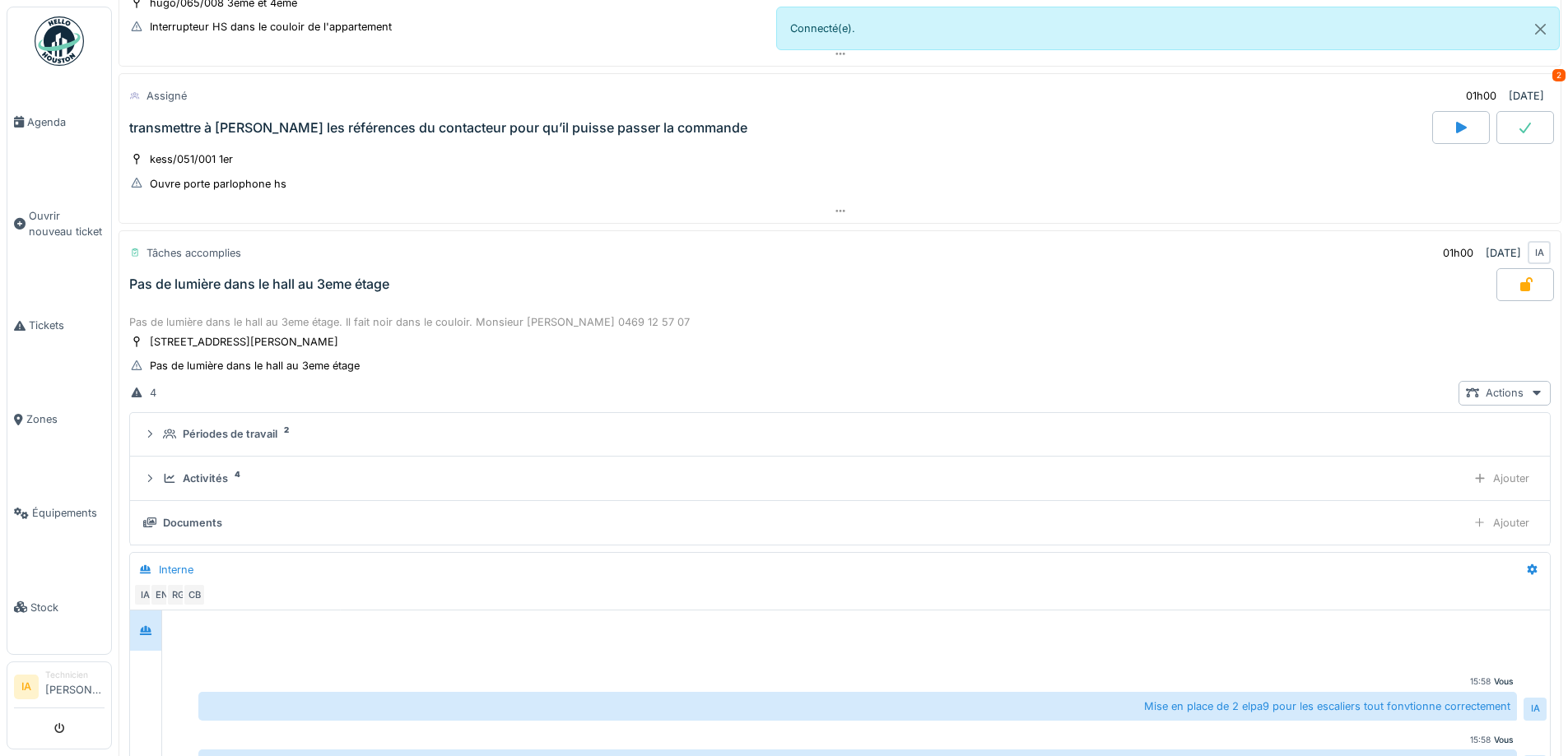
click at [277, 250] on div "Tâches accomplies 01h00 [DATE] IA" at bounding box center [841, 253] width 1422 height 31
click at [271, 298] on div "Pas de lumière dans le hall au 3eme étage" at bounding box center [812, 285] width 1371 height 33
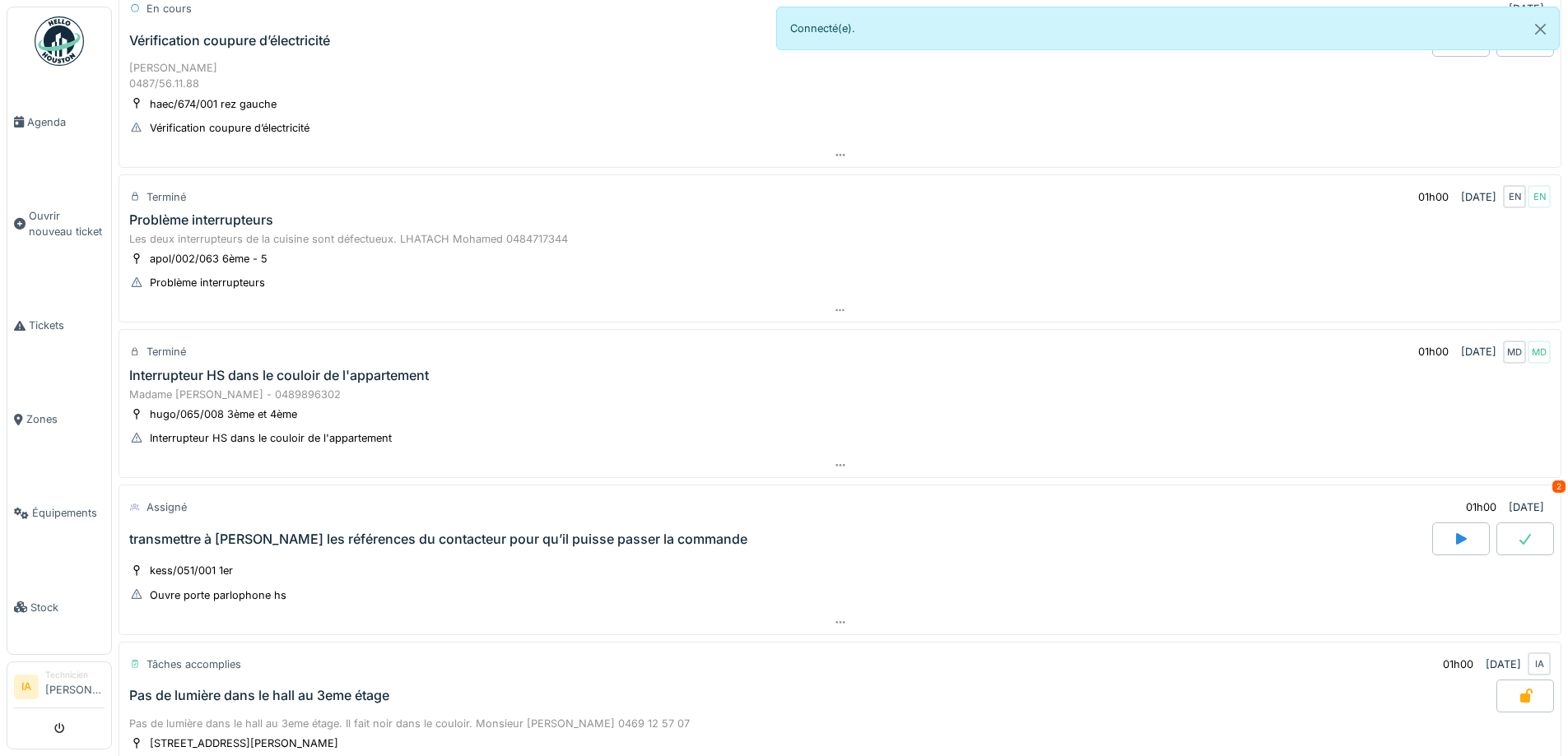
scroll to position [55, 0]
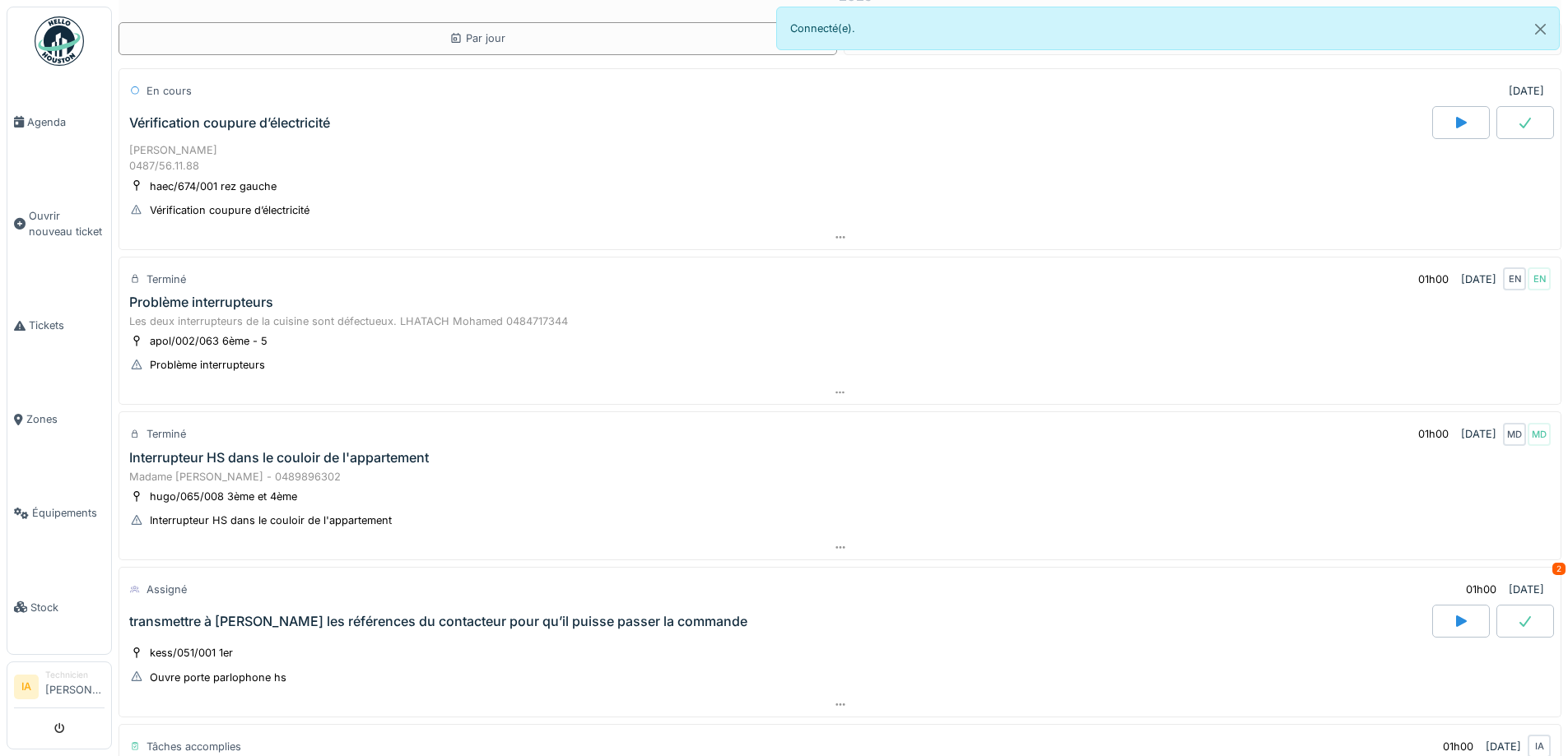
click at [323, 319] on div "Les deux interrupteurs de la cuisine sont défectueux. LHATACH Mohamed 0484717344" at bounding box center [841, 321] width 1422 height 16
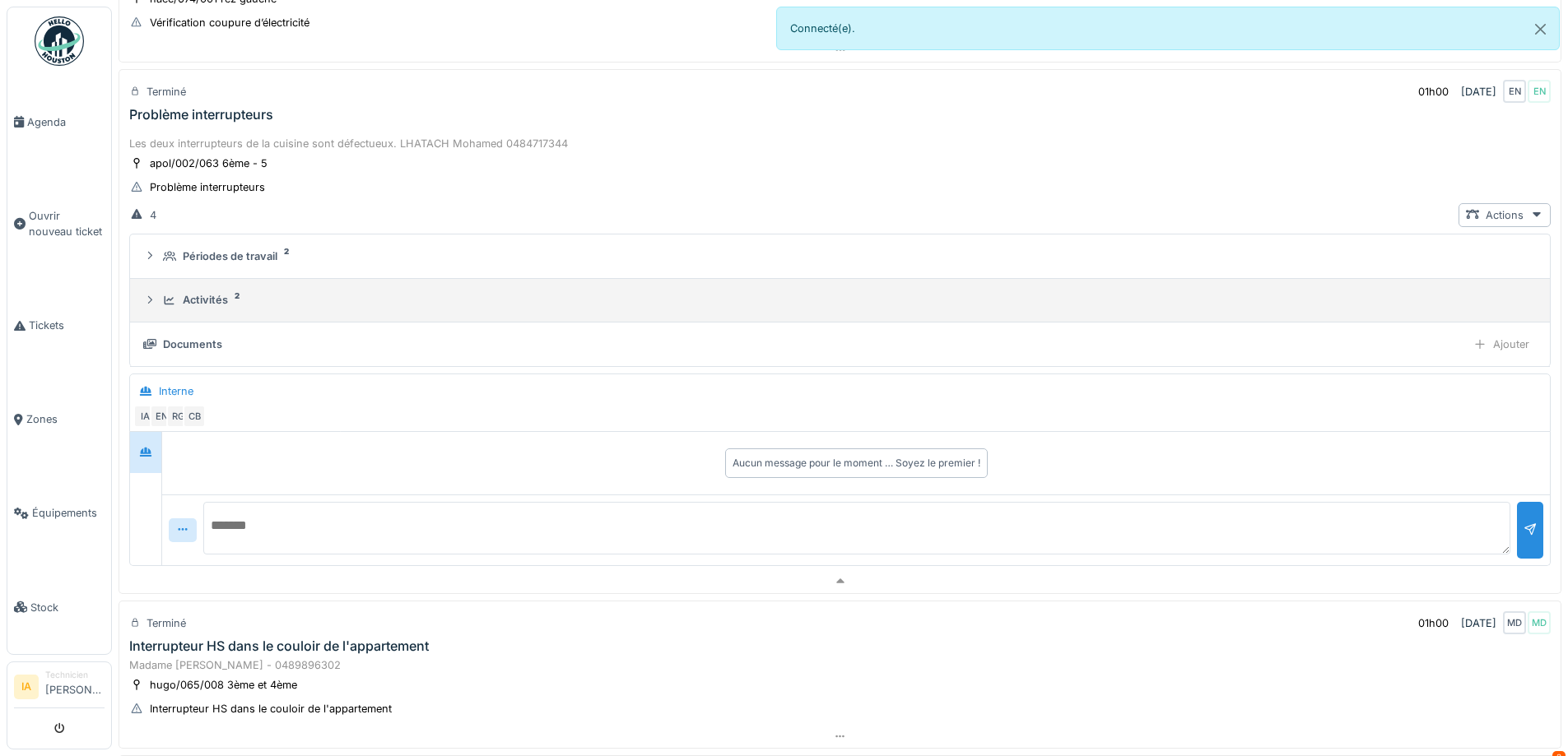
scroll to position [246, 0]
click at [239, 306] on summary "Activités 2" at bounding box center [841, 297] width 1407 height 31
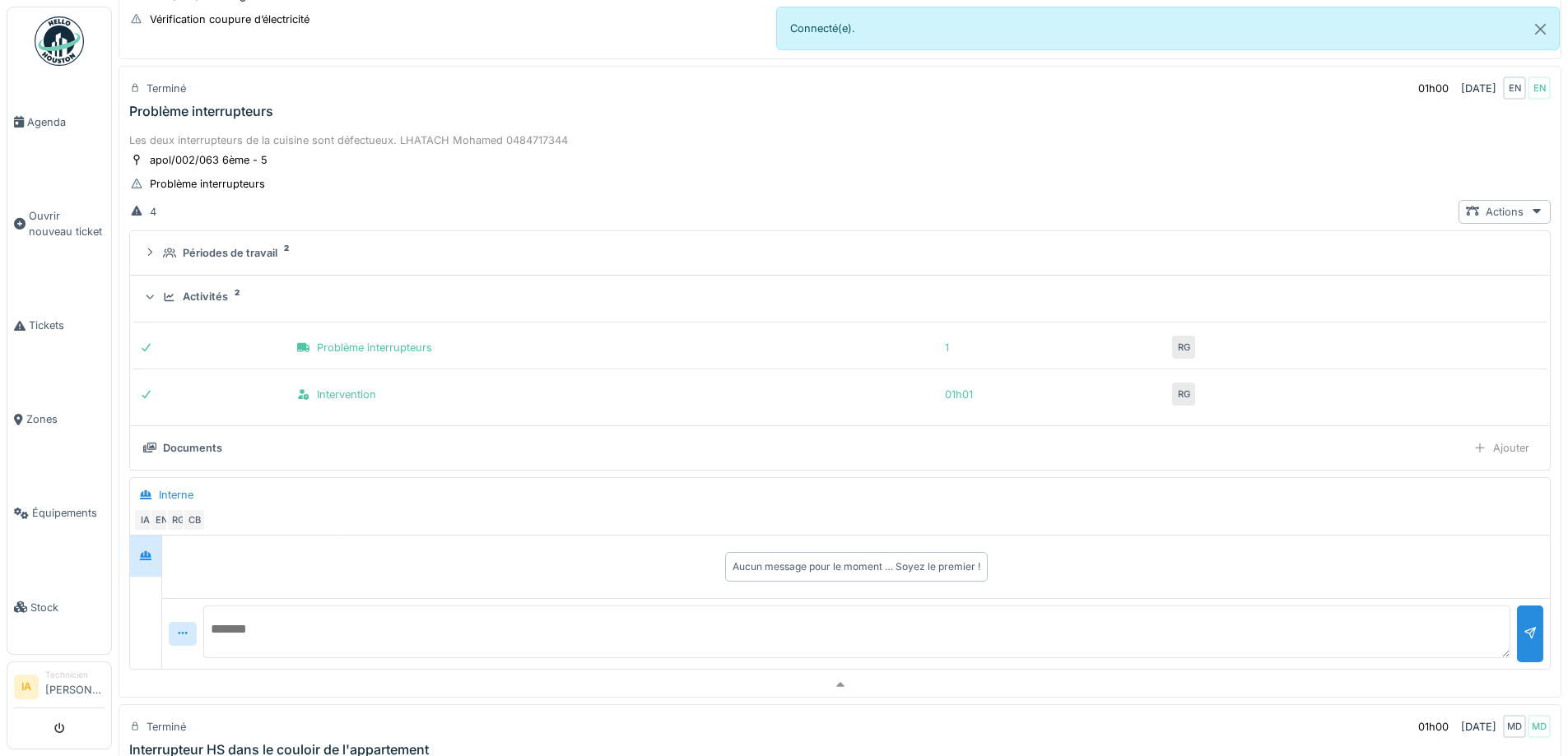
click at [231, 303] on div "Activités 2" at bounding box center [846, 296] width 1367 height 16
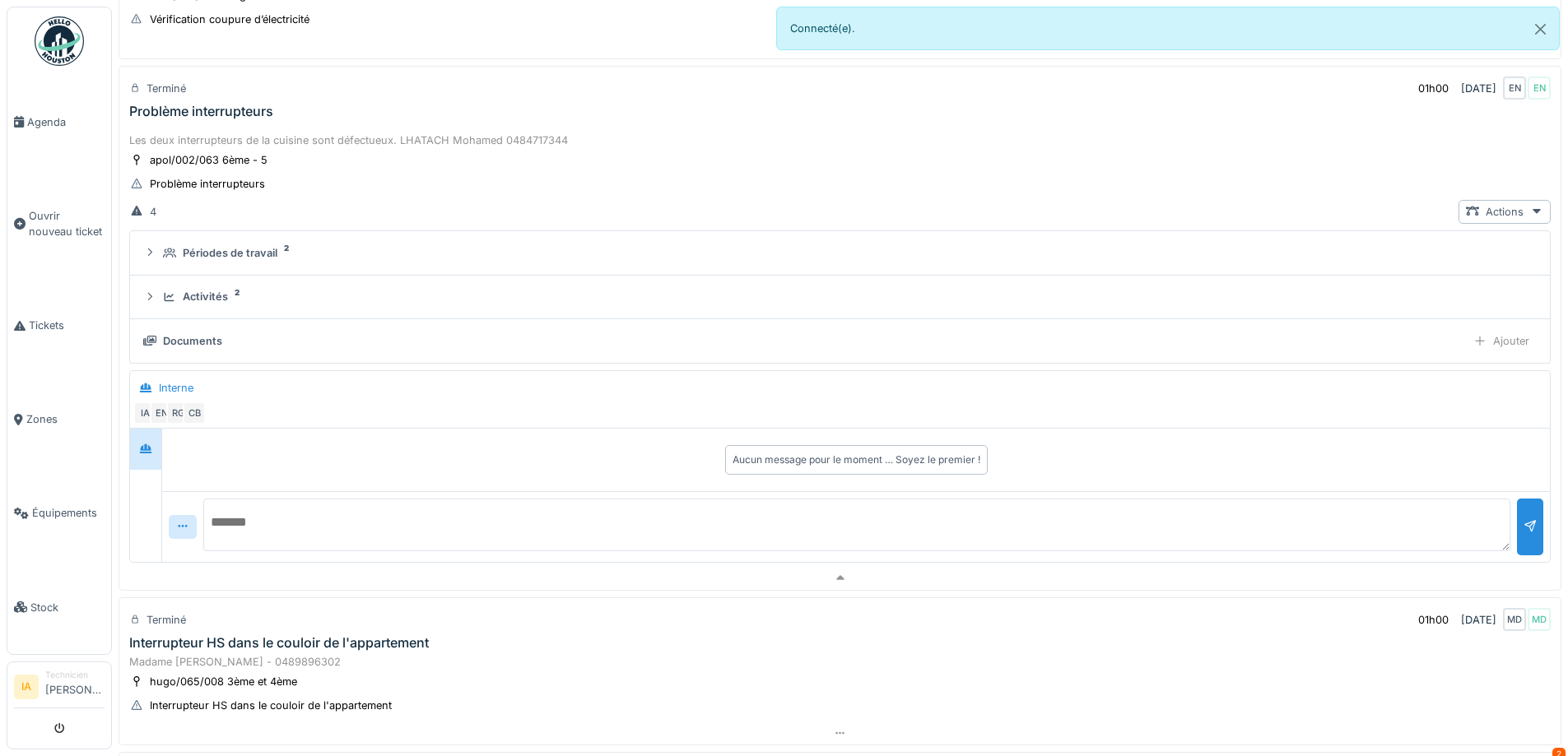
click at [189, 339] on div "Documents" at bounding box center [192, 341] width 59 height 16
click at [1474, 347] on div at bounding box center [1480, 341] width 13 height 16
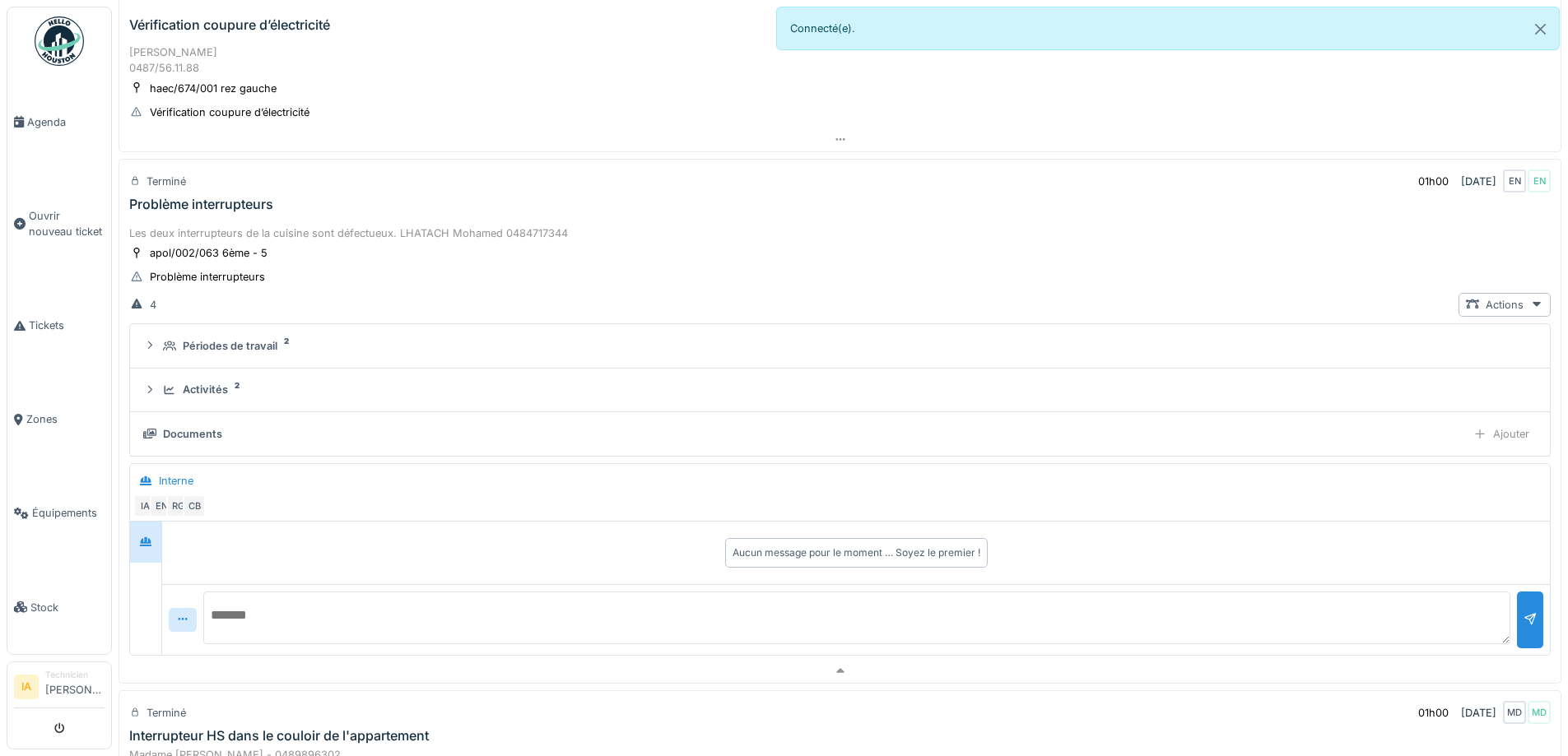
scroll to position [0, 0]
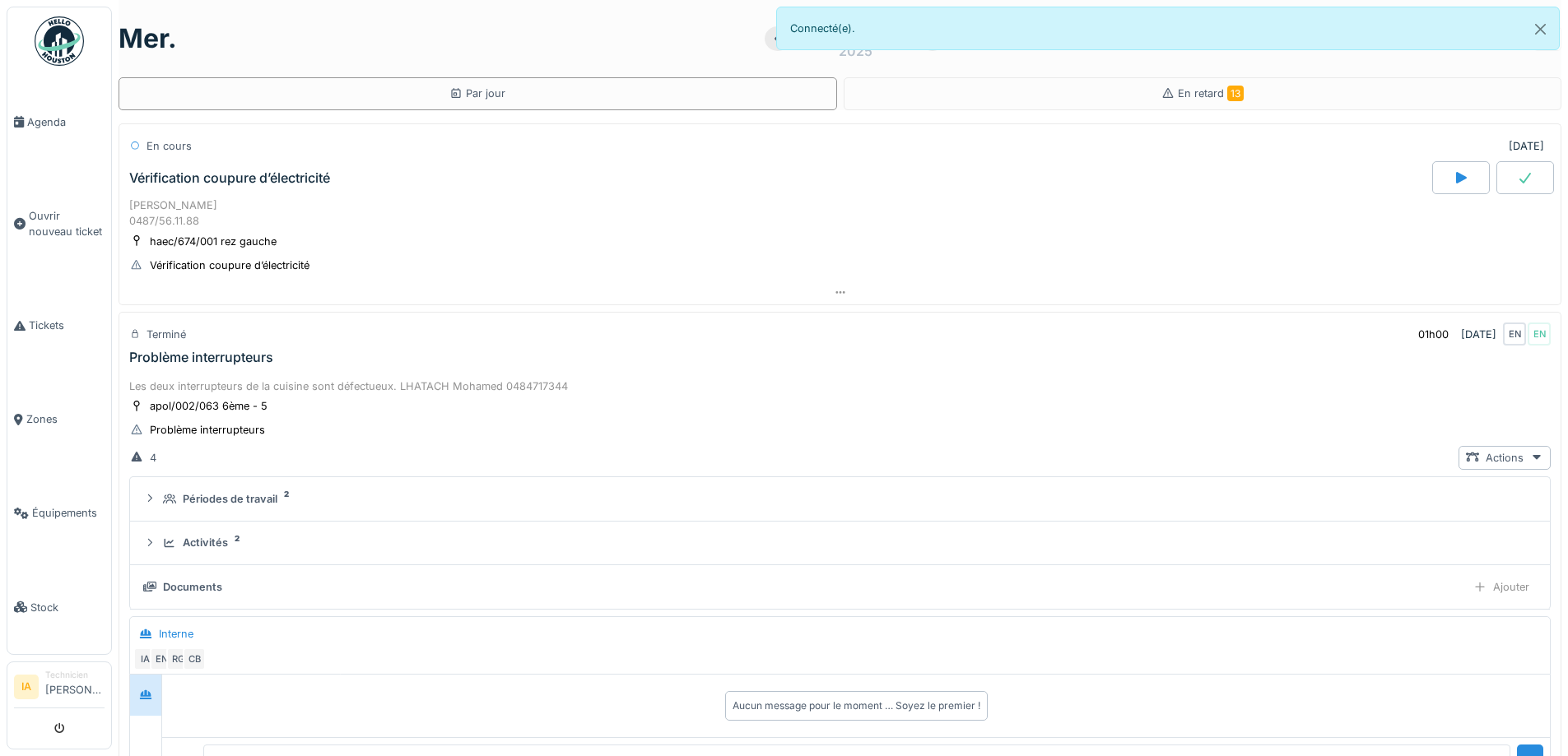
click at [171, 194] on div "Vérification coupure d’électricité" at bounding box center [779, 177] width 1306 height 33
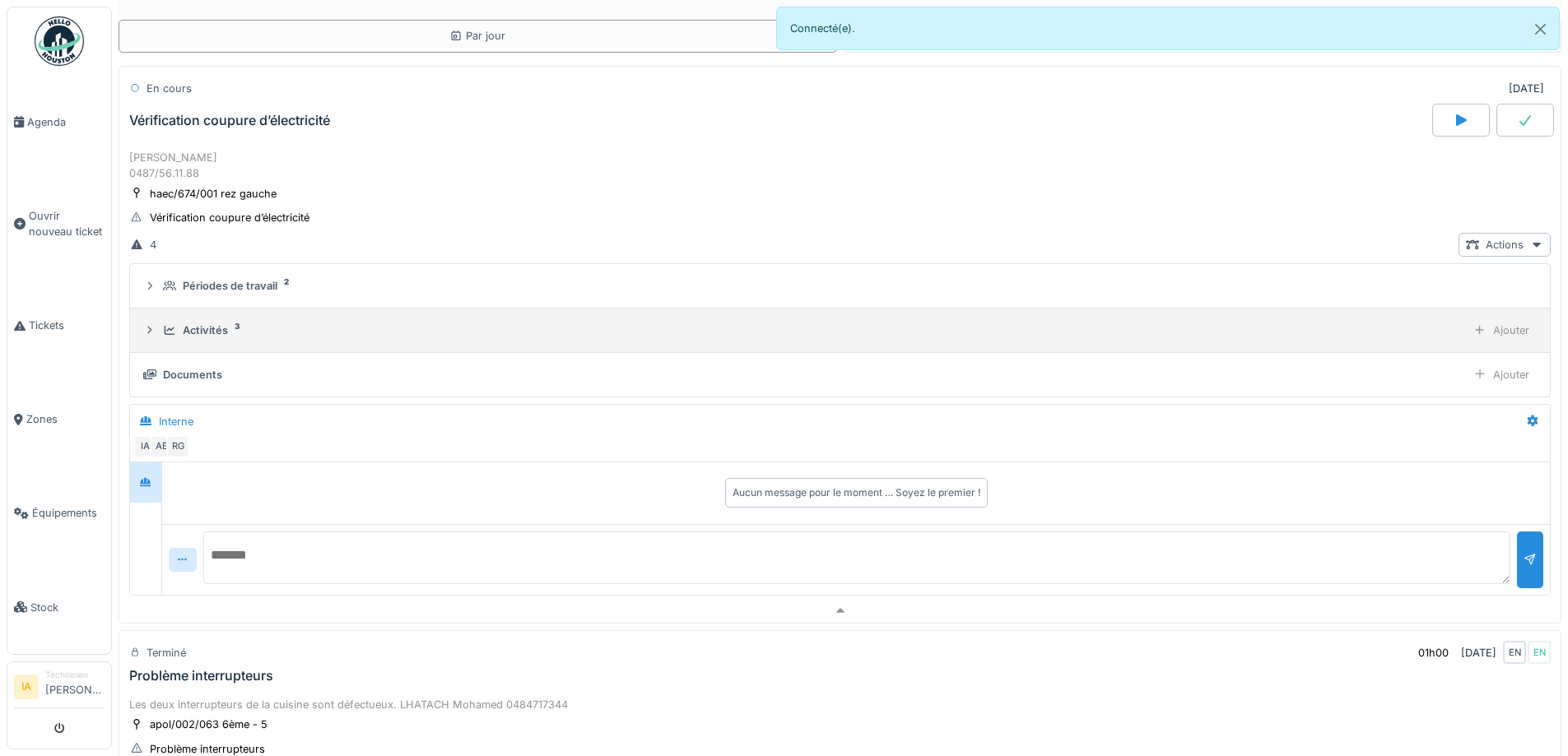
click at [190, 324] on div "Activités" at bounding box center [205, 330] width 45 height 16
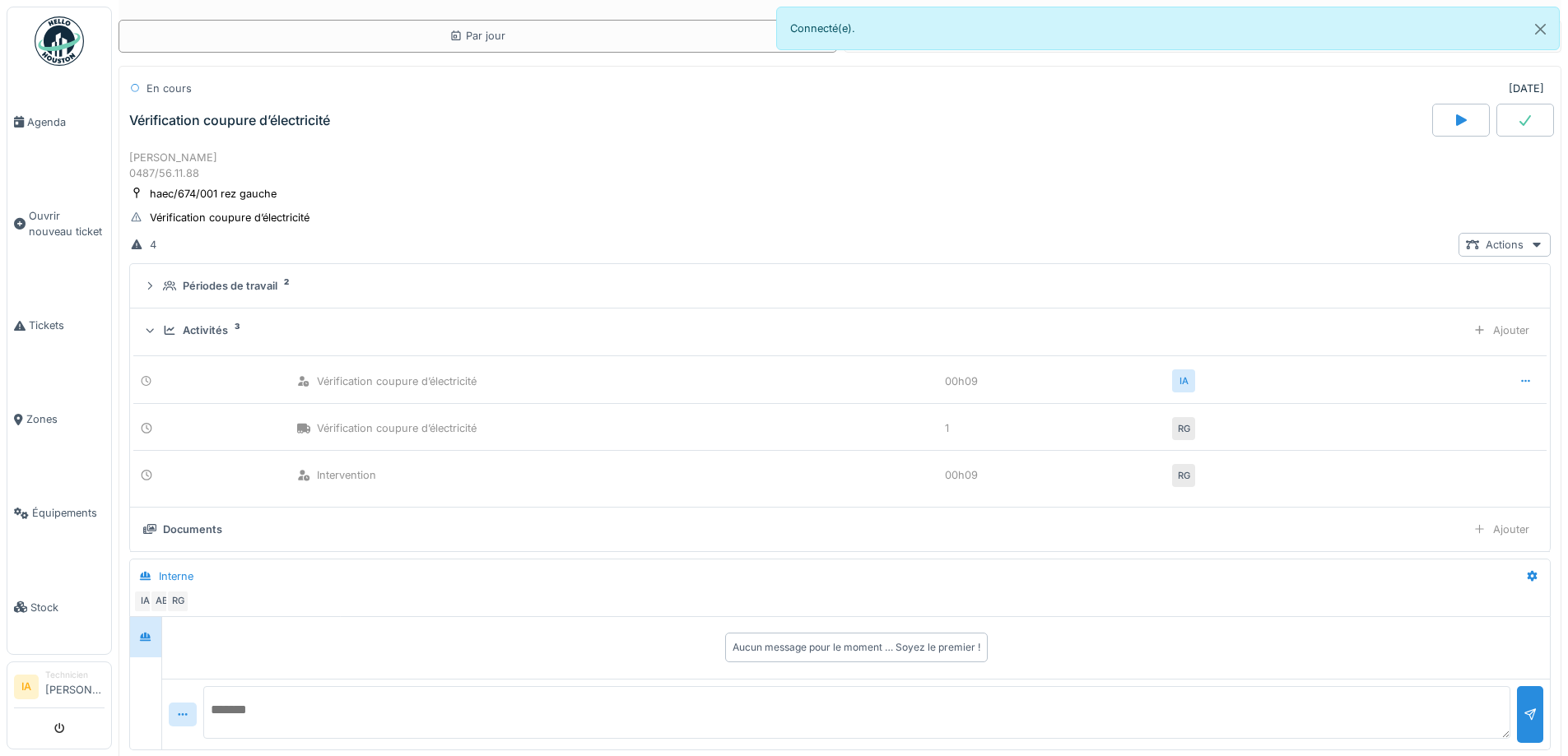
click at [190, 324] on div "Activités" at bounding box center [205, 330] width 45 height 16
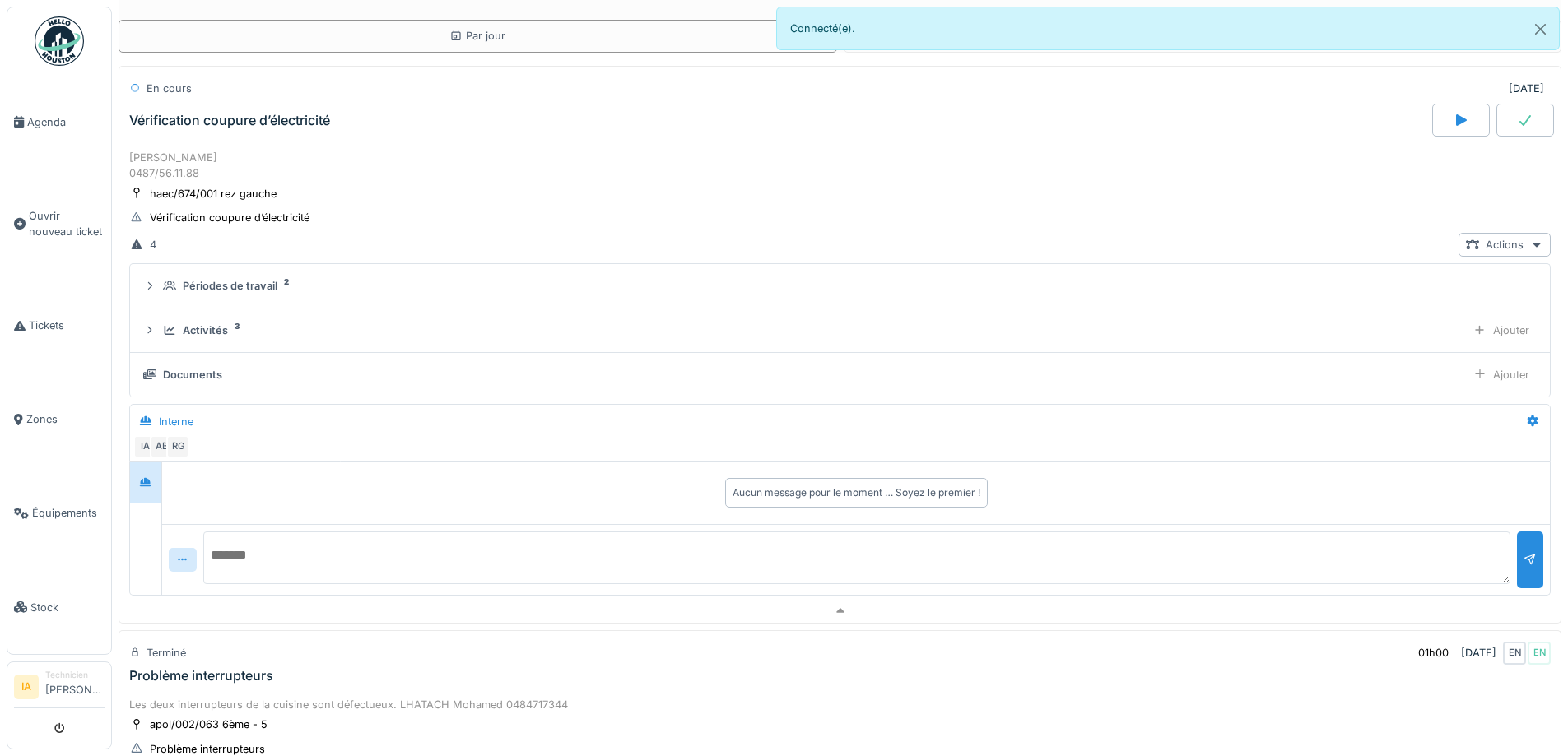
click at [274, 561] on textarea at bounding box center [856, 558] width 1307 height 53
type textarea "**********"
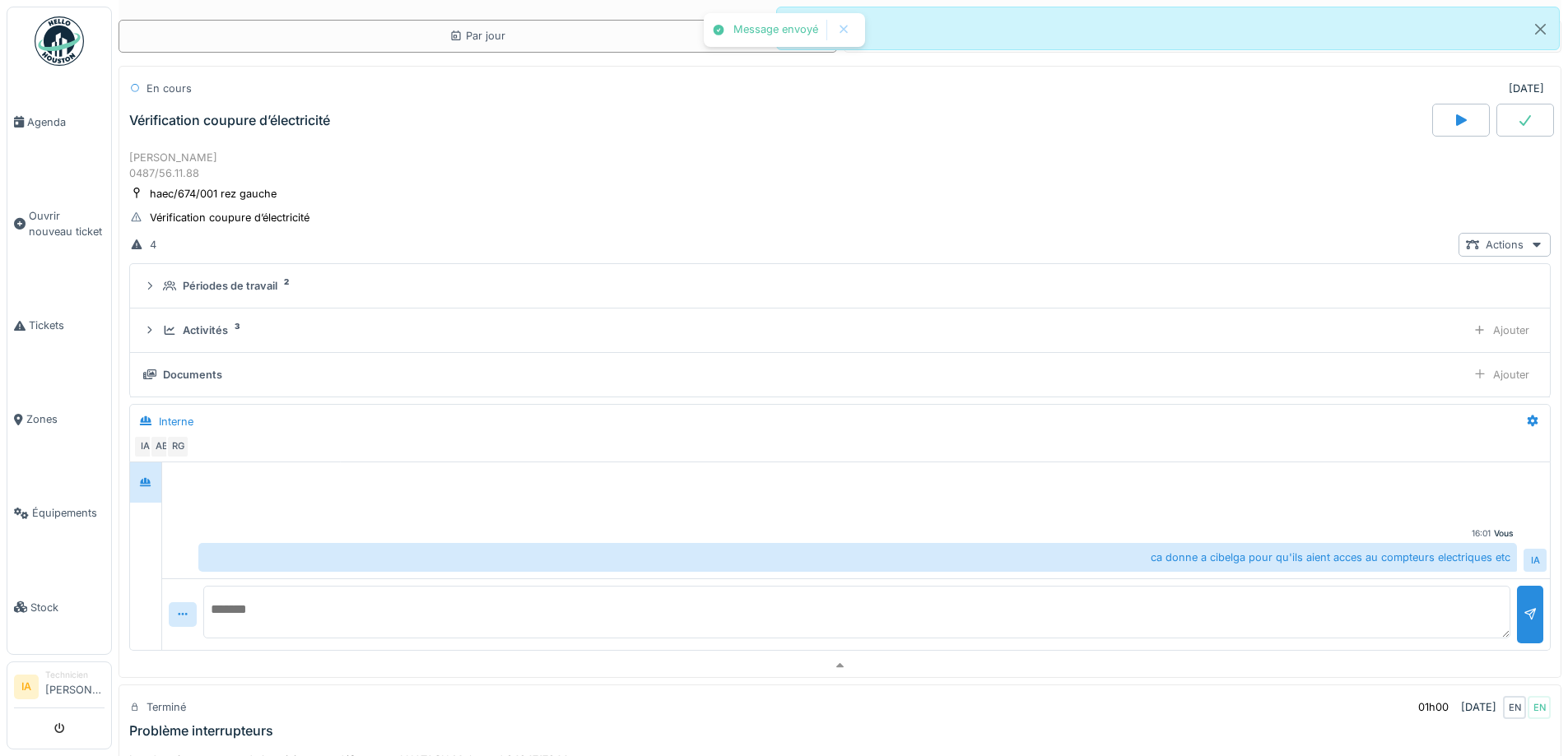
click at [245, 149] on div "[PERSON_NAME] 0487/56.11.88" at bounding box center [841, 165] width 1422 height 31
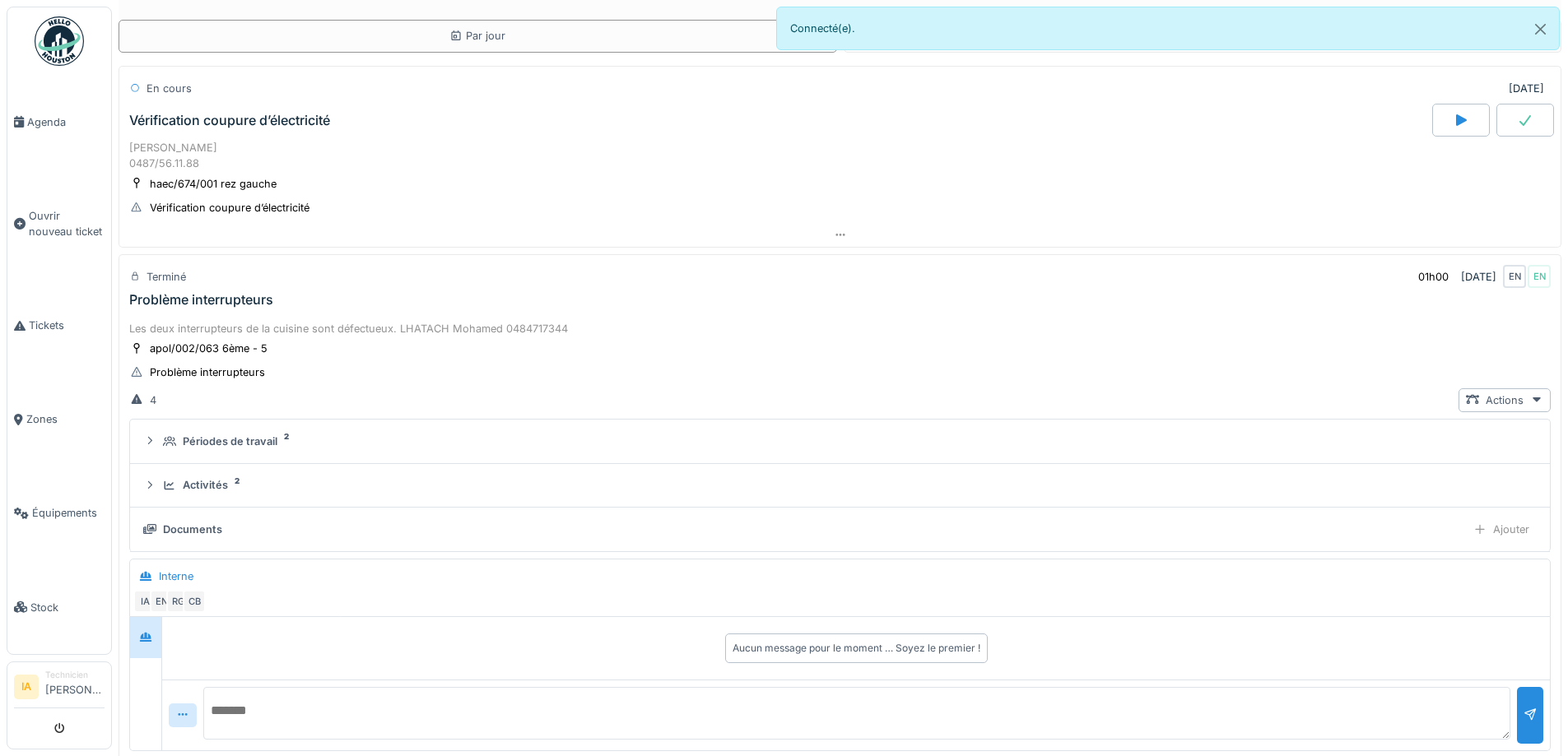
click at [1520, 122] on icon at bounding box center [1526, 120] width 12 height 11
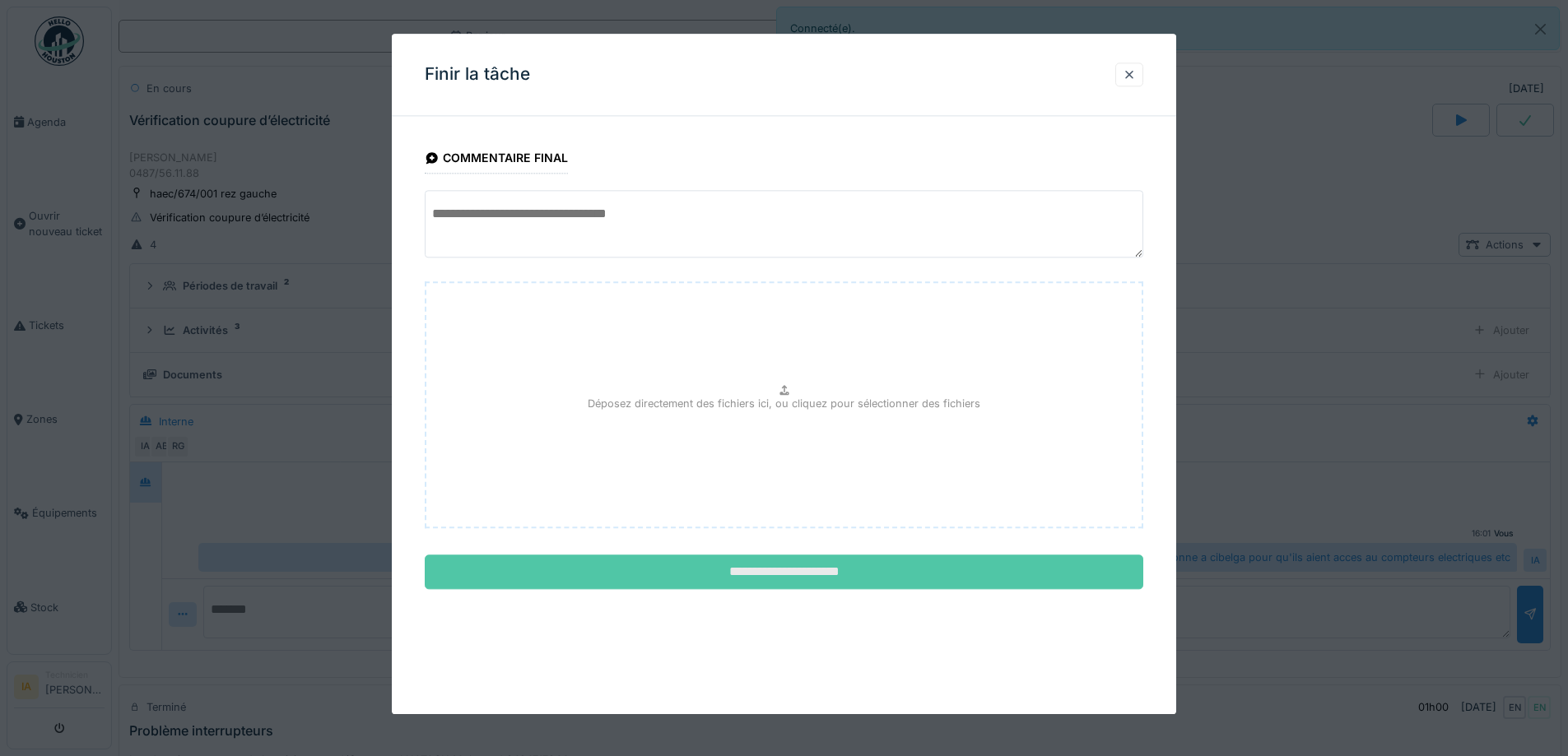
click at [675, 559] on input "**********" at bounding box center [784, 573] width 718 height 35
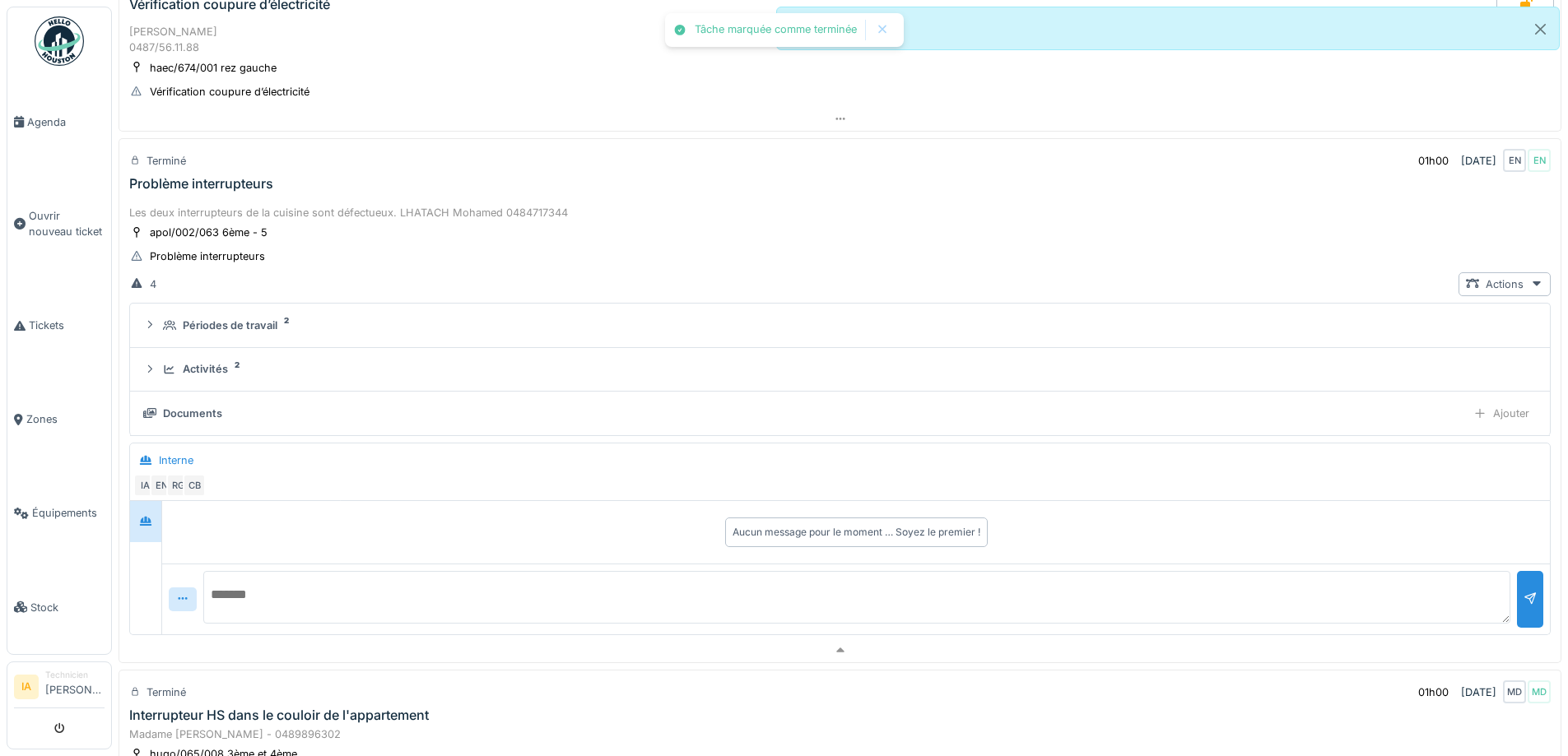
scroll to position [222, 0]
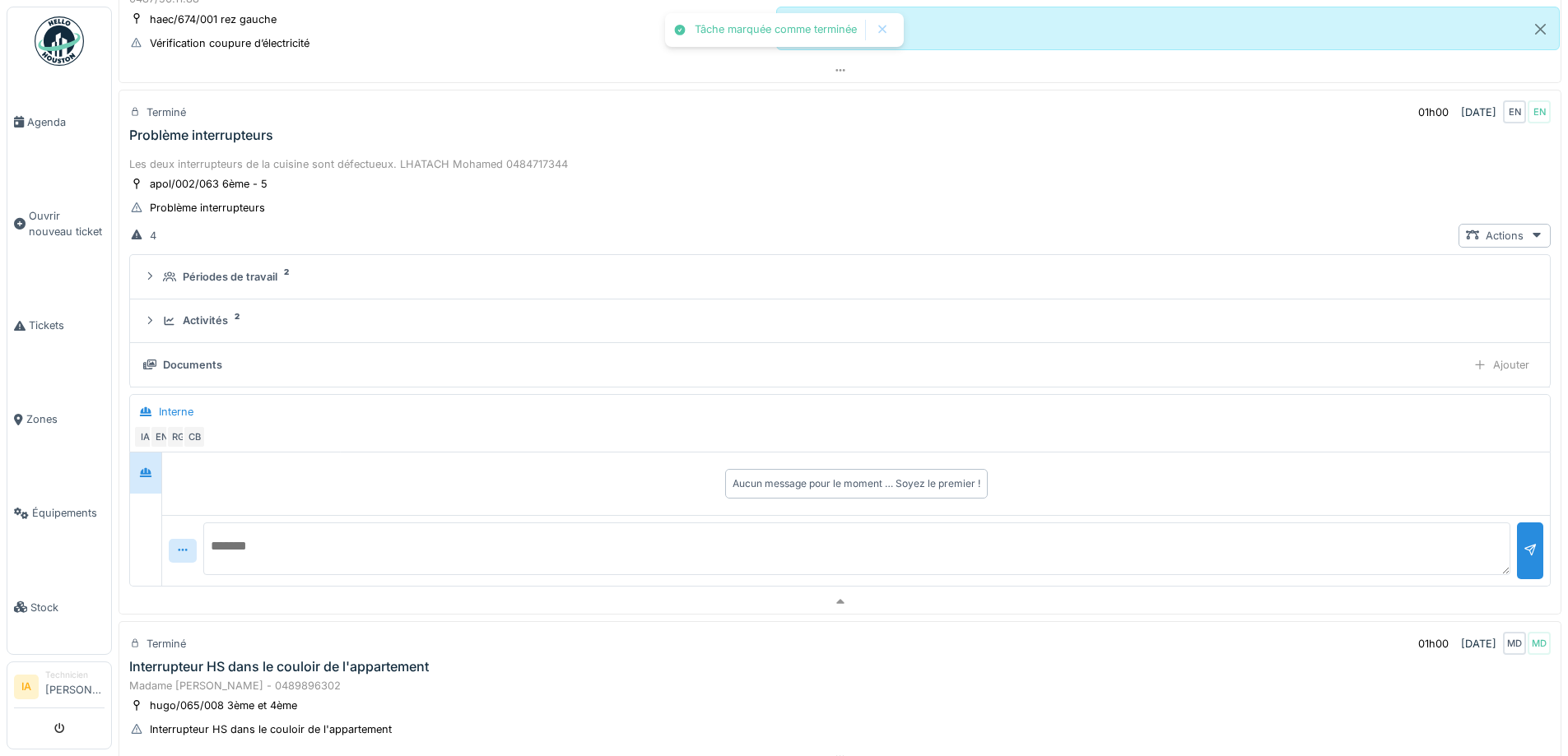
click at [260, 133] on div "Problème interrupteurs" at bounding box center [201, 135] width 144 height 16
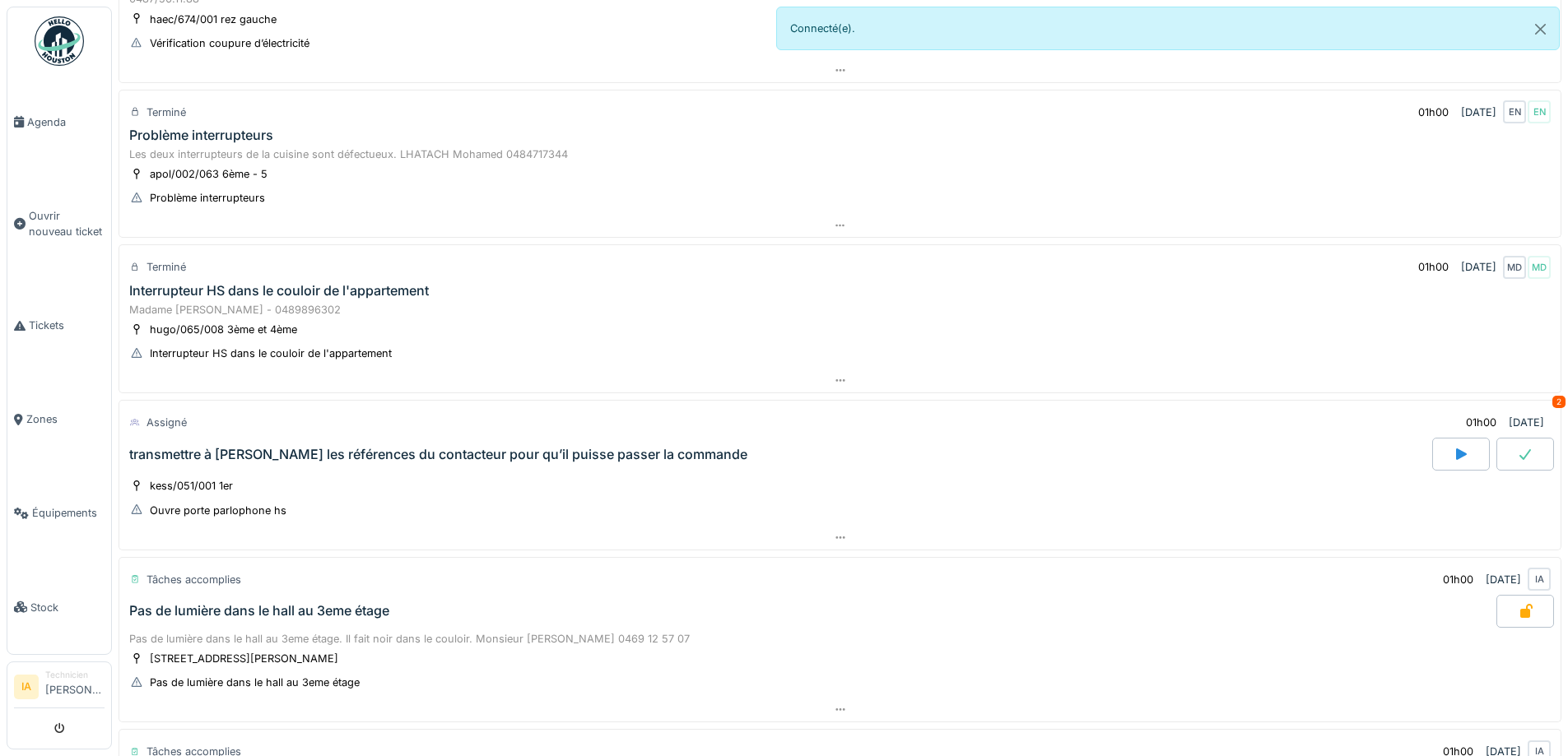
click at [278, 130] on div "Problème interrupteurs" at bounding box center [841, 135] width 1428 height 16
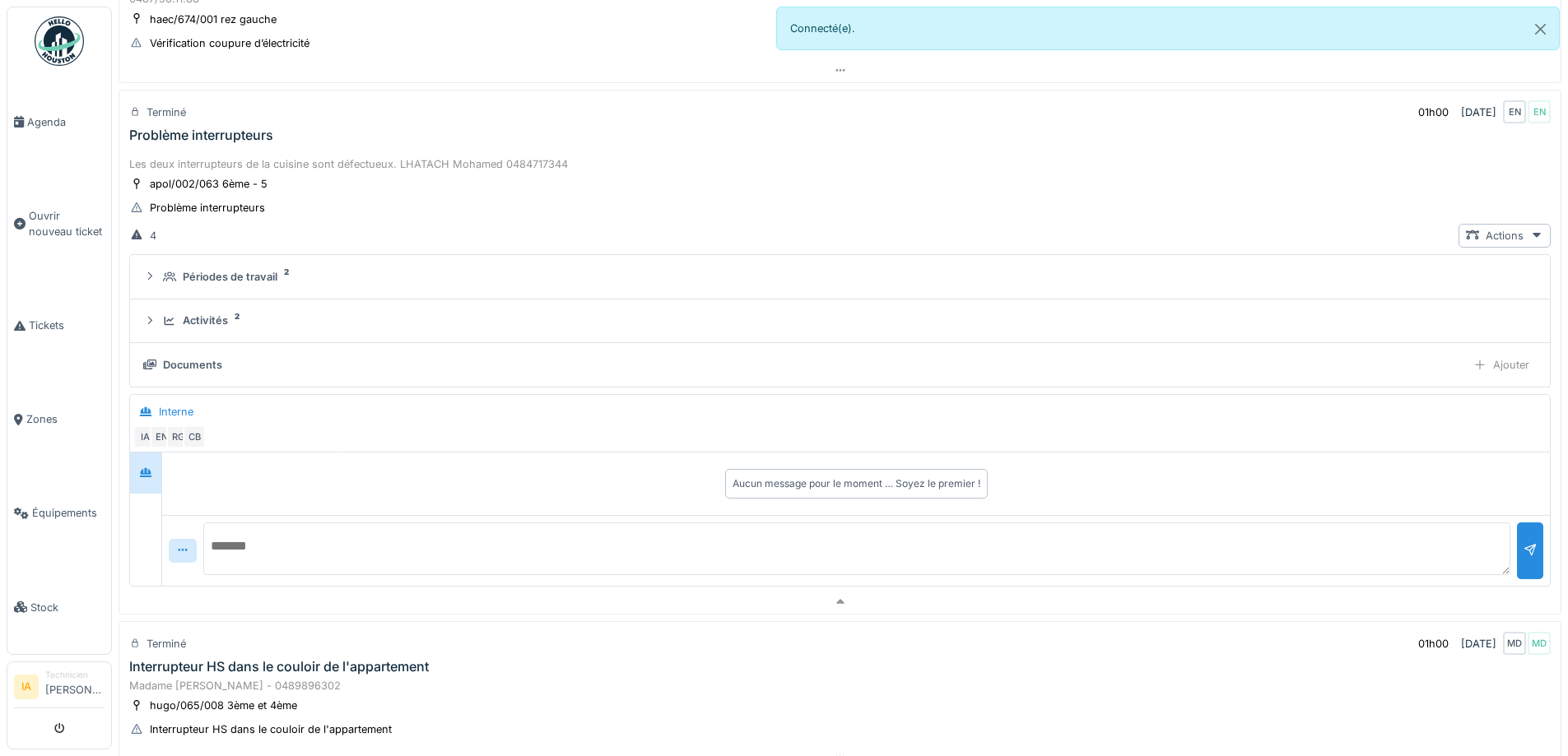
scroll to position [246, 0]
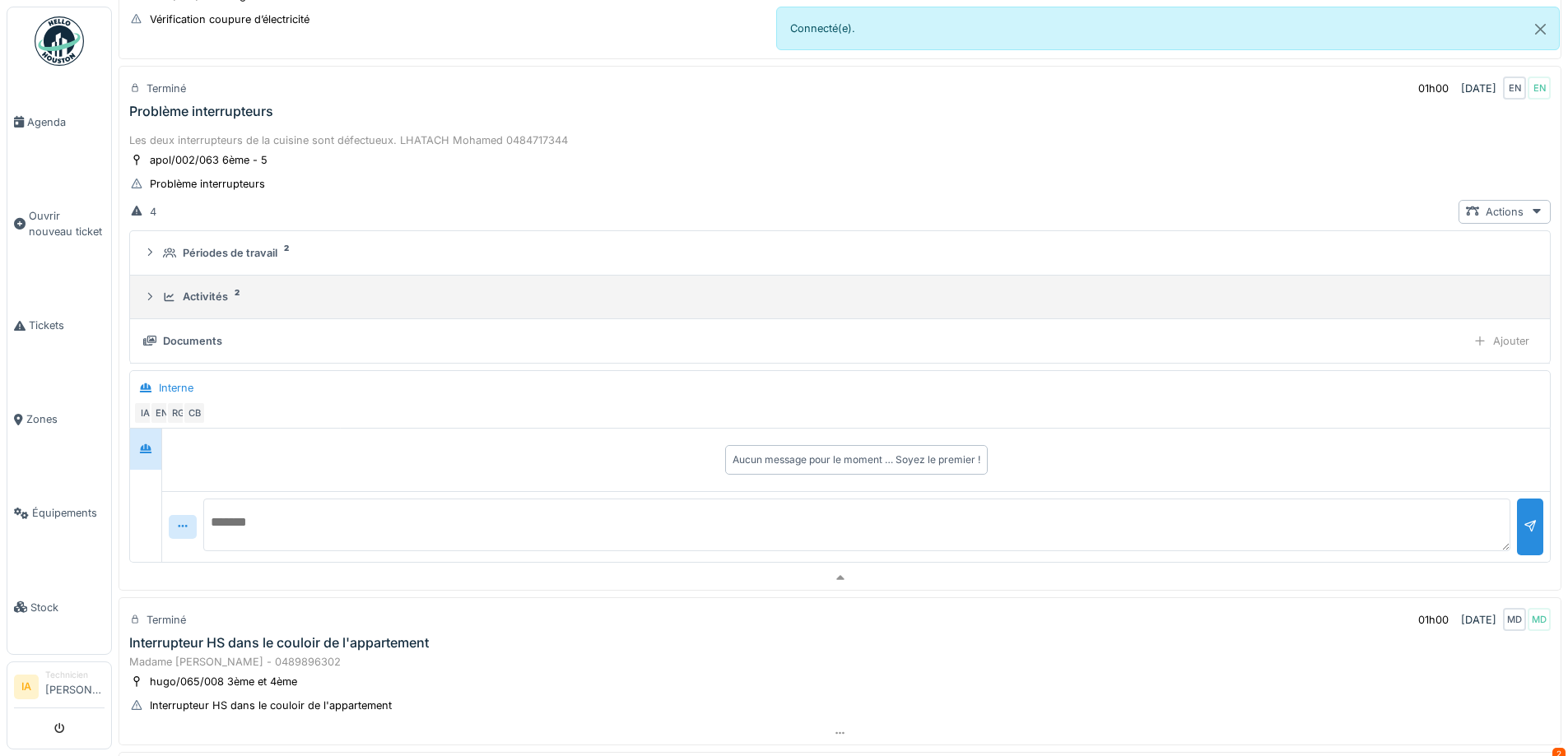
click at [199, 305] on div "Activités" at bounding box center [205, 296] width 45 height 16
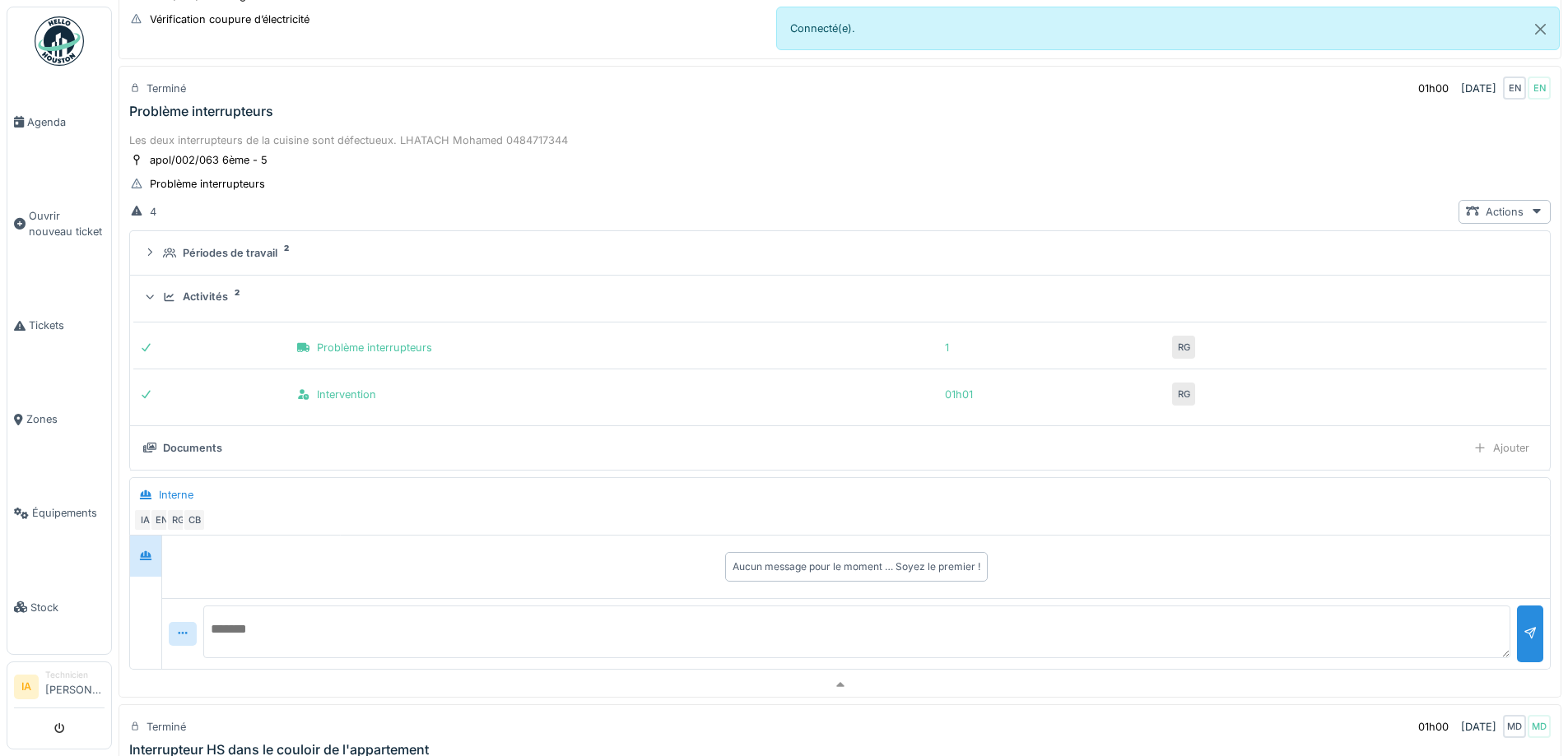
click at [234, 300] on div "Activités 2" at bounding box center [846, 296] width 1367 height 16
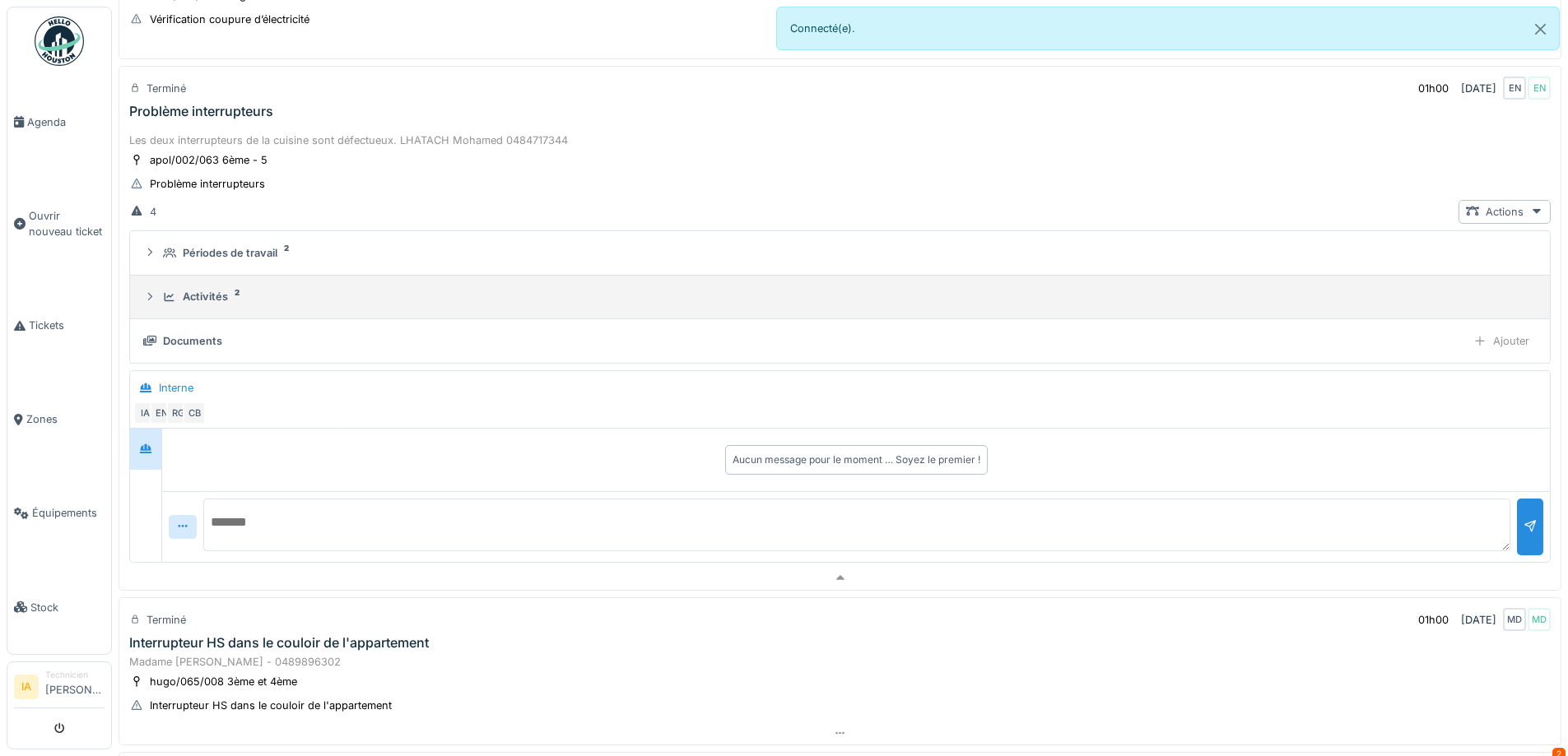
click at [234, 300] on div "Activités 2" at bounding box center [846, 296] width 1367 height 16
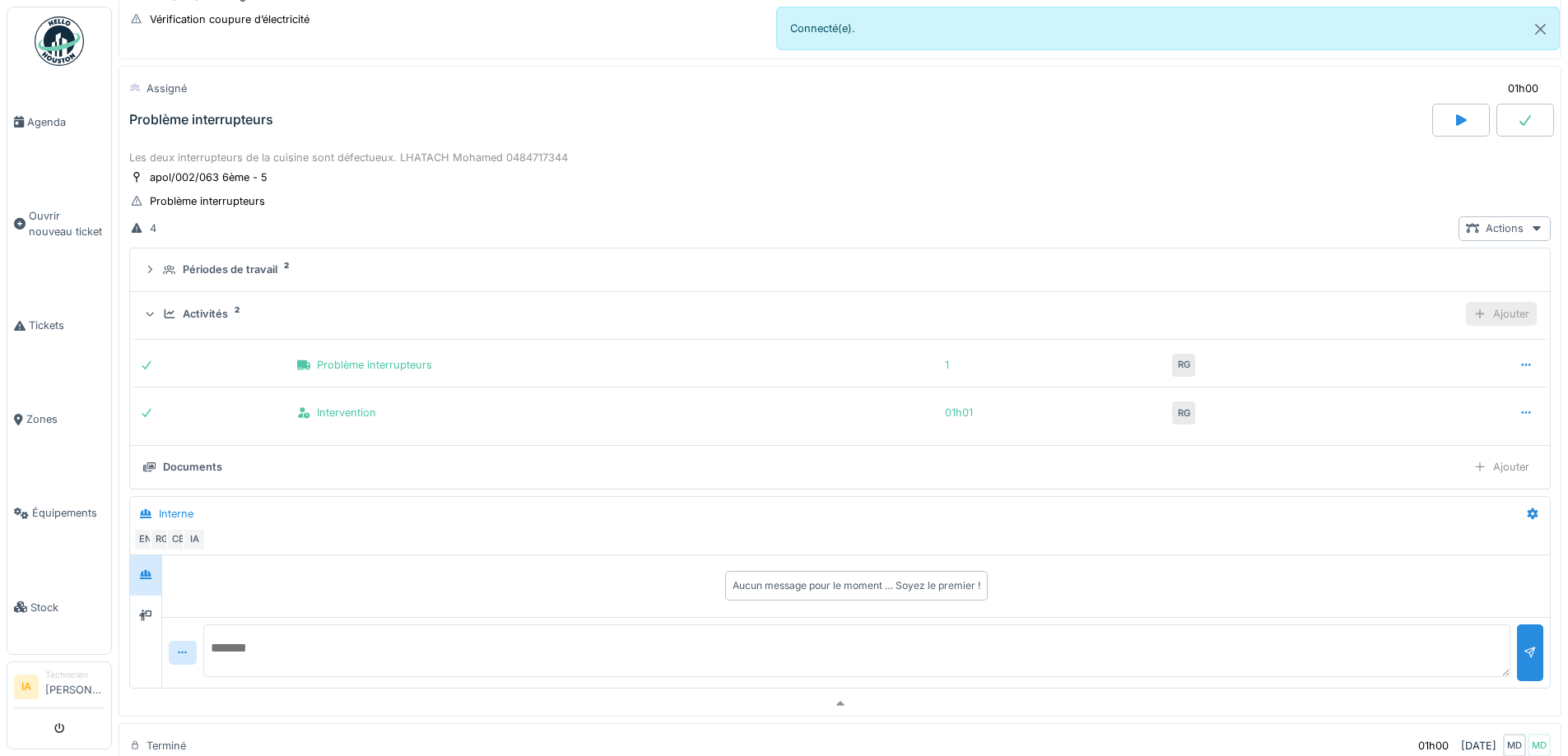
click at [1477, 313] on div "Ajouter" at bounding box center [1502, 314] width 71 height 24
click at [1388, 428] on div "Ajouter matériel" at bounding box center [1407, 424] width 175 height 25
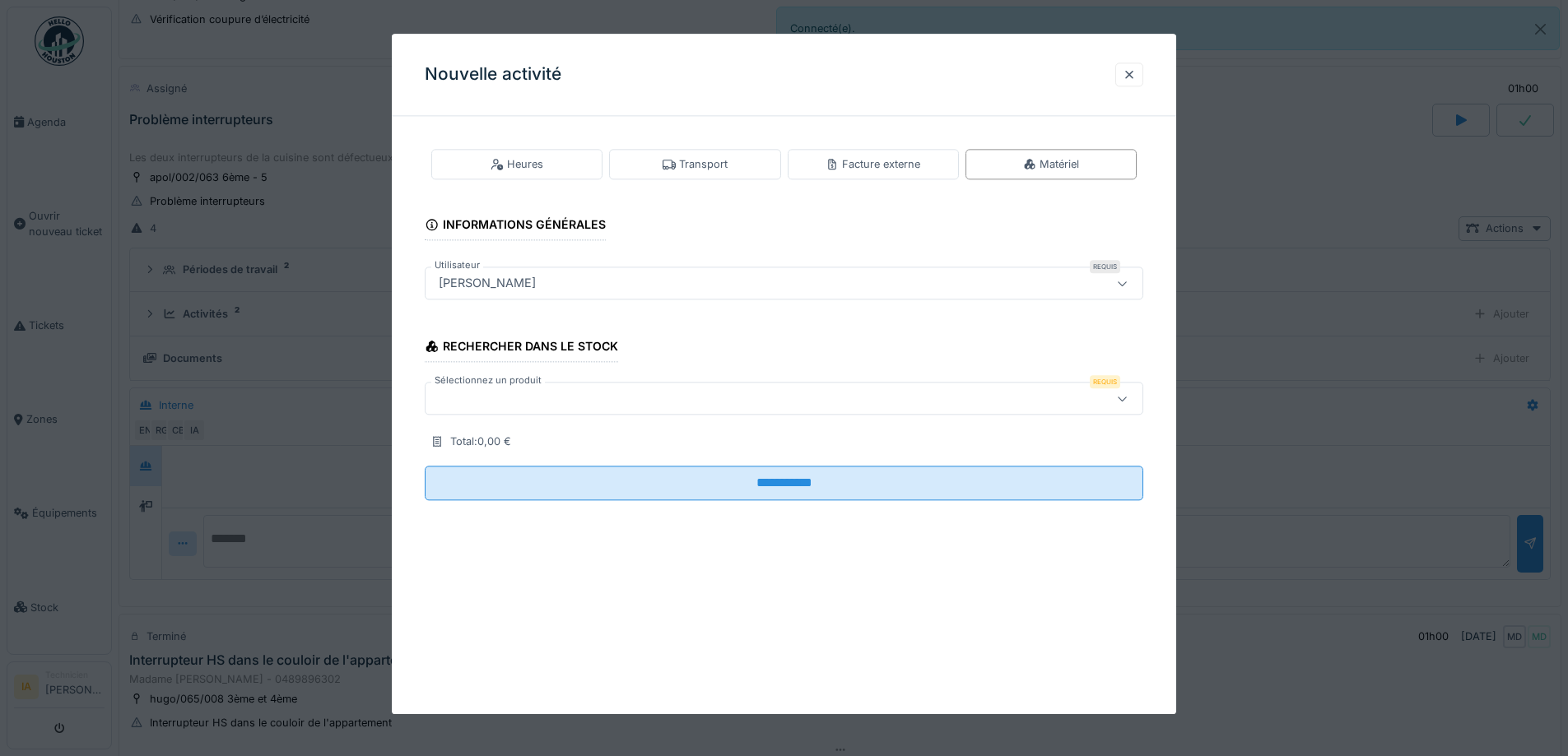
click at [512, 391] on div at bounding box center [741, 399] width 620 height 18
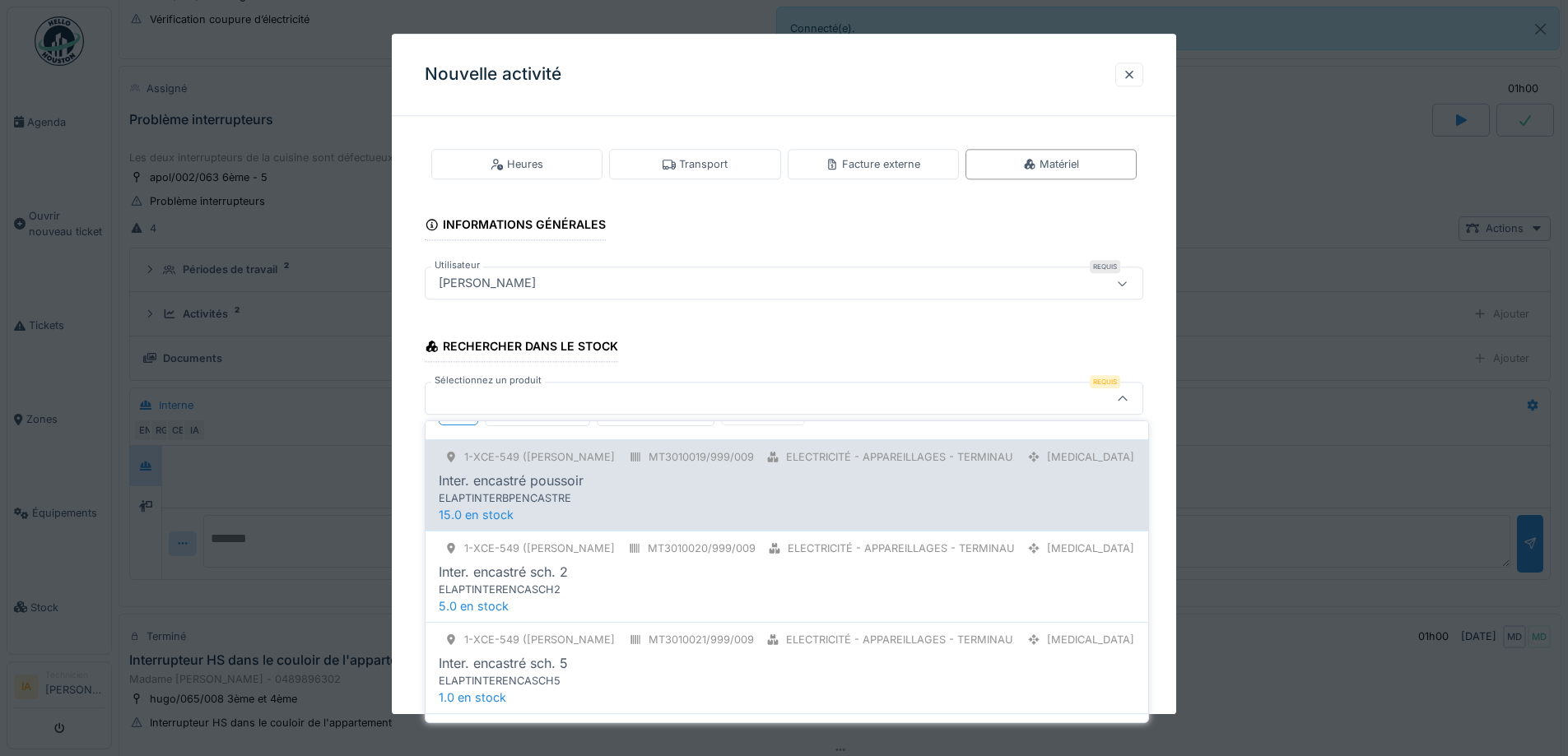
scroll to position [164, 0]
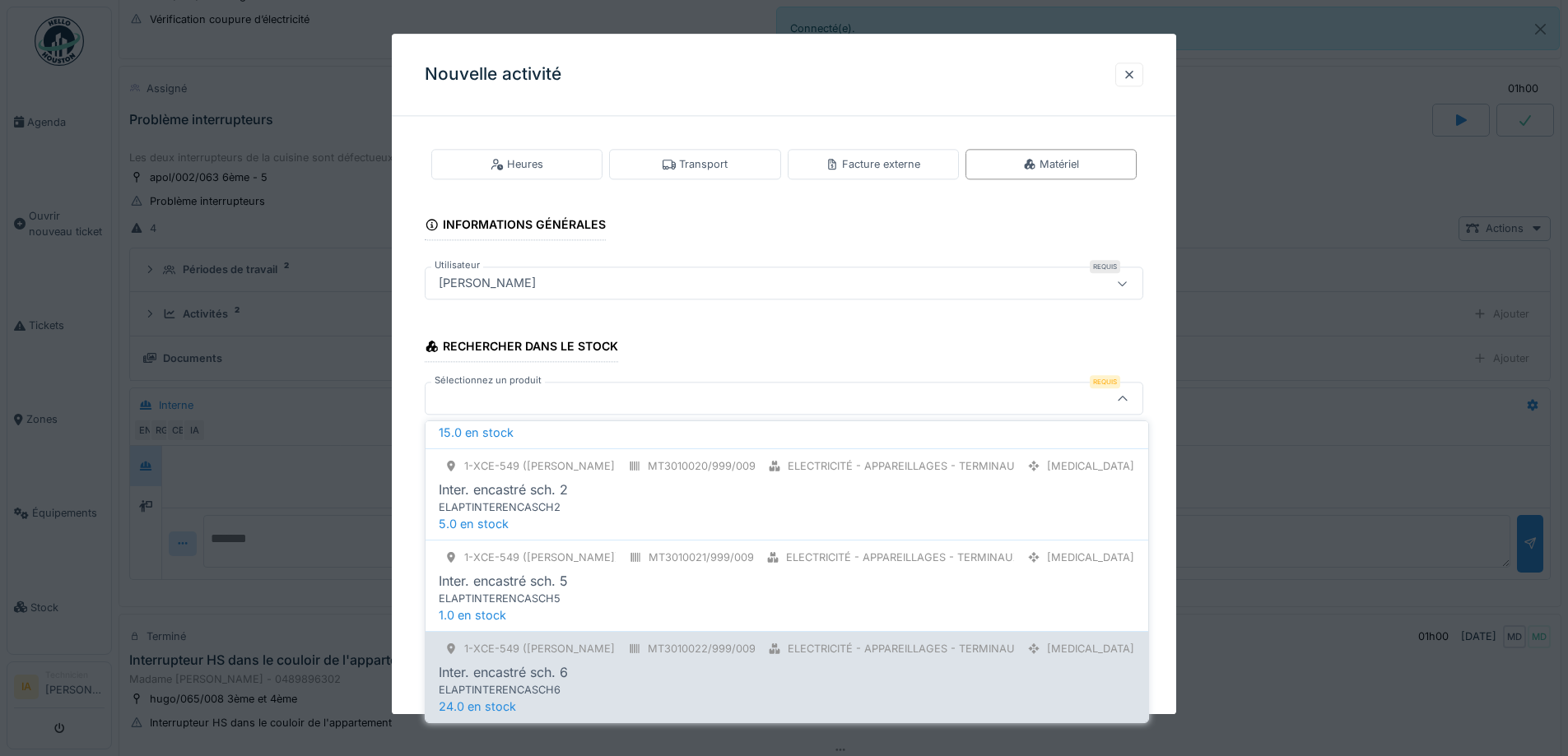
type input "***"
click at [568, 672] on div "Inter. encastré sch. 6" at bounding box center [503, 673] width 130 height 20
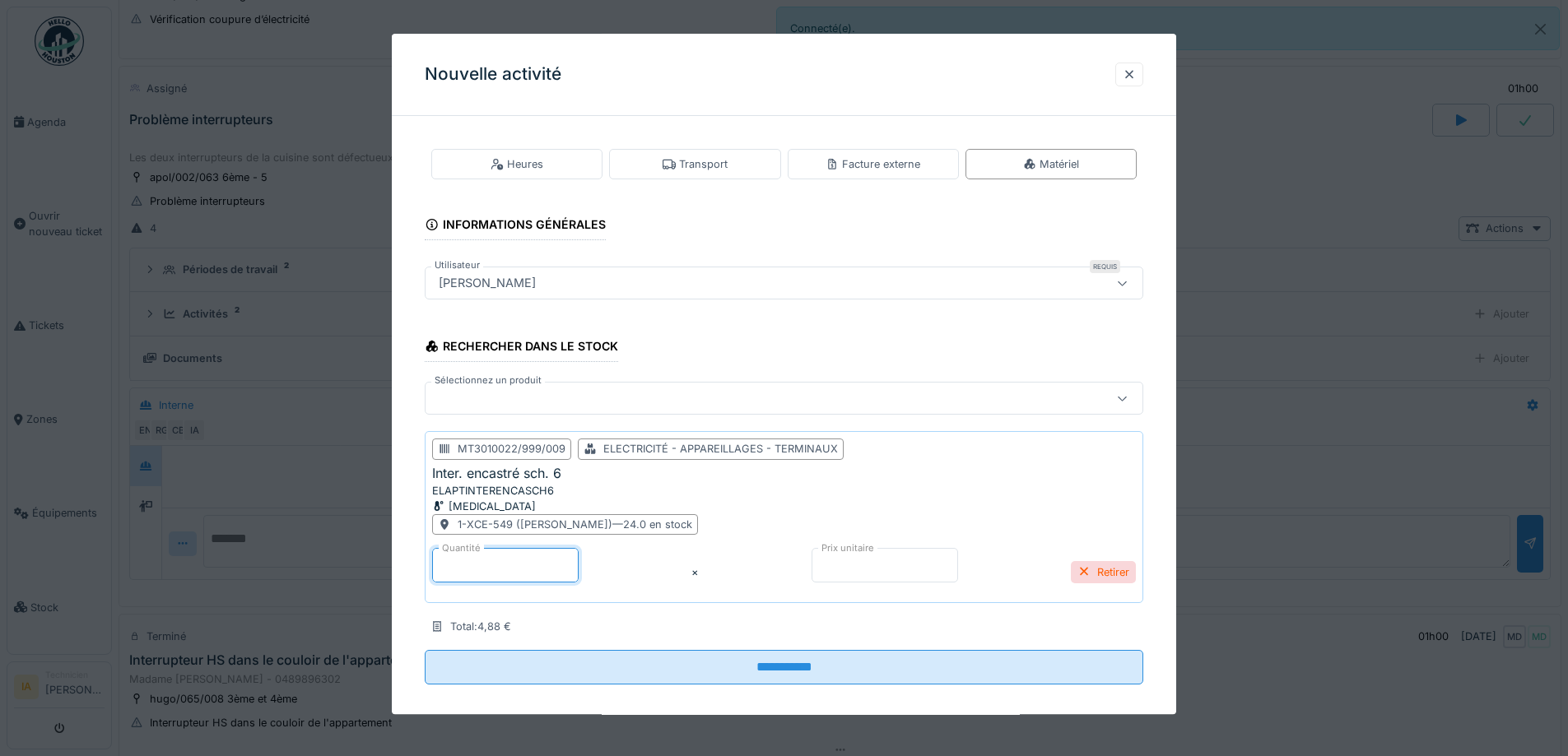
click at [520, 565] on input "*" at bounding box center [505, 566] width 146 height 35
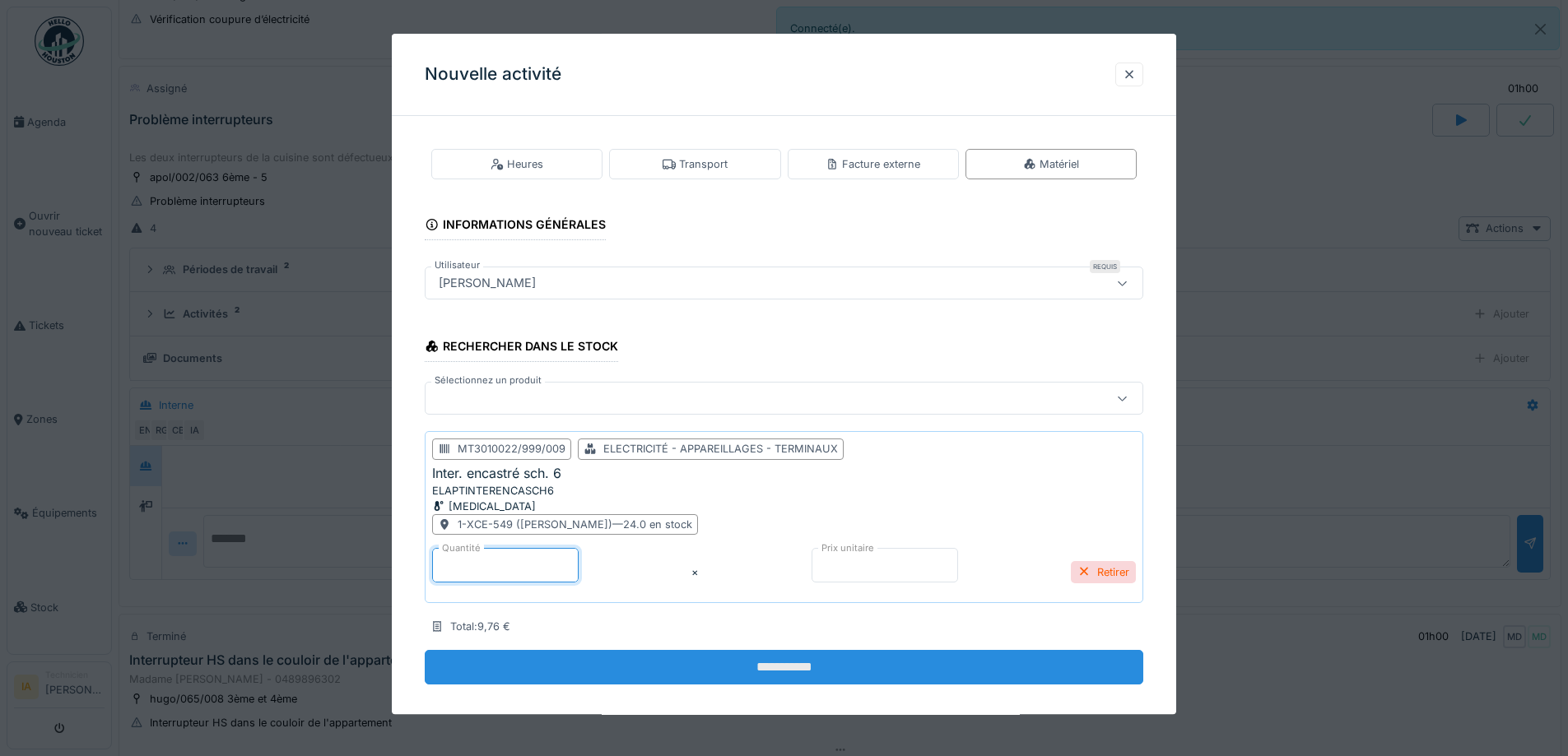
type input "*"
click at [592, 675] on input "**********" at bounding box center [784, 669] width 718 height 35
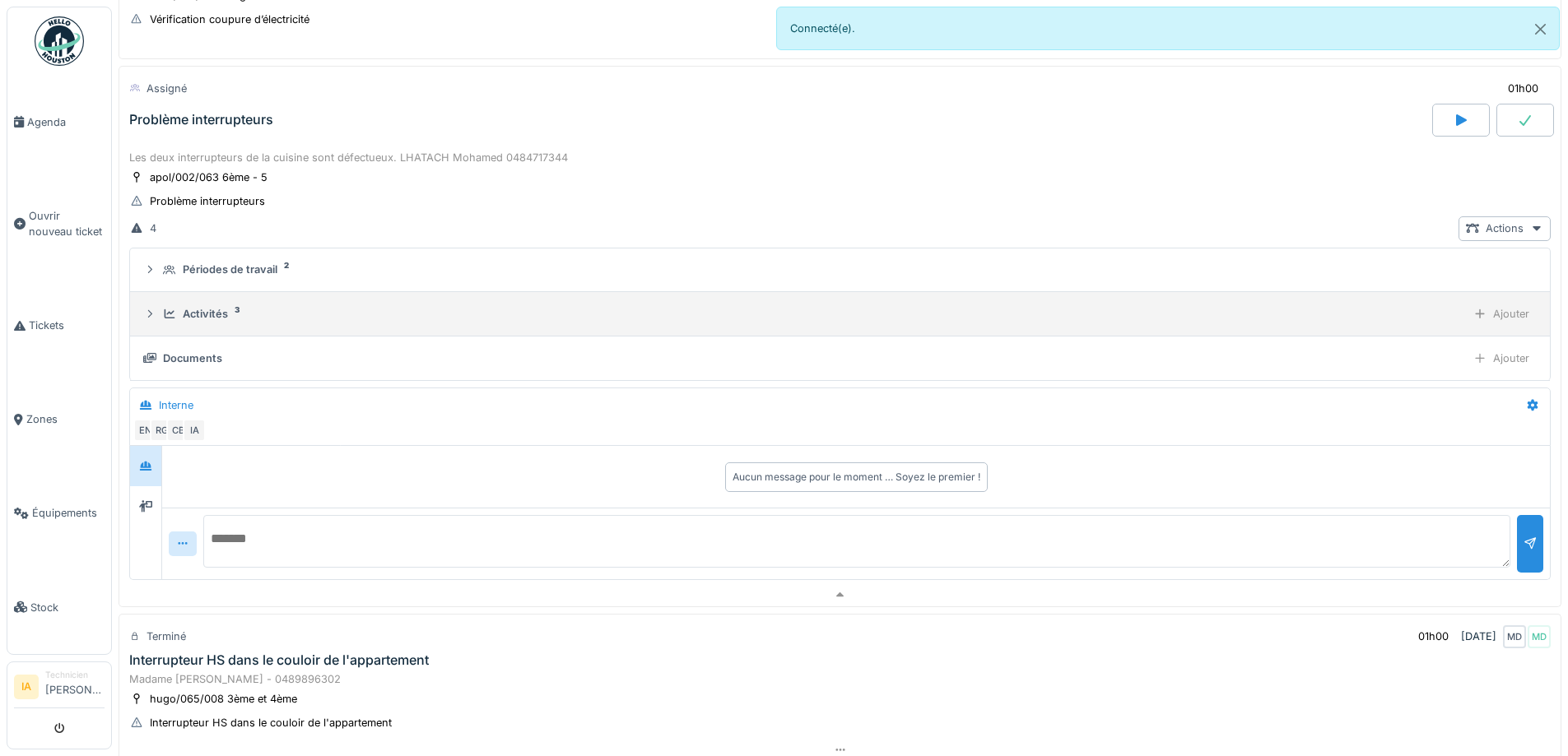
click at [204, 307] on div "Activités" at bounding box center [205, 314] width 45 height 16
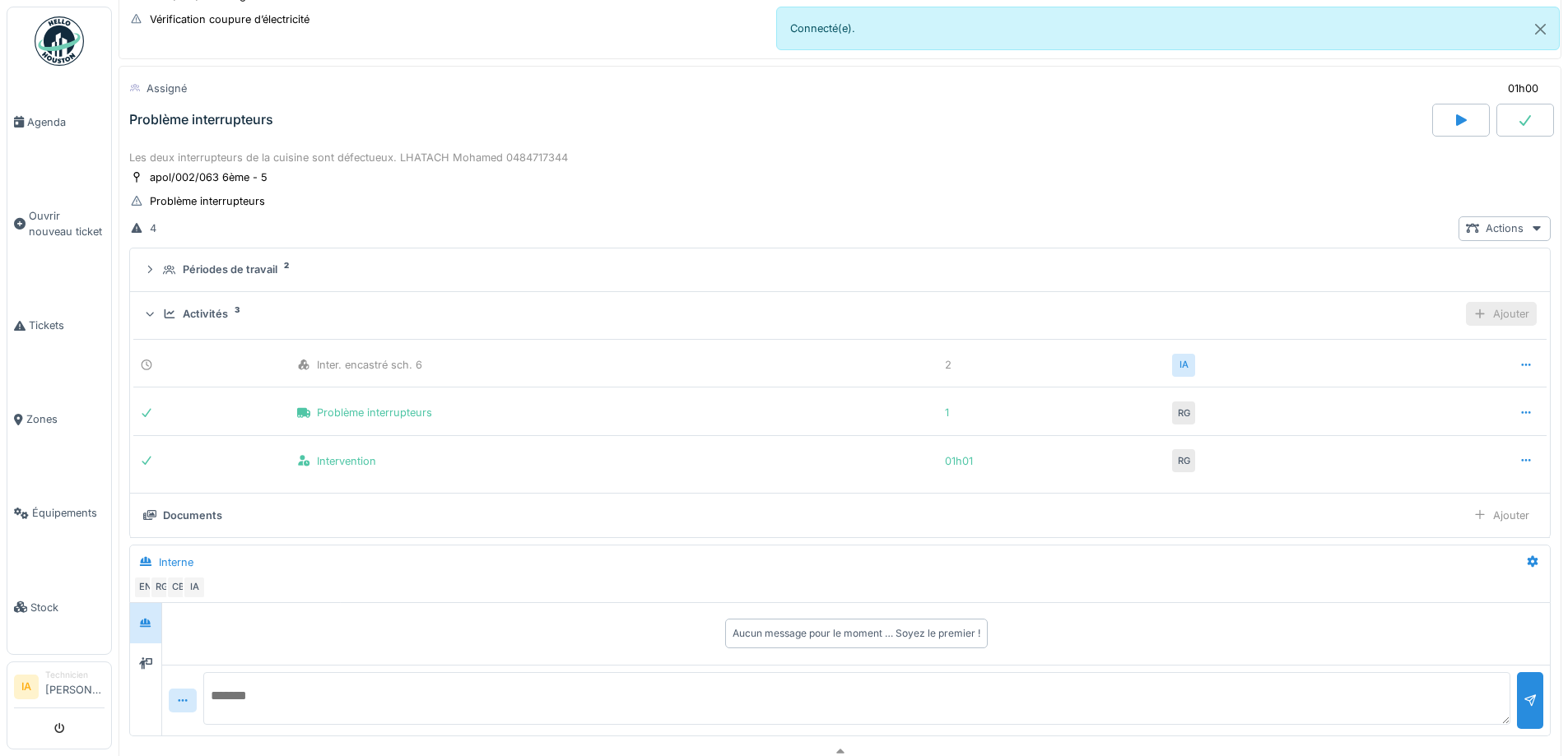
click at [1484, 317] on div "Ajouter" at bounding box center [1502, 314] width 71 height 24
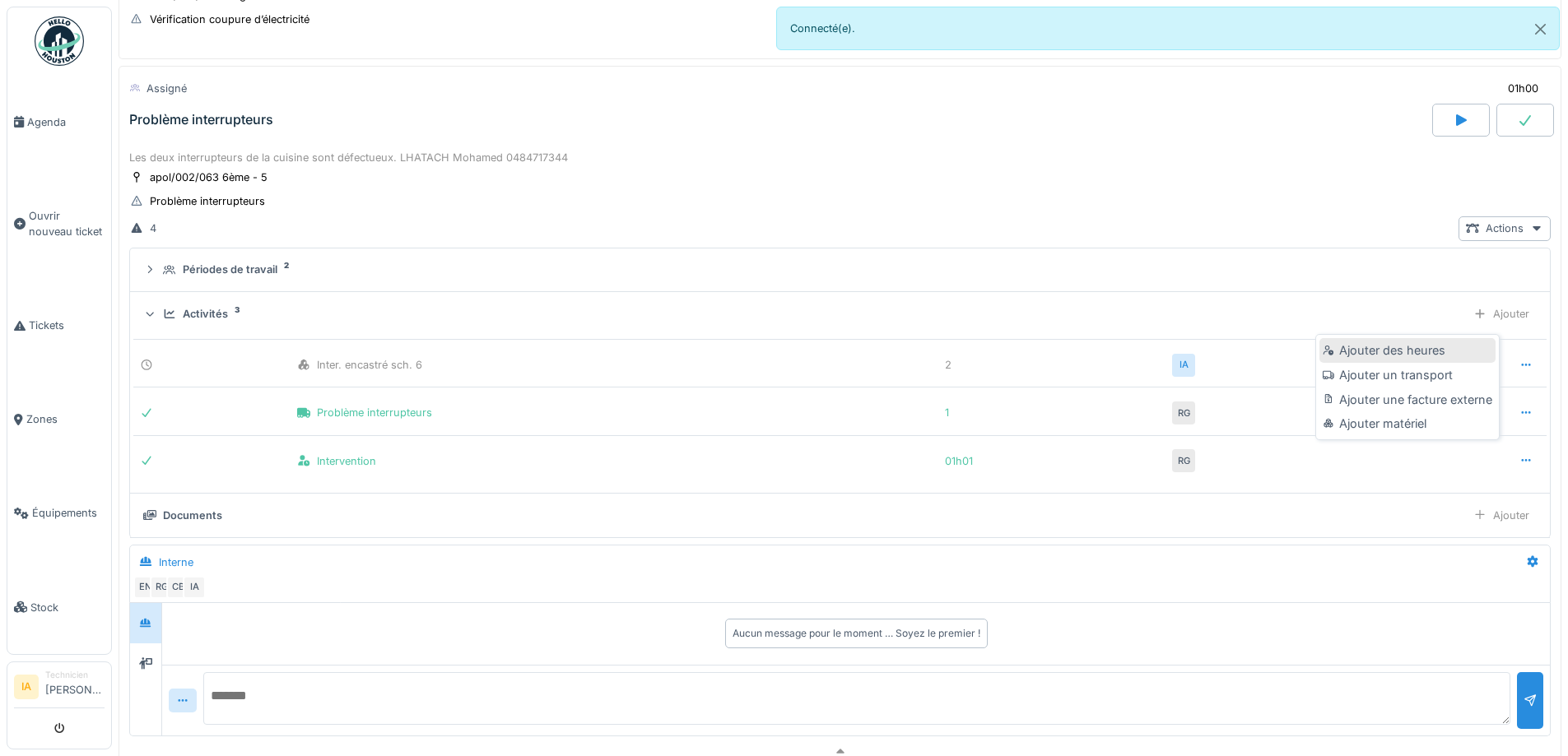
click at [1388, 357] on div "Ajouter des heures" at bounding box center [1407, 351] width 175 height 25
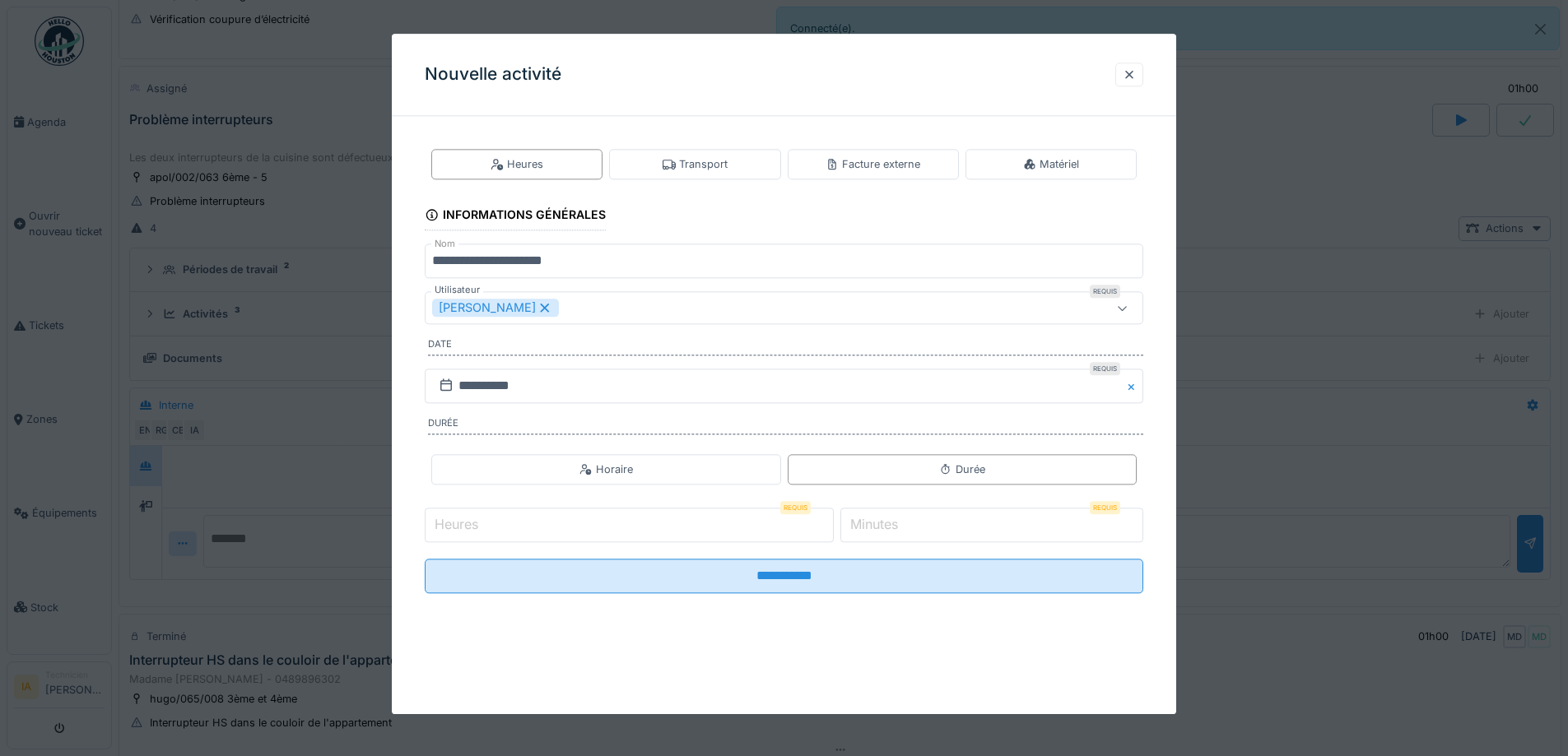
click at [489, 525] on input "Heures" at bounding box center [630, 525] width 410 height 35
type input "*"
click at [981, 537] on input "*" at bounding box center [992, 525] width 303 height 35
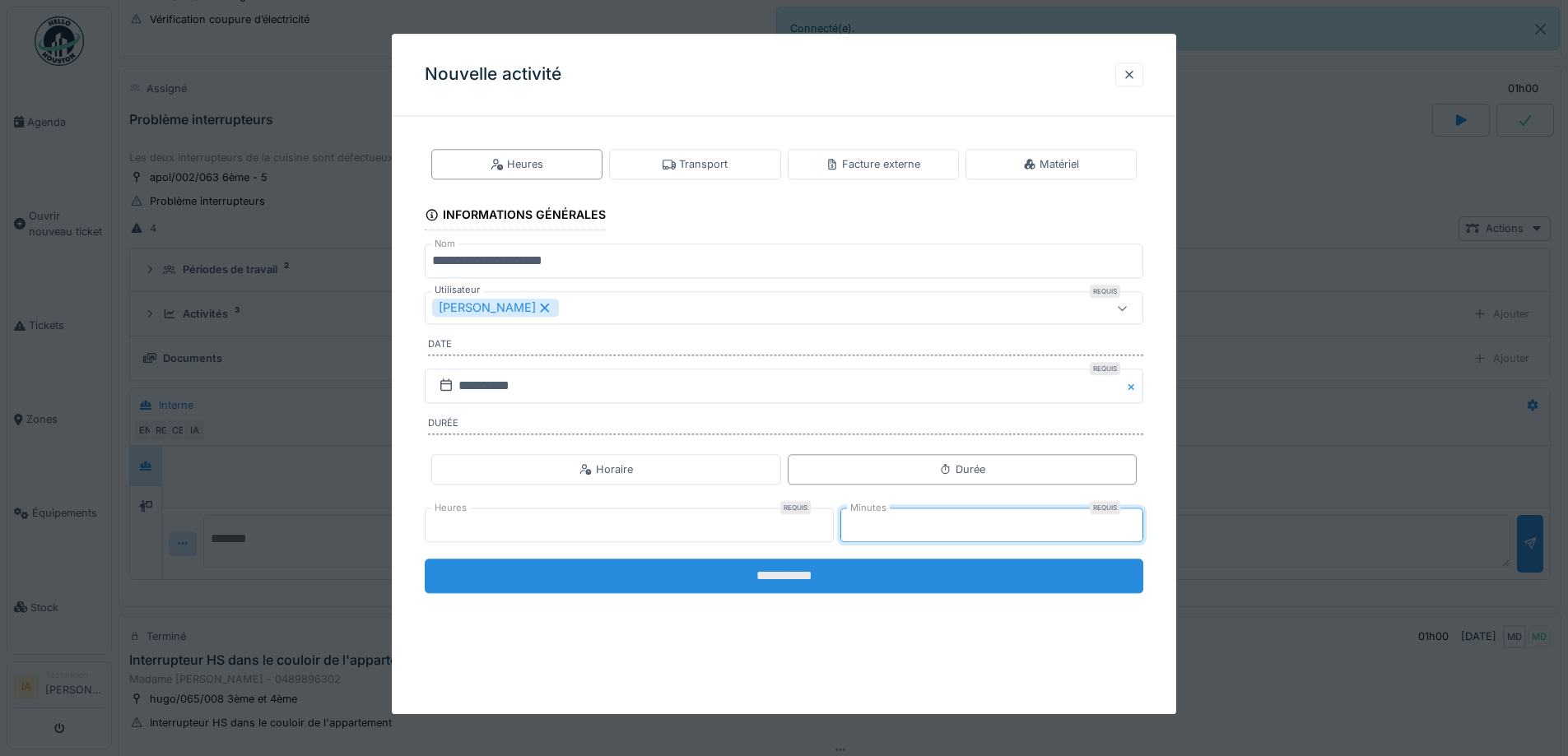
type input "**"
click at [796, 582] on input "**********" at bounding box center [784, 576] width 718 height 35
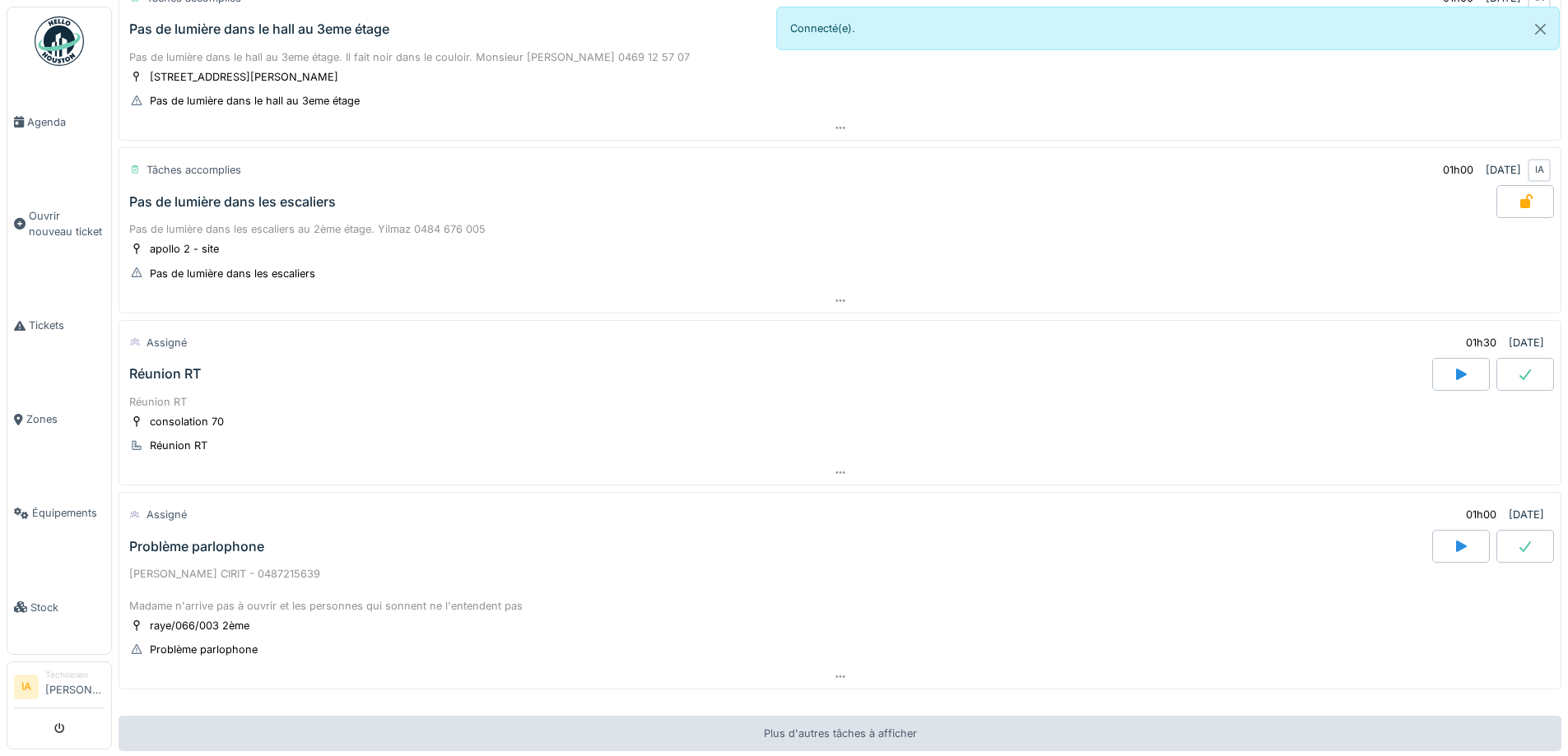
scroll to position [1234, 0]
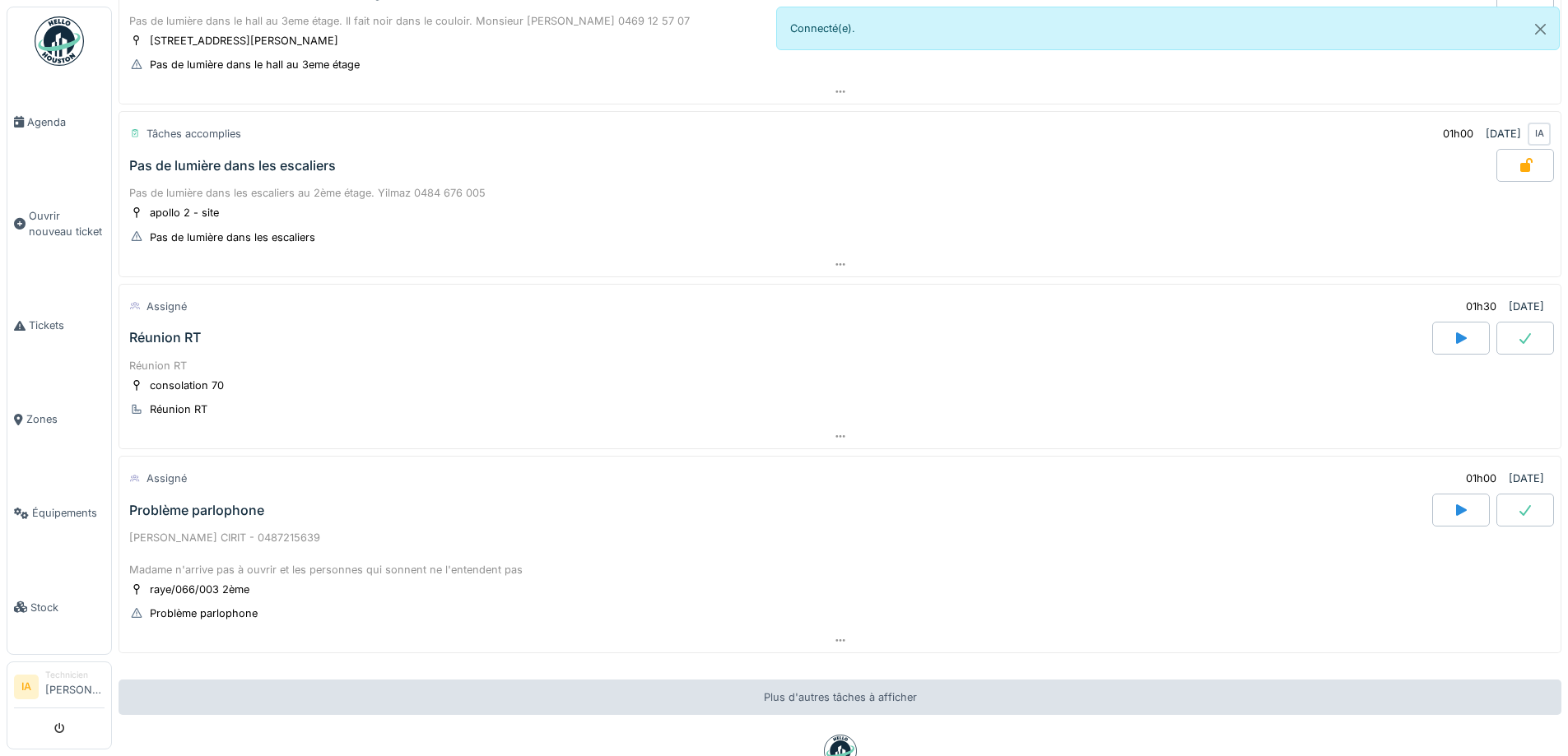
click at [206, 159] on div "Pas de lumière dans les escaliers" at bounding box center [233, 165] width 206 height 16
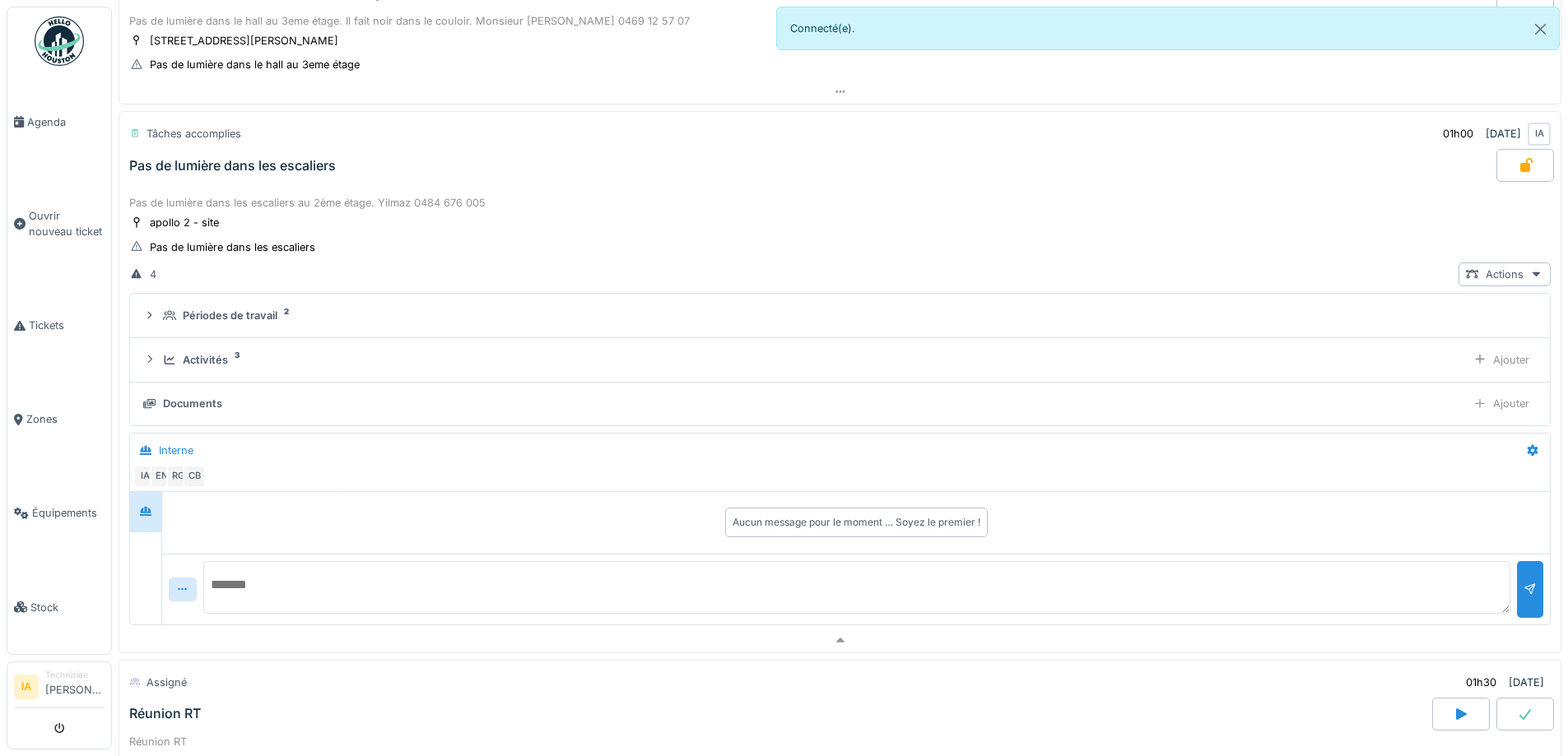
scroll to position [1279, 0]
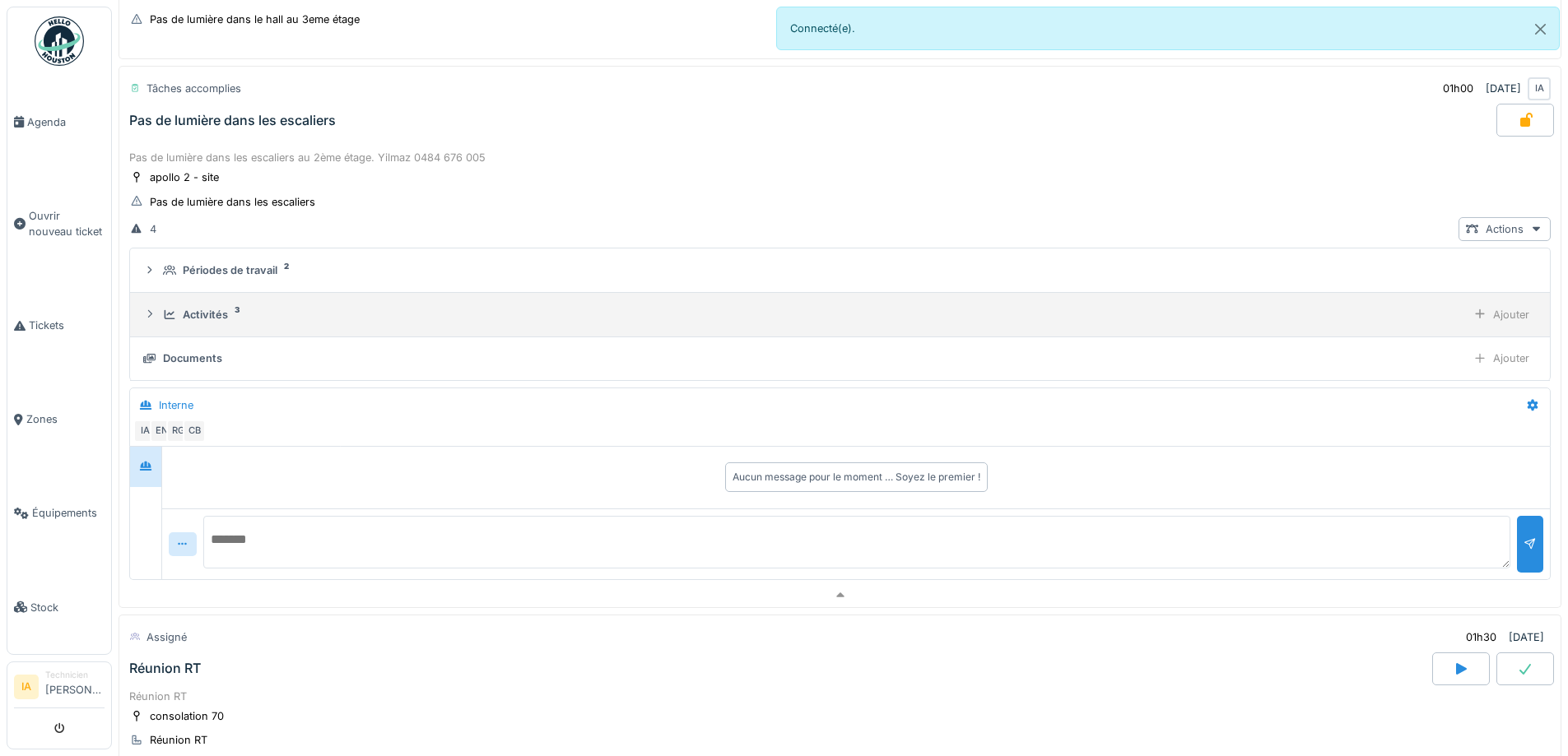
click at [188, 309] on div "Activités" at bounding box center [205, 314] width 45 height 16
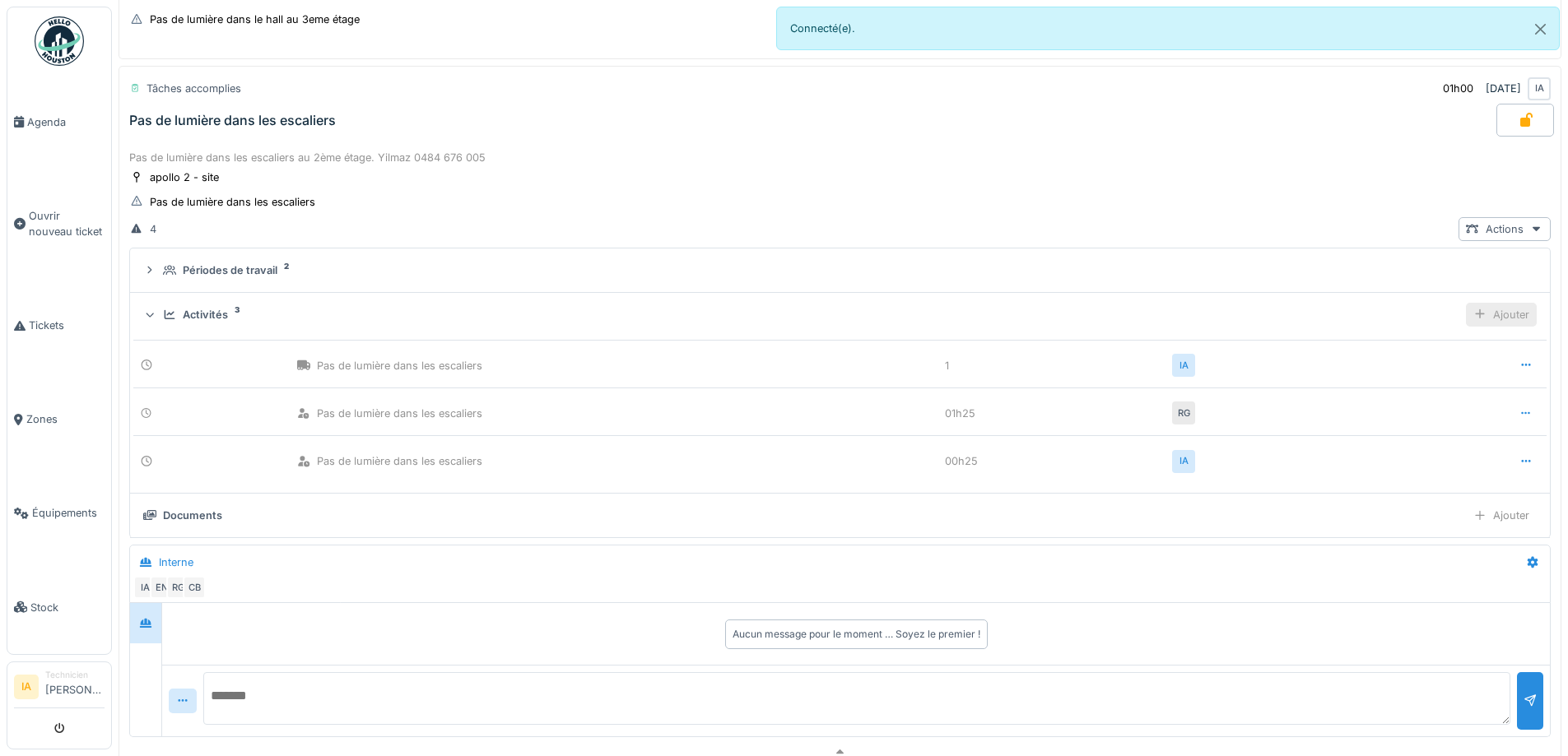
click at [1478, 309] on div "Ajouter" at bounding box center [1502, 314] width 71 height 24
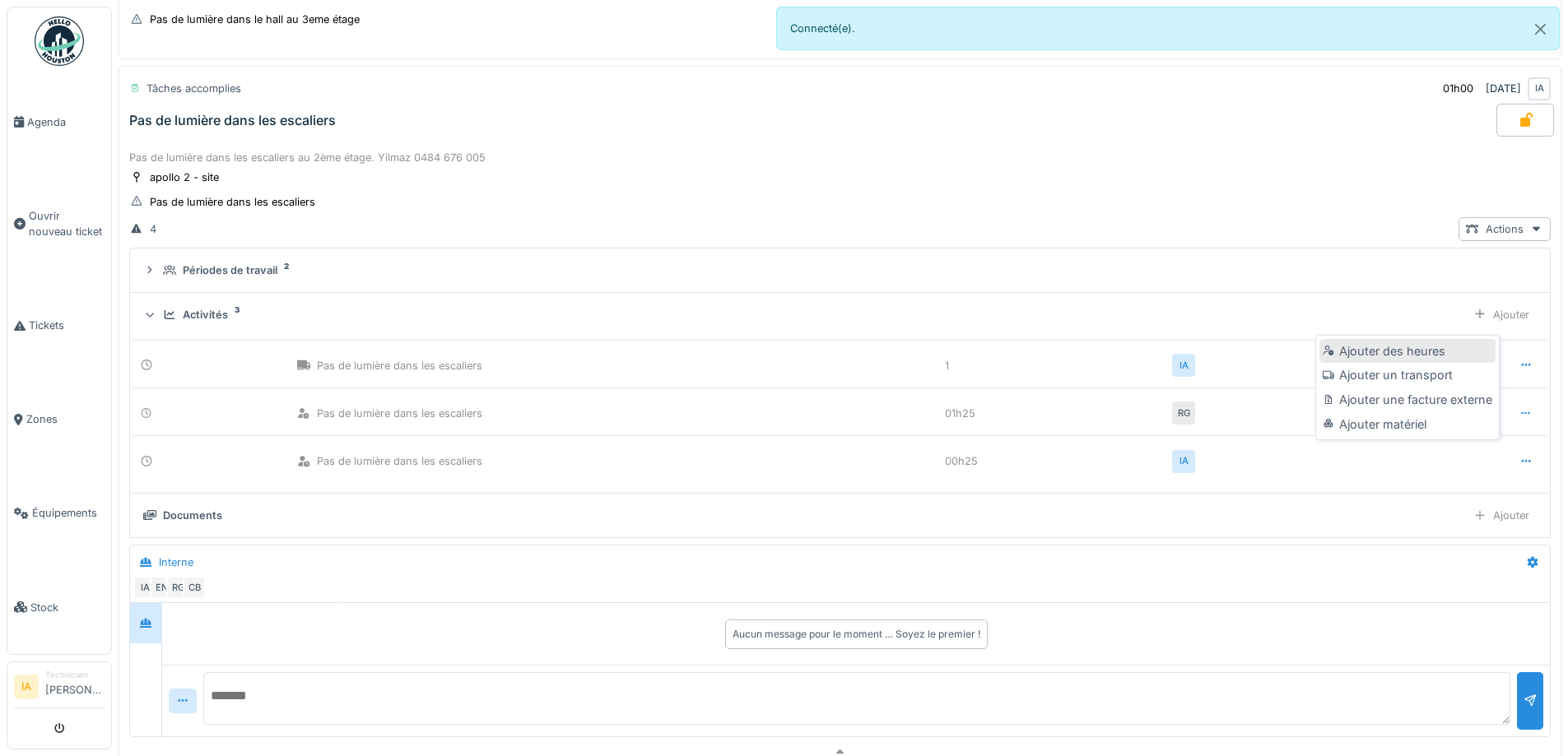
click at [1414, 359] on div "Ajouter des heures" at bounding box center [1407, 352] width 175 height 25
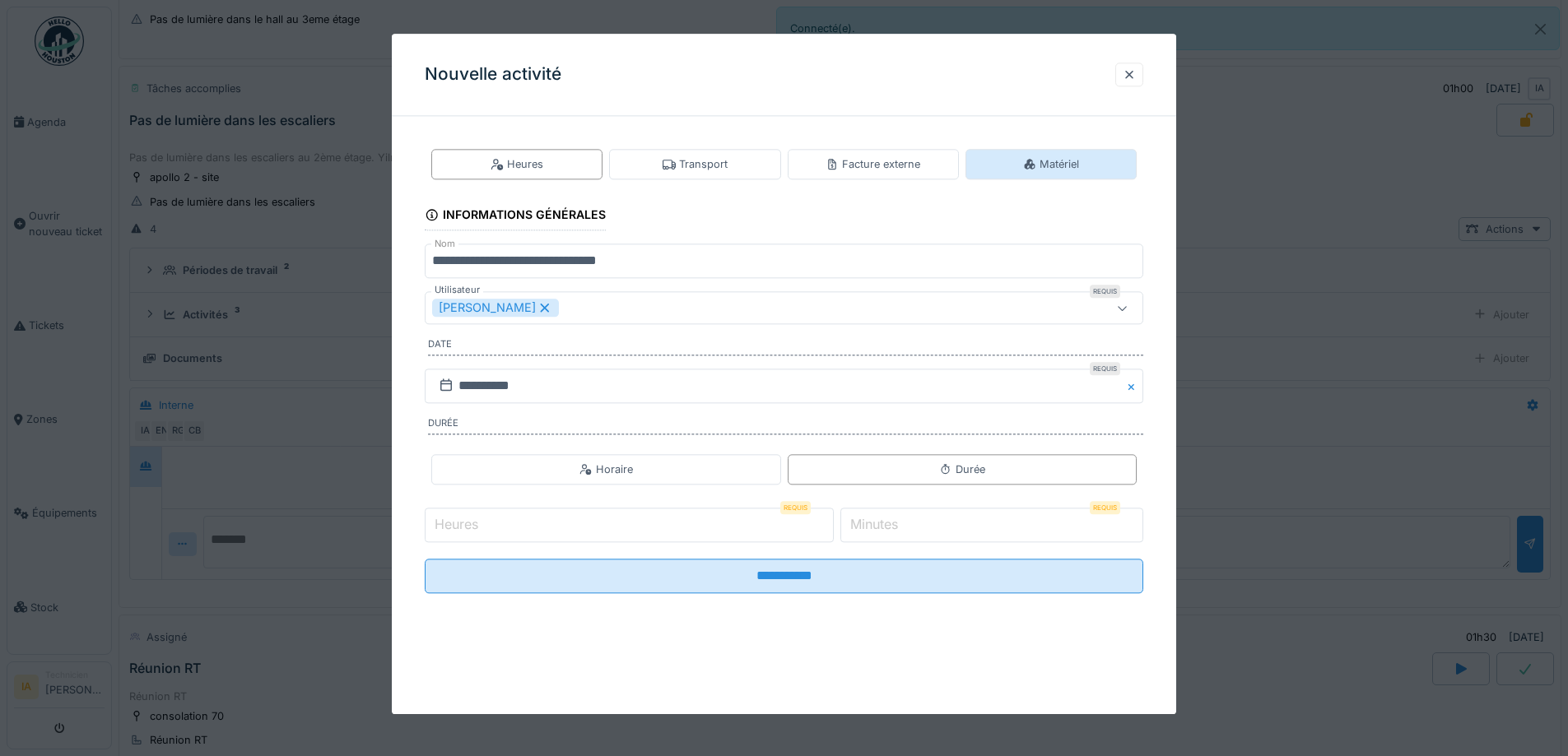
click at [1042, 149] on div "Matériel" at bounding box center [1051, 163] width 171 height 31
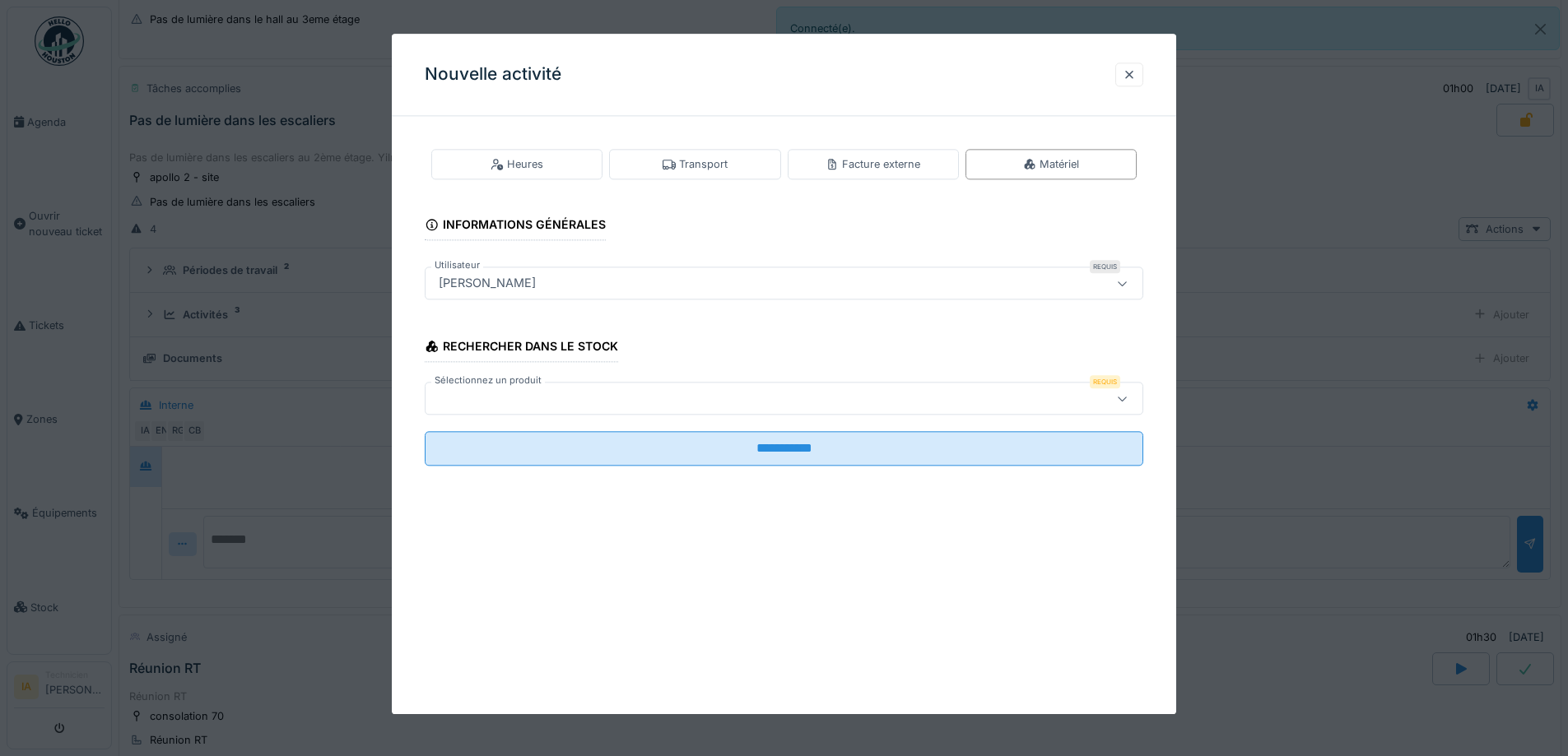
click at [586, 398] on div at bounding box center [741, 399] width 620 height 18
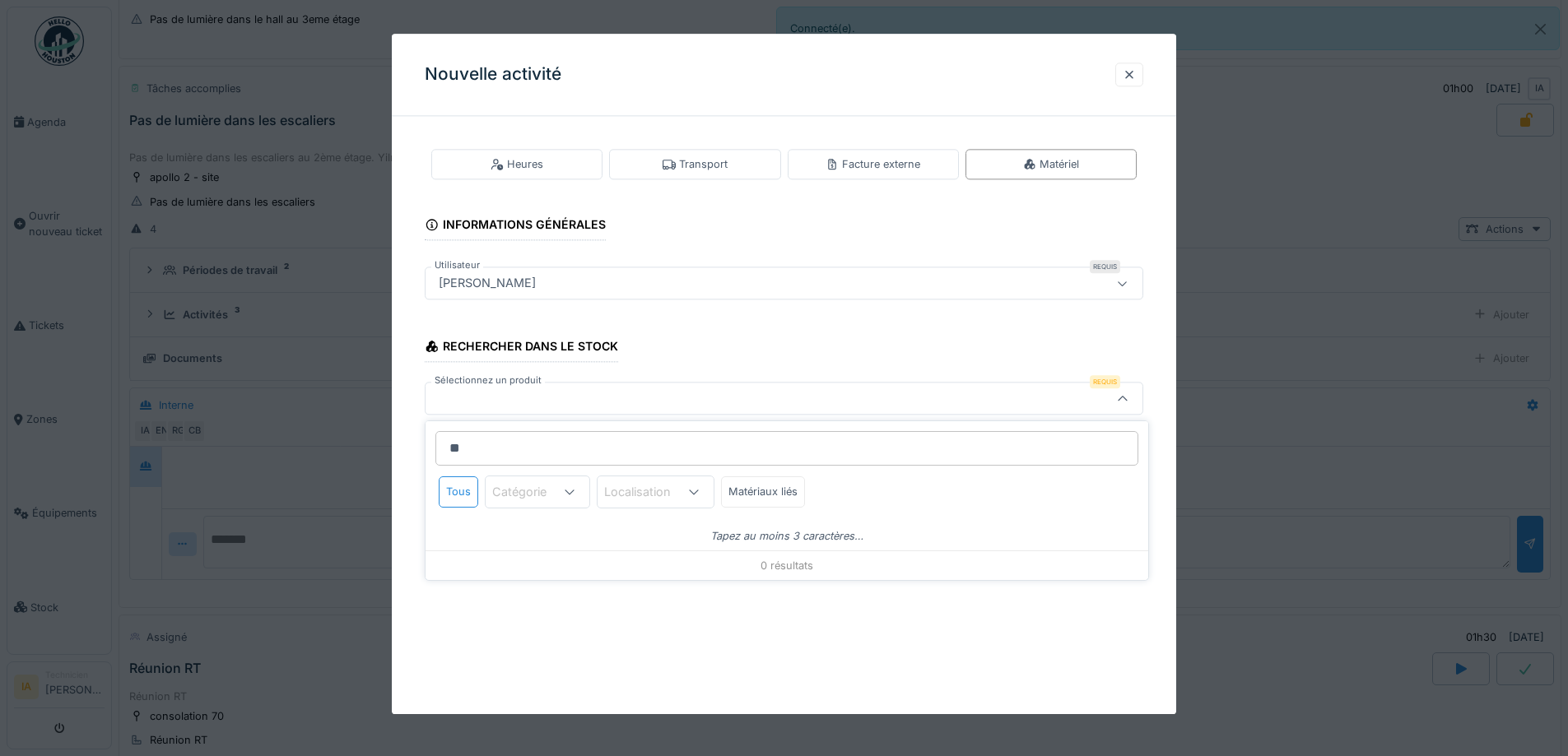
type input "*"
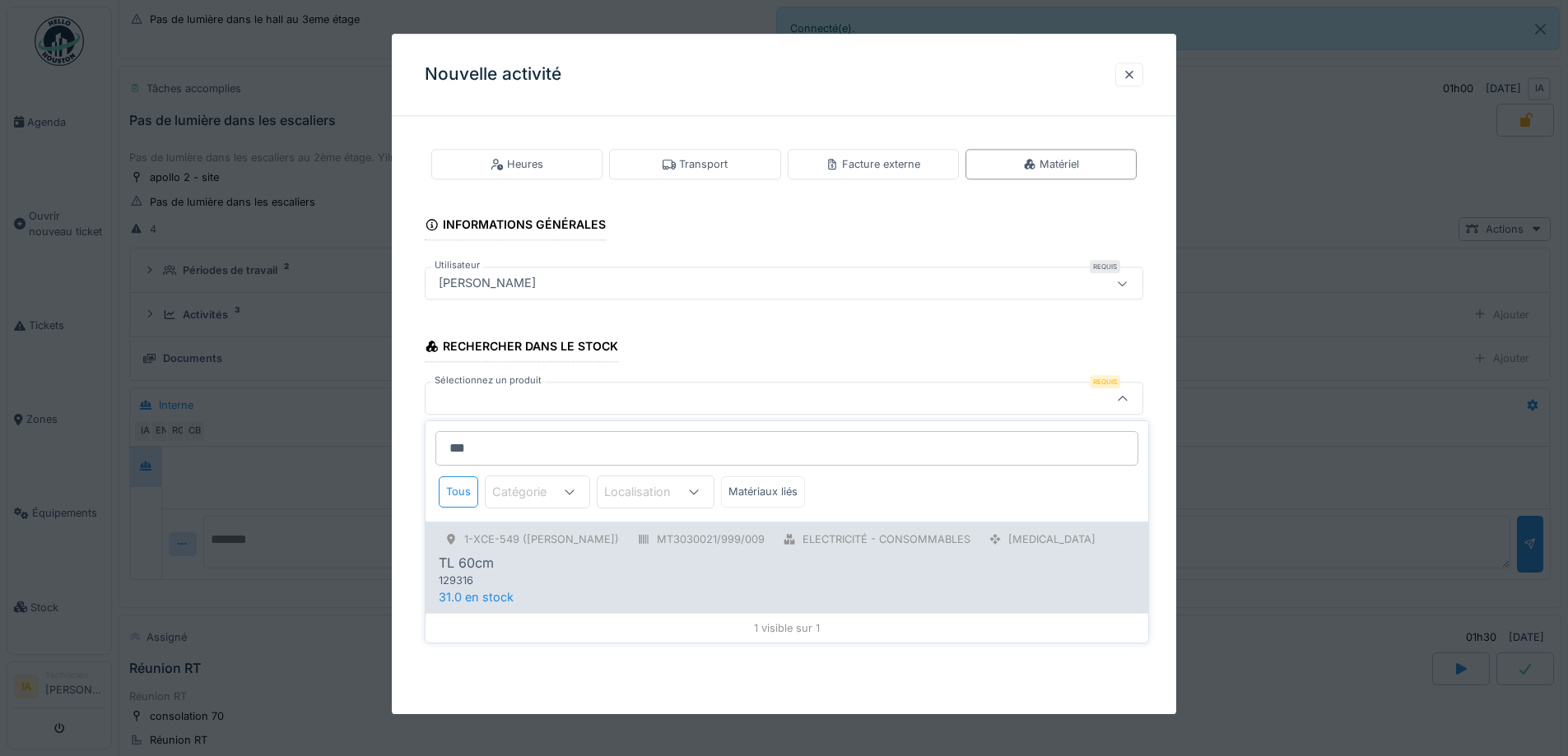
type input "***"
click at [507, 576] on div "129316" at bounding box center [752, 580] width 628 height 16
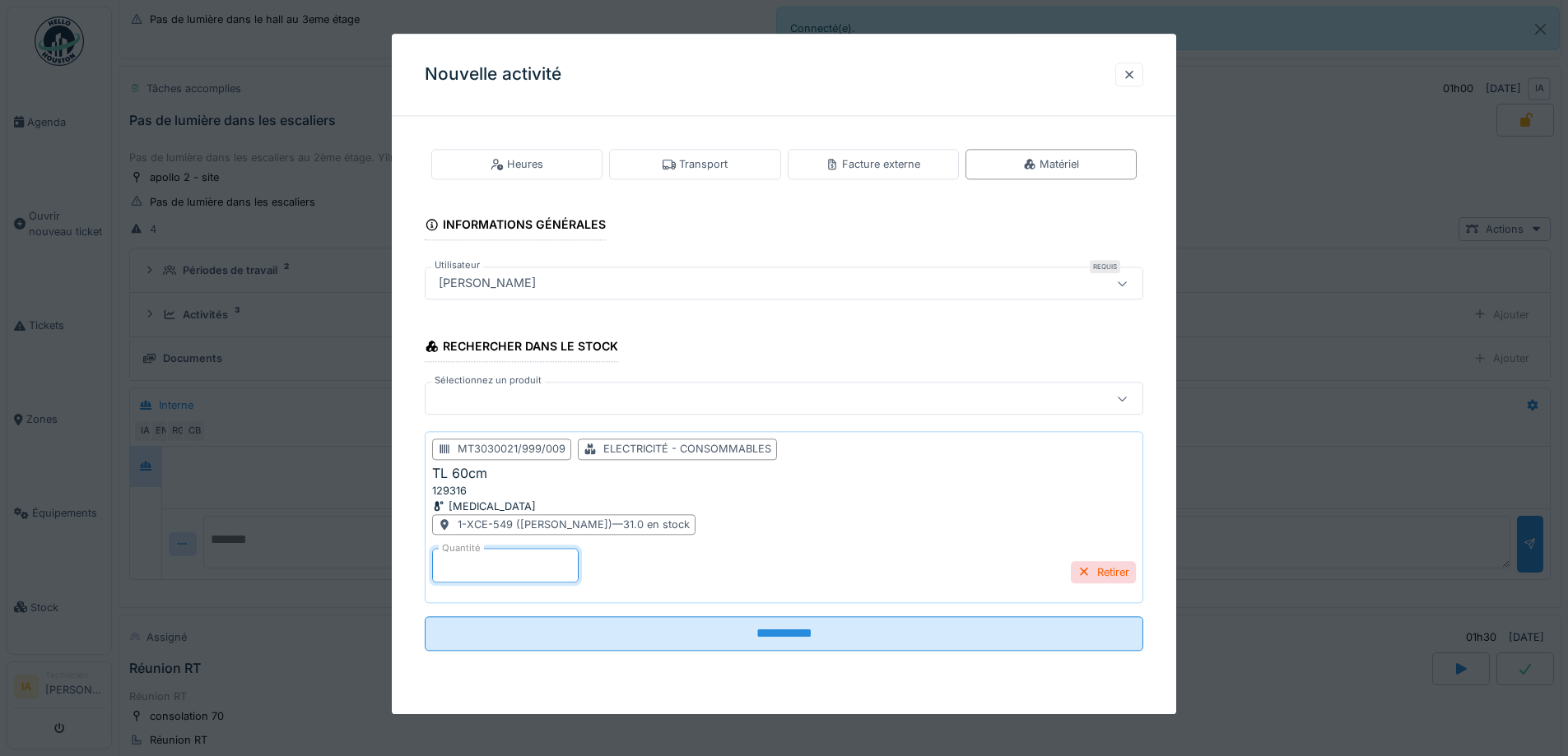
click at [463, 579] on input "*" at bounding box center [505, 566] width 146 height 35
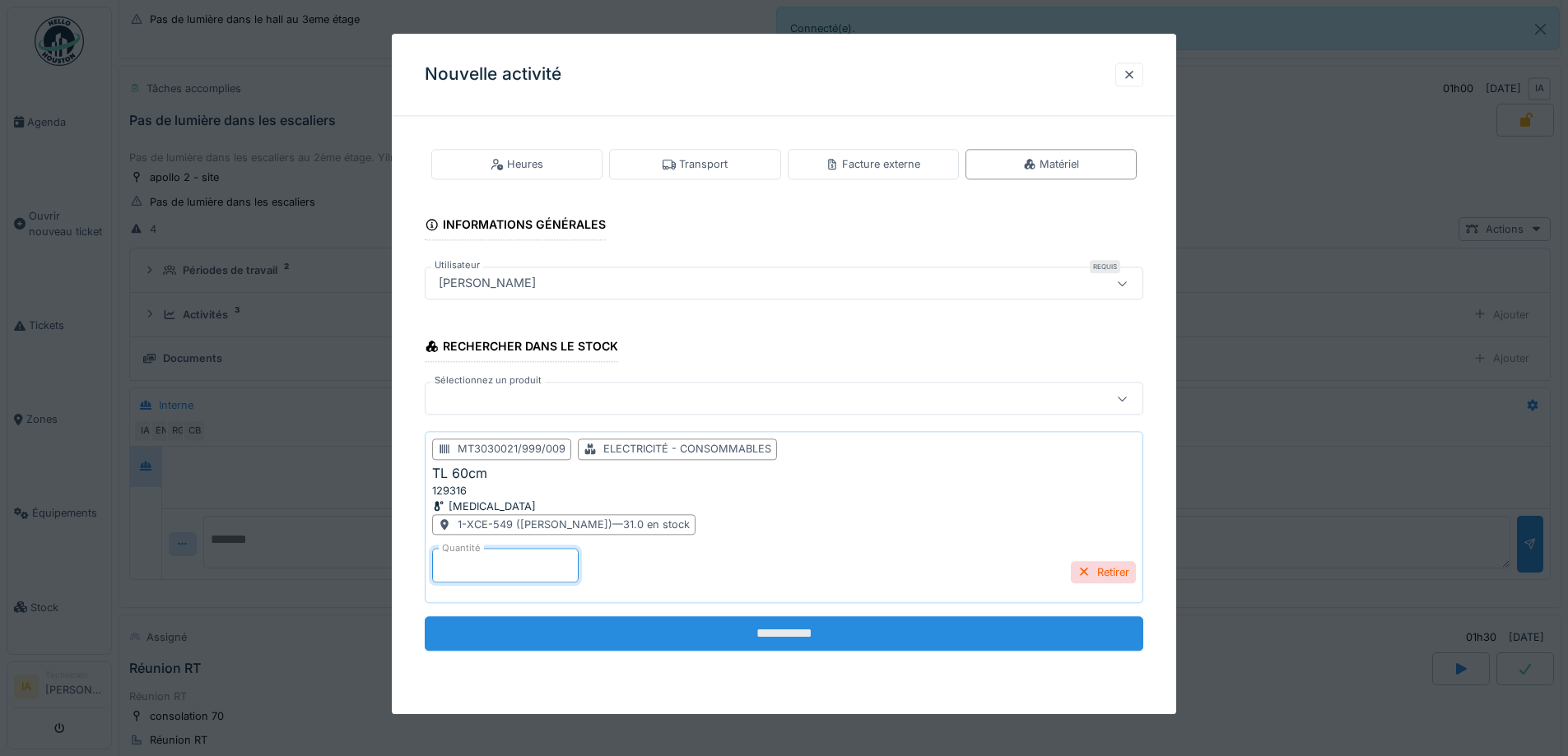
type input "*"
click at [471, 621] on input "**********" at bounding box center [784, 635] width 718 height 35
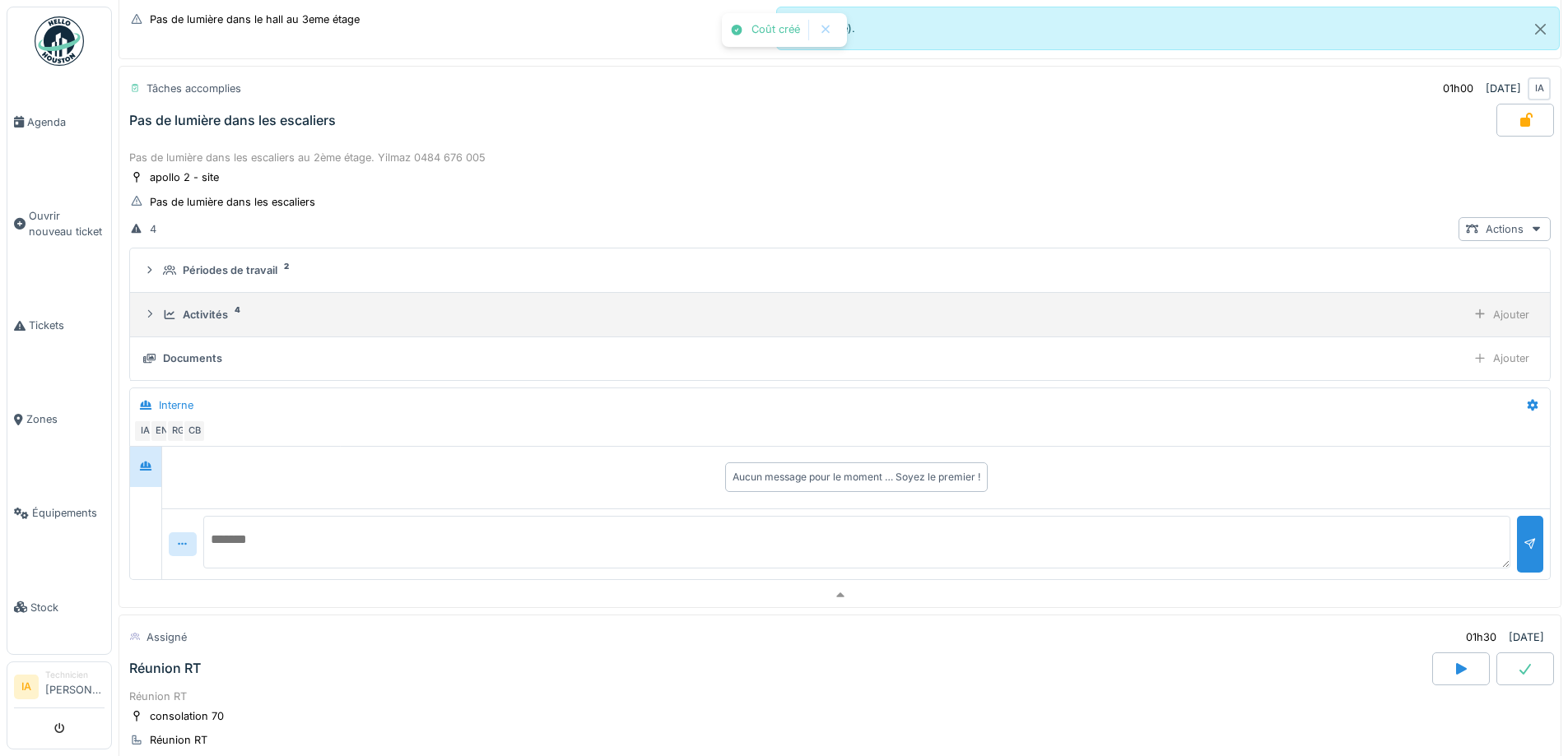
click at [180, 321] on div "Activités 4" at bounding box center [811, 314] width 1296 height 16
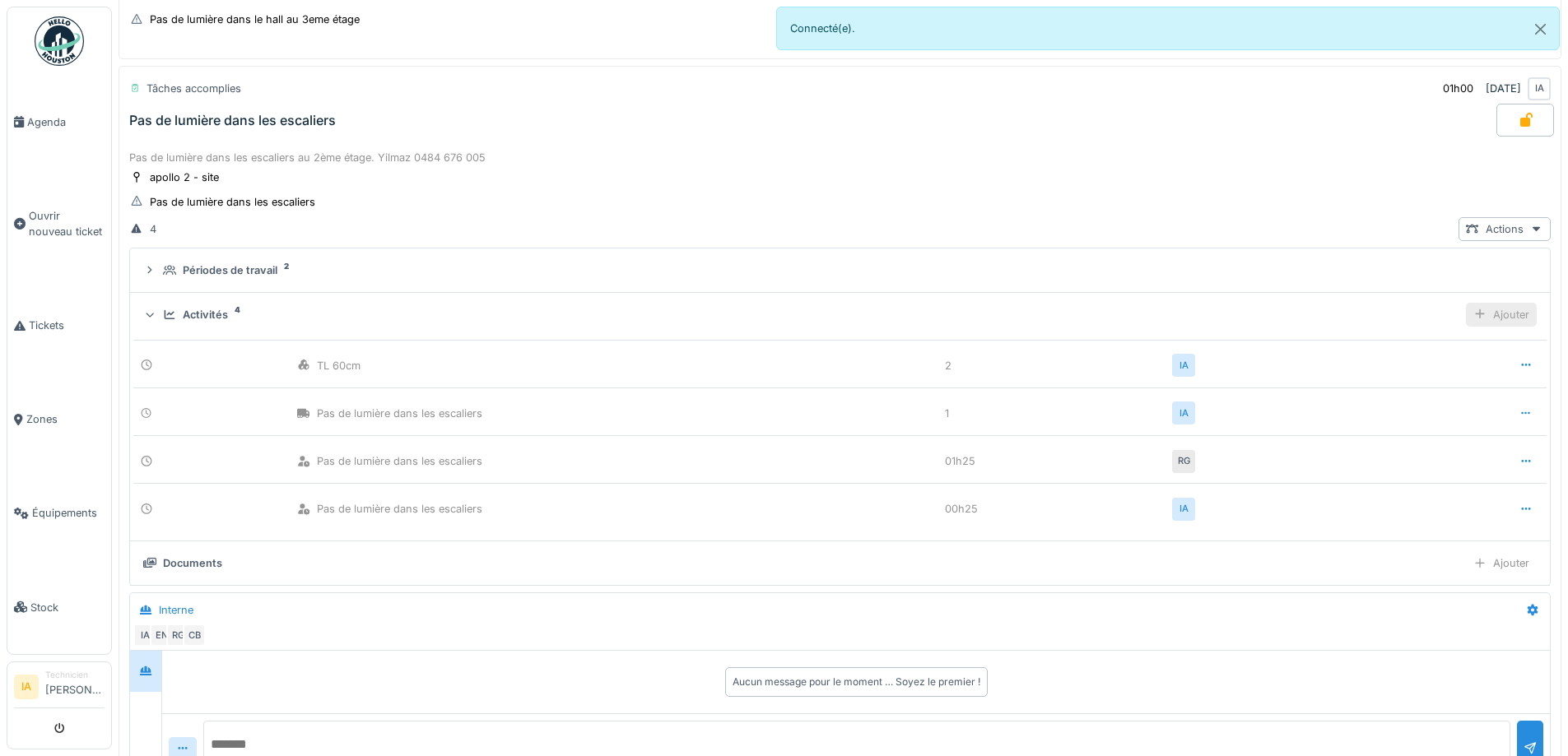
click at [1483, 304] on div "Ajouter" at bounding box center [1502, 314] width 71 height 24
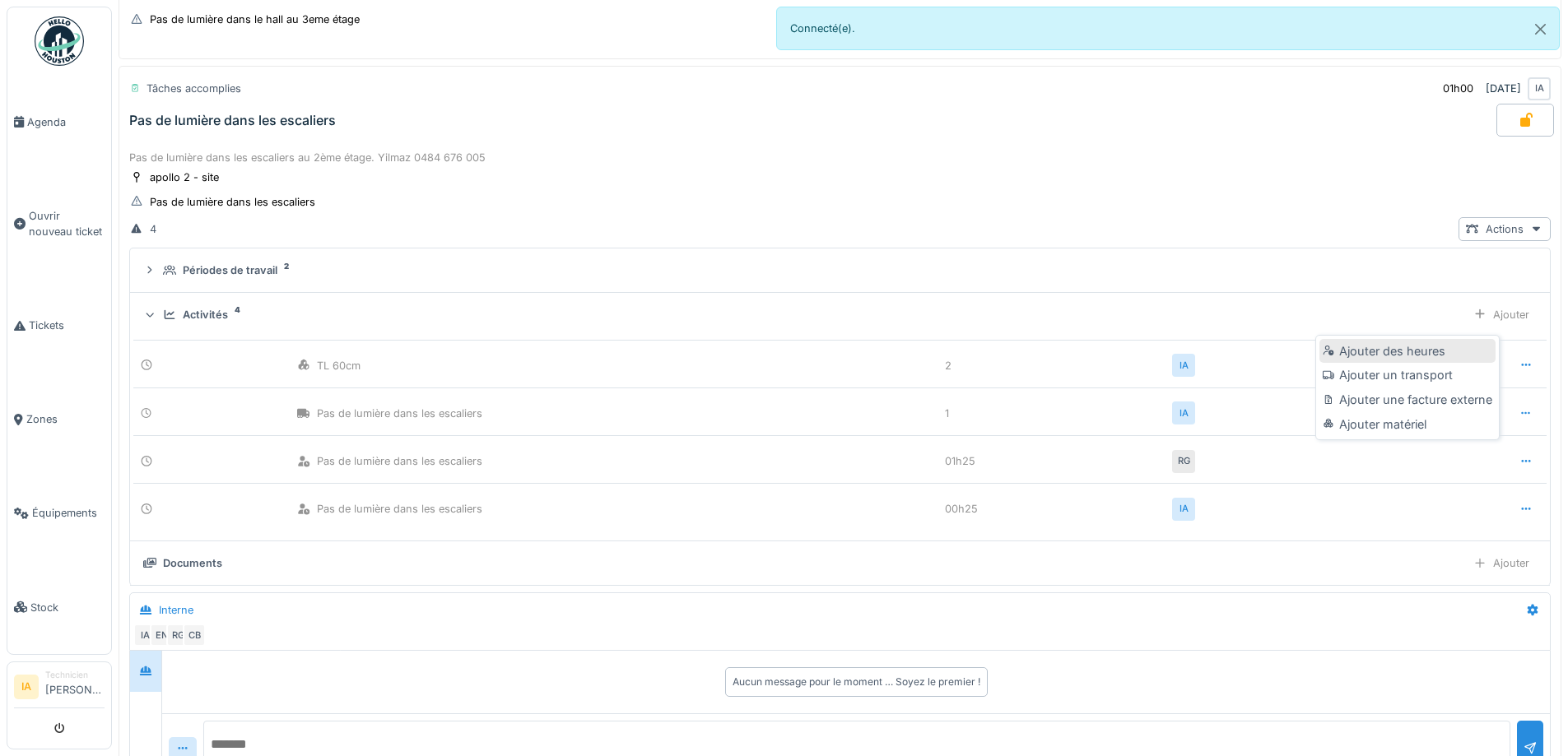
click at [1409, 355] on div "Ajouter des heures" at bounding box center [1407, 352] width 175 height 25
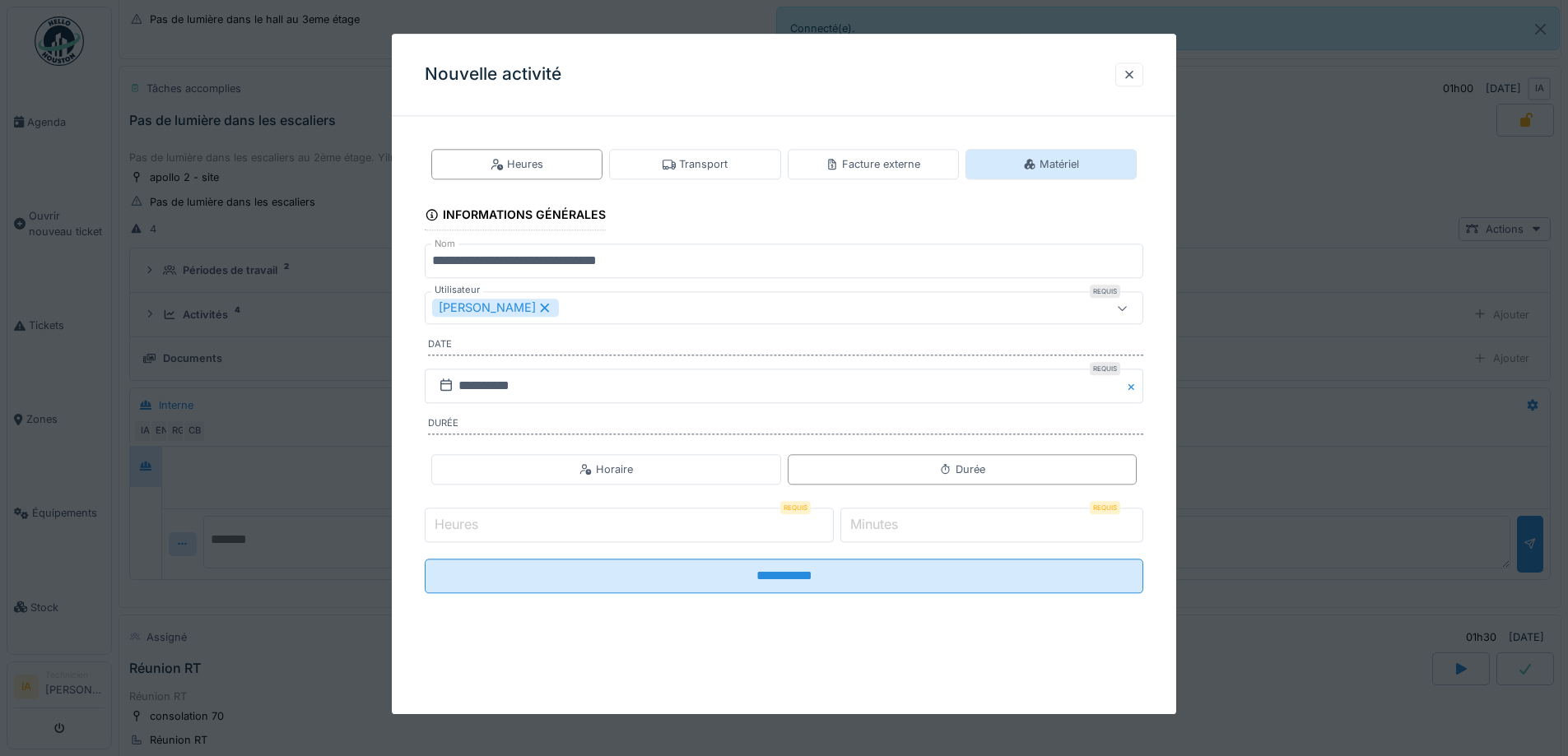
click at [1065, 172] on div "Matériel" at bounding box center [1051, 163] width 171 height 31
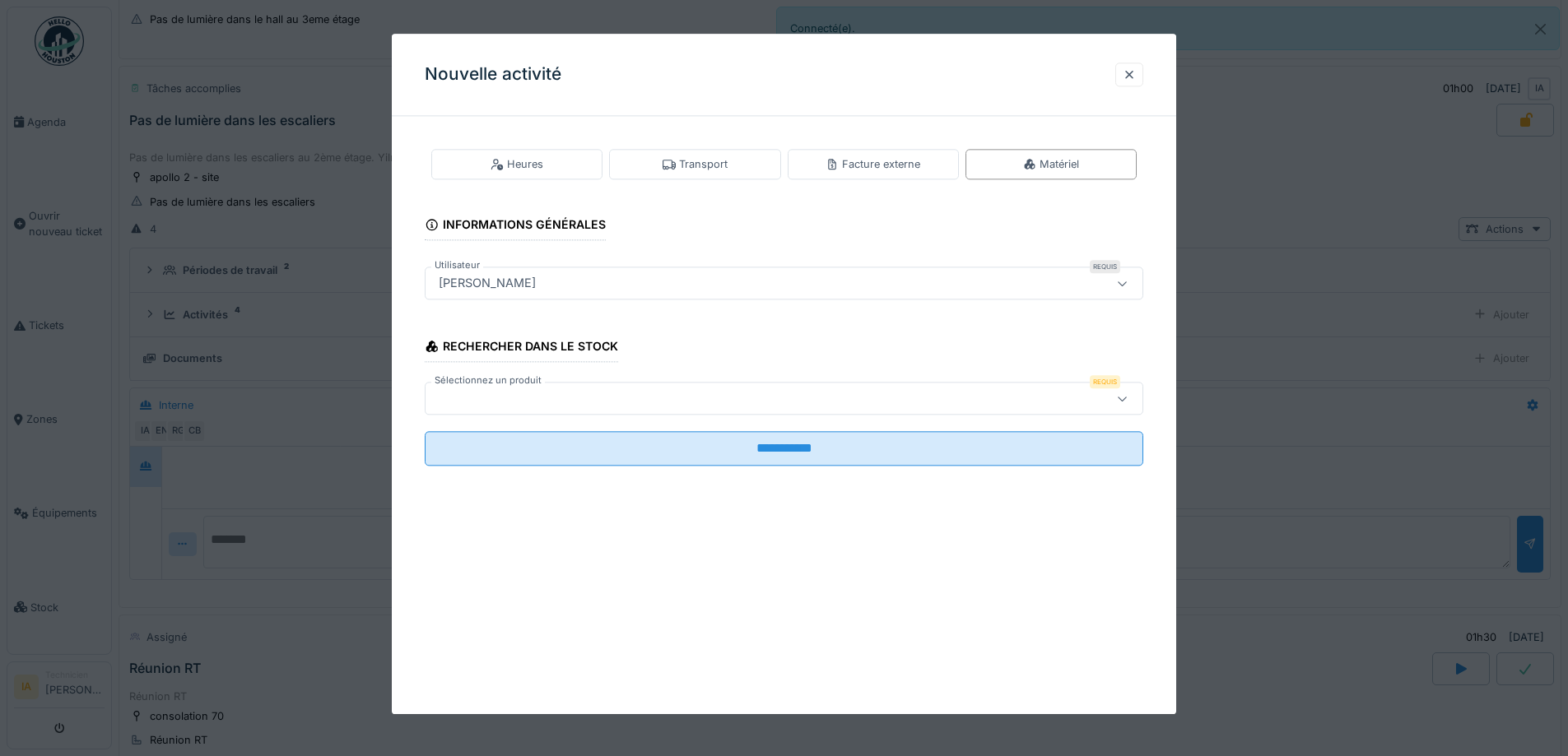
click at [808, 402] on div at bounding box center [741, 399] width 620 height 18
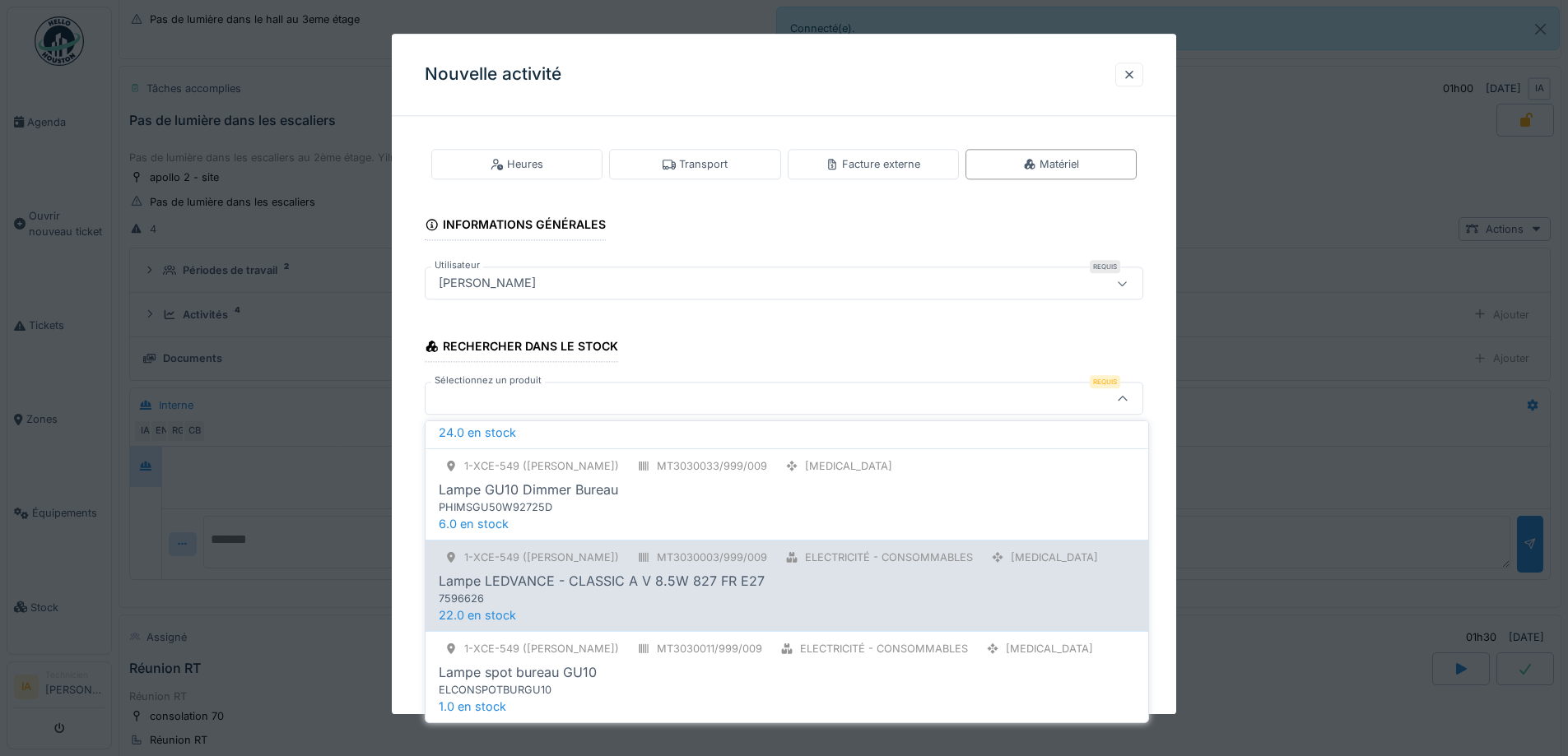
scroll to position [194, 0]
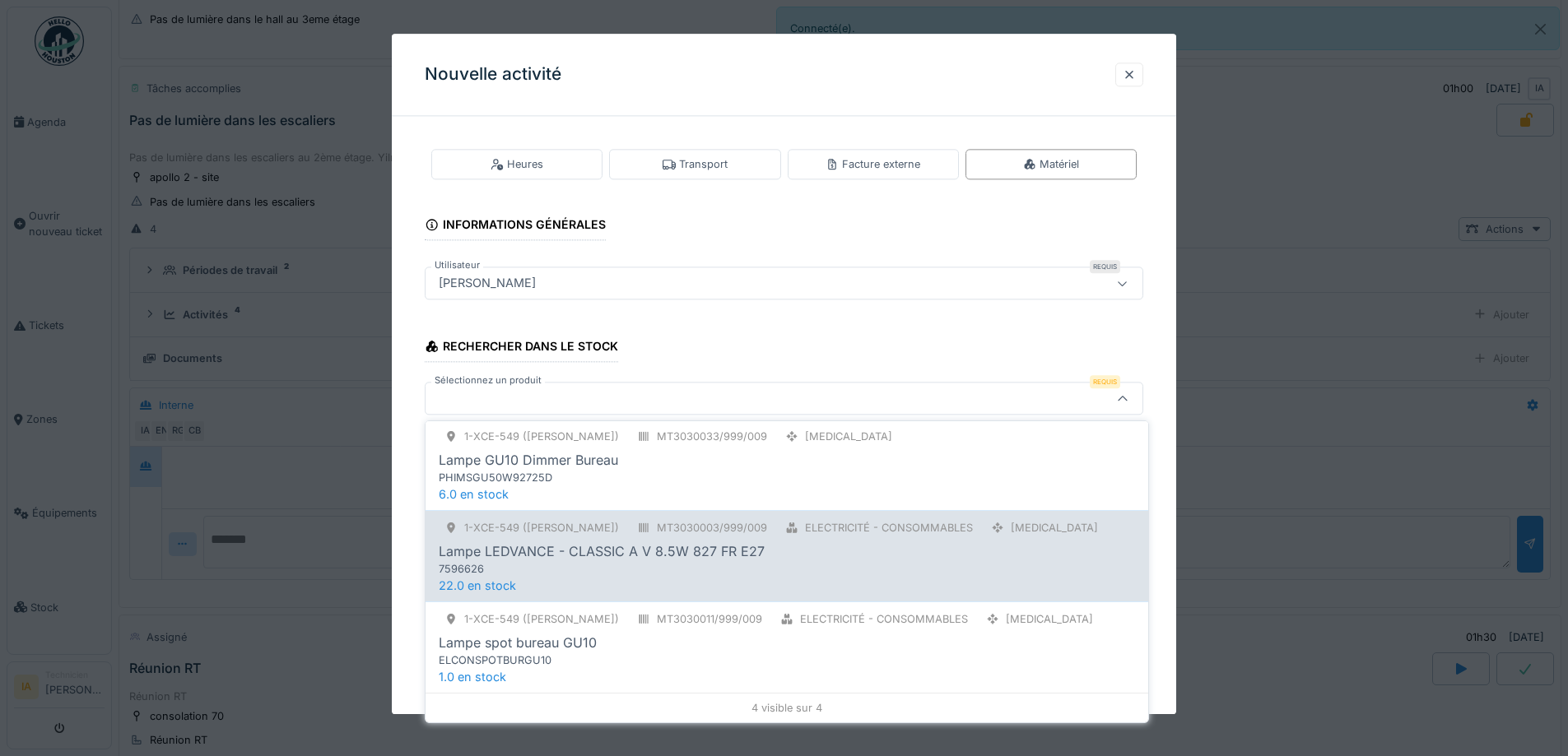
type input "***"
click at [580, 551] on div "Lampe LEDVANCE - CLASSIC A V 8.5W 827 FR E27" at bounding box center [601, 551] width 326 height 20
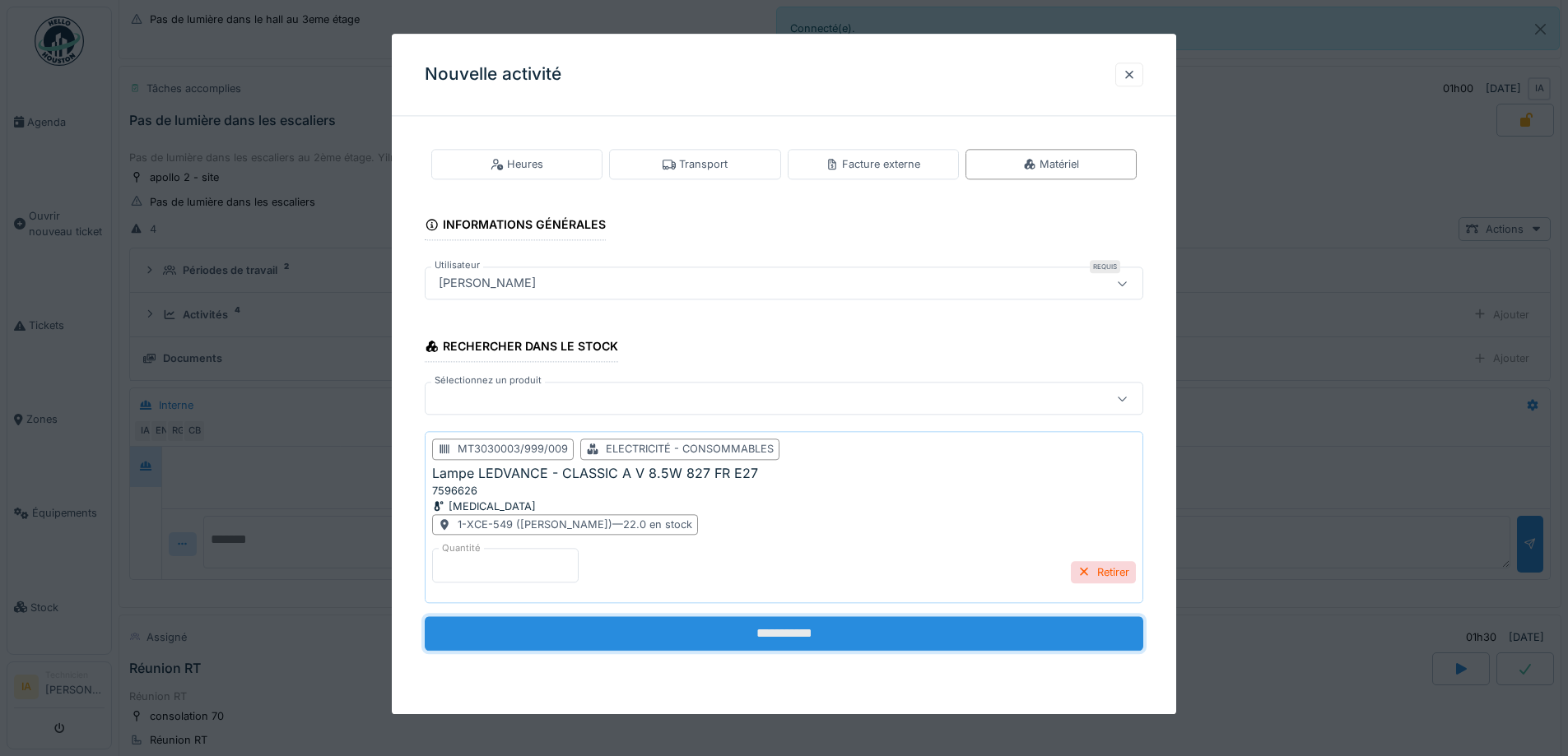
click at [557, 641] on input "**********" at bounding box center [784, 635] width 718 height 35
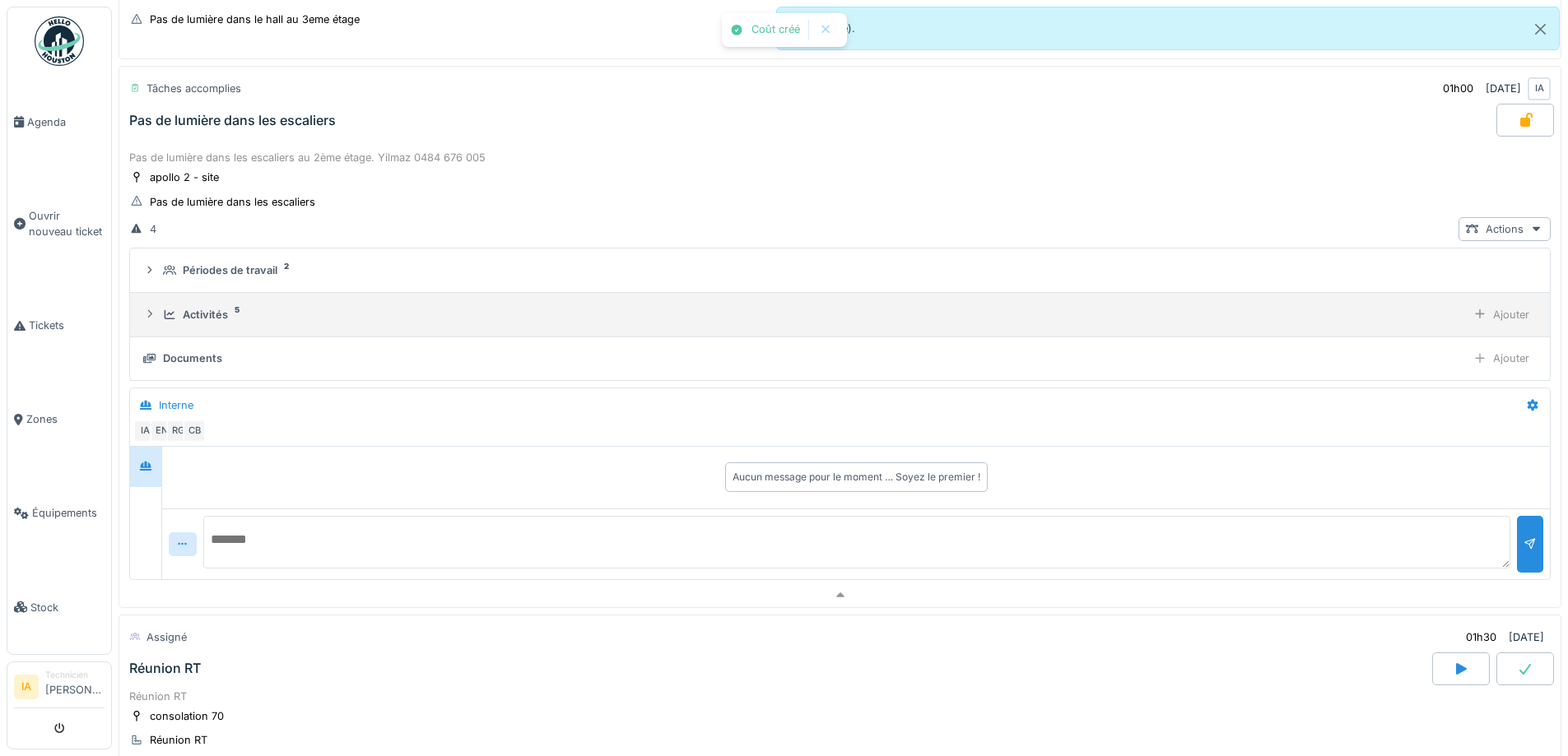
click at [181, 300] on summary "Activités 5 Ajouter" at bounding box center [841, 314] width 1407 height 31
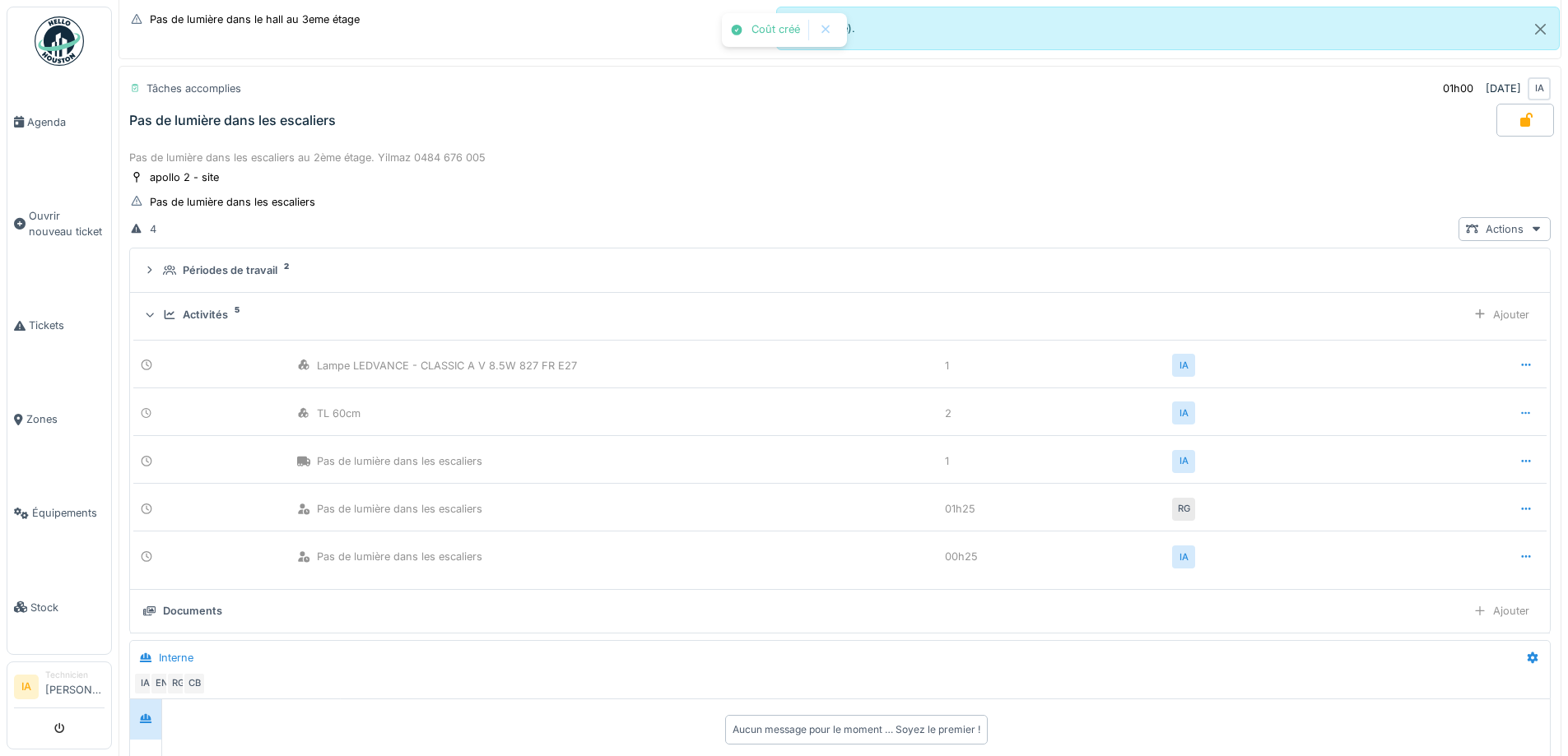
click at [180, 305] on div "Activités 5 Ajouter" at bounding box center [840, 314] width 1394 height 24
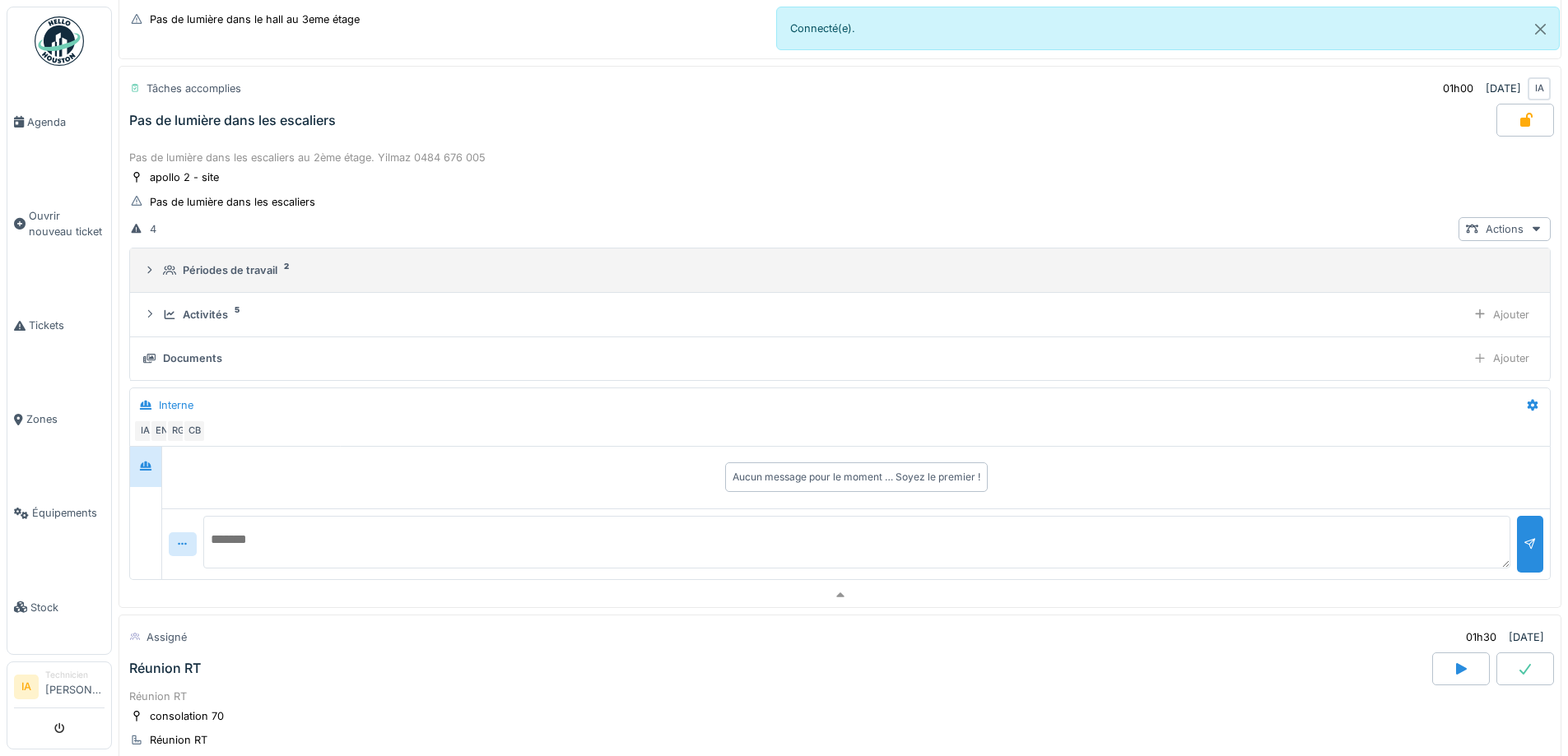
click at [208, 279] on summary "Périodes de travail 2" at bounding box center [841, 270] width 1407 height 31
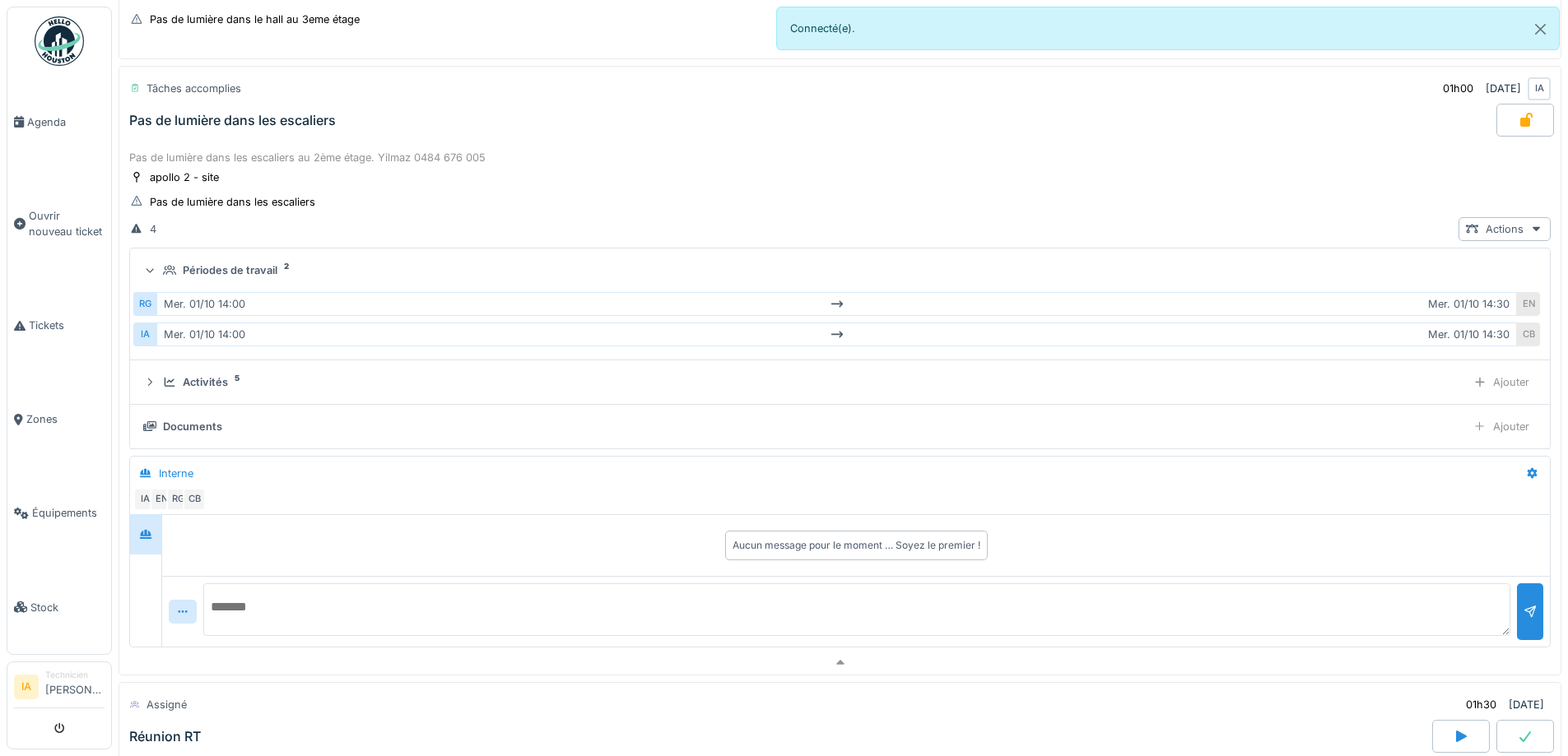
click at [208, 279] on summary "Périodes de travail 2" at bounding box center [841, 270] width 1407 height 31
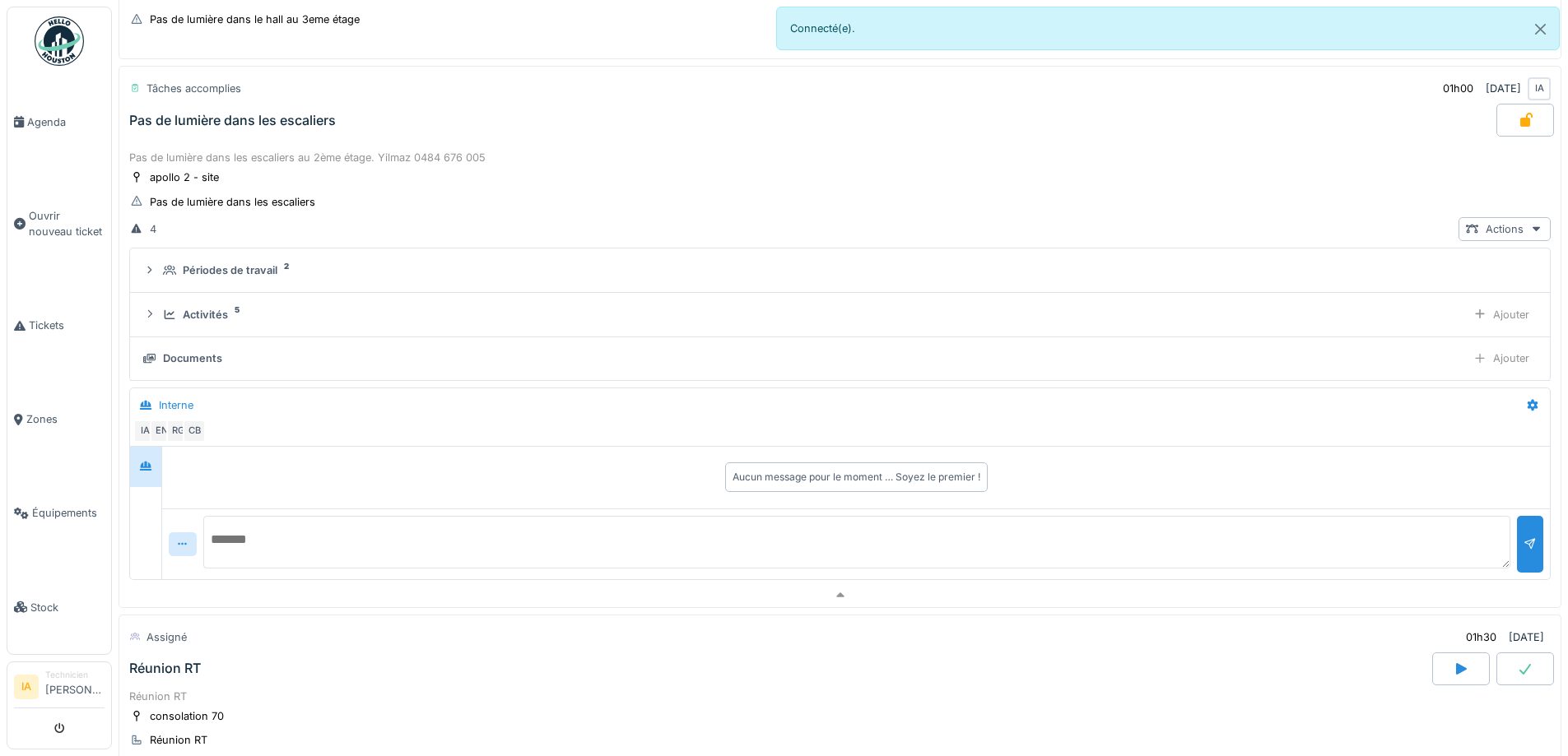
click at [299, 536] on textarea at bounding box center [856, 542] width 1307 height 53
type textarea "*"
type textarea "**********"
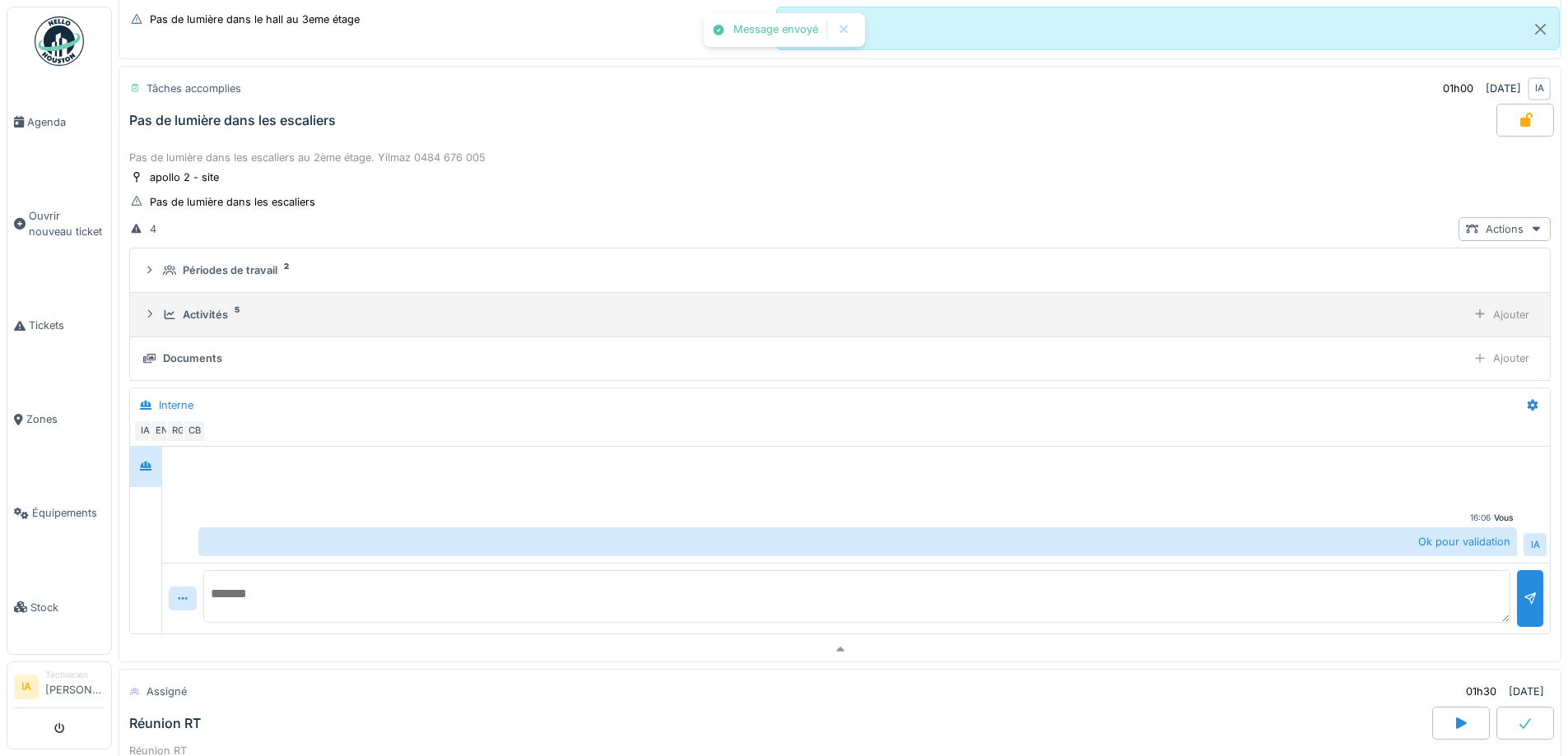
click at [216, 310] on div "Activités" at bounding box center [205, 314] width 45 height 16
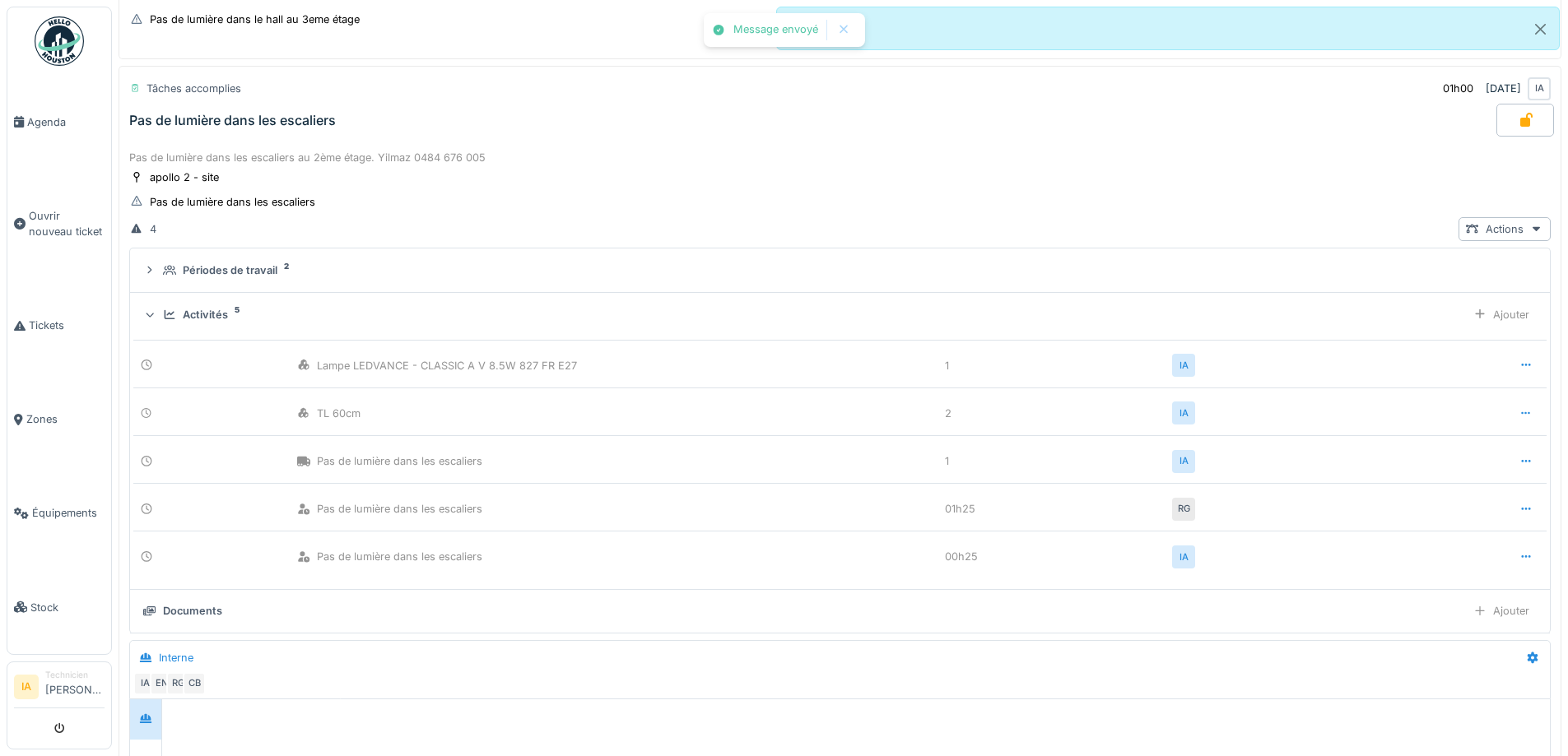
click at [216, 310] on div "Activités" at bounding box center [205, 314] width 45 height 16
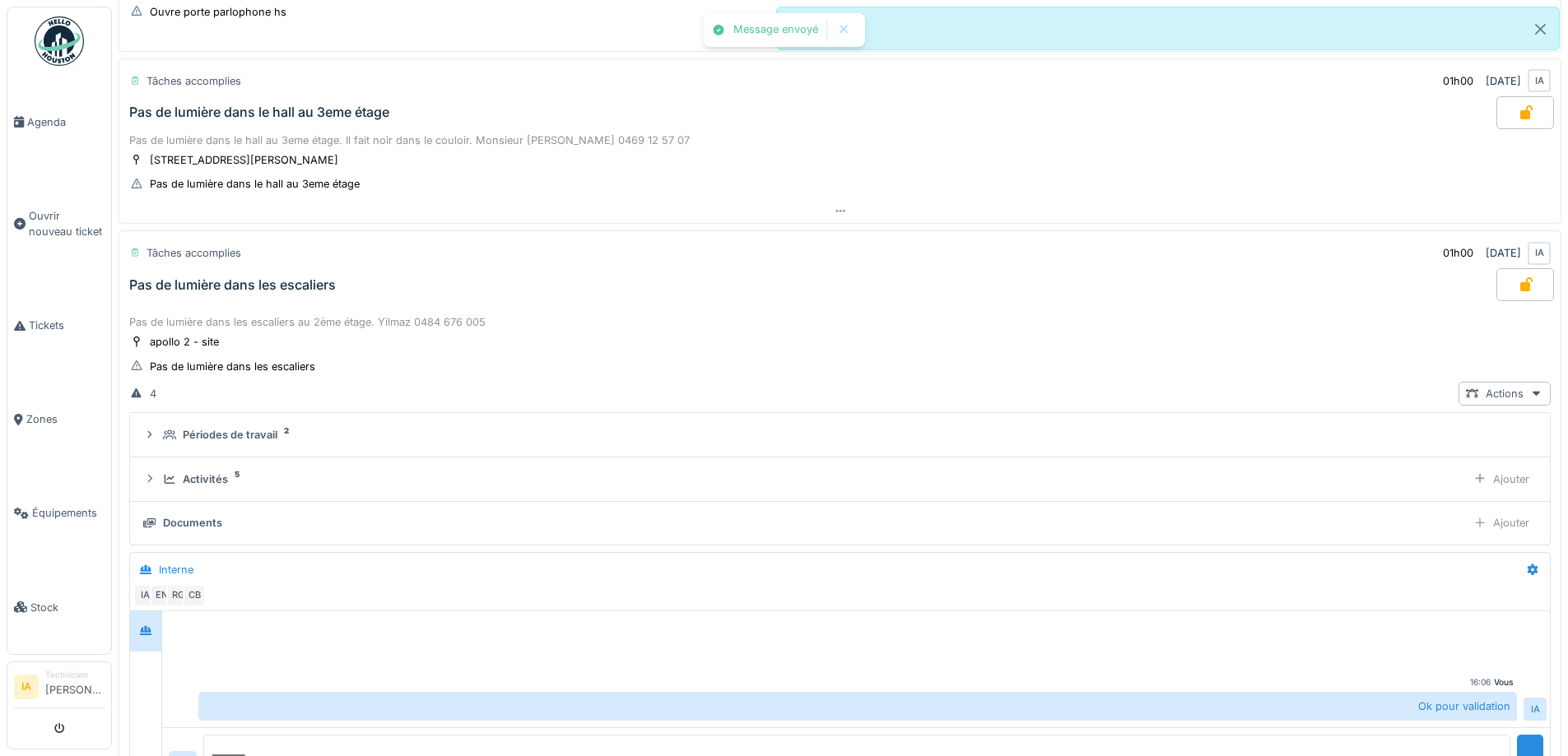
click at [231, 305] on div "Tâches accomplies 01h00 [DATE] IA Pas de lumière dans les escaliers" at bounding box center [841, 271] width 1443 height 81
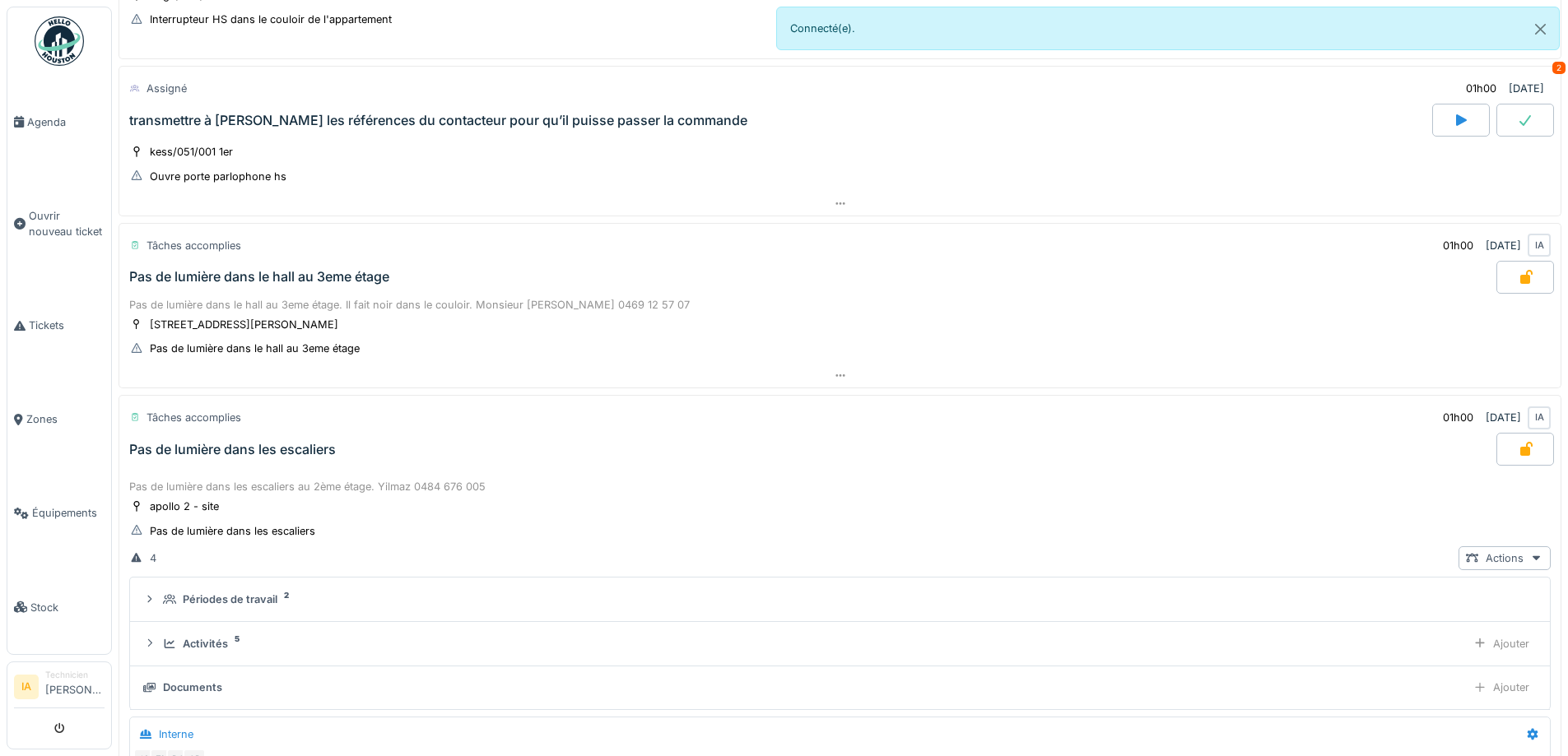
scroll to position [1114, 0]
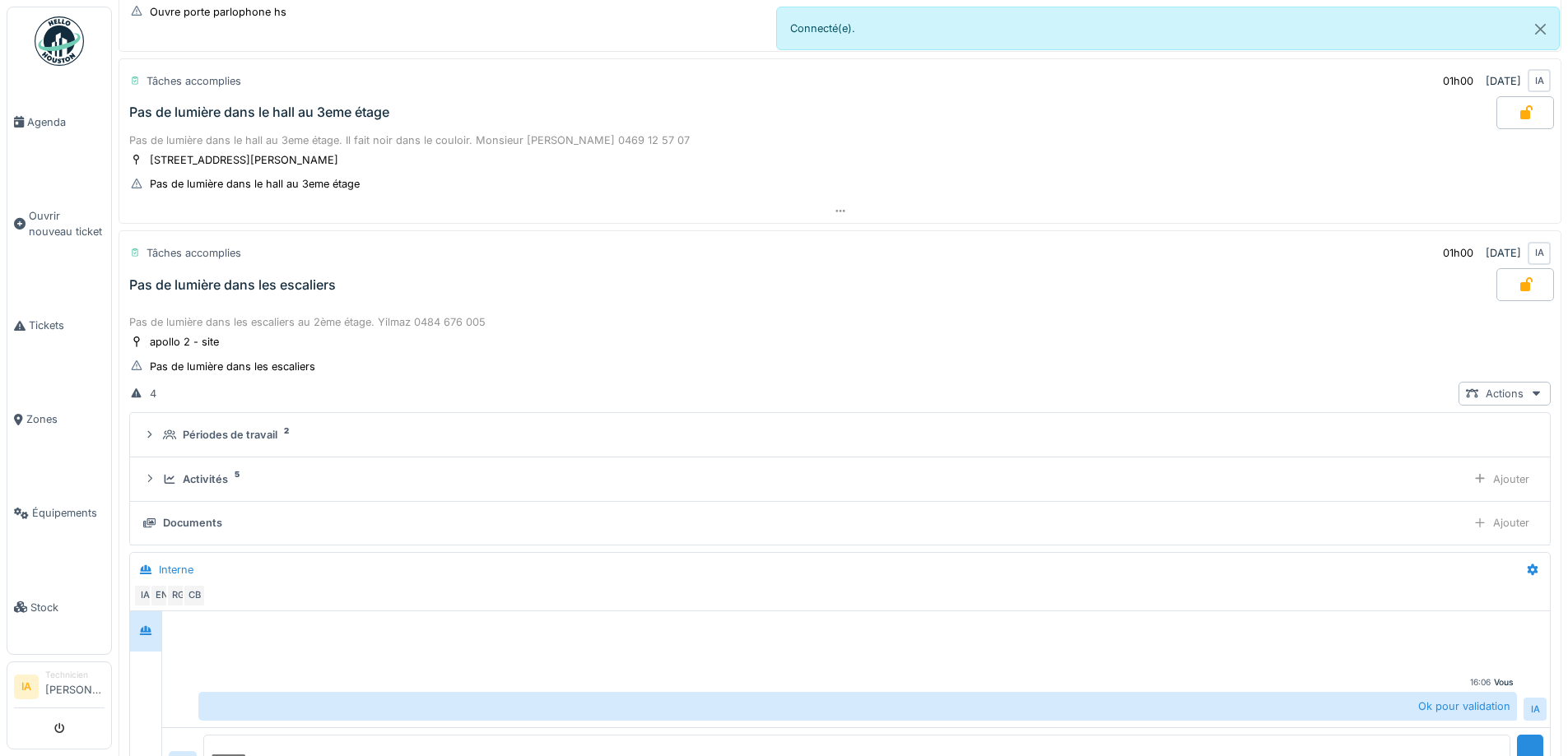
click at [156, 284] on div "Pas de lumière dans les escaliers" at bounding box center [233, 285] width 206 height 16
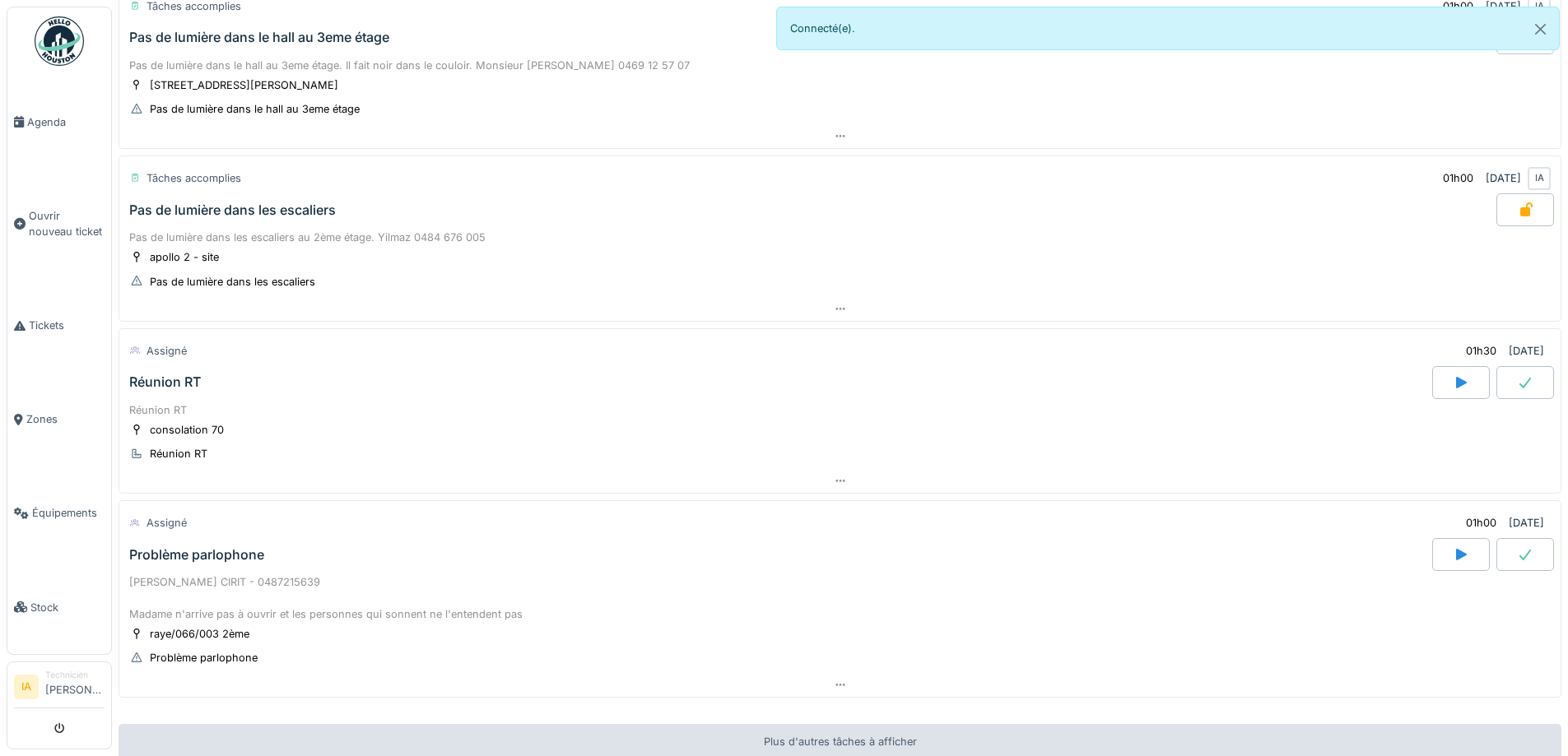
scroll to position [1346, 0]
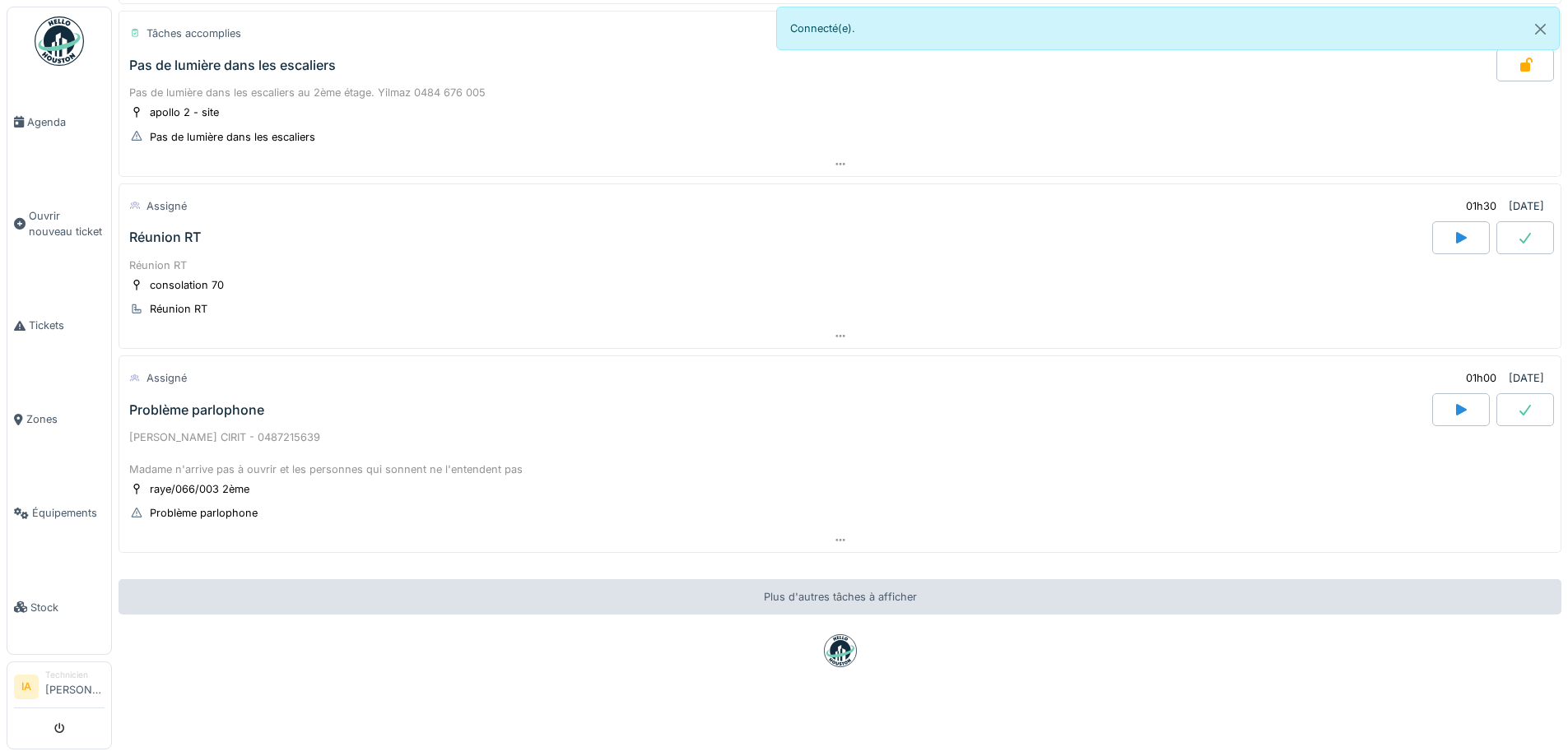
click at [1518, 404] on icon at bounding box center [1526, 410] width 17 height 13
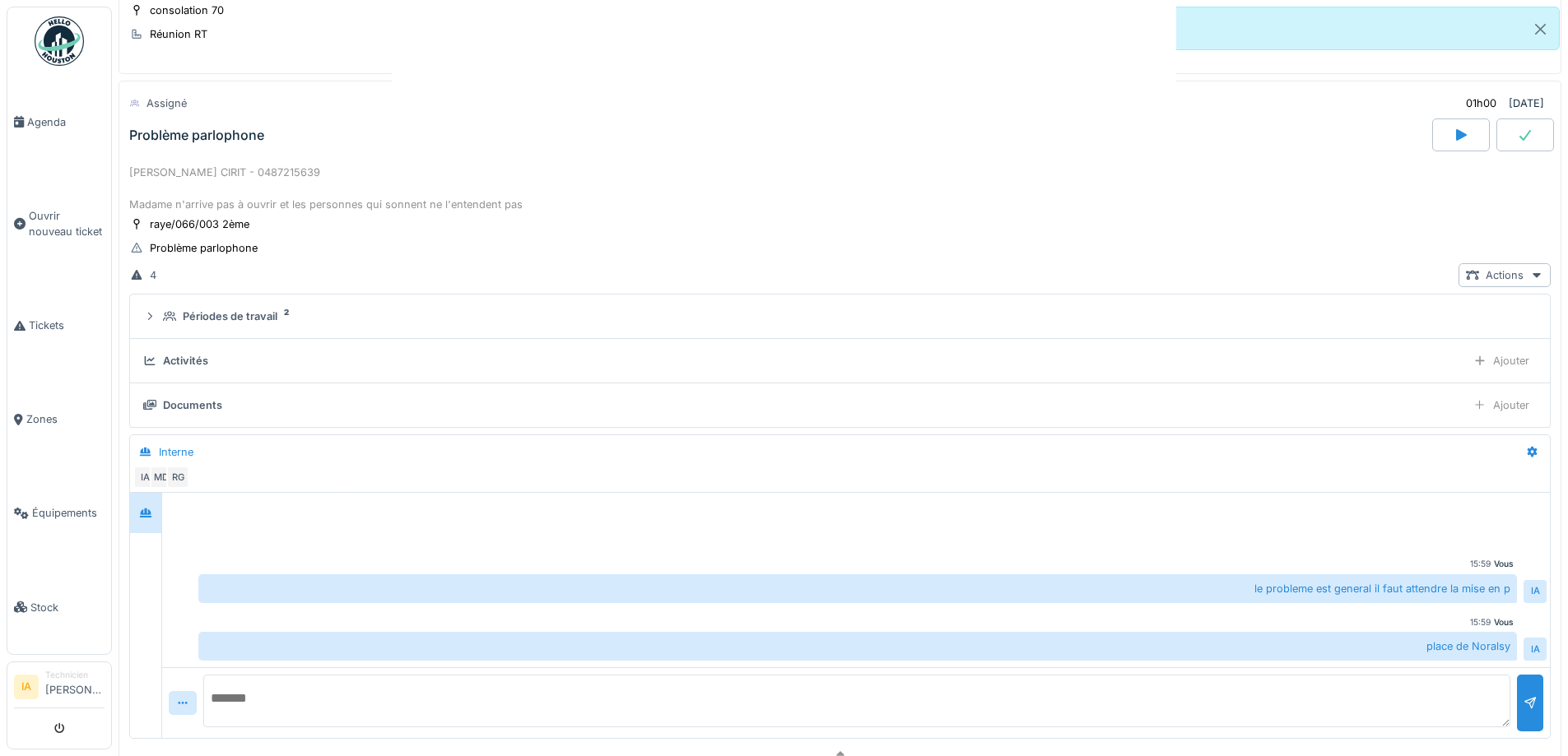
scroll to position [1623, 0]
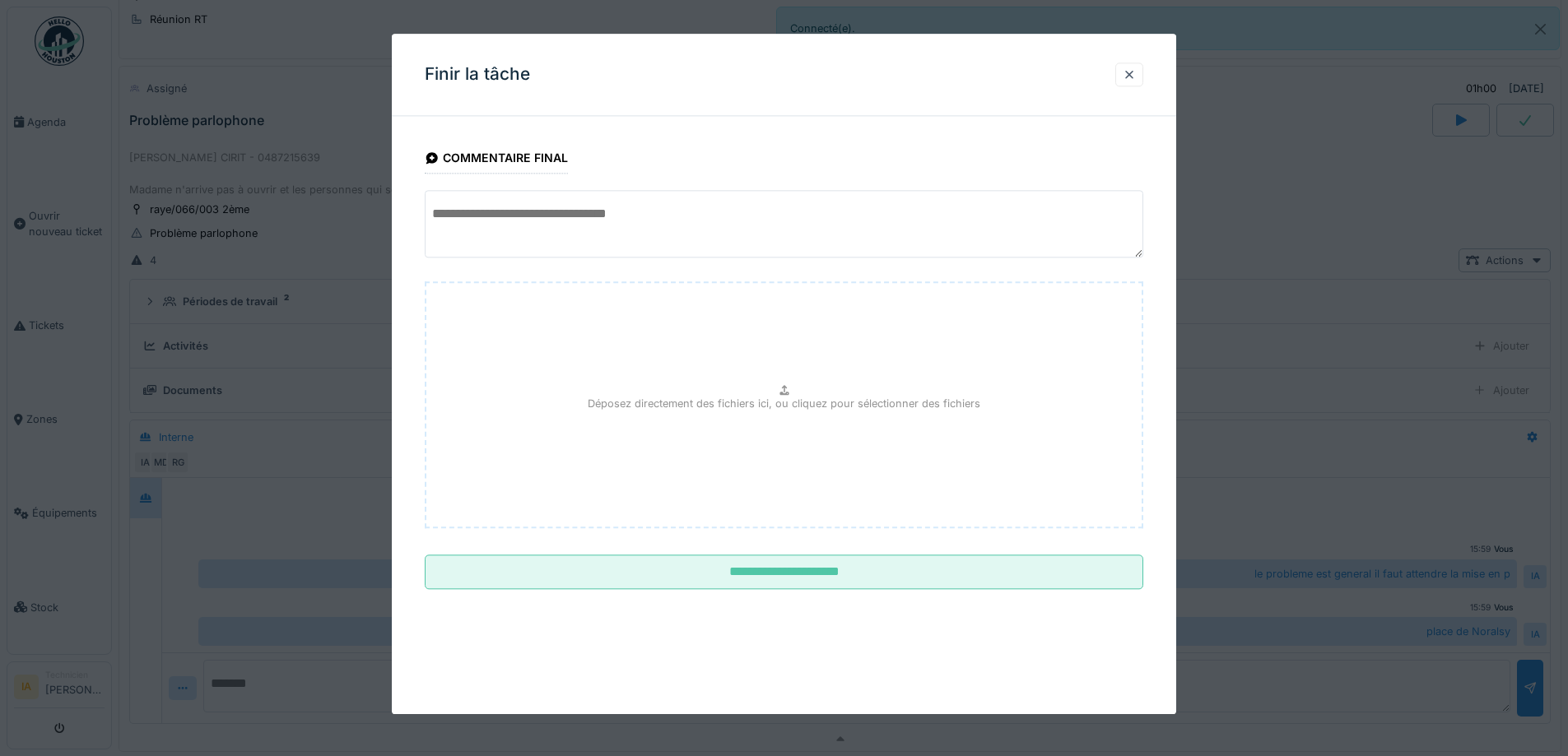
click at [645, 593] on fieldset "**********" at bounding box center [784, 366] width 718 height 473
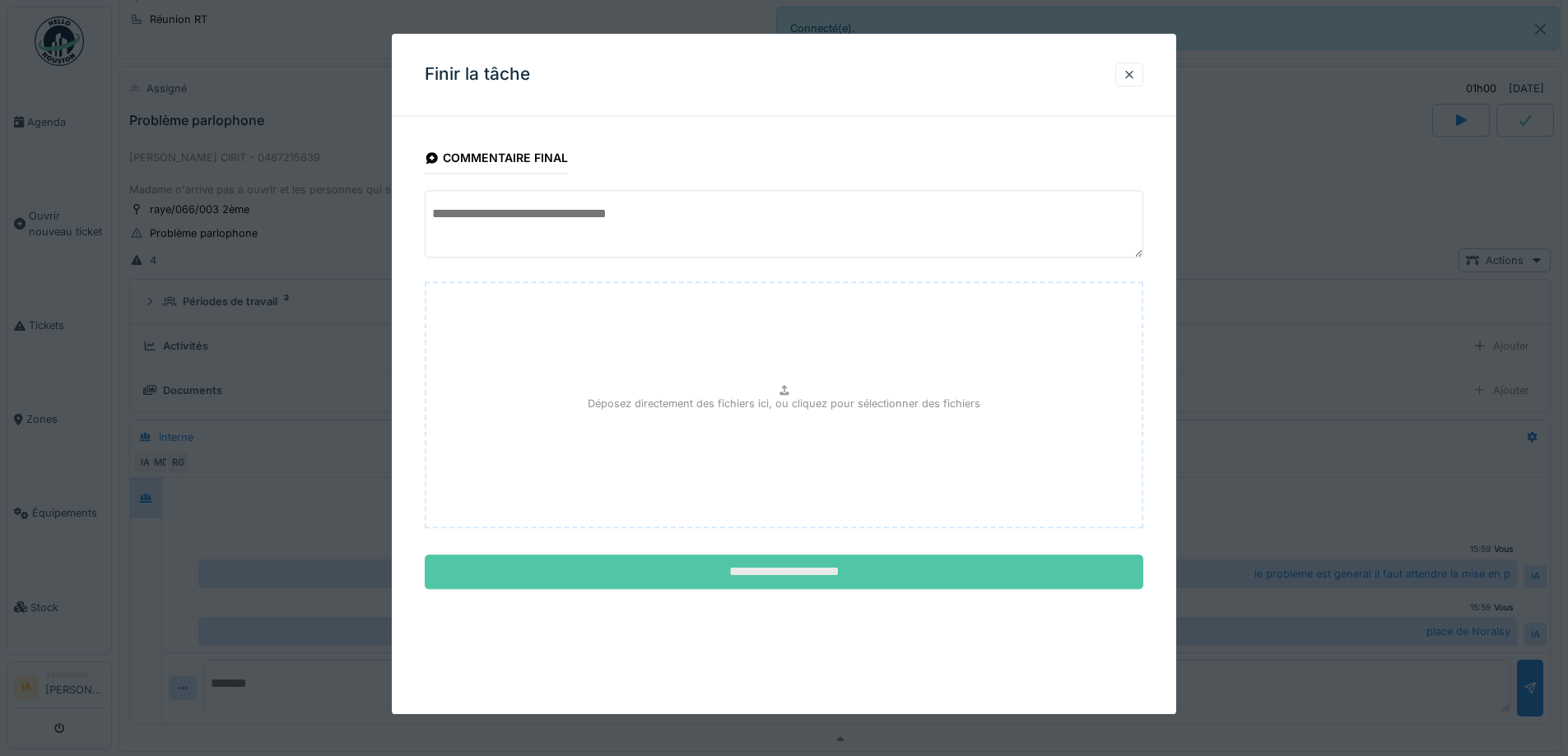
click at [625, 580] on input "**********" at bounding box center [784, 573] width 718 height 35
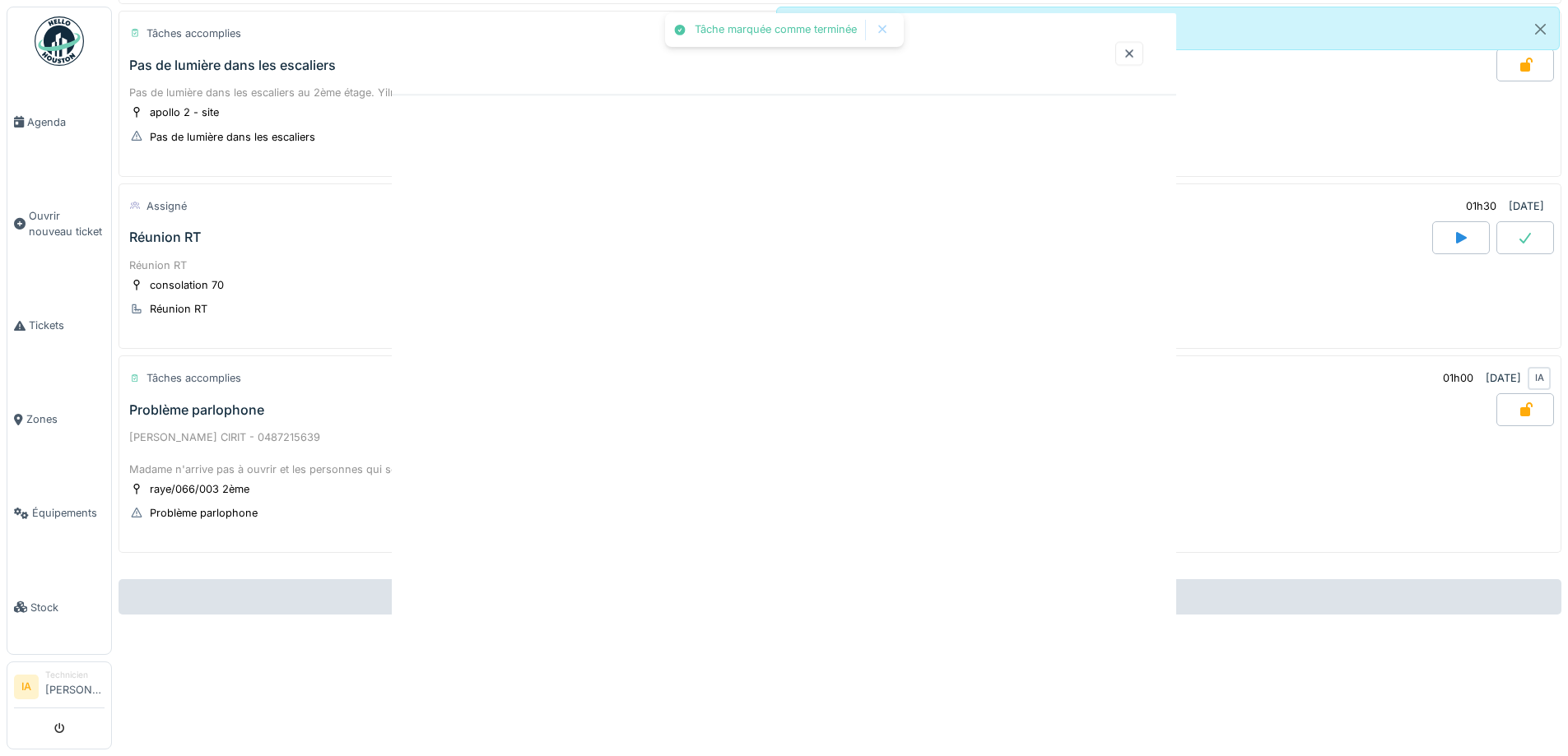
scroll to position [1346, 0]
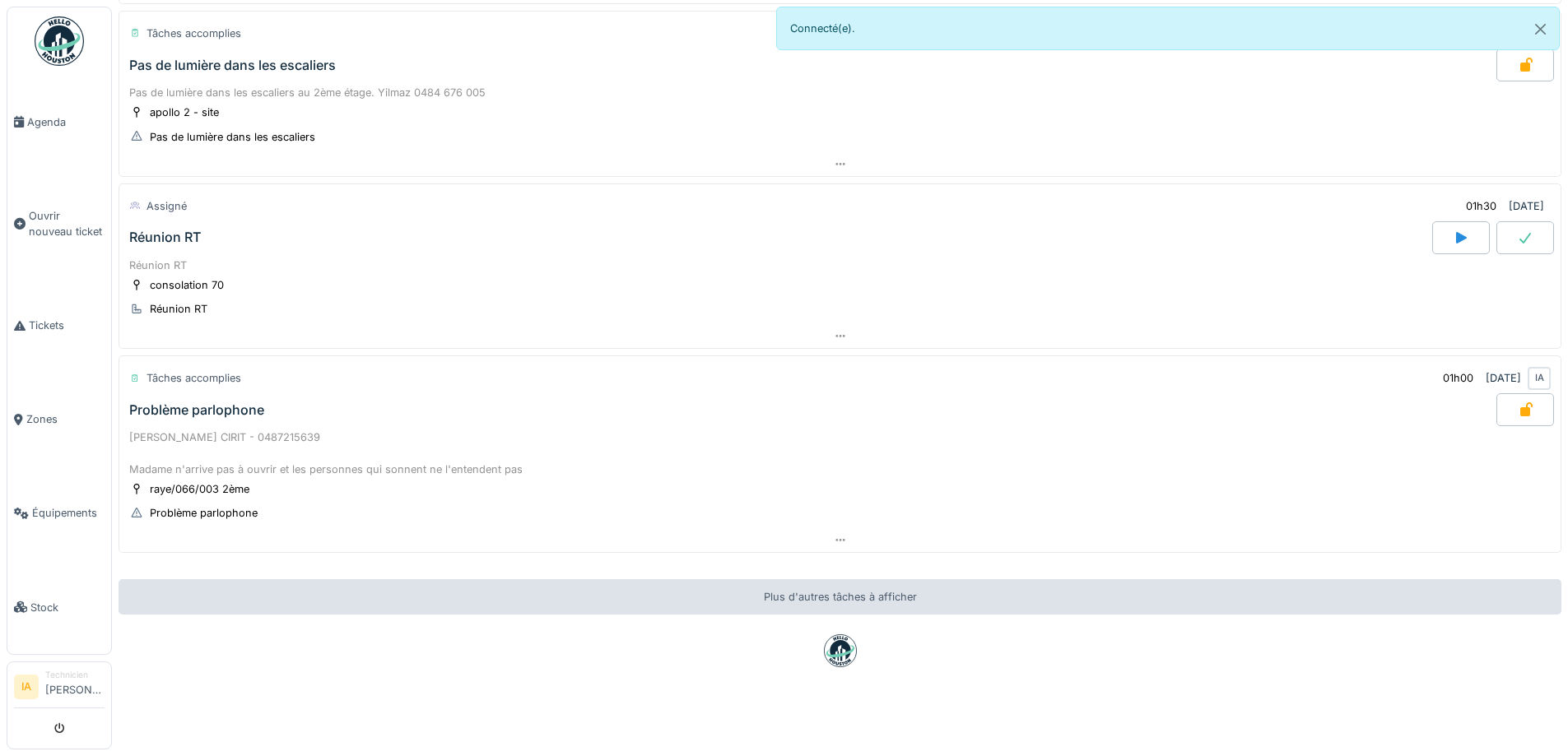
click at [236, 445] on div "[PERSON_NAME] CIRIT - 0487215639 Madame n'arrive pas à ouvrir et les personnes …" at bounding box center [841, 453] width 1422 height 48
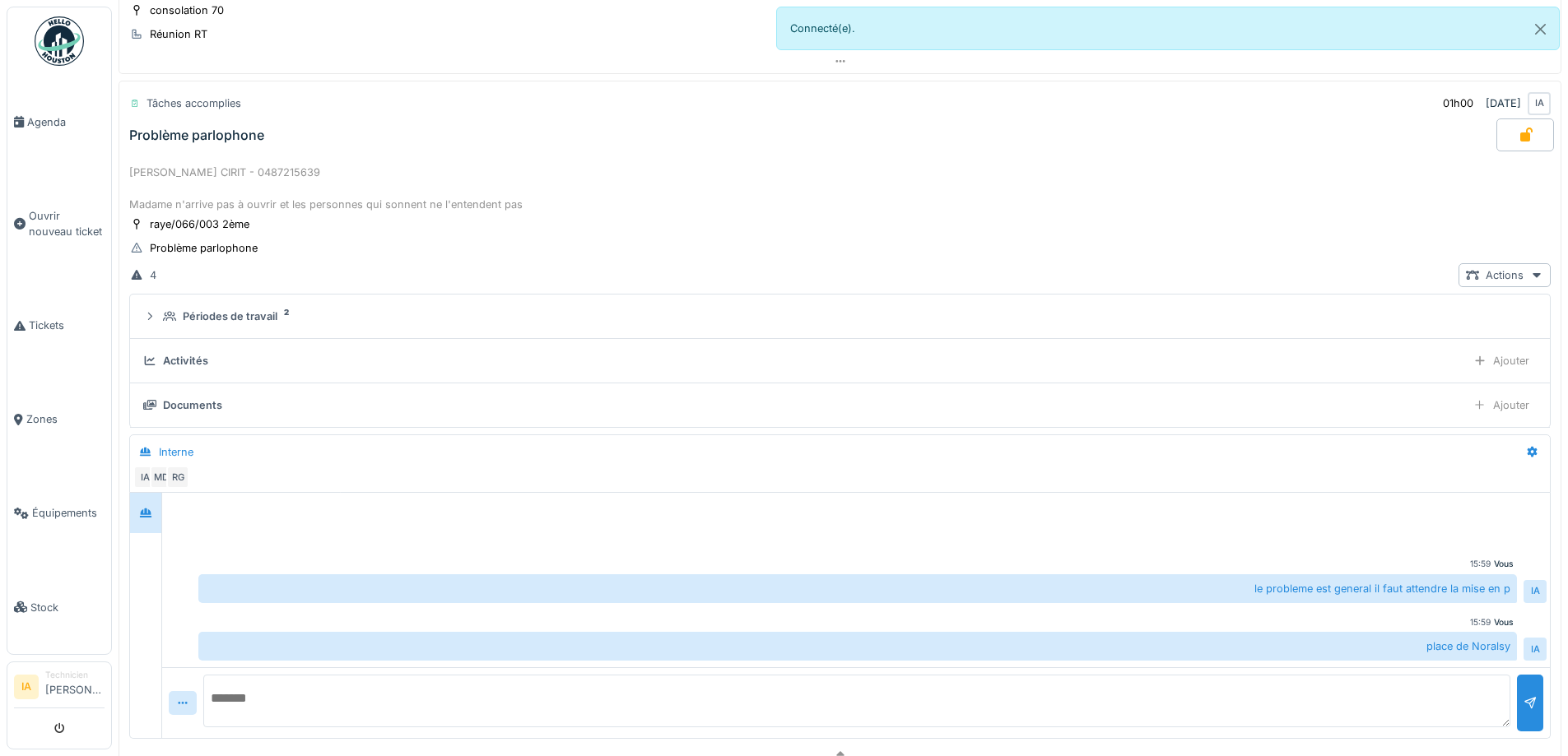
scroll to position [1623, 0]
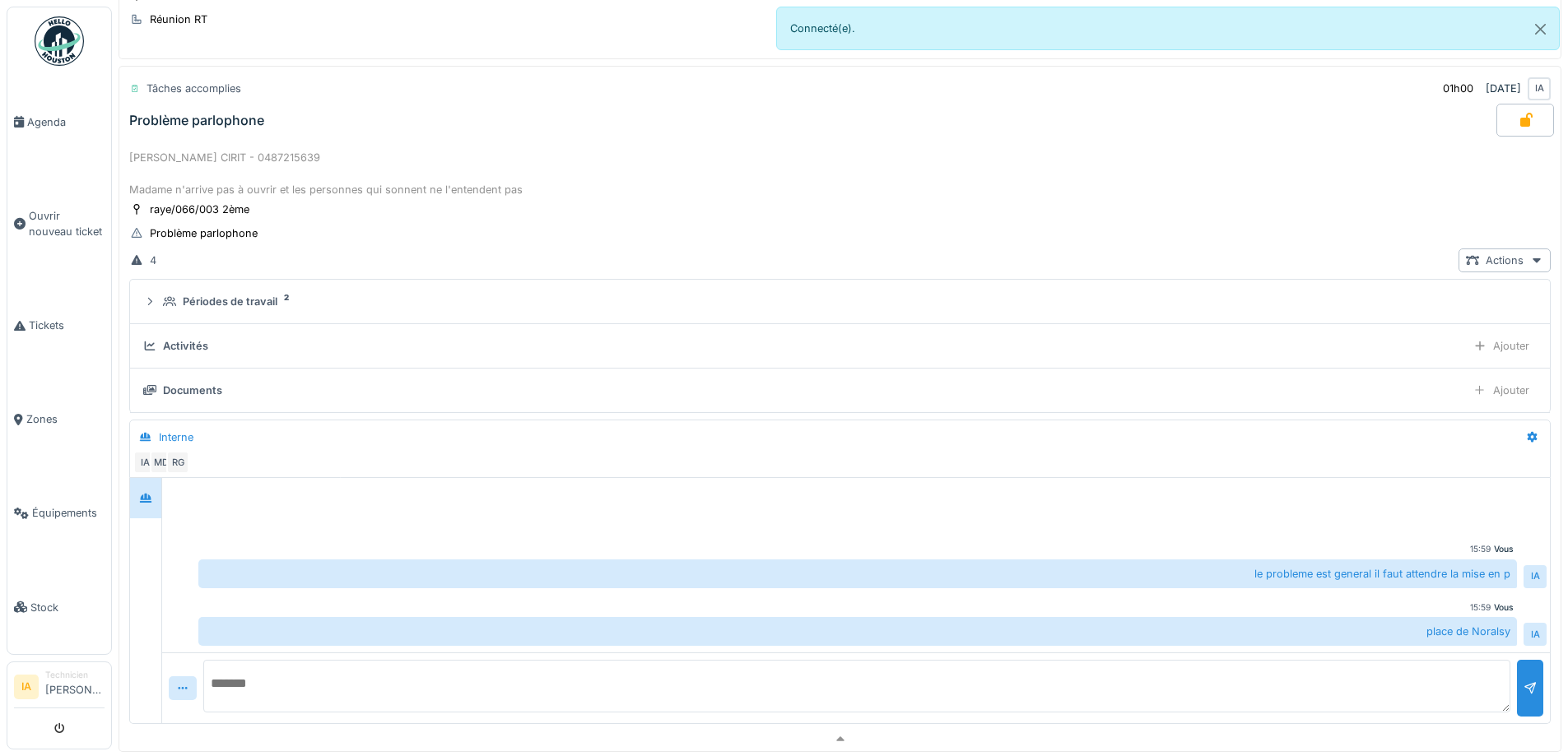
click at [161, 380] on div "Documents Ajouter" at bounding box center [840, 390] width 1394 height 24
click at [166, 347] on div "Activités" at bounding box center [185, 346] width 45 height 16
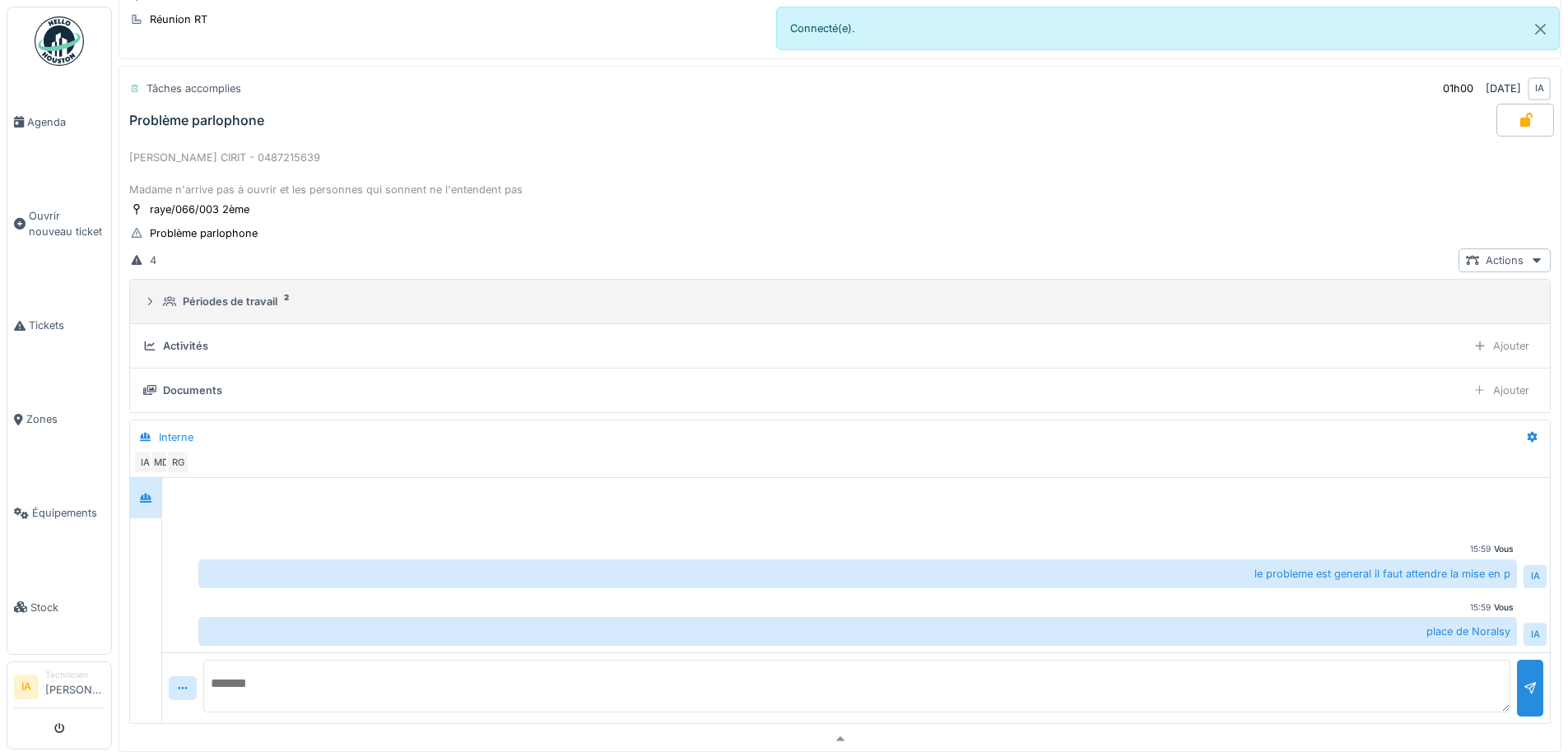
click at [215, 315] on summary "Périodes de travail 2" at bounding box center [841, 301] width 1407 height 31
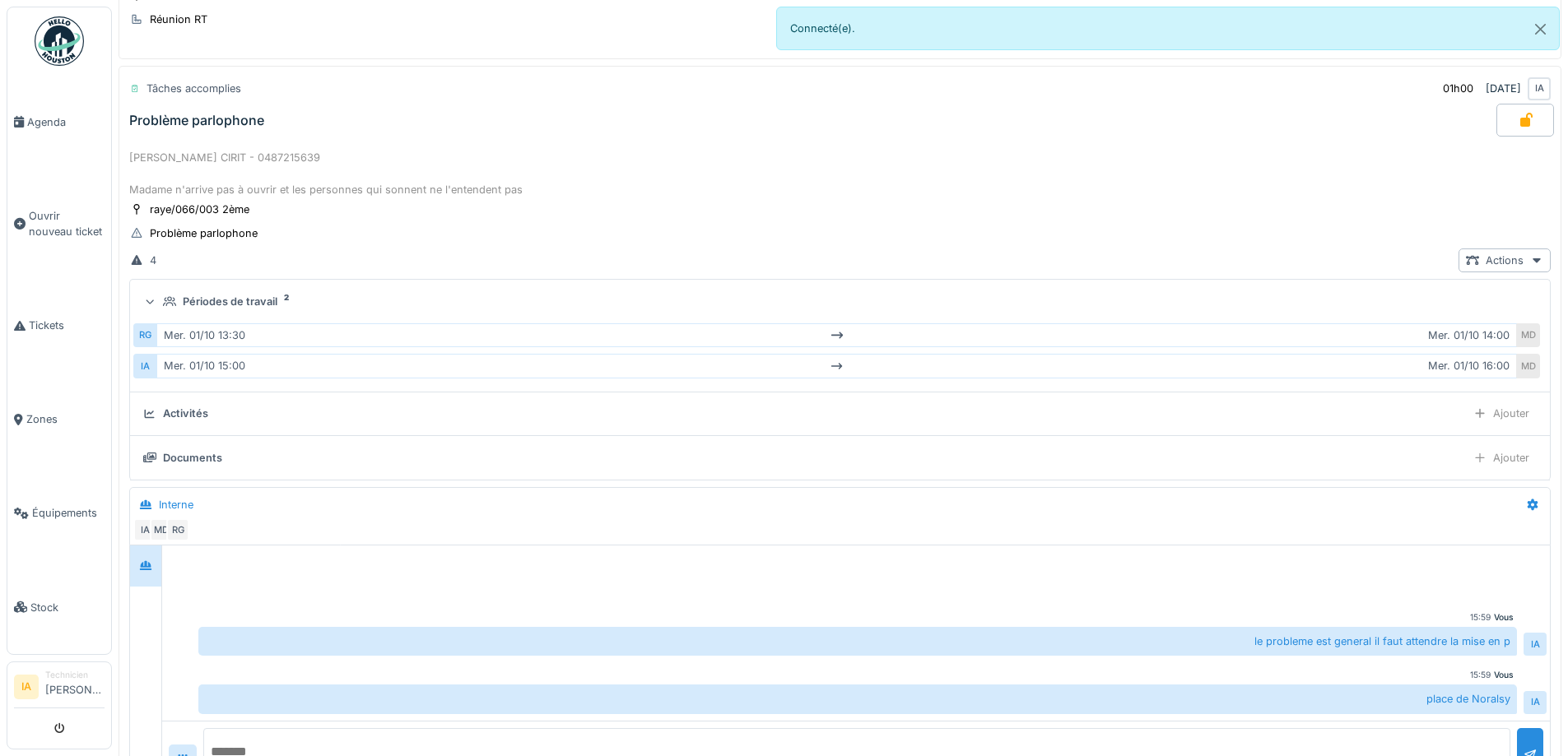
click at [215, 315] on summary "Périodes de travail 2" at bounding box center [841, 301] width 1407 height 31
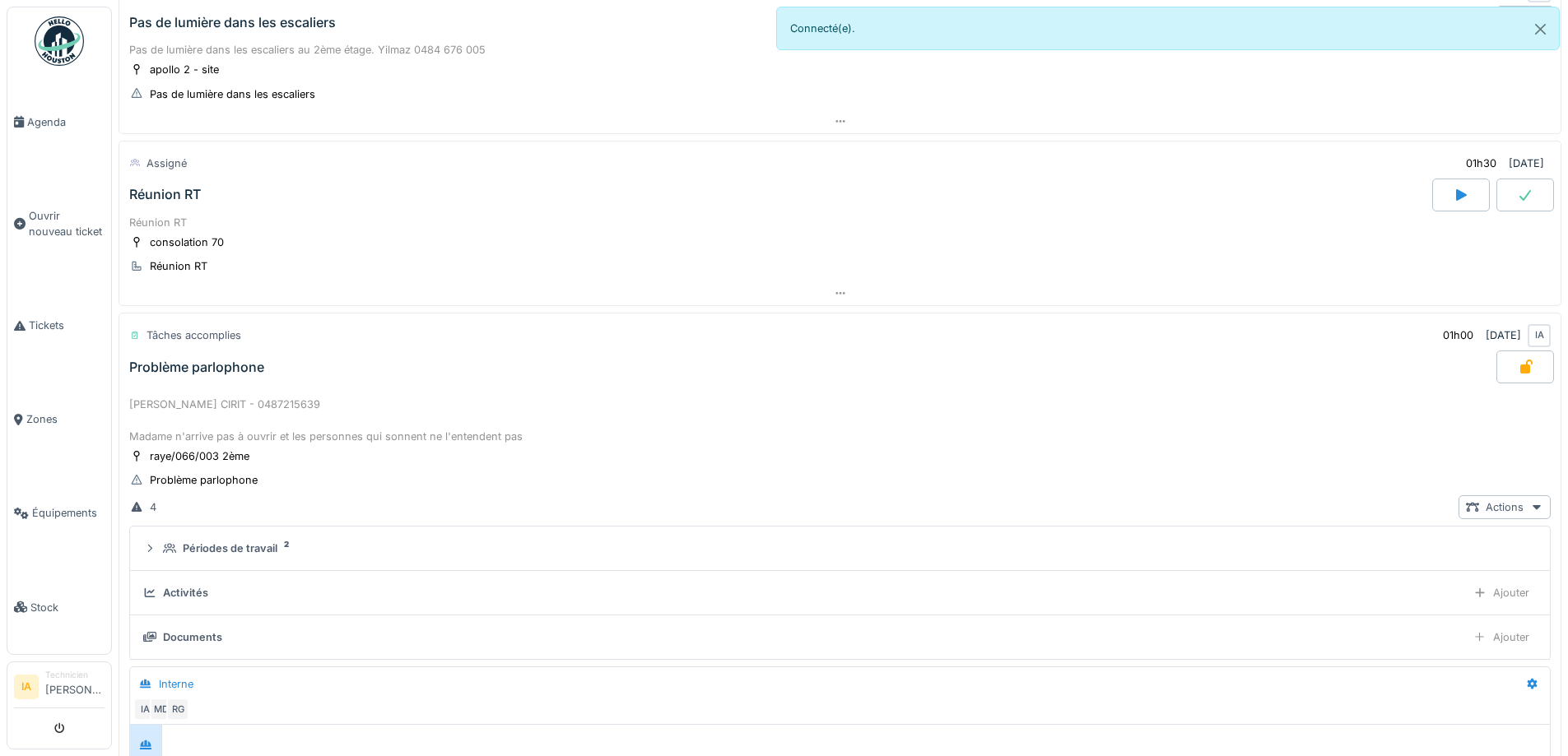
click at [178, 428] on div "[PERSON_NAME] CIRIT - 0487215639 Madame n'arrive pas à ouvrir et les personnes …" at bounding box center [841, 421] width 1422 height 48
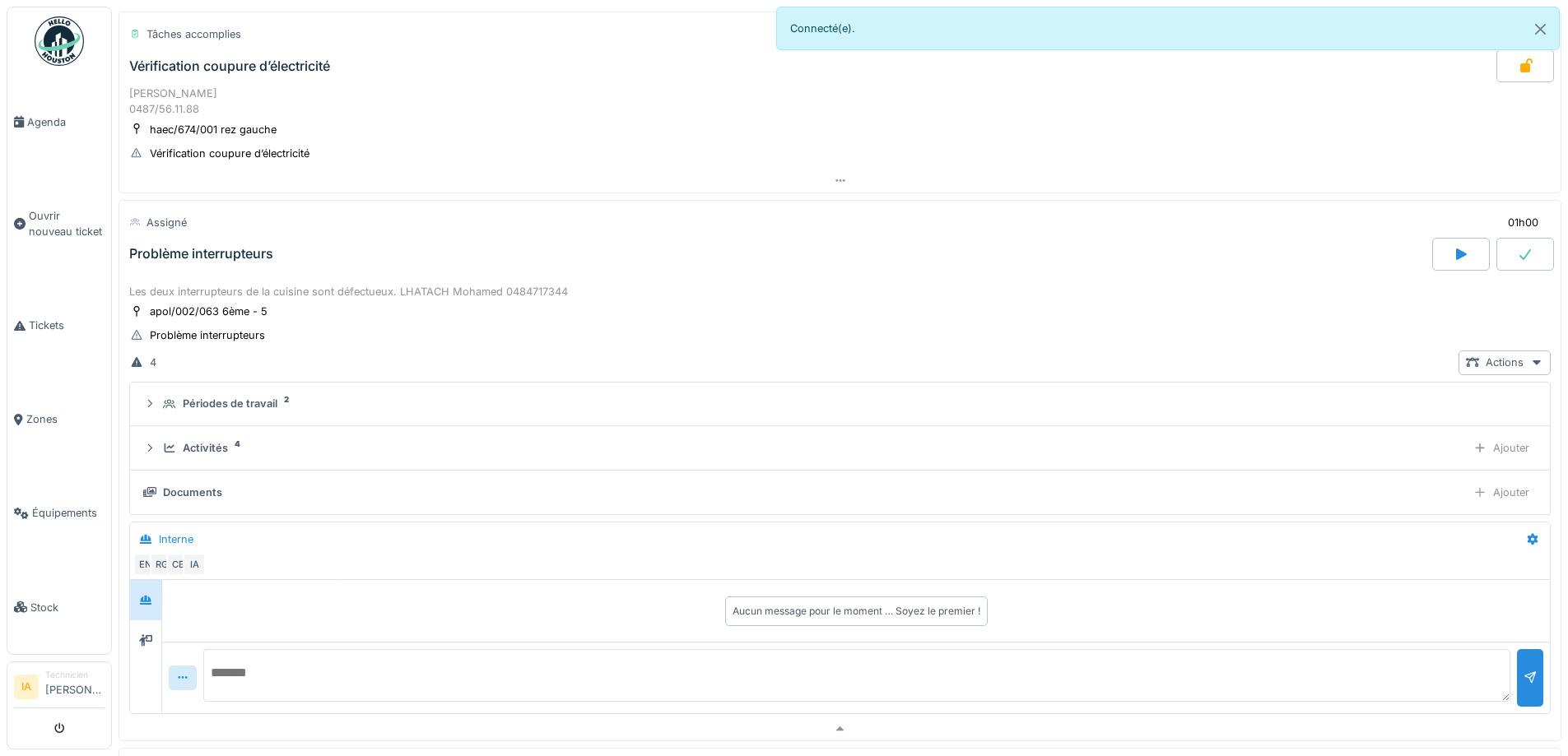
scroll to position [0, 0]
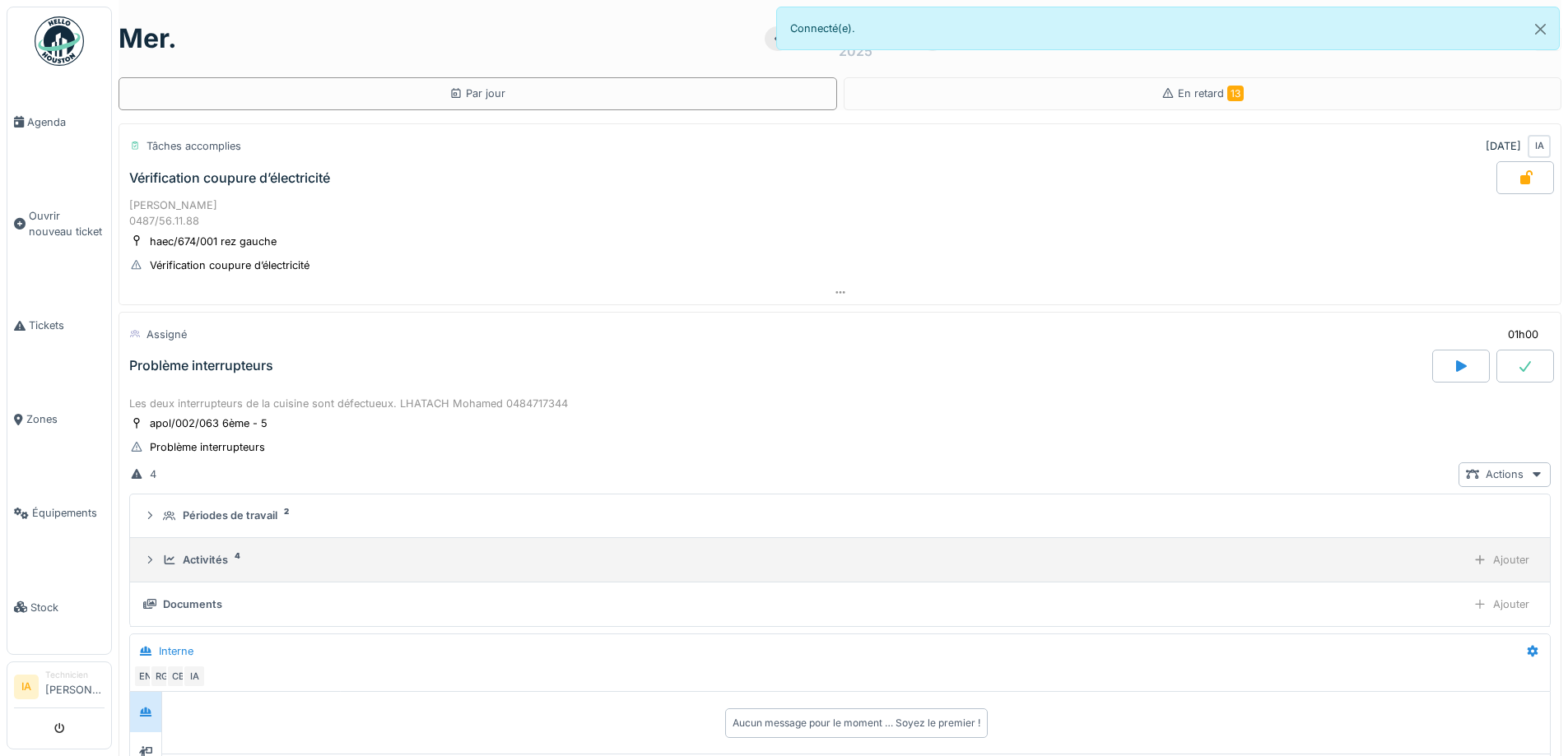
click at [187, 558] on div "Activités" at bounding box center [205, 560] width 45 height 16
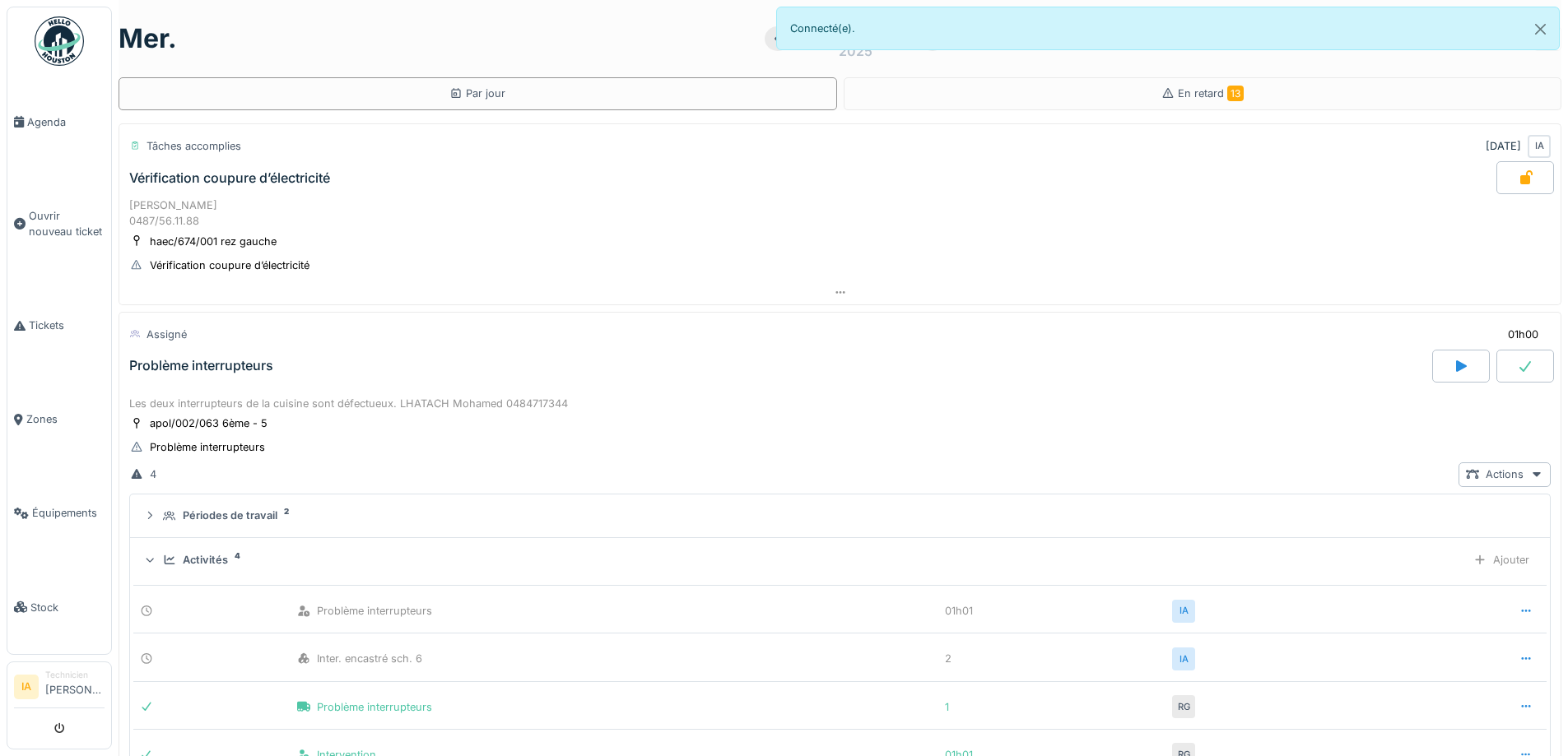
click at [187, 558] on div "Activités" at bounding box center [205, 560] width 45 height 16
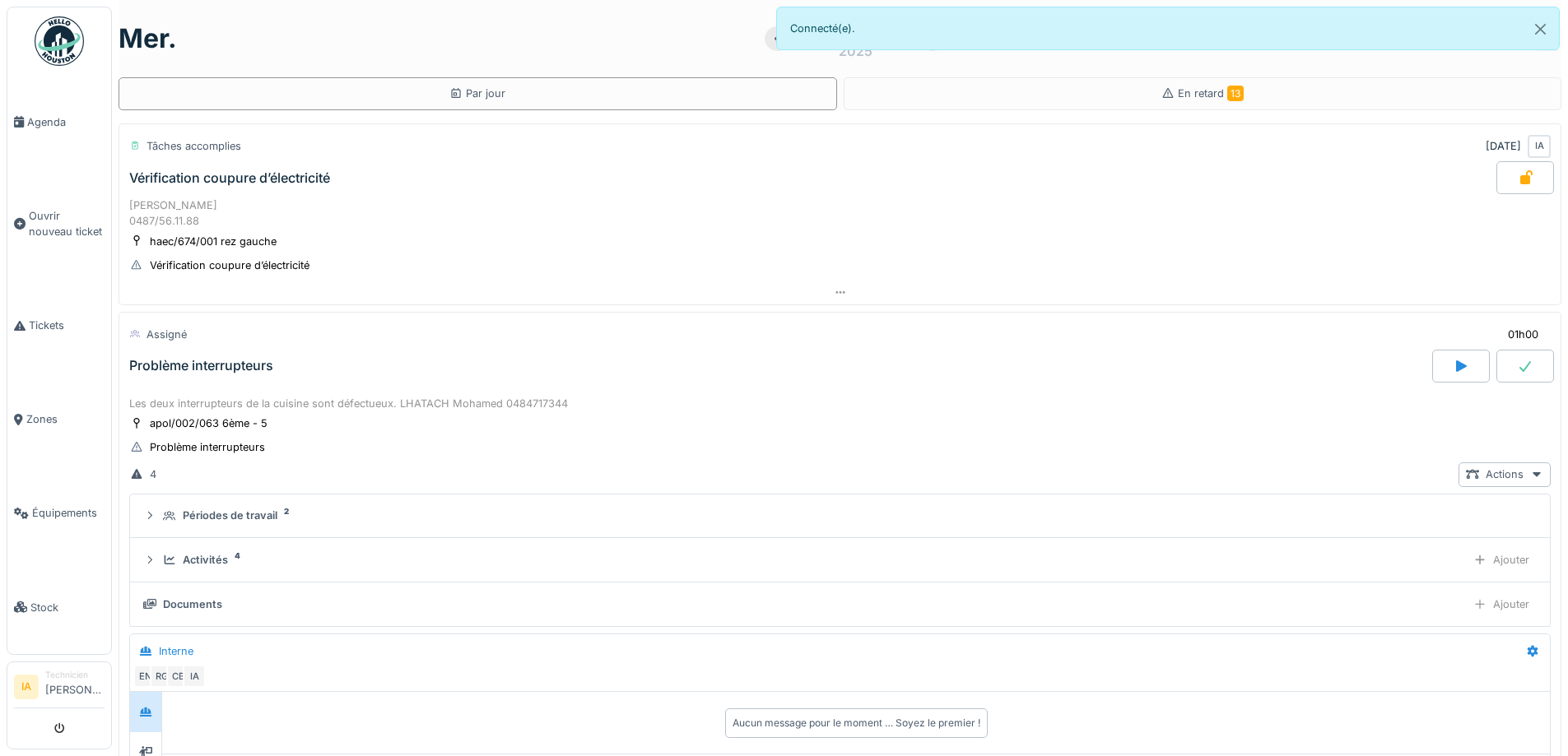
click at [204, 347] on div "Assigné 01h00" at bounding box center [841, 334] width 1422 height 31
click at [201, 358] on div "Problème interrupteurs" at bounding box center [201, 366] width 144 height 16
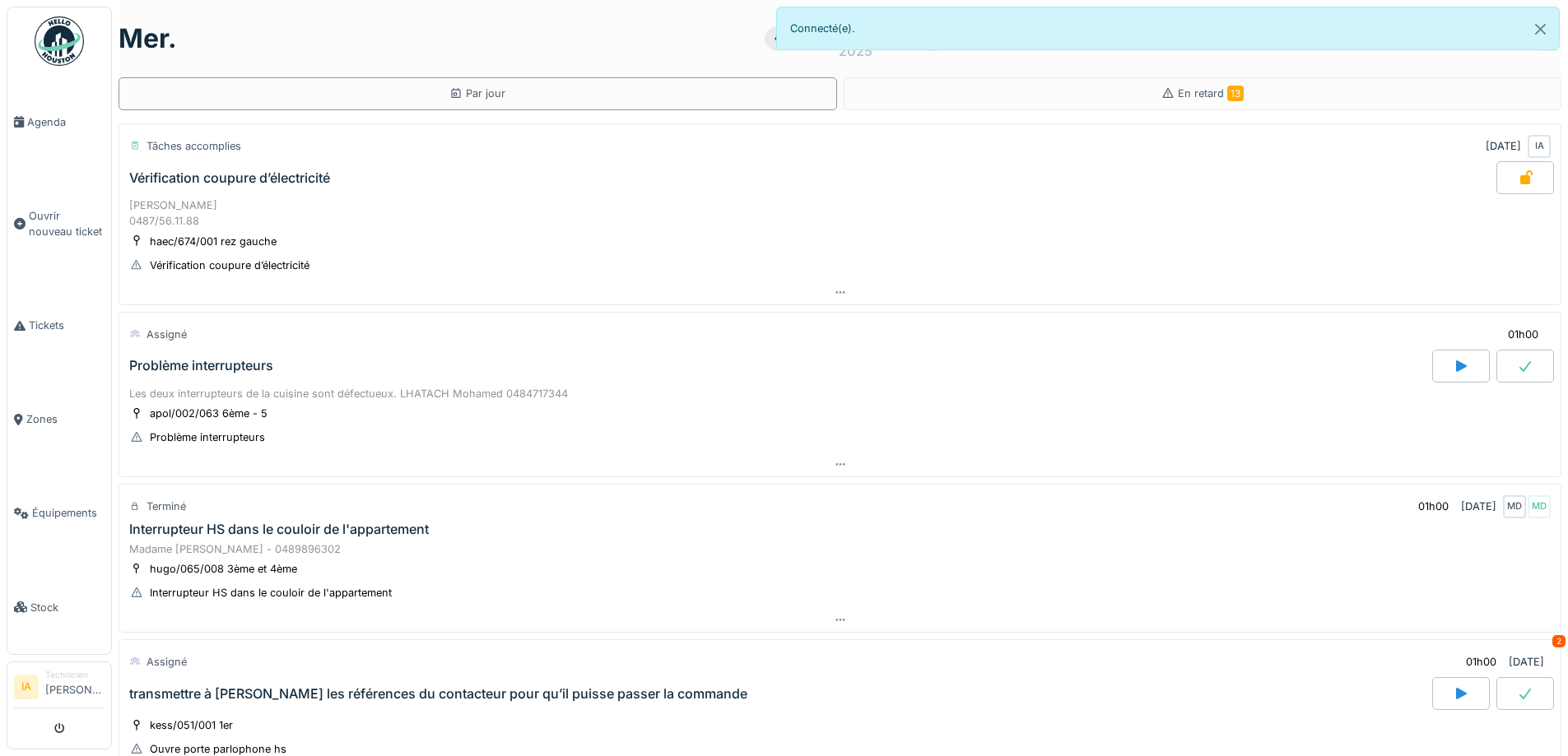
click at [201, 358] on div "Problème interrupteurs" at bounding box center [201, 366] width 144 height 16
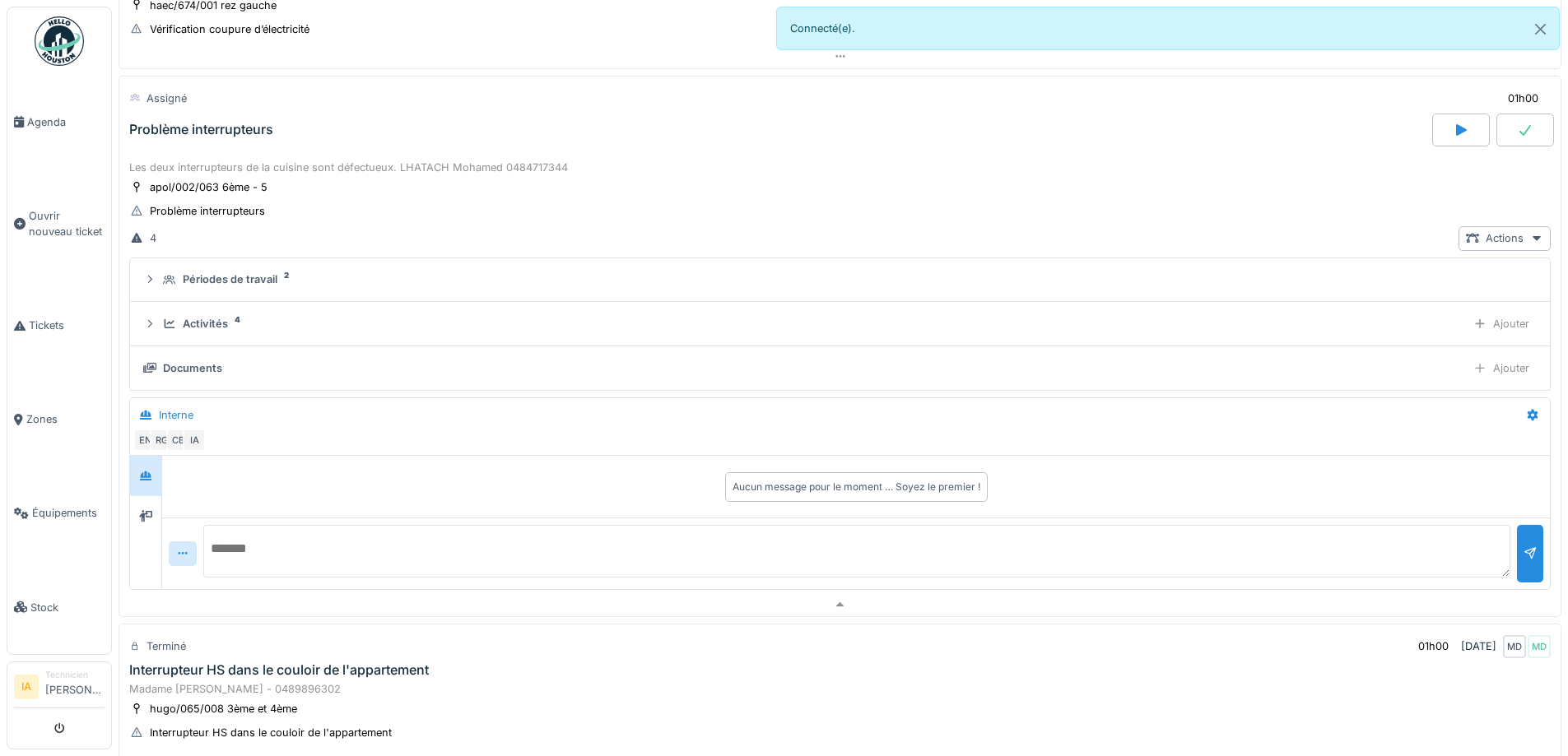
scroll to position [246, 0]
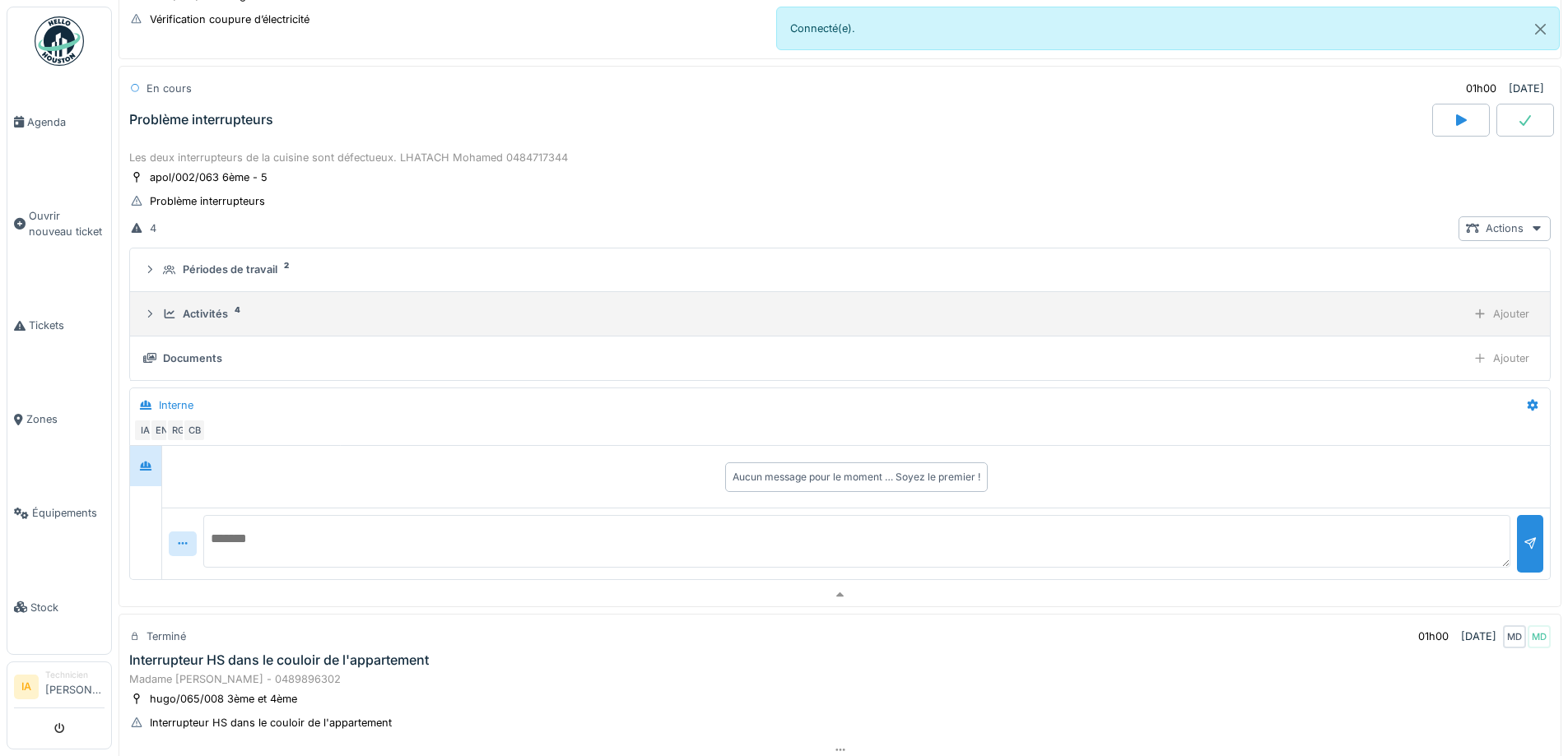
click at [178, 306] on div "Activités 4" at bounding box center [811, 314] width 1296 height 16
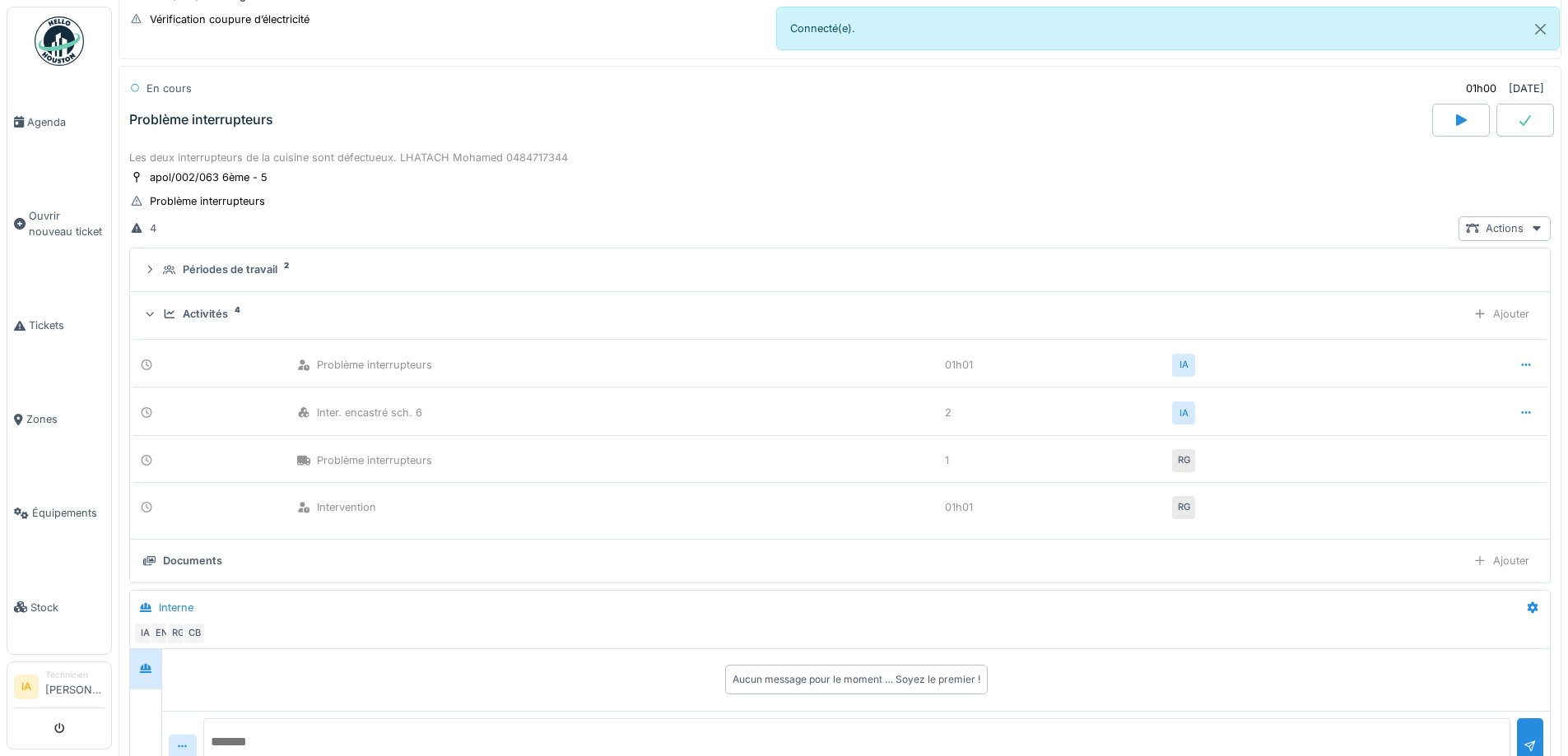
click at [175, 311] on icon at bounding box center [169, 314] width 13 height 11
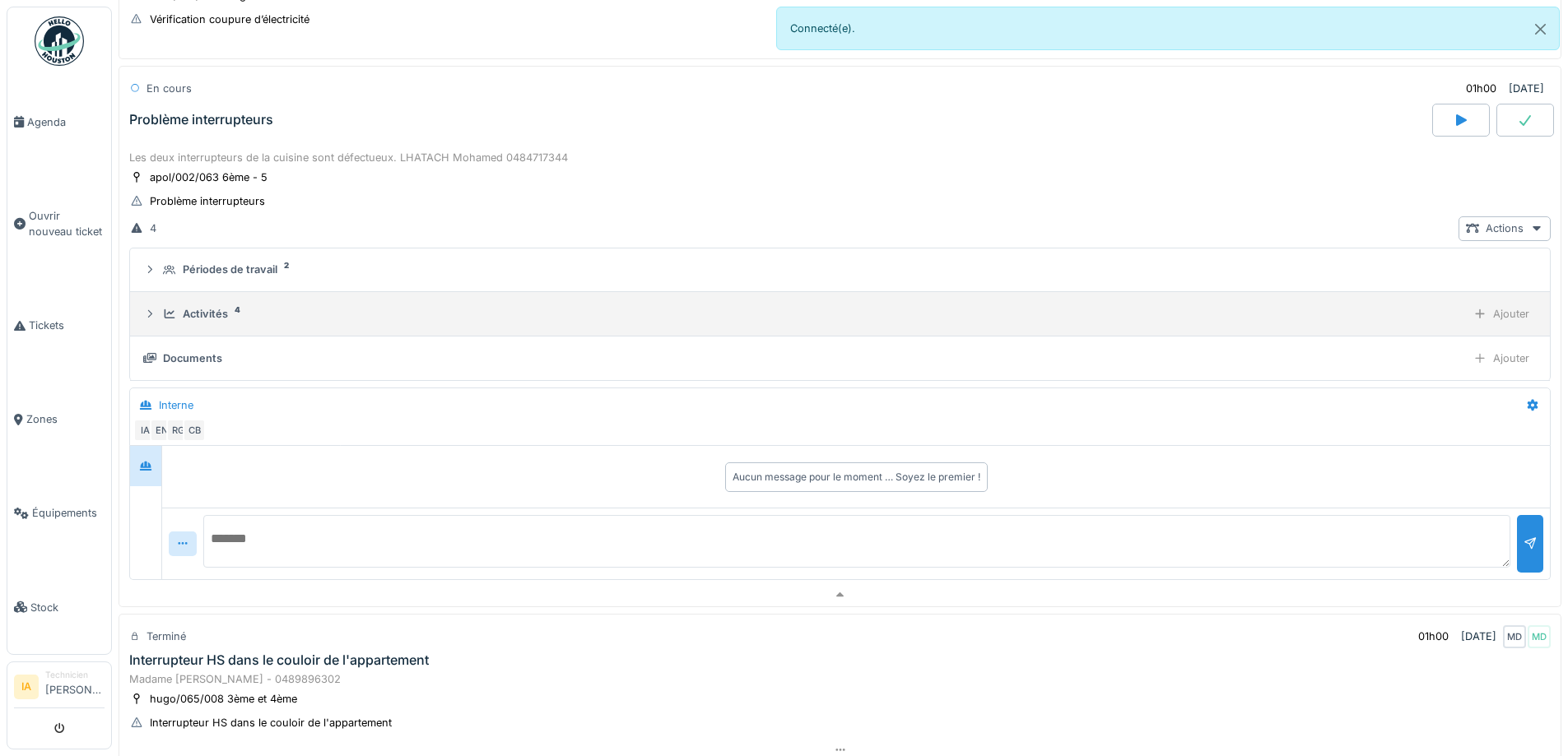
click at [173, 324] on div "Activités 4 Ajouter" at bounding box center [840, 314] width 1394 height 24
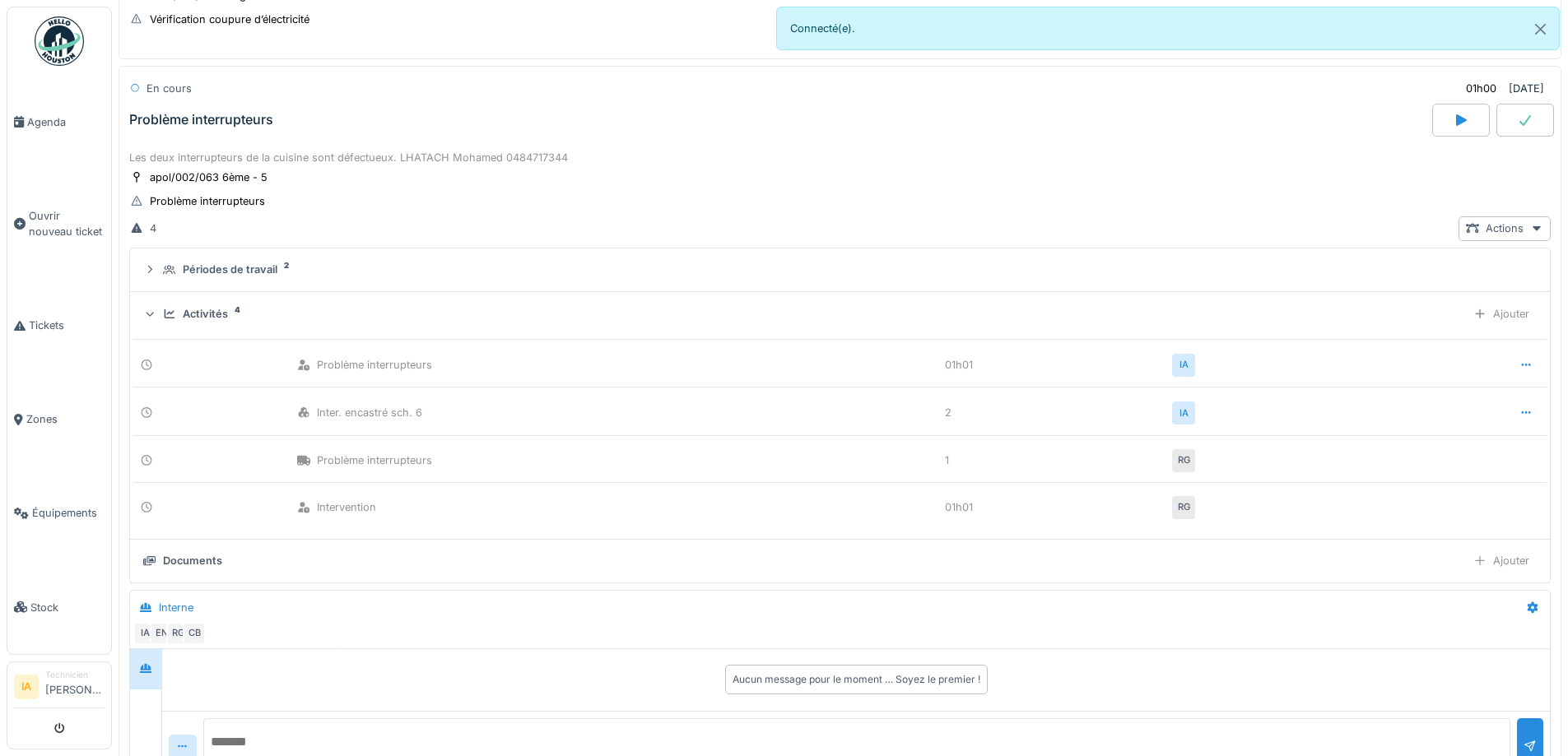
click at [176, 324] on div "Activités 4 Ajouter" at bounding box center [840, 314] width 1394 height 24
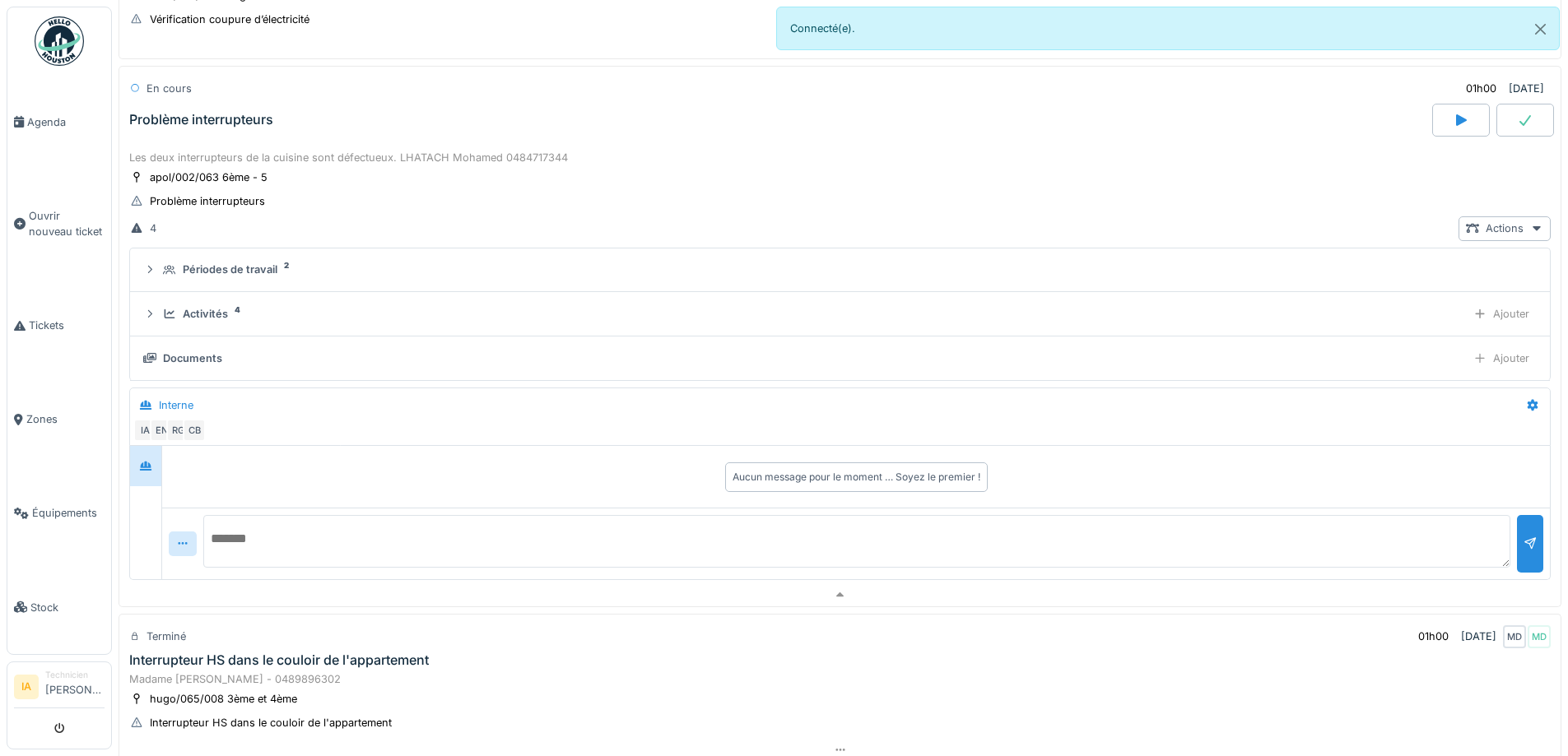
click at [268, 555] on textarea at bounding box center [856, 541] width 1307 height 53
type textarea "**********"
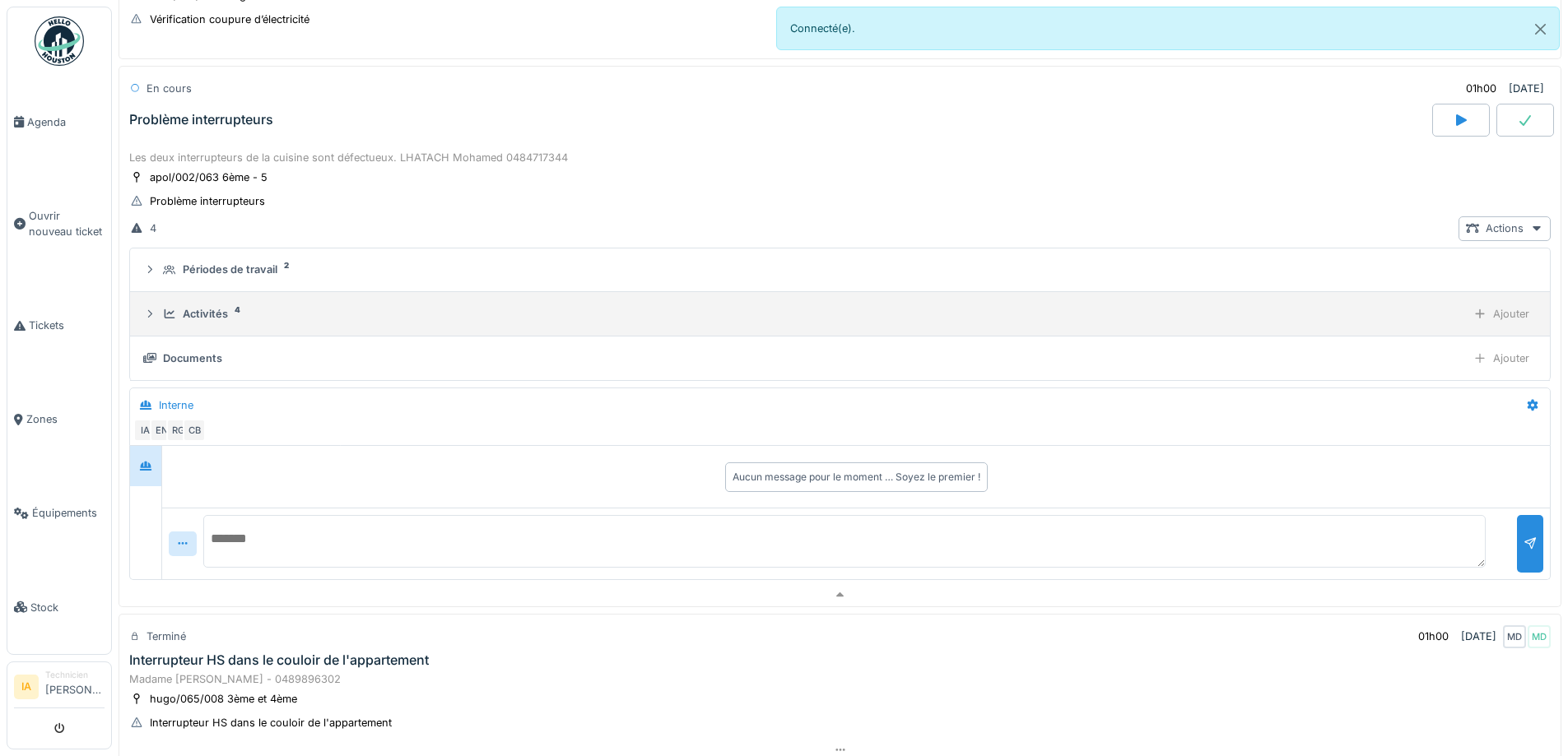
drag, startPoint x: 210, startPoint y: 287, endPoint x: 204, endPoint y: 297, distance: 11.7
click at [210, 289] on details "Périodes de travail 2" at bounding box center [841, 271] width 1420 height 45
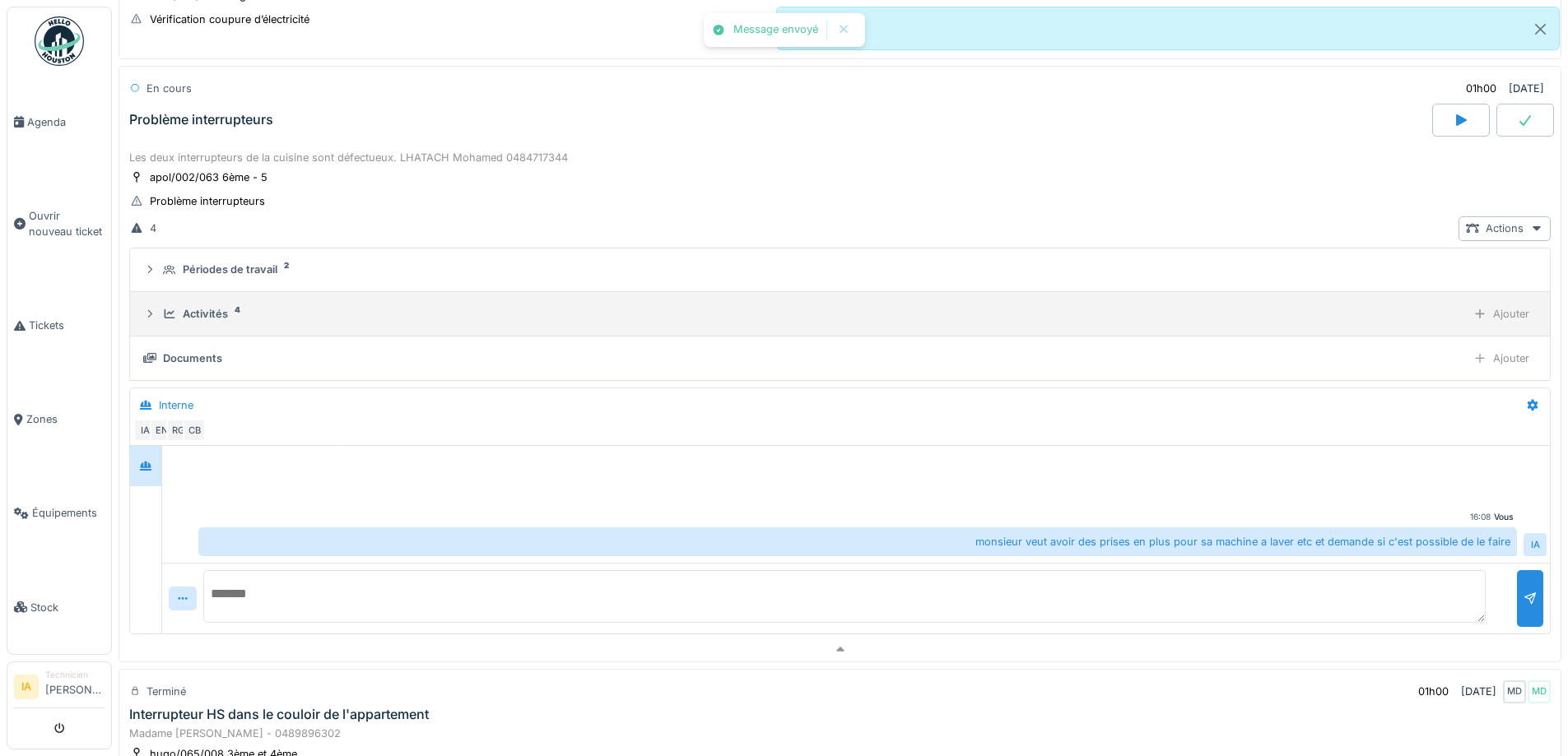
click at [204, 300] on summary "Activités 4 Ajouter" at bounding box center [841, 314] width 1407 height 31
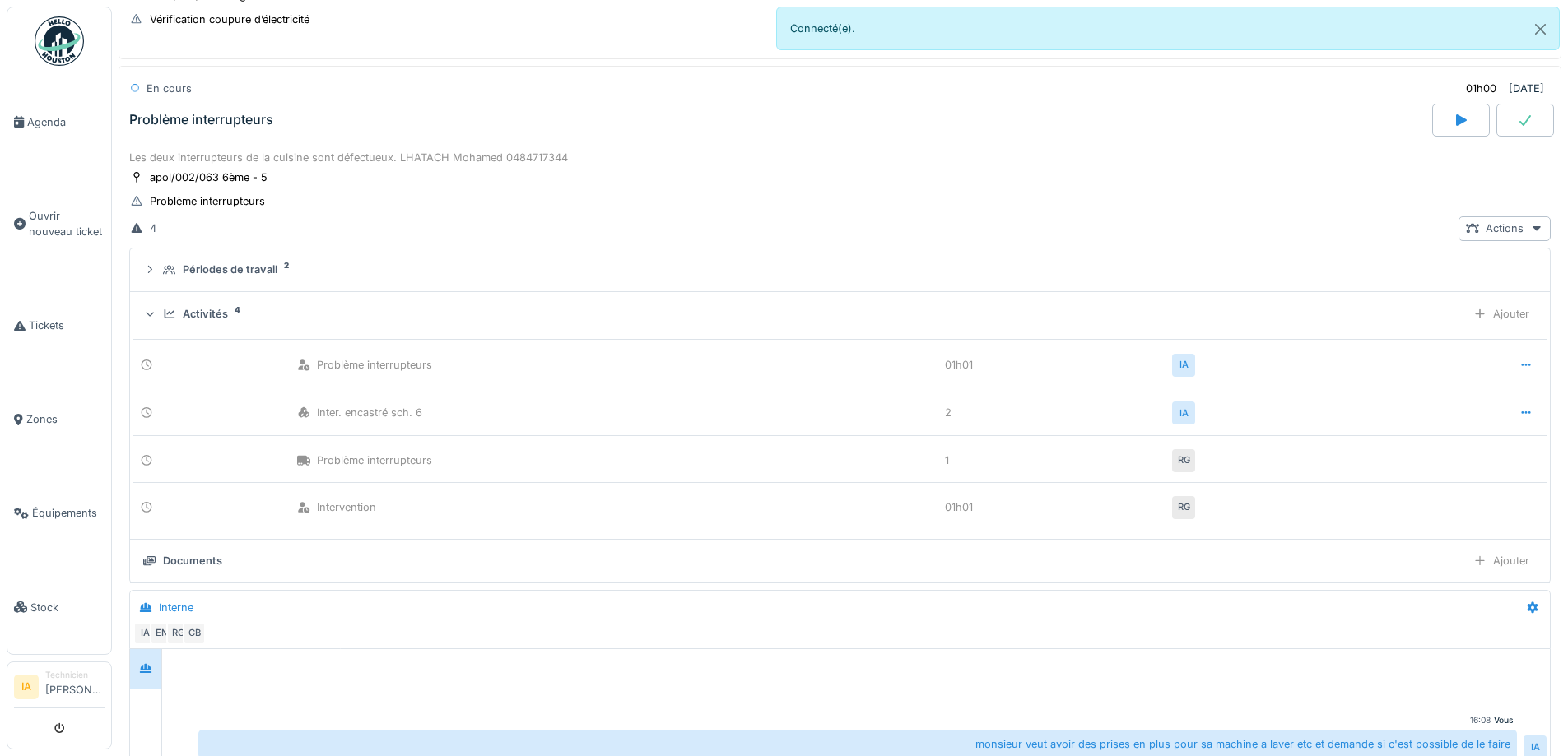
click at [201, 305] on div "Activités 4 Ajouter" at bounding box center [840, 314] width 1394 height 24
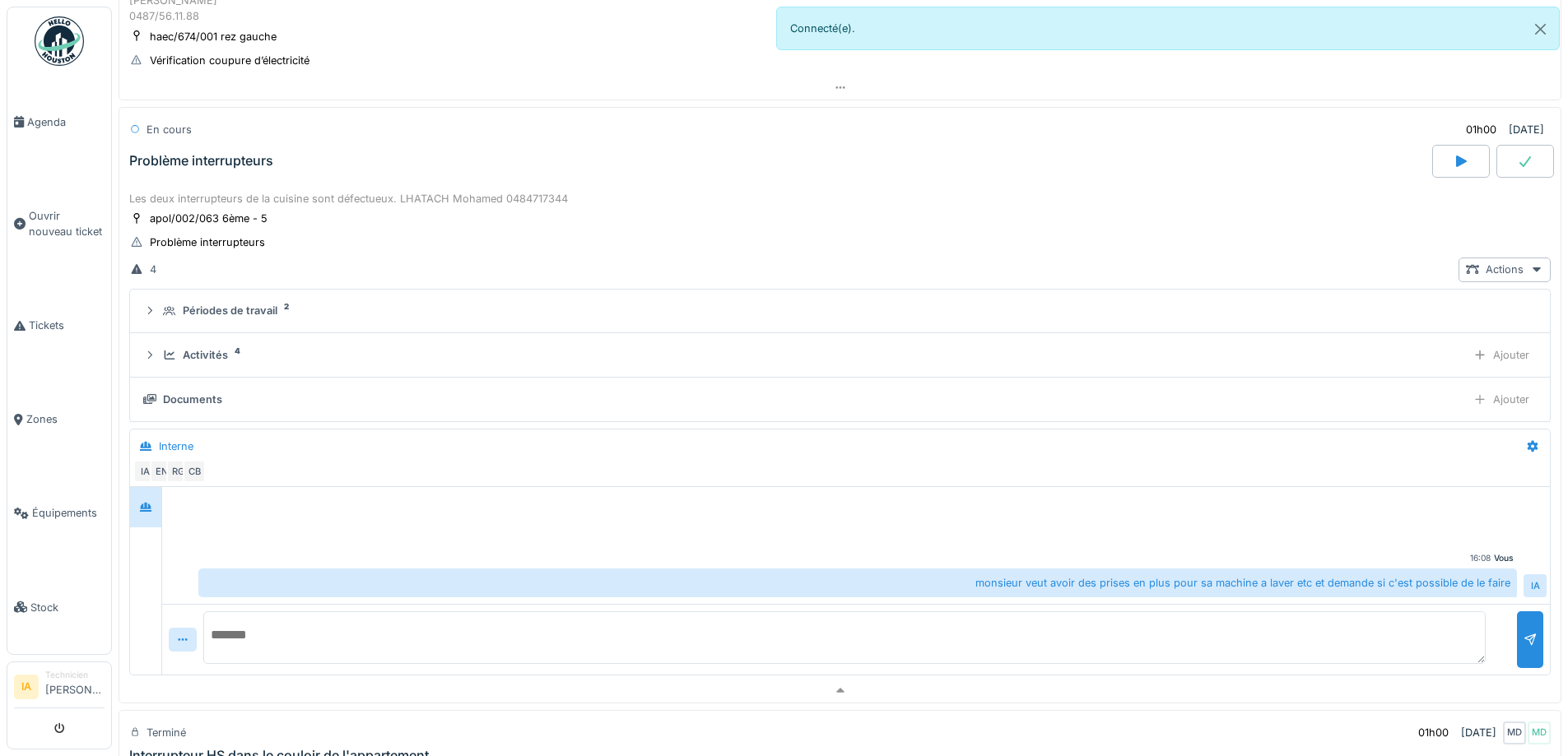
scroll to position [163, 0]
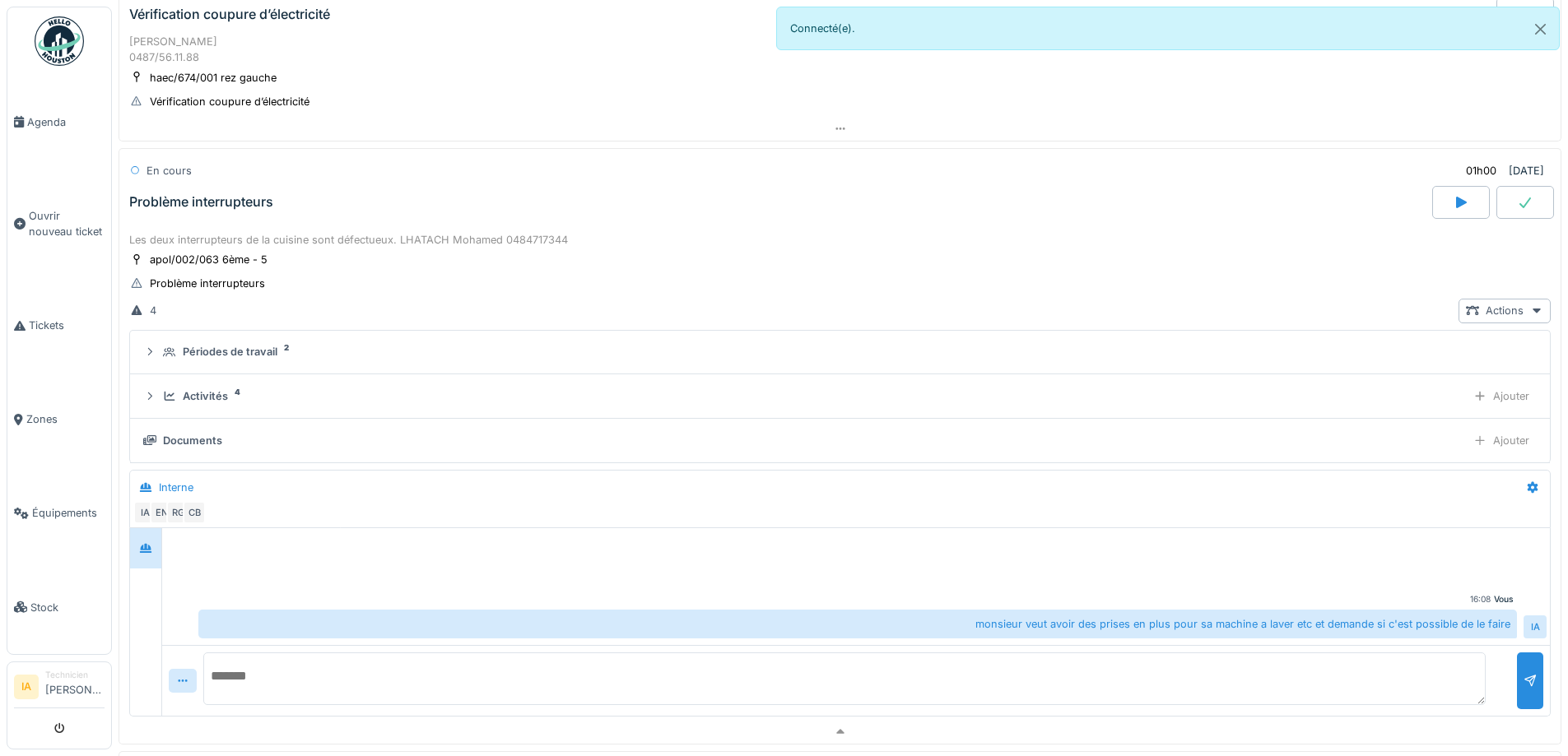
click at [1518, 207] on icon at bounding box center [1526, 202] width 17 height 13
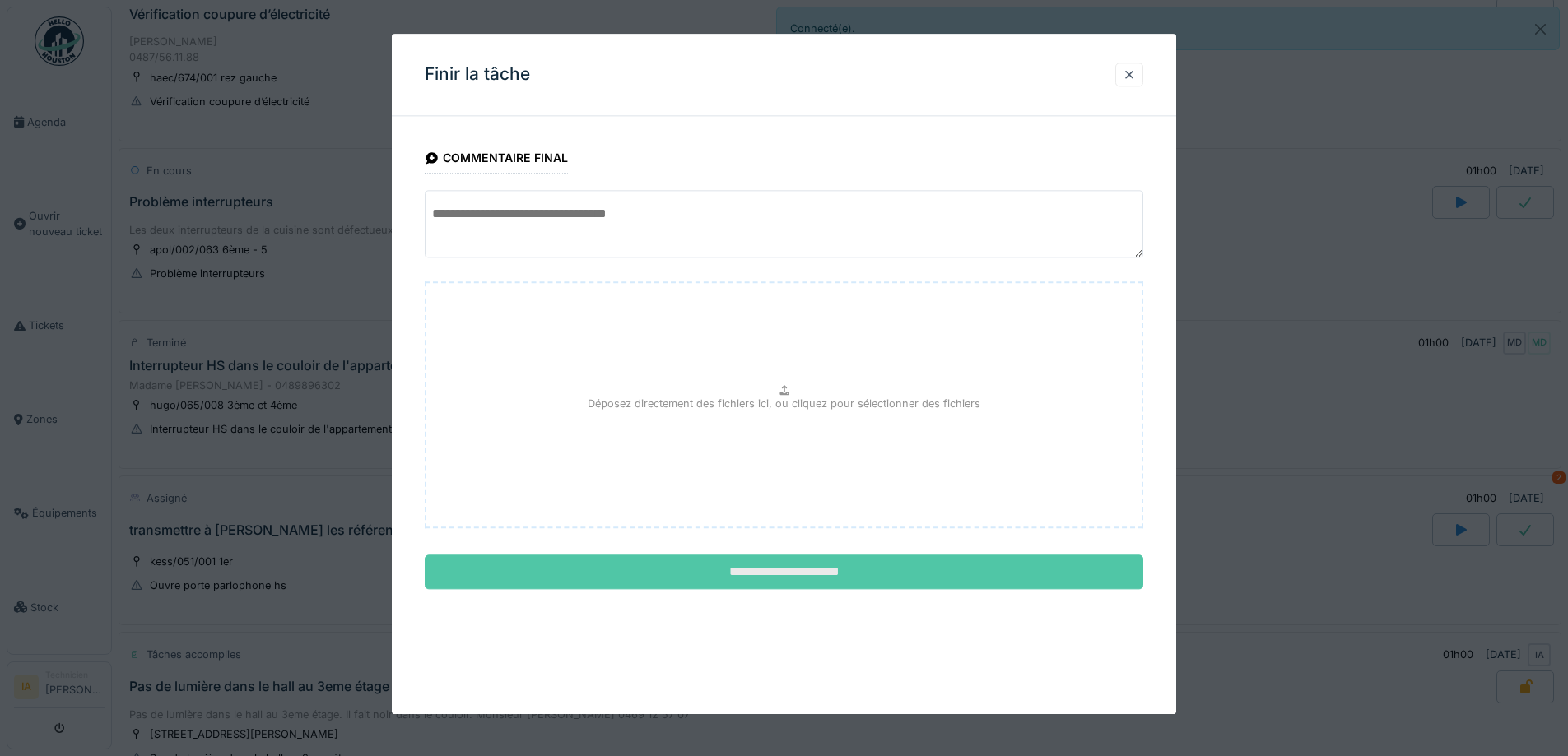
click at [731, 574] on input "**********" at bounding box center [784, 573] width 718 height 35
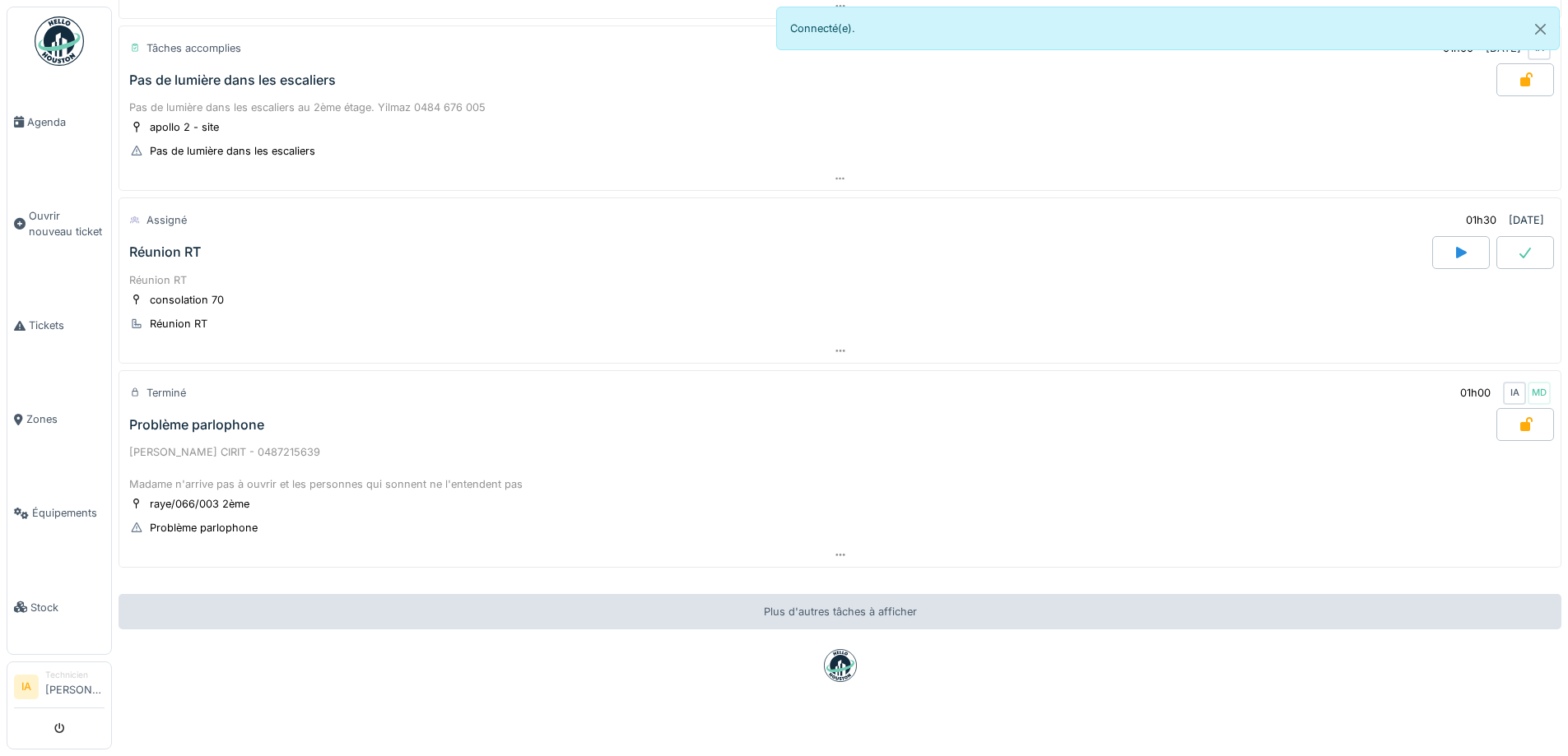
scroll to position [971, 0]
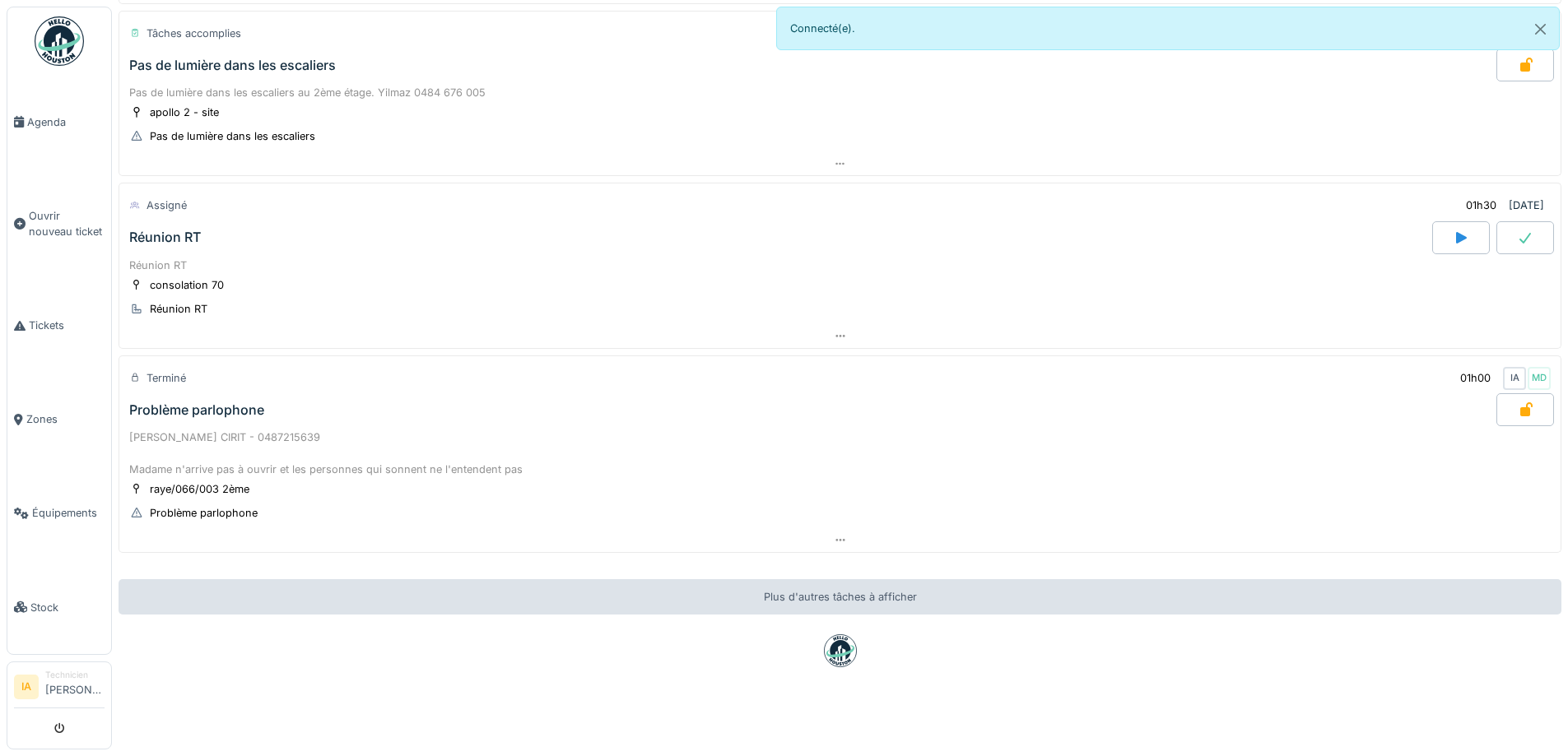
click at [208, 403] on div "Problème parlophone" at bounding box center [197, 410] width 135 height 16
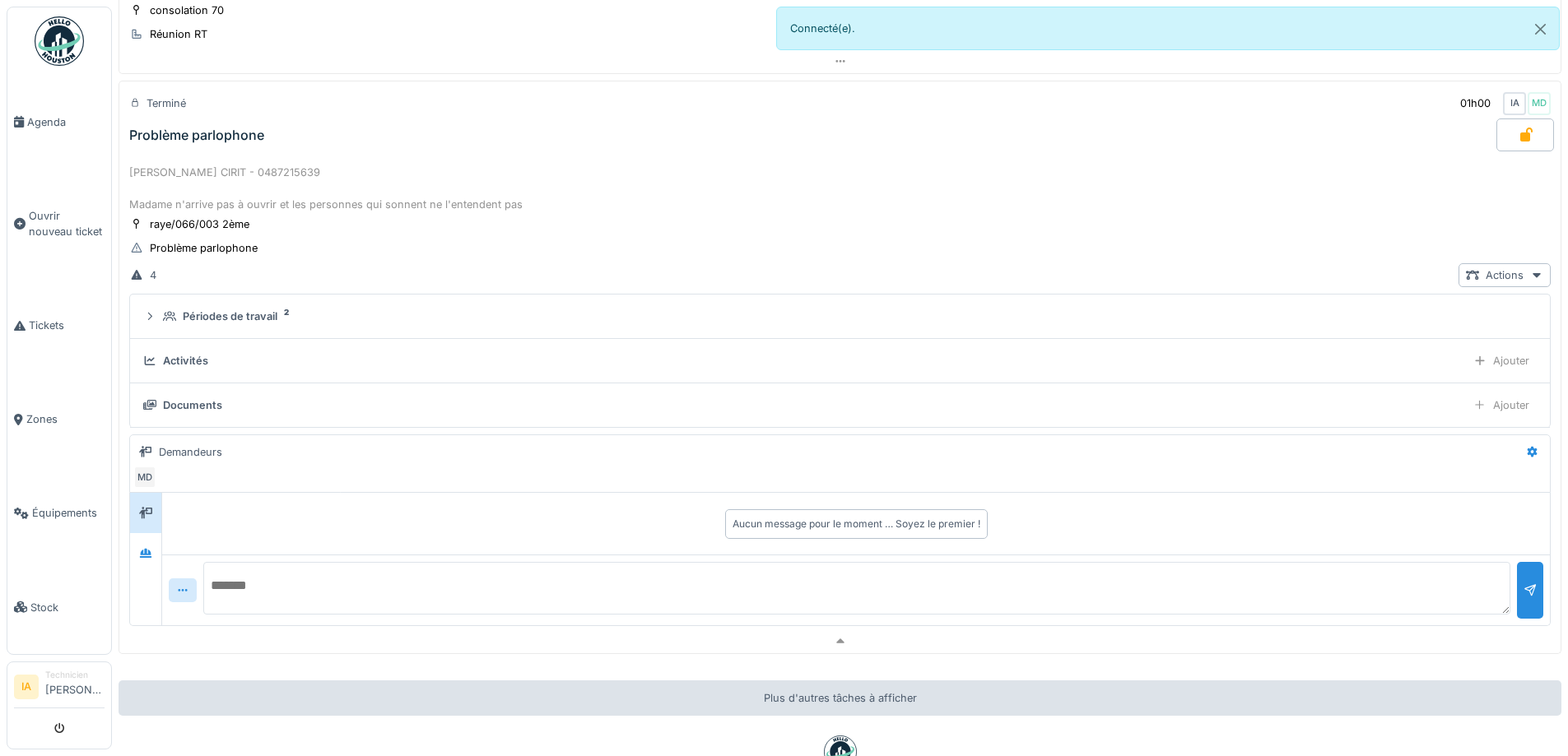
scroll to position [1248, 0]
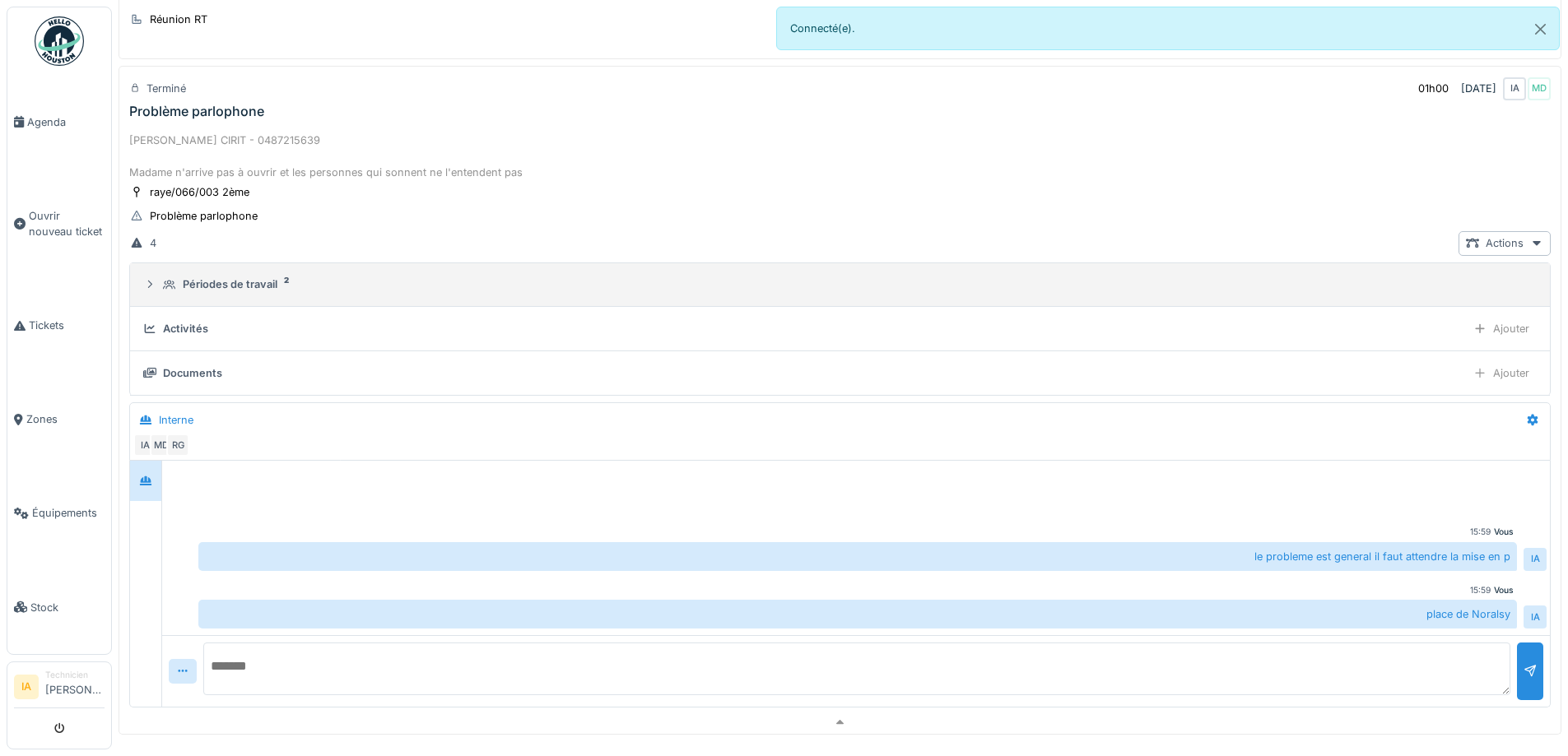
click at [217, 303] on details "Périodes de travail 2" at bounding box center [841, 286] width 1420 height 45
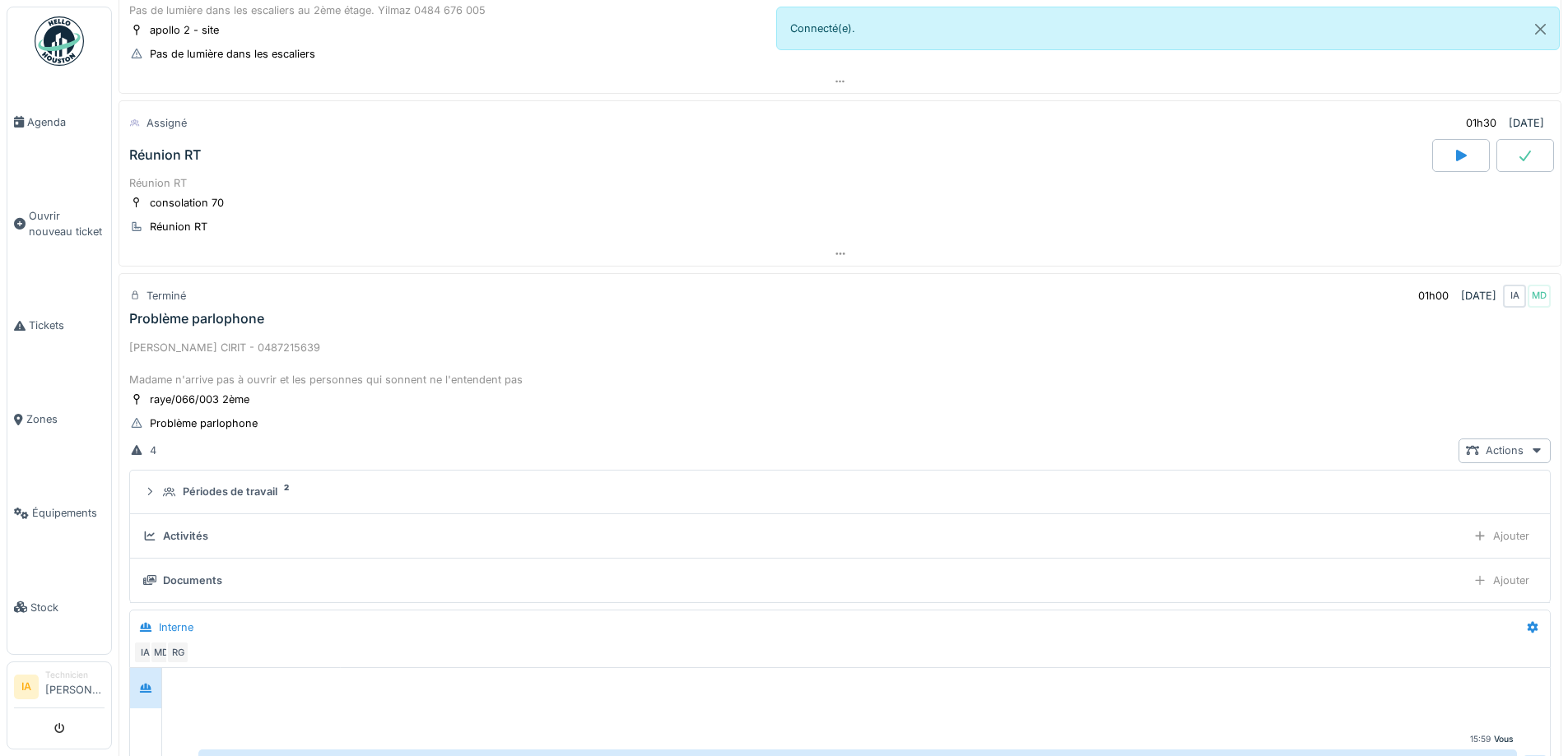
scroll to position [1012, 0]
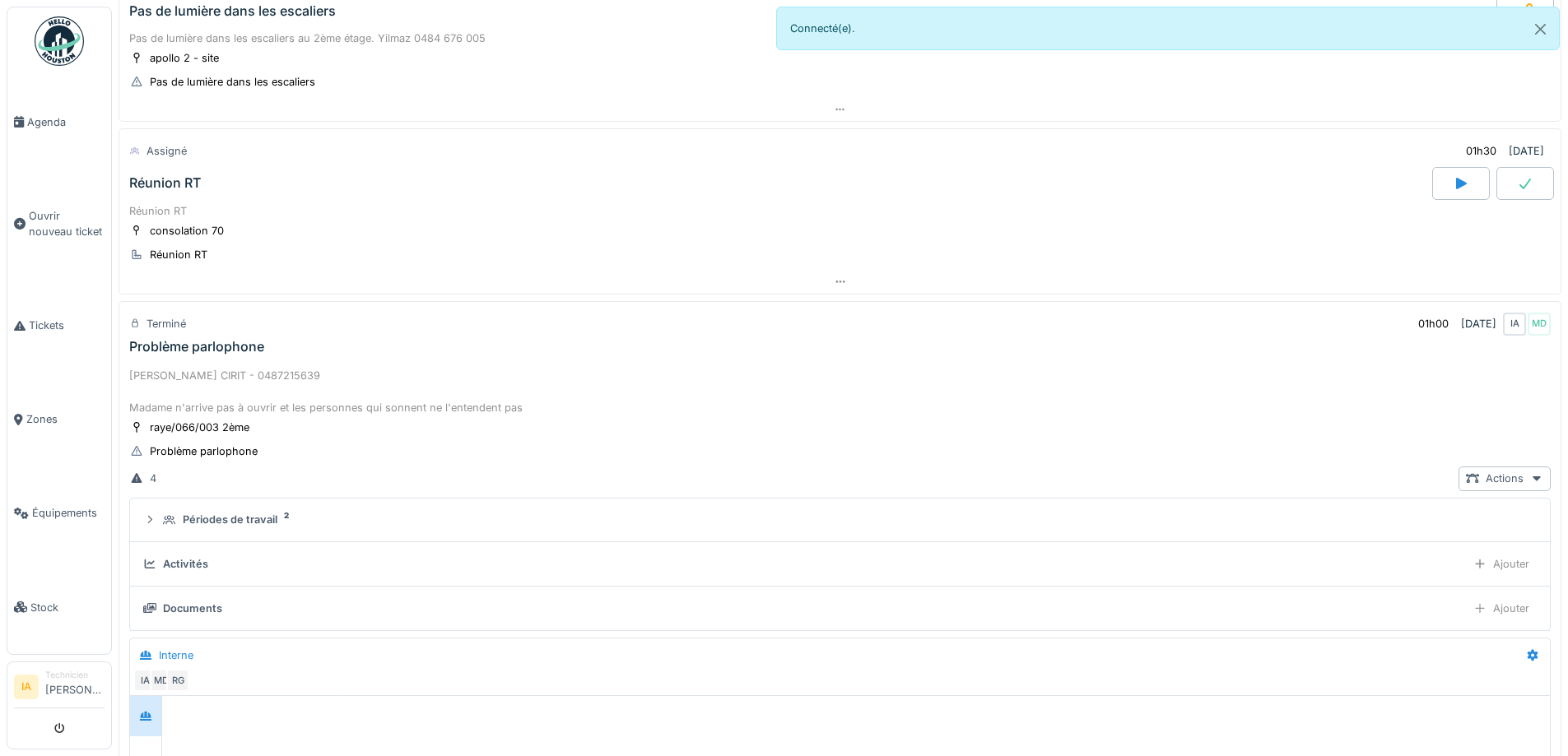
click at [230, 375] on div "[PERSON_NAME] CIRIT - 0487215639 Madame n'arrive pas à ouvrir et les personnes …" at bounding box center [841, 392] width 1422 height 48
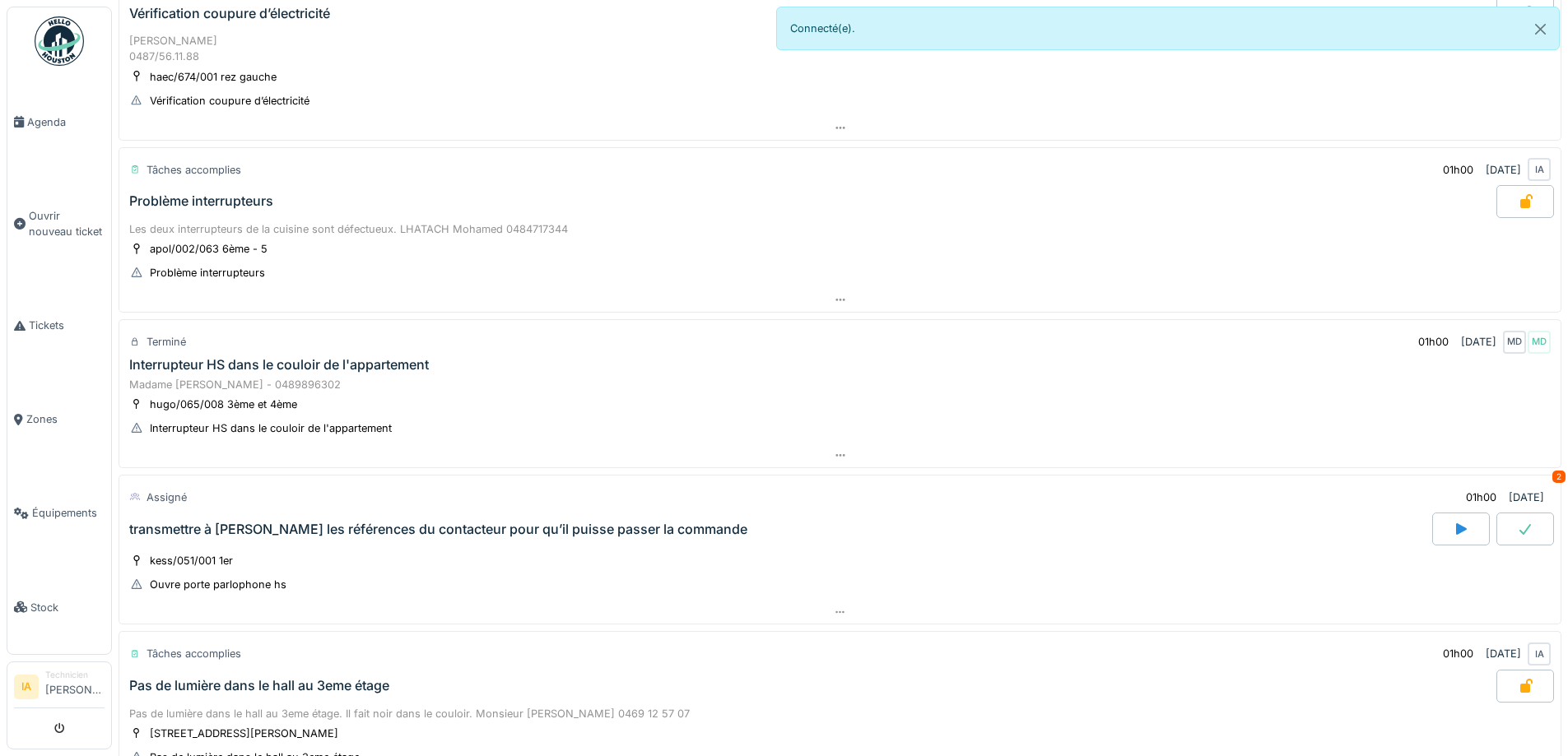
scroll to position [247, 0]
